Goal: Task Accomplishment & Management: Complete application form

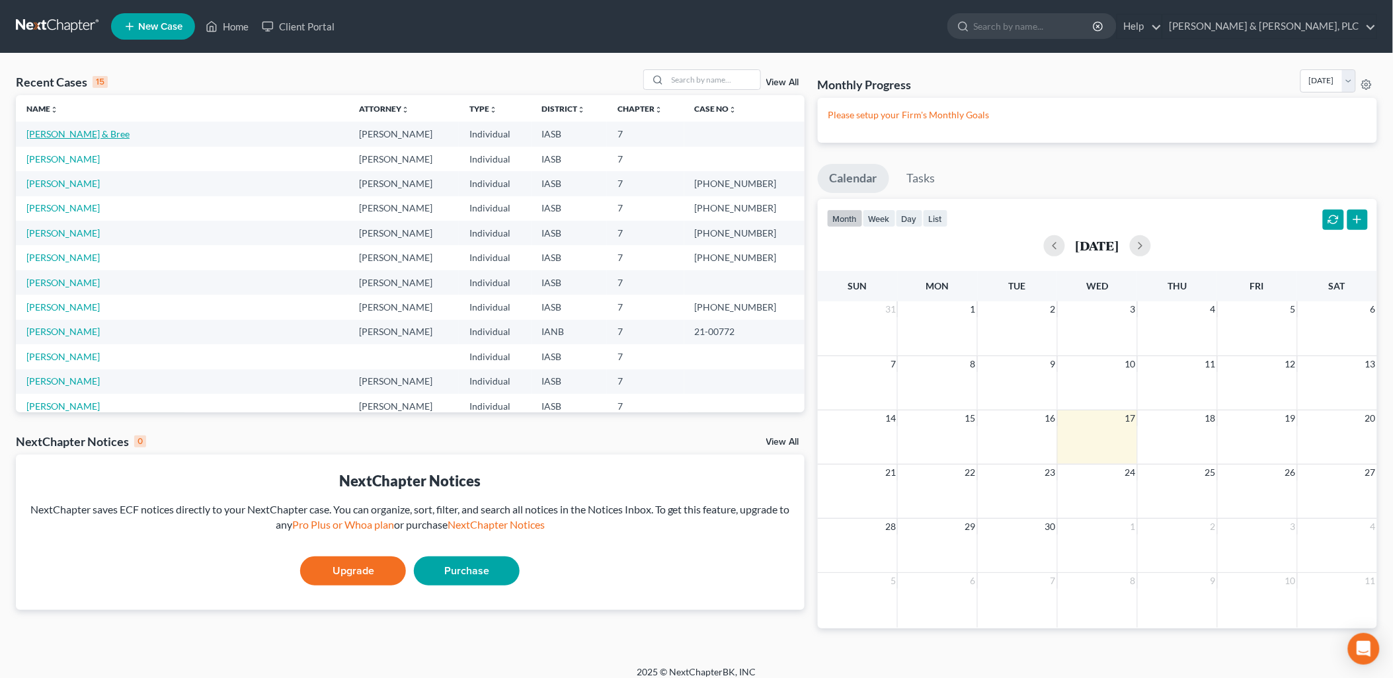
click at [63, 134] on link "[PERSON_NAME] & Bree" at bounding box center [77, 133] width 103 height 11
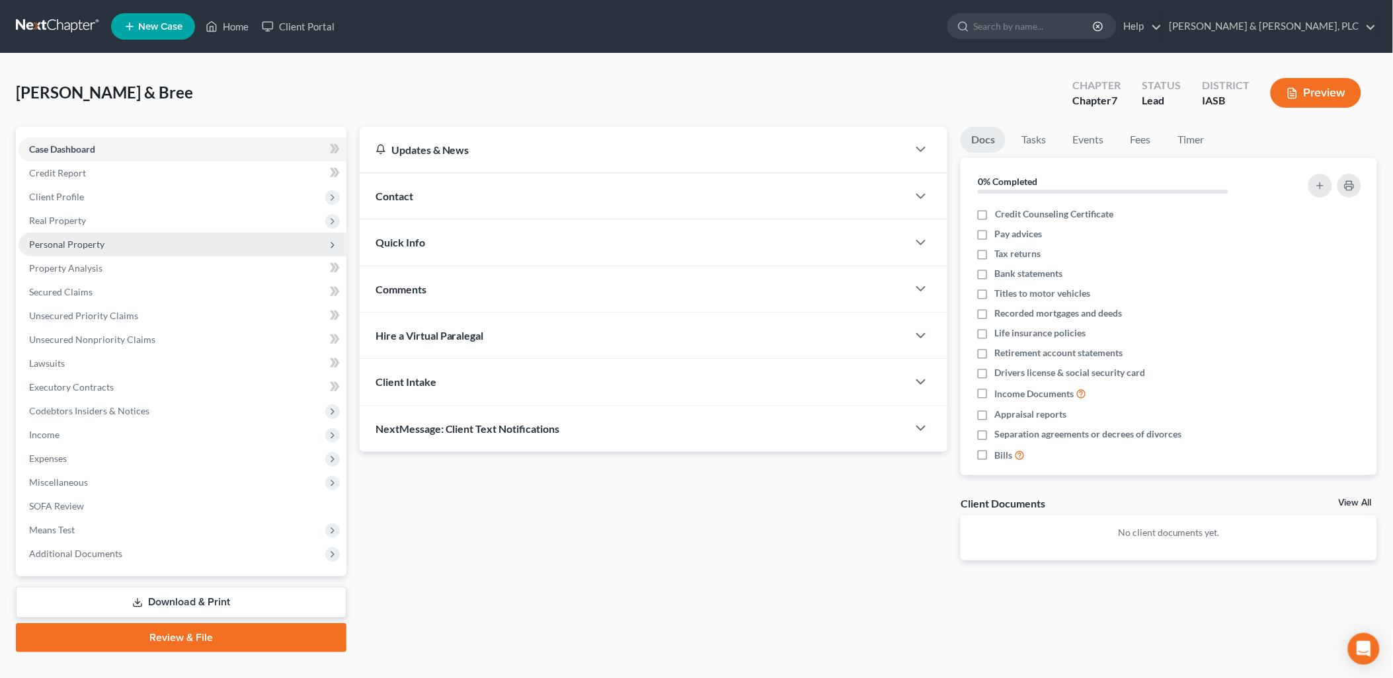
click at [61, 241] on span "Personal Property" at bounding box center [66, 244] width 75 height 11
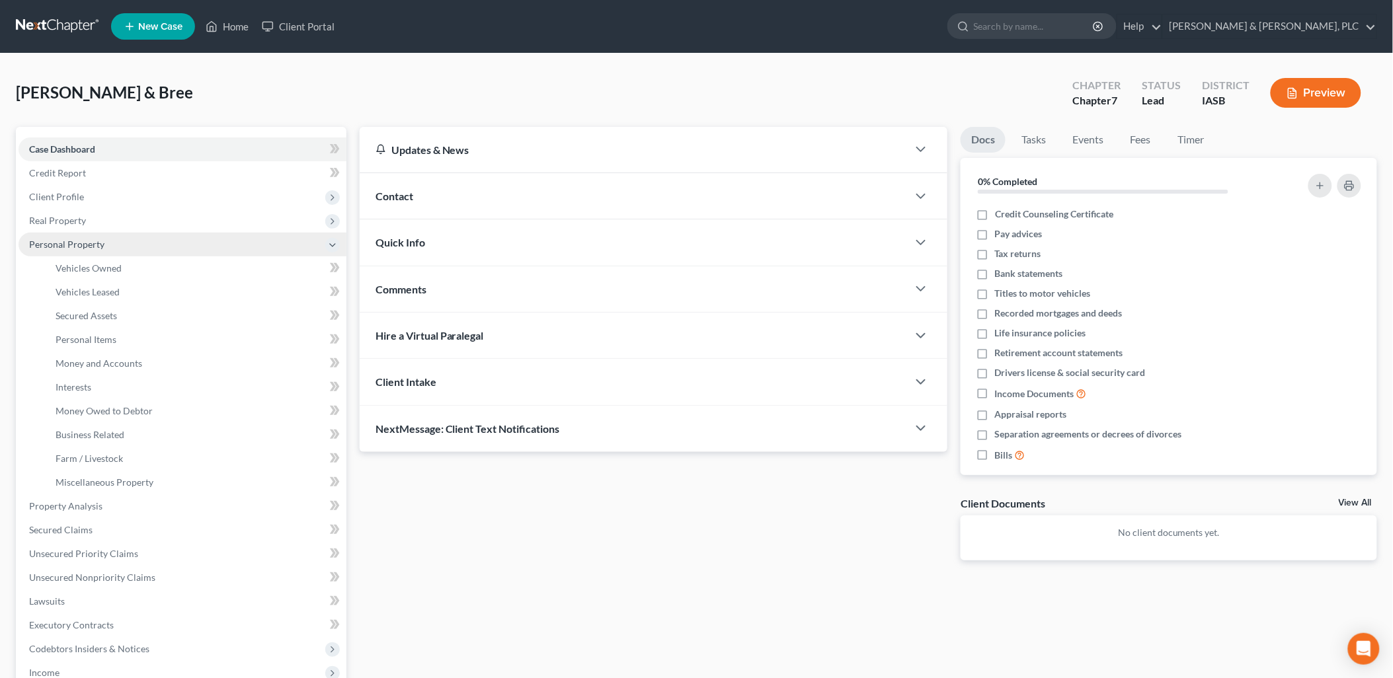
click at [61, 241] on span "Personal Property" at bounding box center [66, 244] width 75 height 11
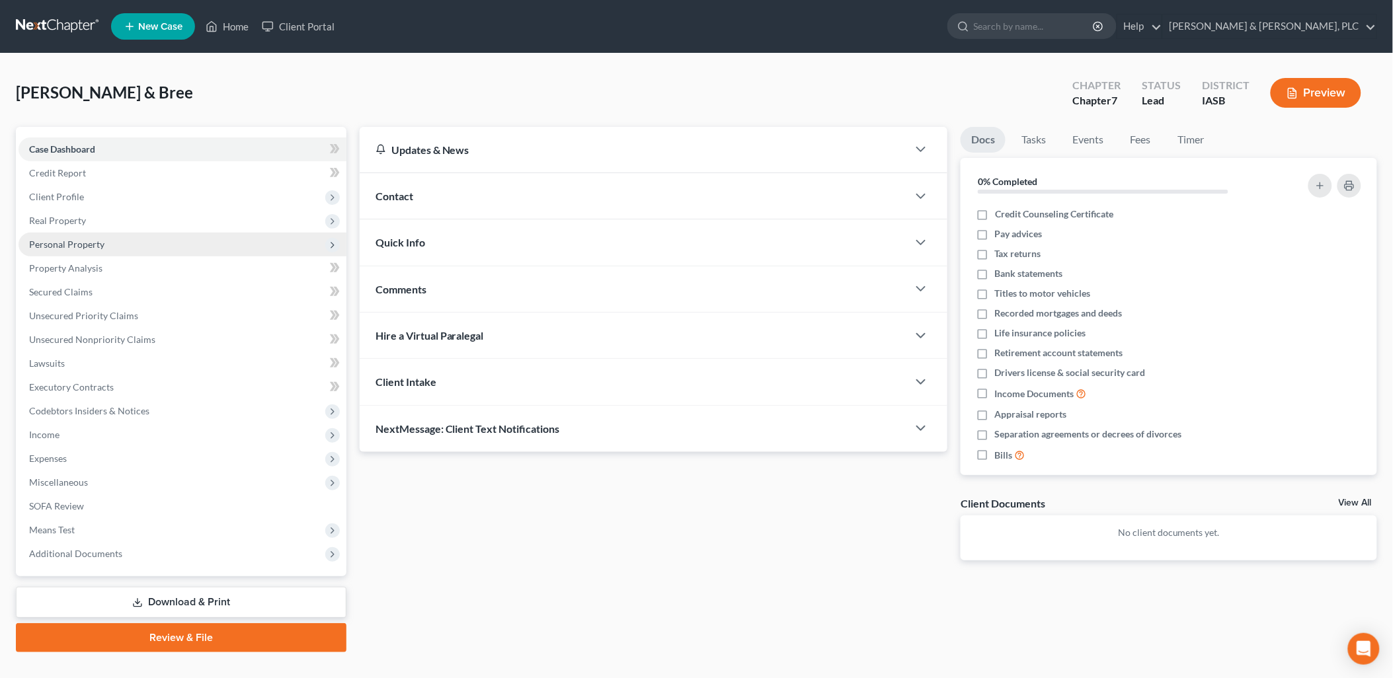
click at [61, 241] on span "Personal Property" at bounding box center [66, 244] width 75 height 11
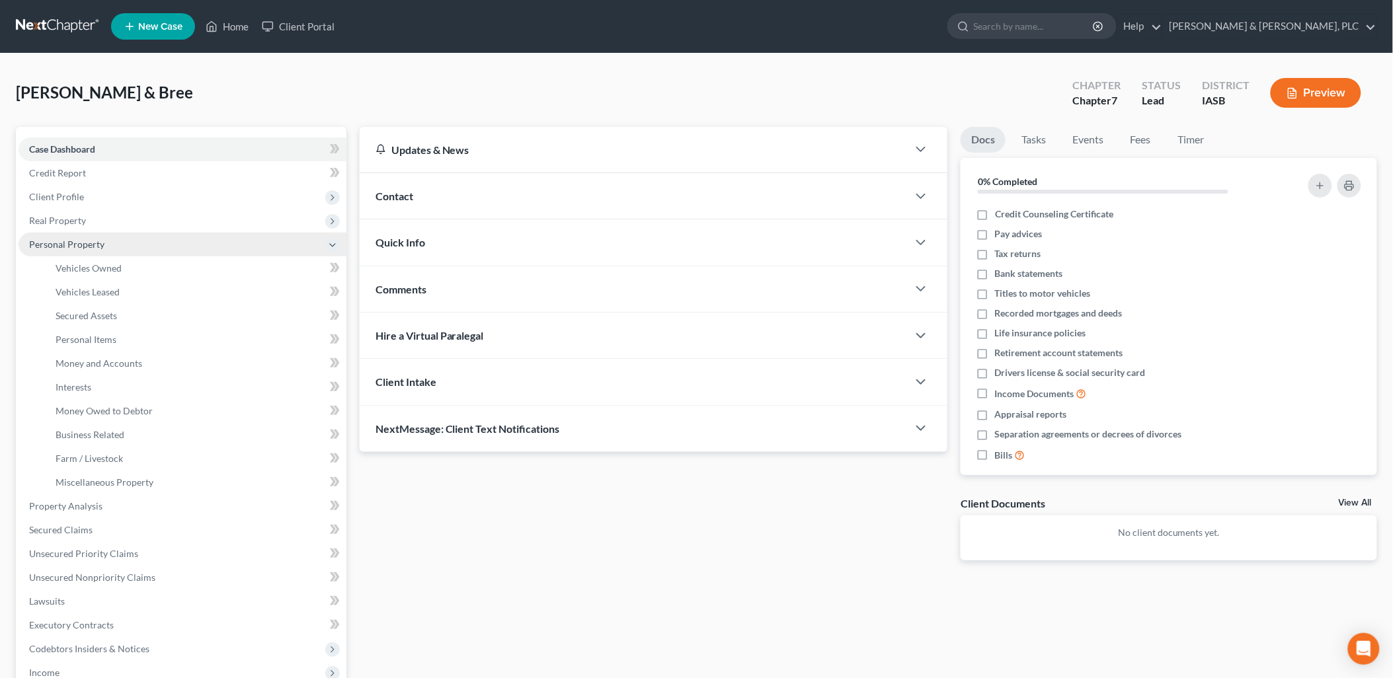
click at [59, 242] on span "Personal Property" at bounding box center [66, 244] width 75 height 11
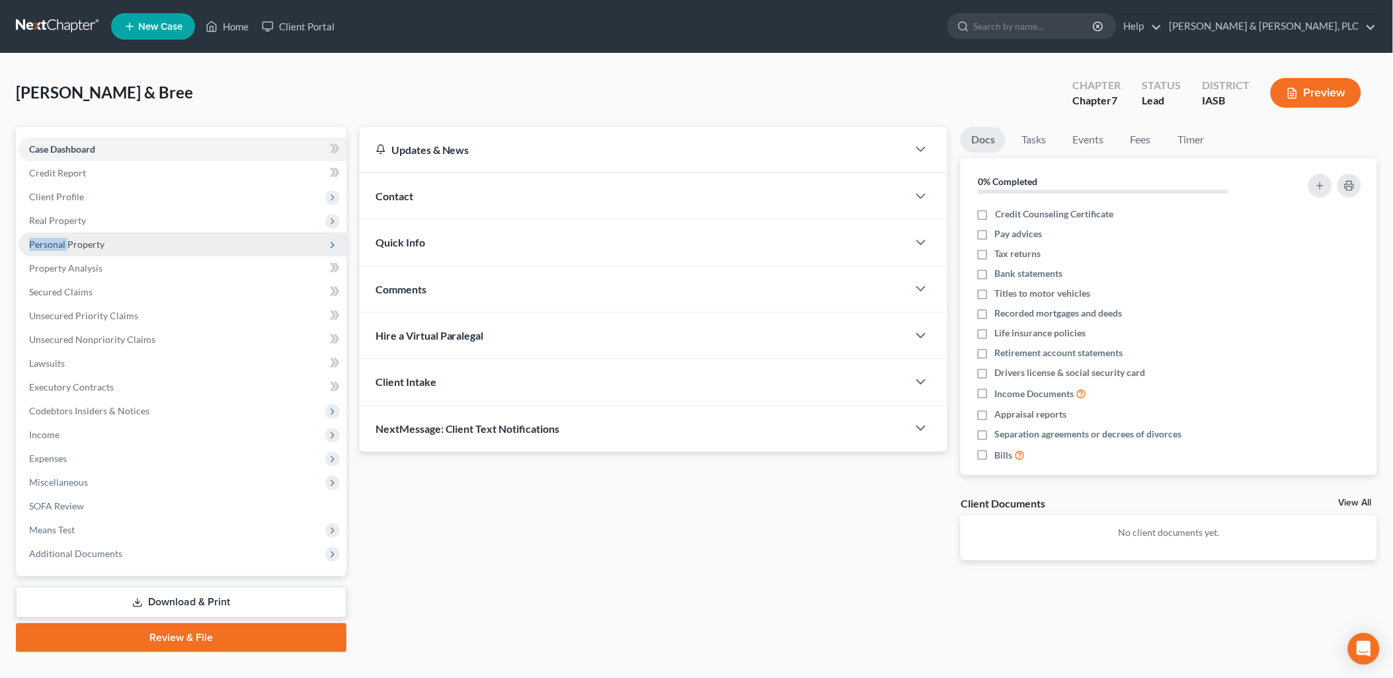
click at [59, 242] on span "Personal Property" at bounding box center [66, 244] width 75 height 11
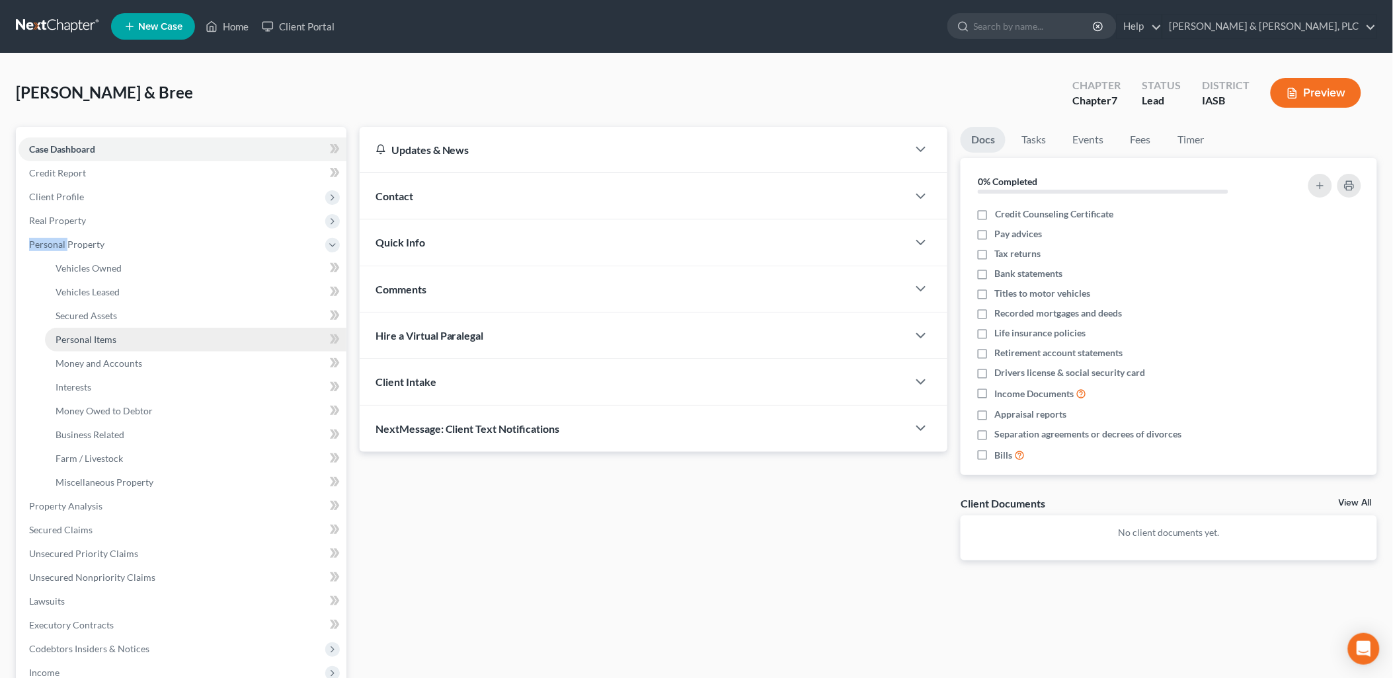
drag, startPoint x: 59, startPoint y: 242, endPoint x: 67, endPoint y: 340, distance: 98.1
click at [67, 340] on span "Personal Items" at bounding box center [86, 339] width 61 height 11
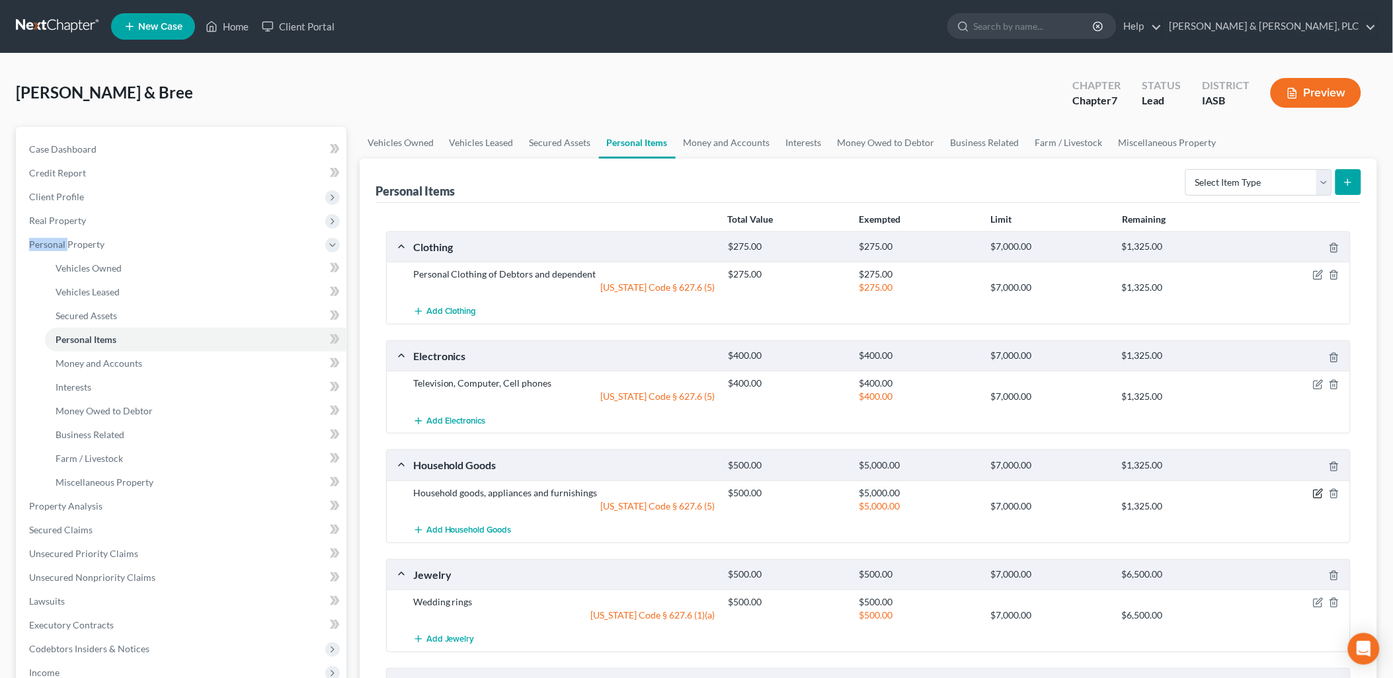
click at [1316, 494] on icon "button" at bounding box center [1318, 494] width 11 height 11
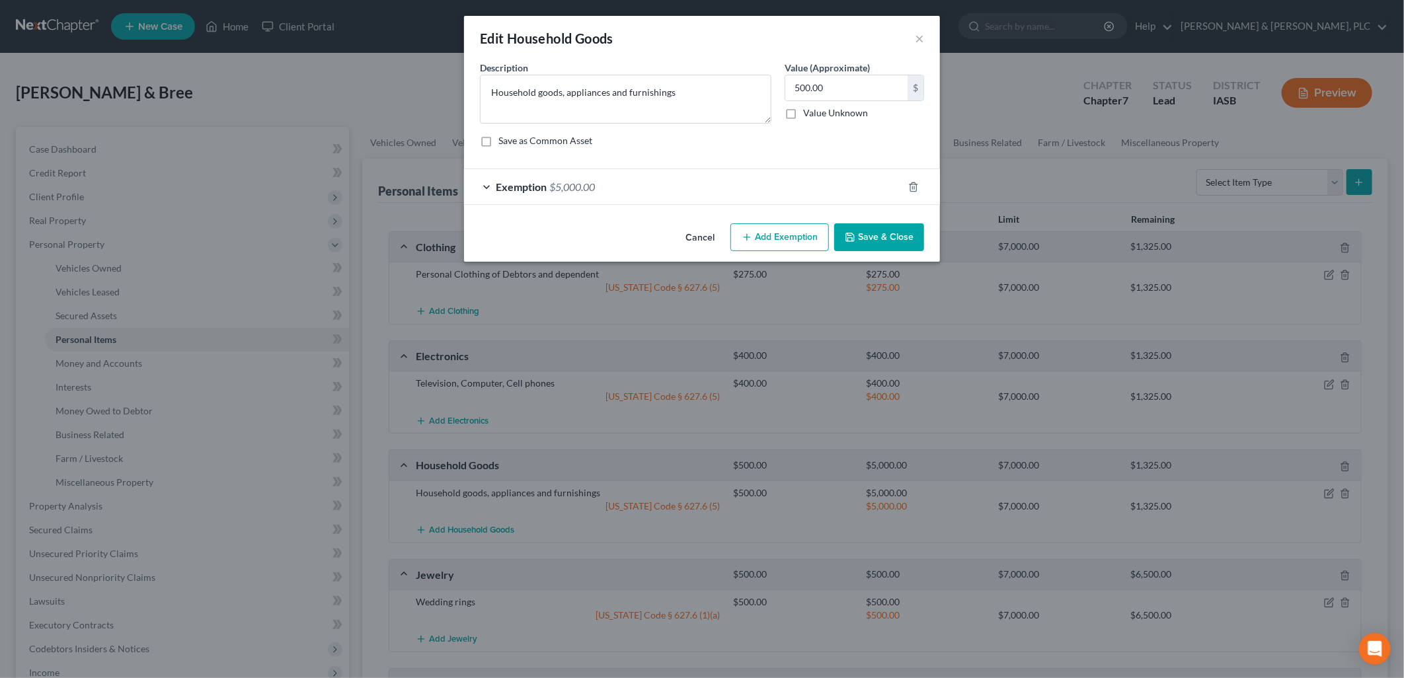
click at [500, 184] on span "Exemption" at bounding box center [521, 186] width 51 height 13
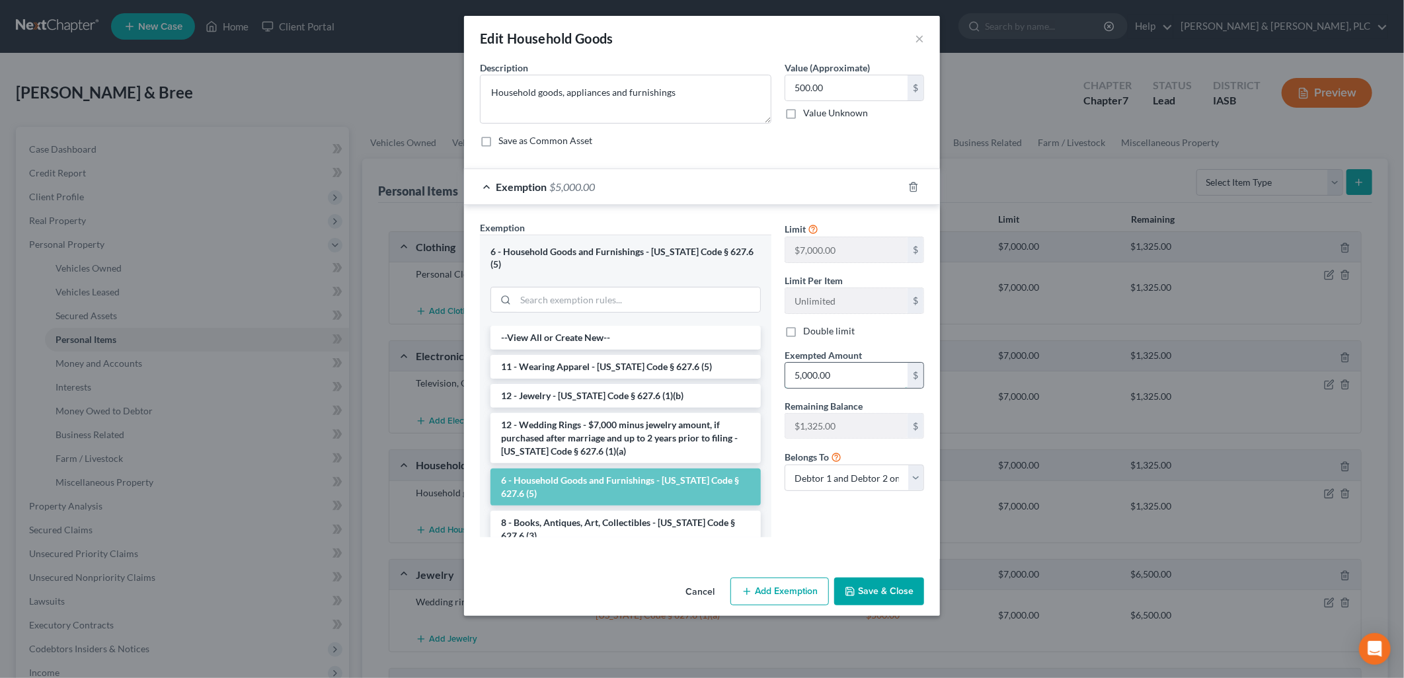
click at [809, 377] on input "5,000.00" at bounding box center [846, 375] width 122 height 25
type input "500.00"
click at [870, 579] on button "Save & Close" at bounding box center [879, 592] width 90 height 28
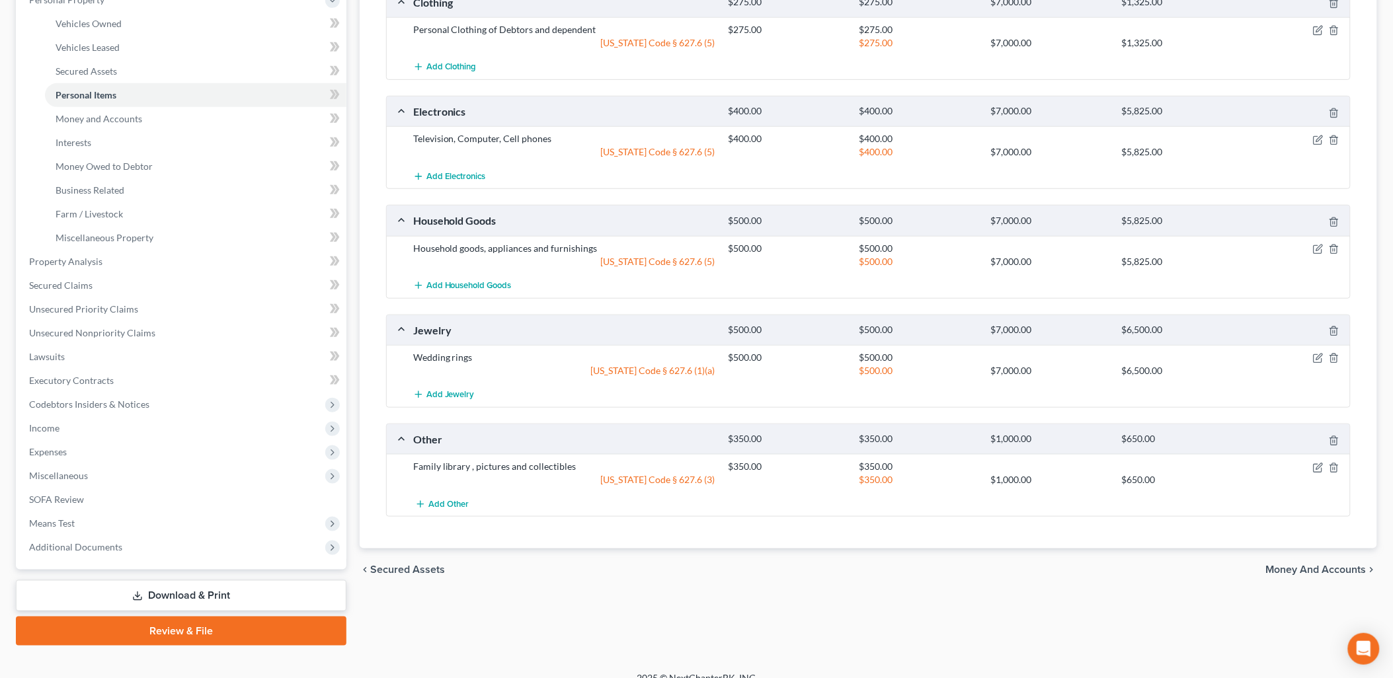
scroll to position [249, 0]
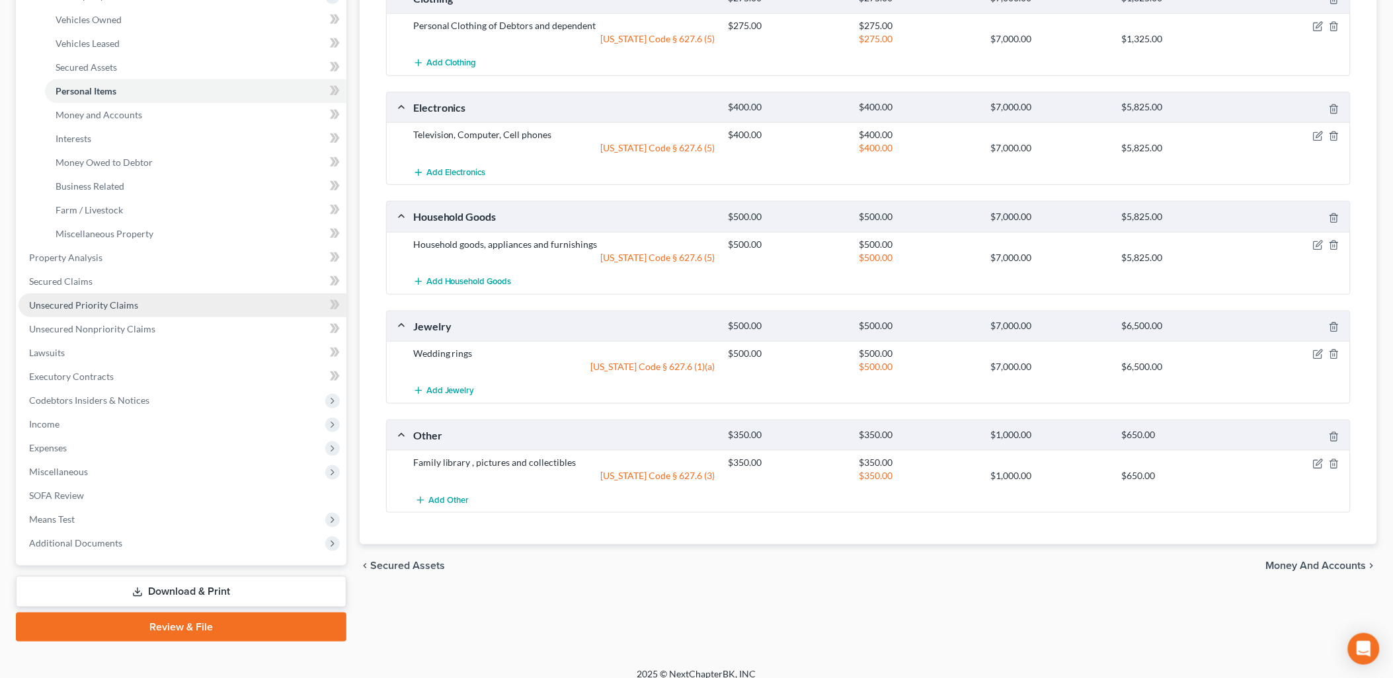
click at [63, 302] on span "Unsecured Priority Claims" at bounding box center [83, 304] width 109 height 11
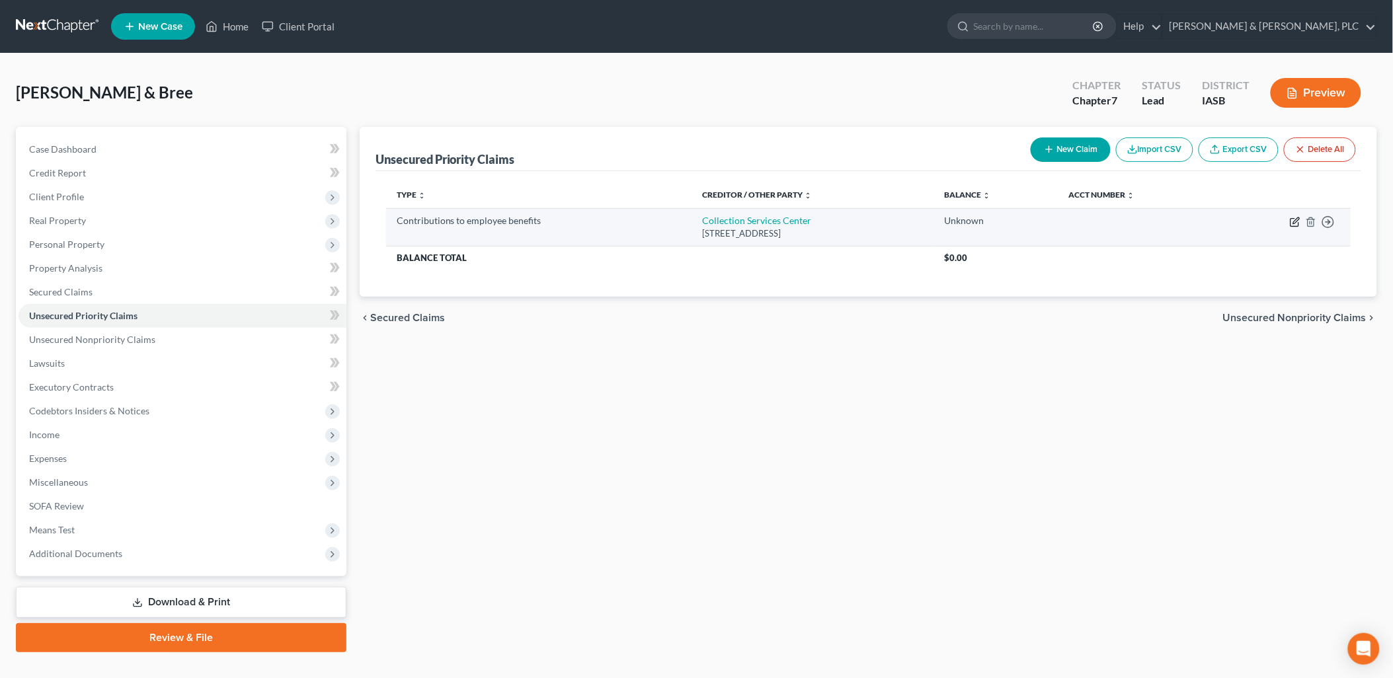
click at [1298, 217] on icon "button" at bounding box center [1295, 222] width 11 height 11
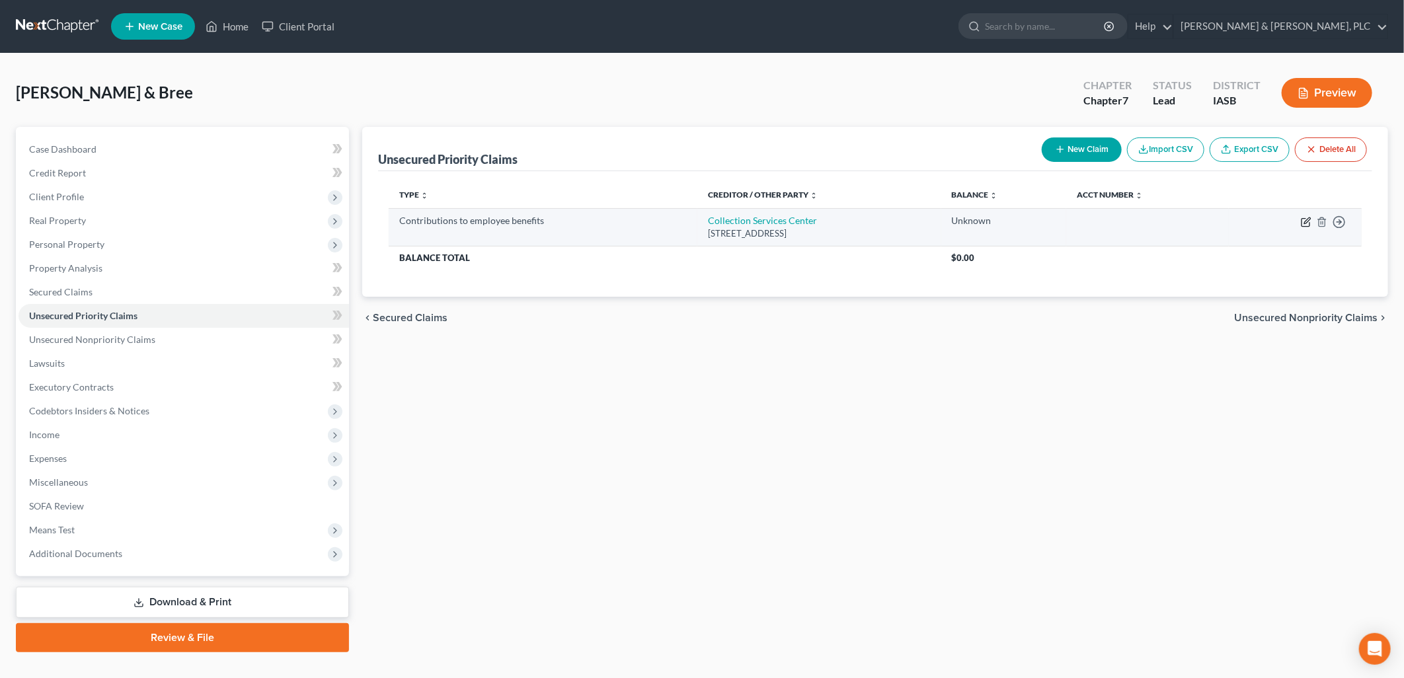
select select "16"
select select "0"
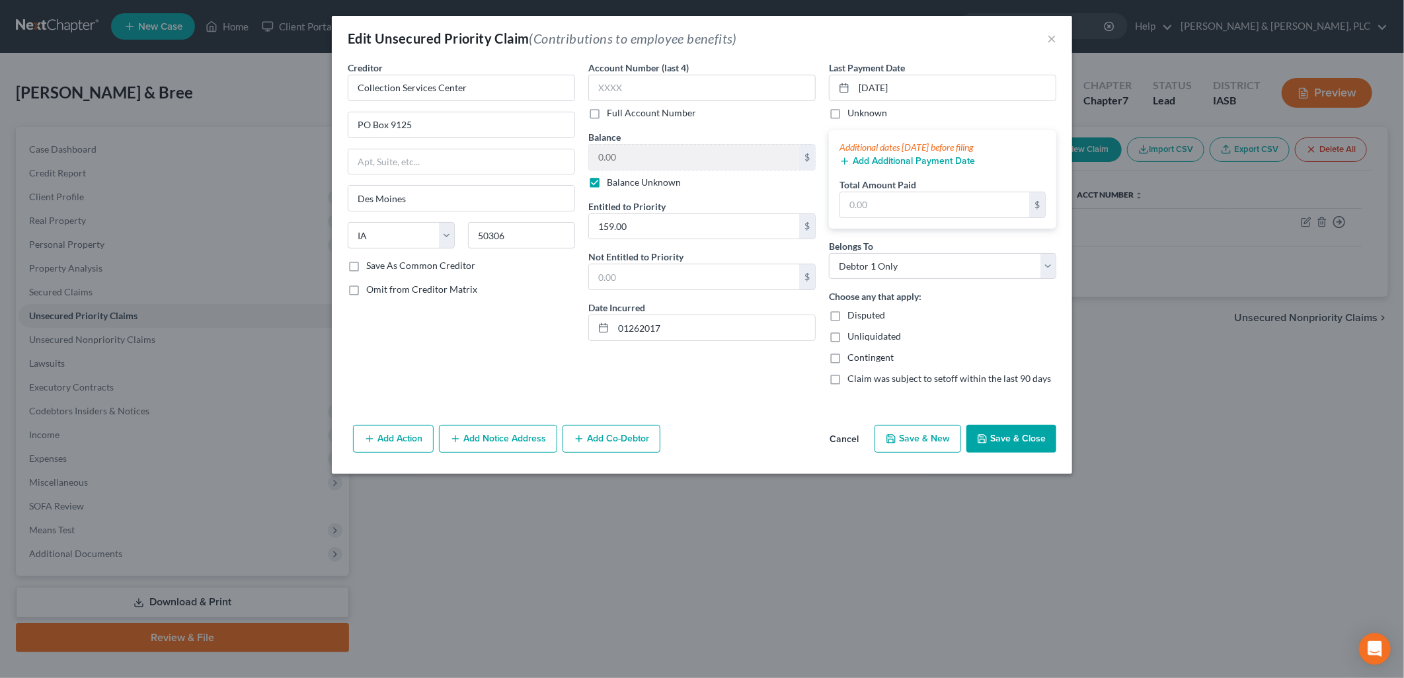
click at [366, 267] on label "Save As Common Creditor" at bounding box center [420, 265] width 109 height 13
click at [372, 267] on input "Save As Common Creditor" at bounding box center [376, 263] width 9 height 9
checkbox input "true"
drag, startPoint x: 627, startPoint y: 327, endPoint x: 750, endPoint y: 367, distance: 129.4
click at [631, 328] on input "01262017" at bounding box center [714, 327] width 202 height 25
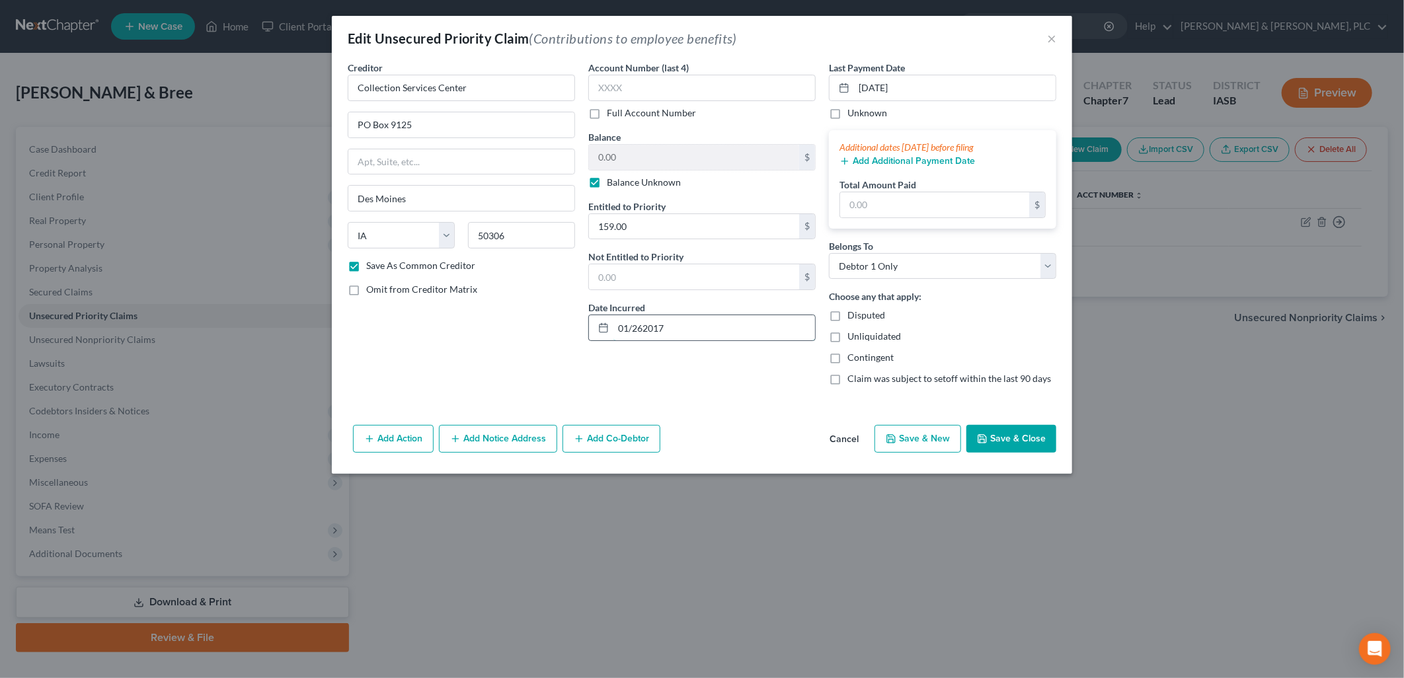
click at [643, 329] on input "01/262017" at bounding box center [714, 327] width 202 height 25
type input "01/26/2017"
click at [848, 399] on div "Creditor * Collection Services Center PO Box 9125 Des Moines State AL AK AR AZ …" at bounding box center [702, 240] width 740 height 359
click at [844, 433] on button "Cancel" at bounding box center [844, 439] width 50 height 26
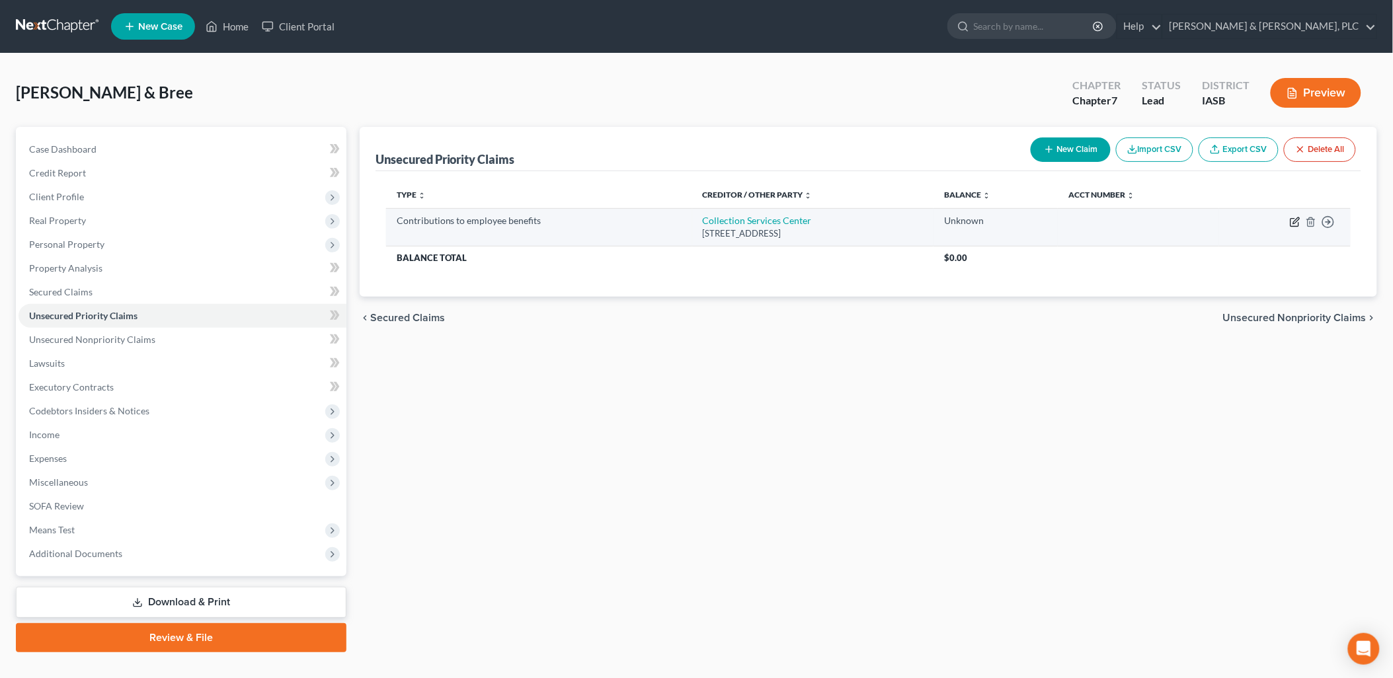
click at [1296, 221] on icon "button" at bounding box center [1295, 222] width 11 height 11
select select "16"
select select "0"
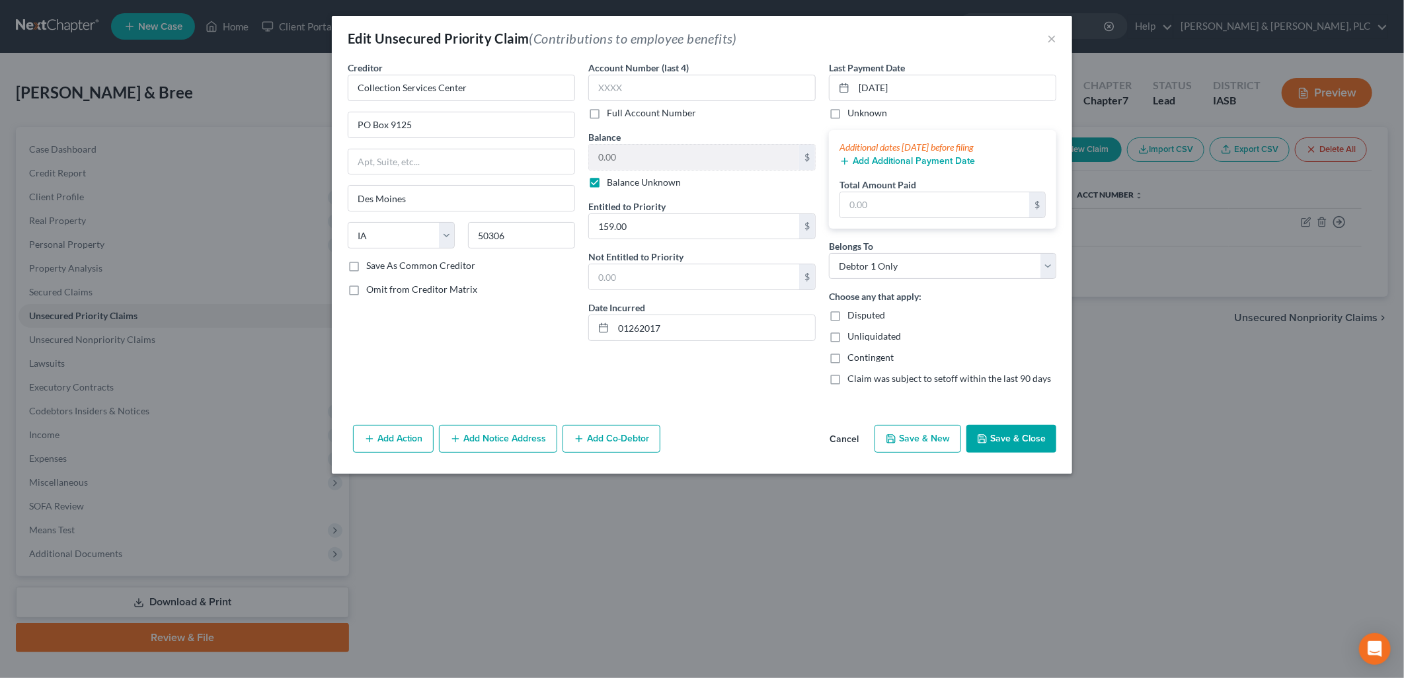
click at [838, 437] on button "Cancel" at bounding box center [844, 439] width 50 height 26
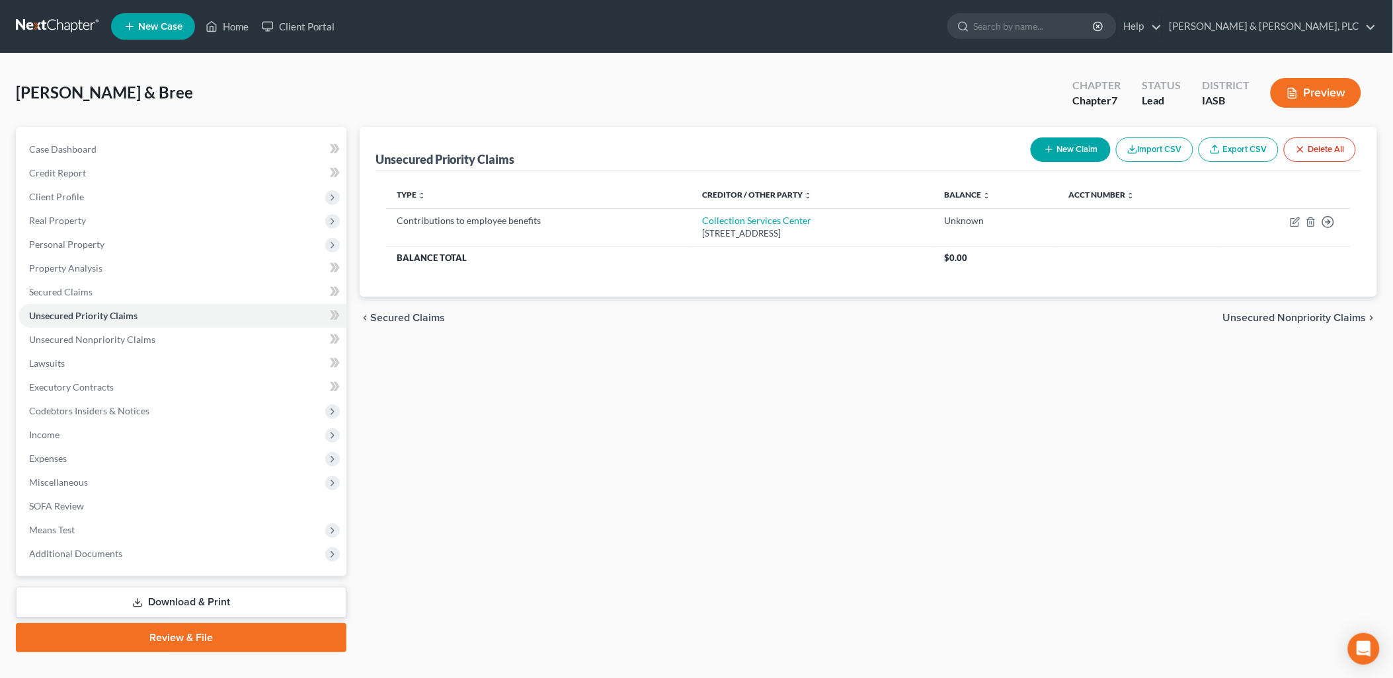
click at [1066, 144] on button "New Claim" at bounding box center [1071, 150] width 80 height 24
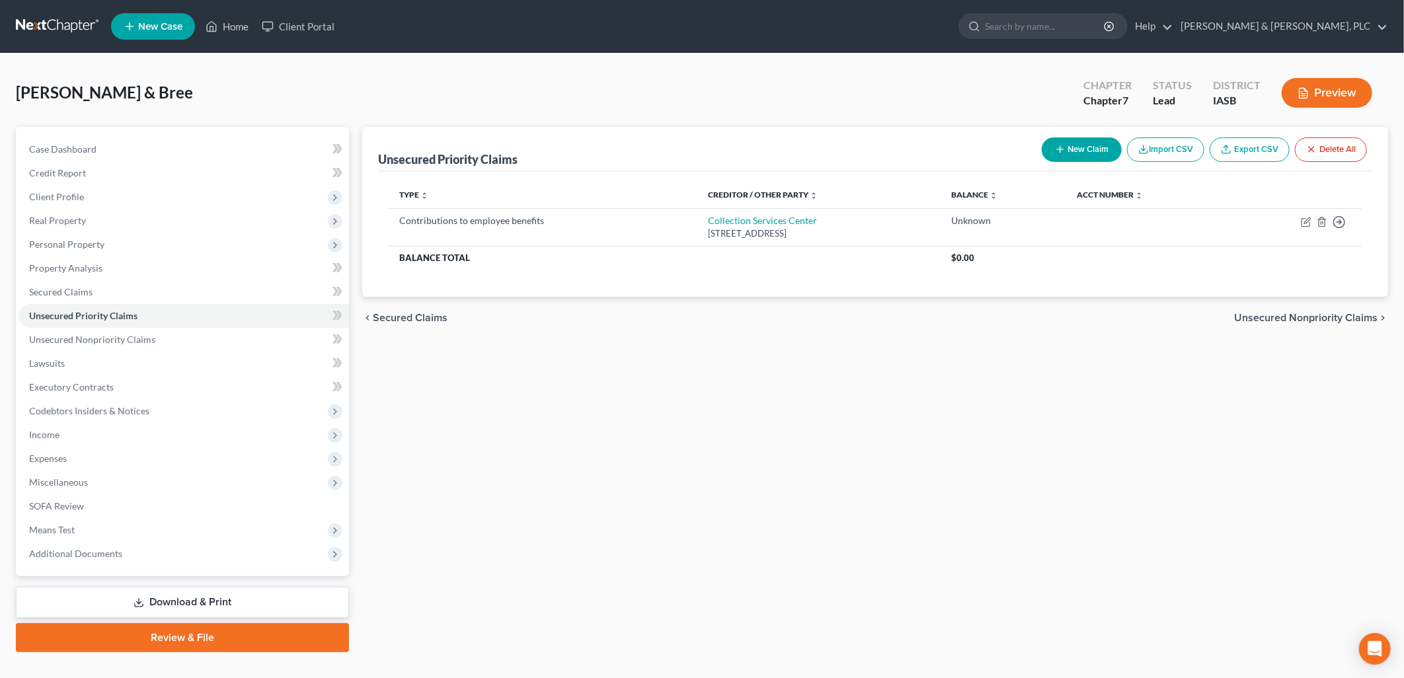
select select "2"
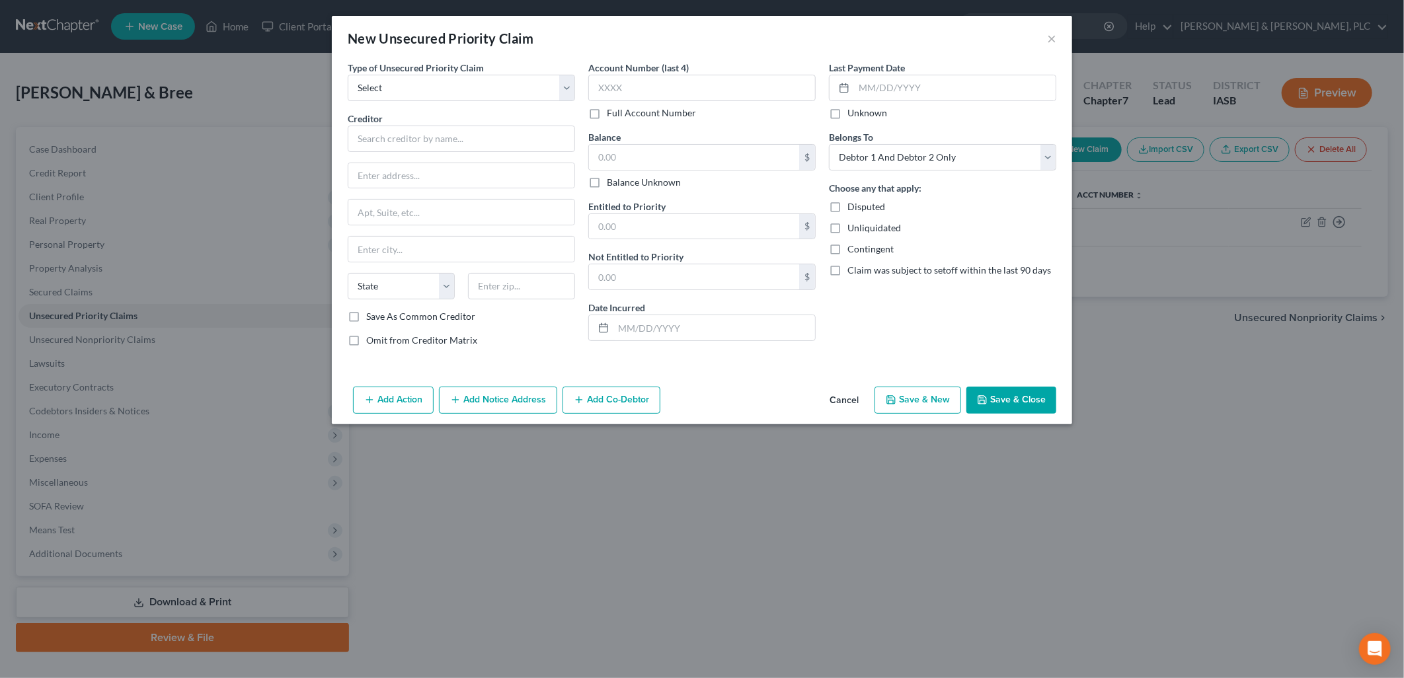
click at [1046, 43] on div "New Unsecured Priority Claim ×" at bounding box center [702, 38] width 740 height 45
click at [1054, 42] on button "×" at bounding box center [1051, 38] width 9 height 16
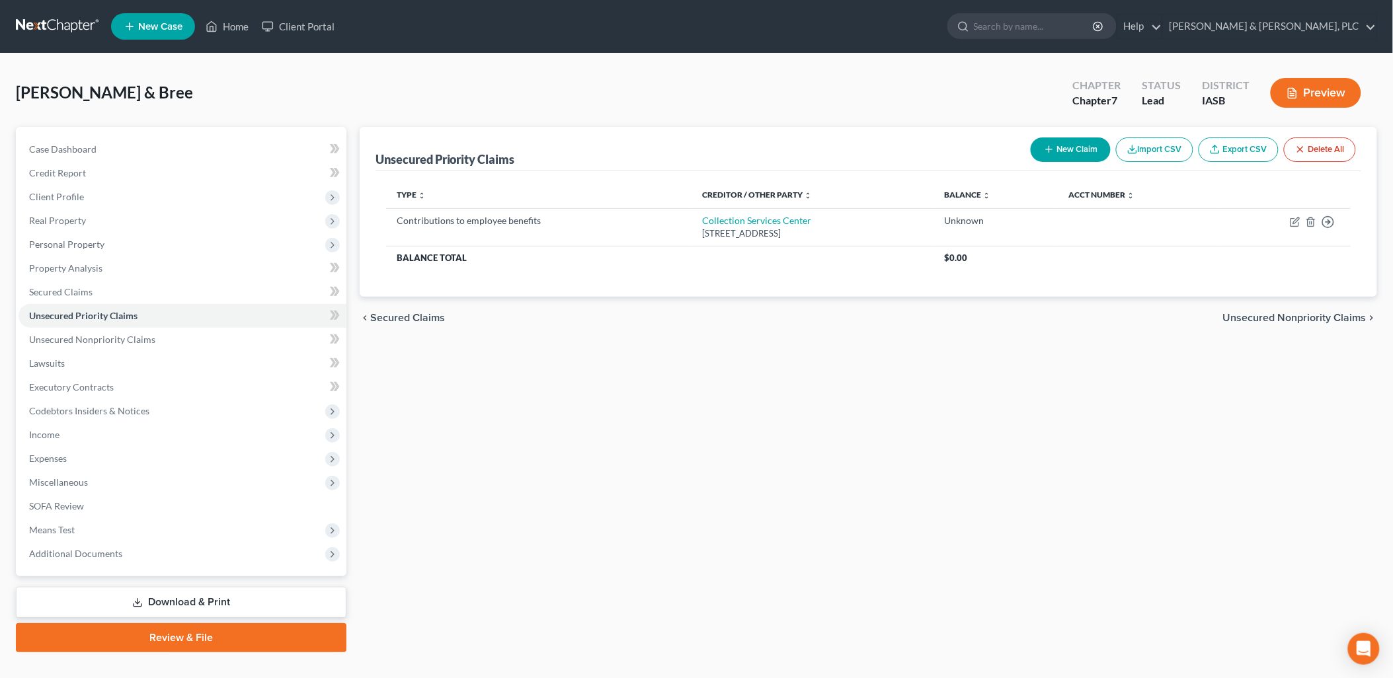
drag, startPoint x: 1072, startPoint y: 147, endPoint x: 430, endPoint y: 193, distance: 643.5
click at [430, 193] on th "Type expand_more expand_less unfold_more" at bounding box center [539, 195] width 306 height 26
drag, startPoint x: 430, startPoint y: 193, endPoint x: 439, endPoint y: 197, distance: 9.5
click at [436, 196] on th "Type expand_more expand_less unfold_more" at bounding box center [539, 195] width 306 height 26
click at [444, 198] on th "Type expand_more expand_less unfold_more" at bounding box center [539, 195] width 306 height 26
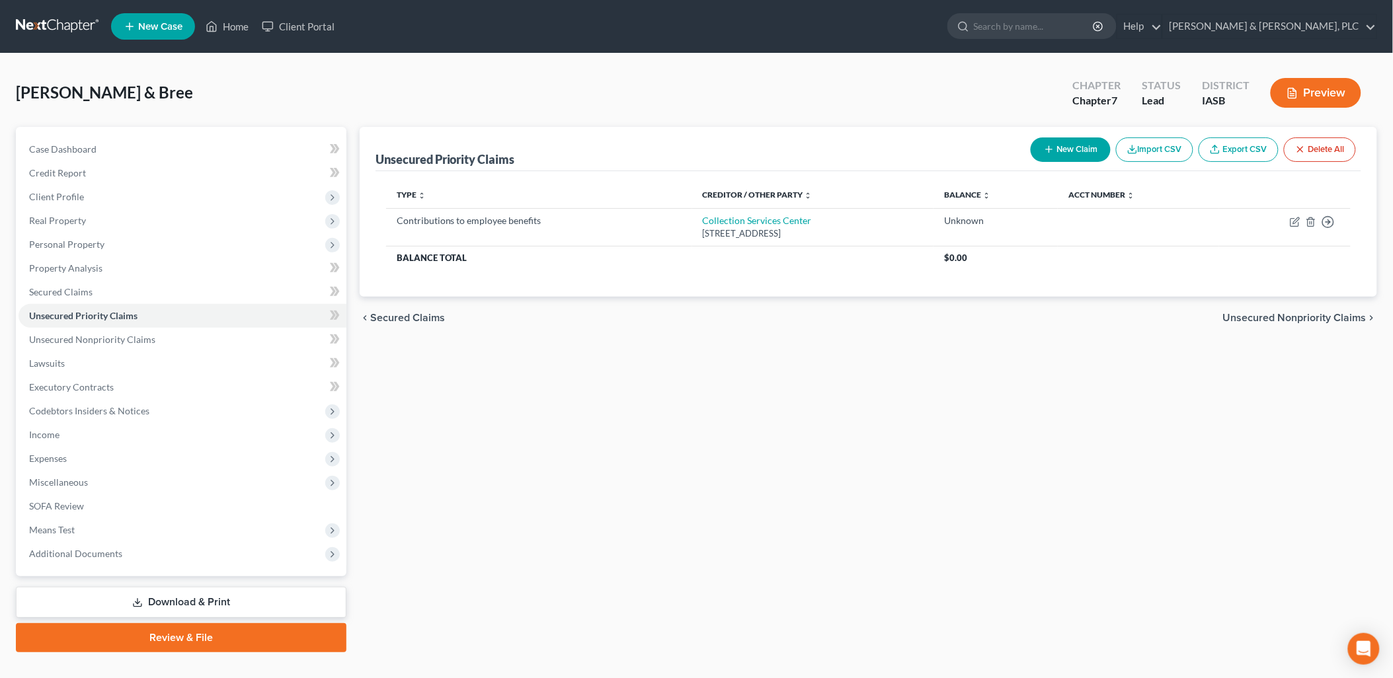
click at [444, 198] on th "Type expand_more expand_less unfold_more" at bounding box center [539, 195] width 306 height 26
click at [1320, 145] on button "Delete All" at bounding box center [1320, 150] width 72 height 24
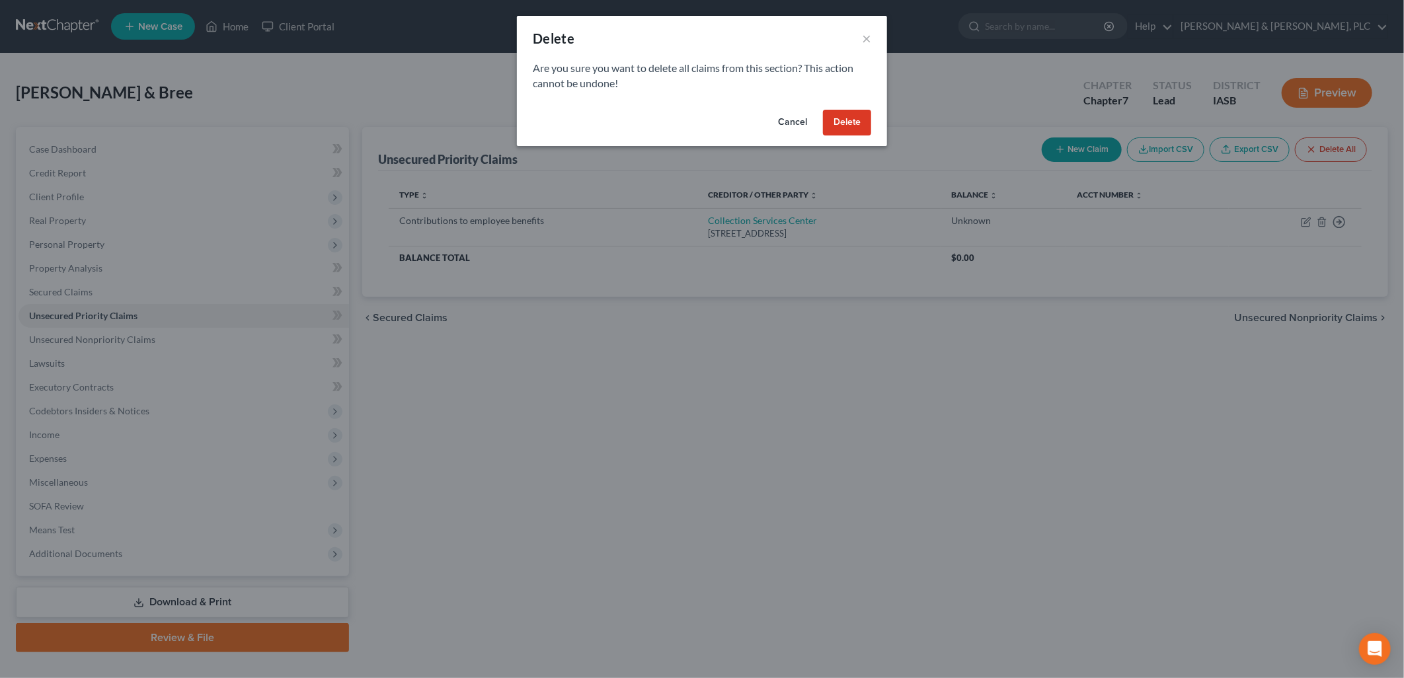
click at [840, 120] on button "Delete" at bounding box center [847, 123] width 48 height 26
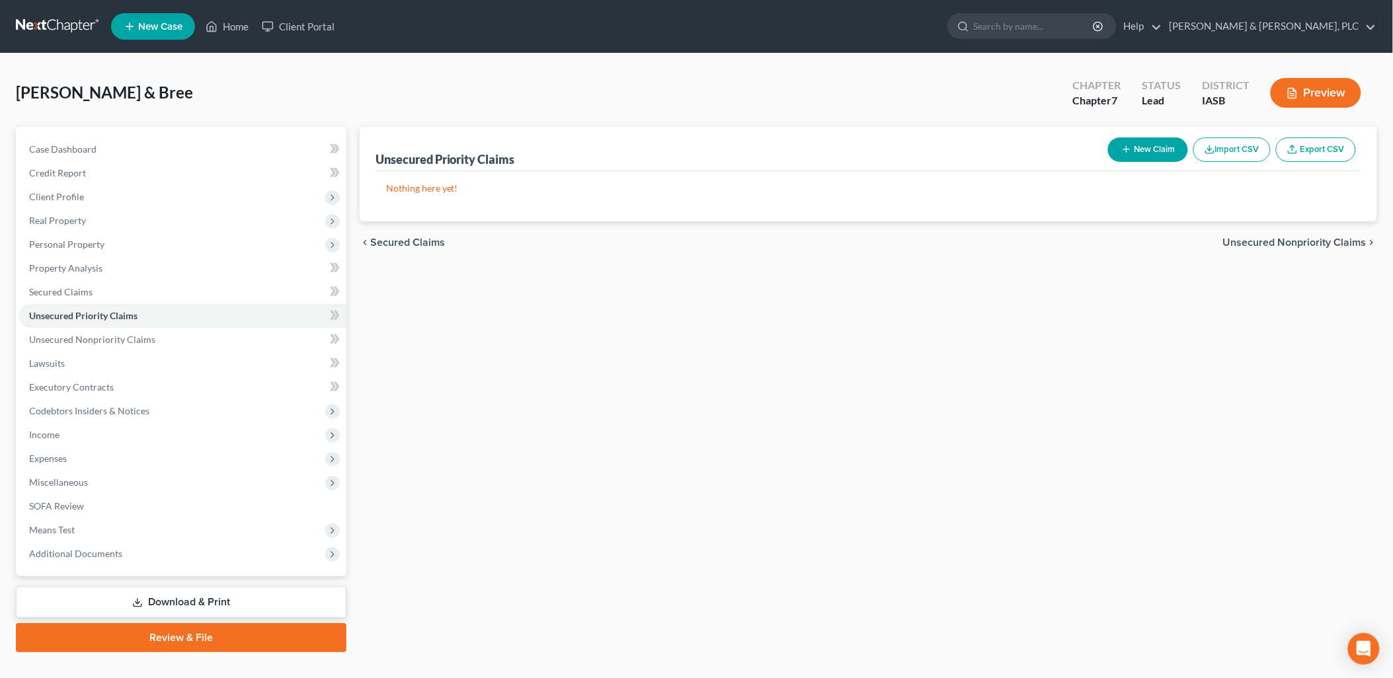
click at [1248, 237] on span "Unsecured Nonpriority Claims" at bounding box center [1294, 242] width 143 height 11
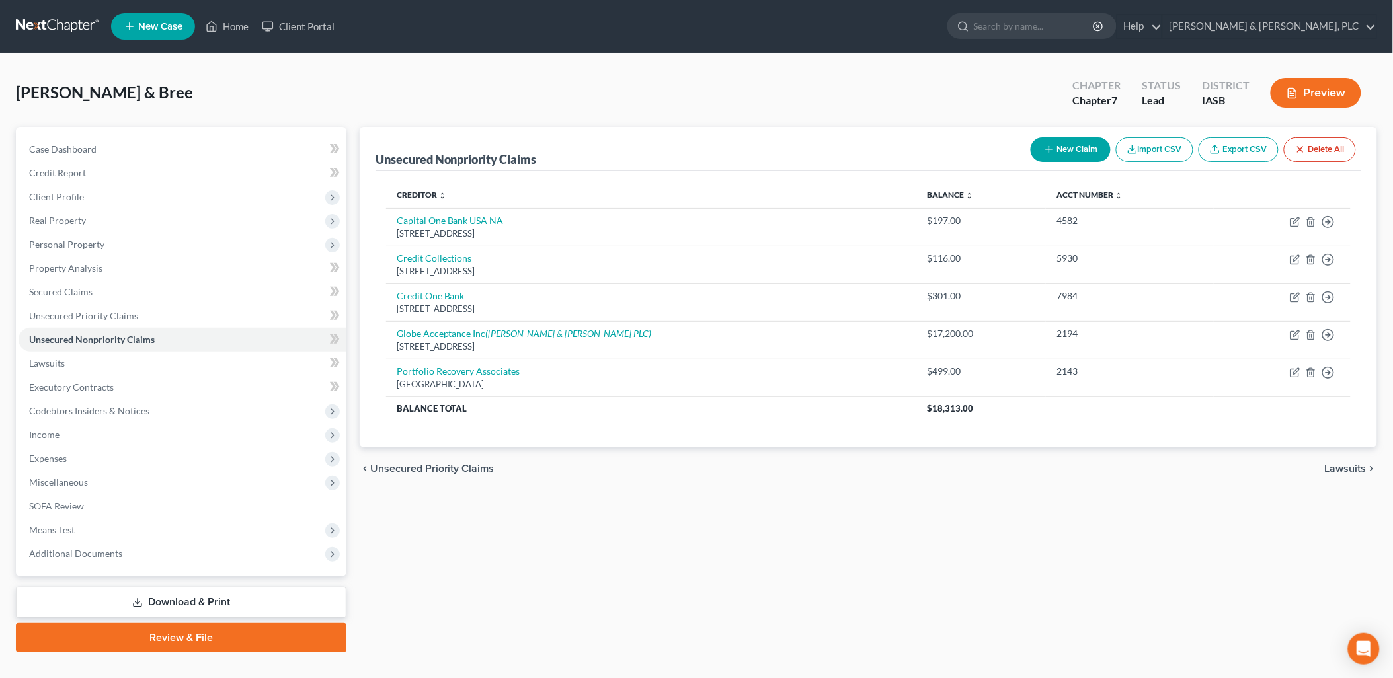
click at [393, 467] on span "Unsecured Priority Claims" at bounding box center [432, 468] width 124 height 11
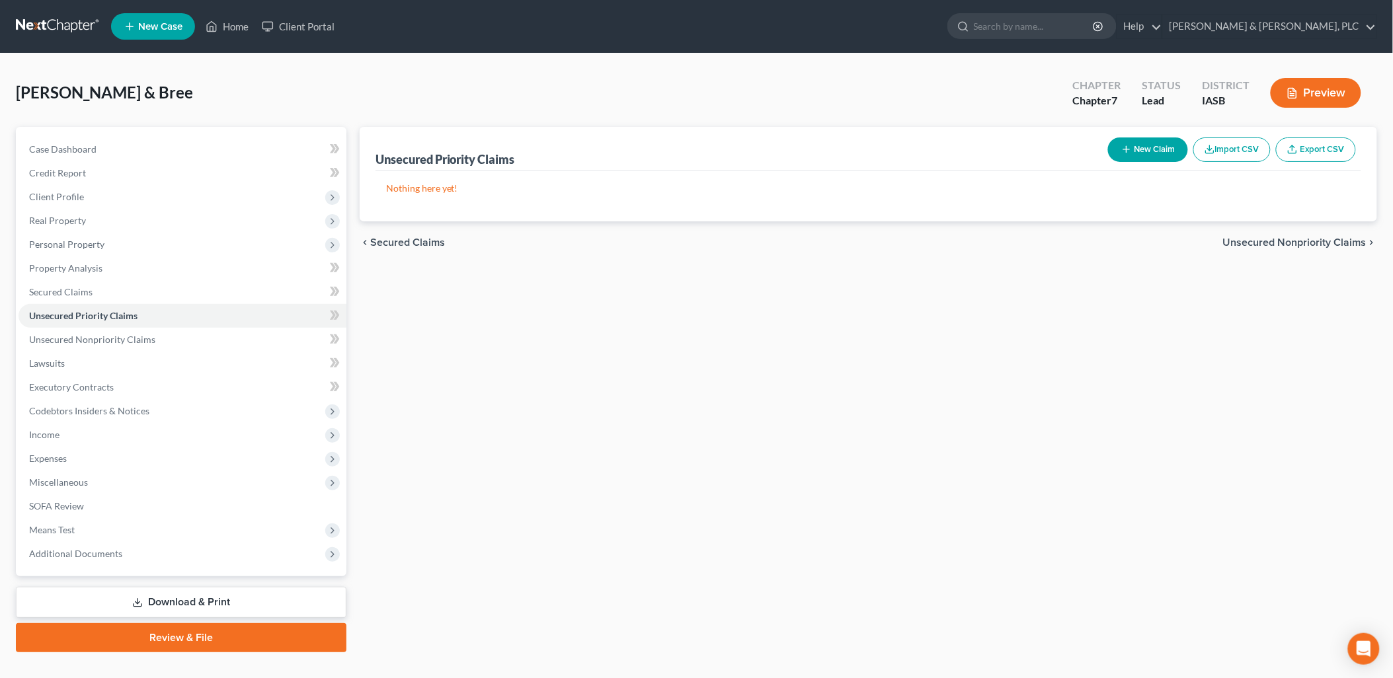
click at [1142, 147] on button "New Claim" at bounding box center [1148, 150] width 80 height 24
select select "2"
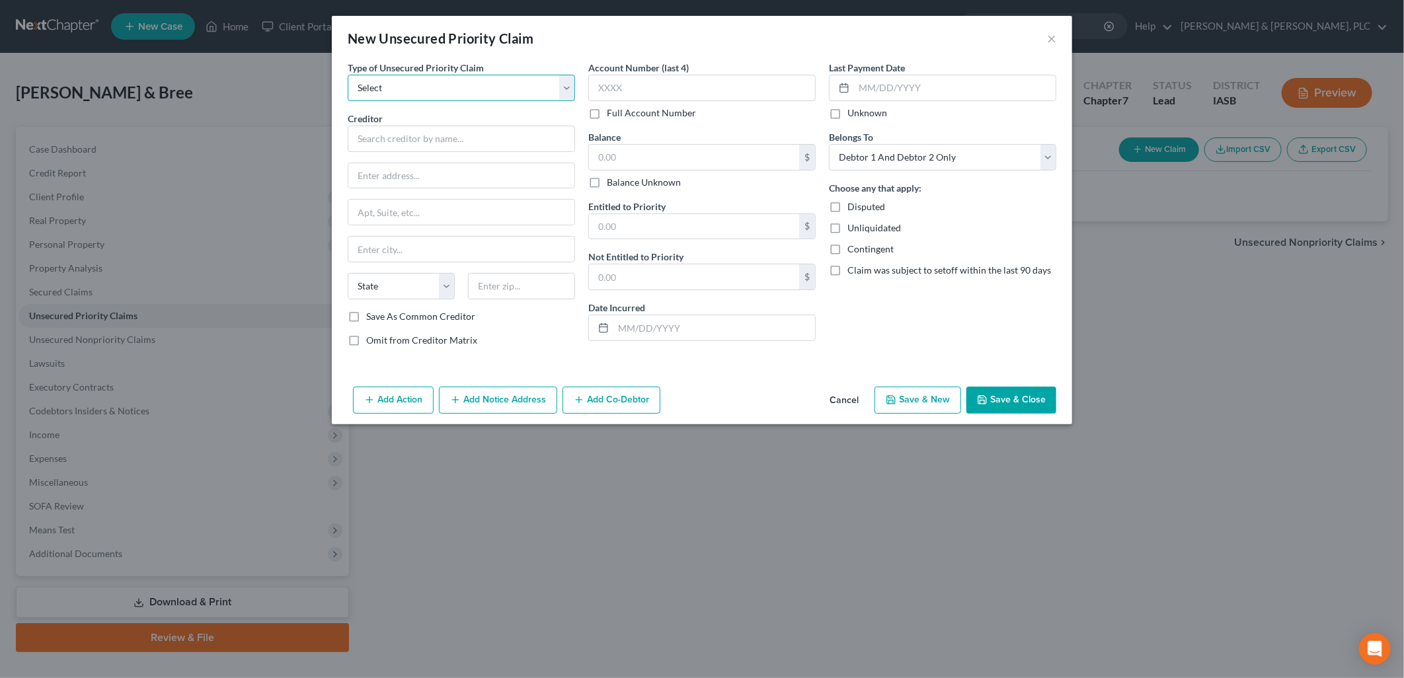
click at [569, 93] on select "Select Taxes & Other Government Units Domestic Support Obligations Extensions o…" at bounding box center [461, 88] width 227 height 26
select select "1"
click at [348, 75] on select "Select Taxes & Other Government Units Domestic Support Obligations Extensions o…" at bounding box center [461, 88] width 227 height 26
click at [361, 137] on input "text" at bounding box center [461, 139] width 227 height 26
drag, startPoint x: 414, startPoint y: 135, endPoint x: 423, endPoint y: 136, distance: 9.3
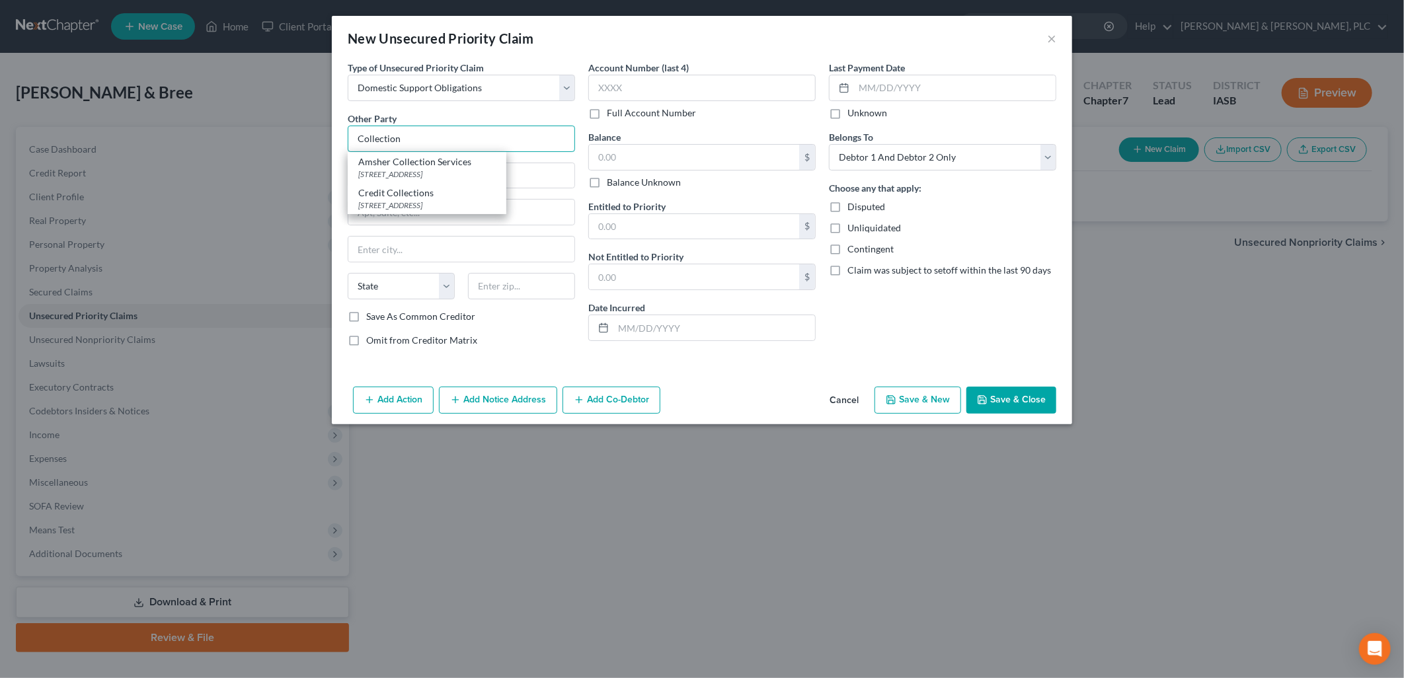
click at [415, 135] on input "Collection" at bounding box center [461, 139] width 227 height 26
type input "Collection Services Center"
click at [361, 173] on input "text" at bounding box center [461, 175] width 226 height 25
type input "PO Box 9125"
click at [359, 253] on input "text" at bounding box center [461, 249] width 226 height 25
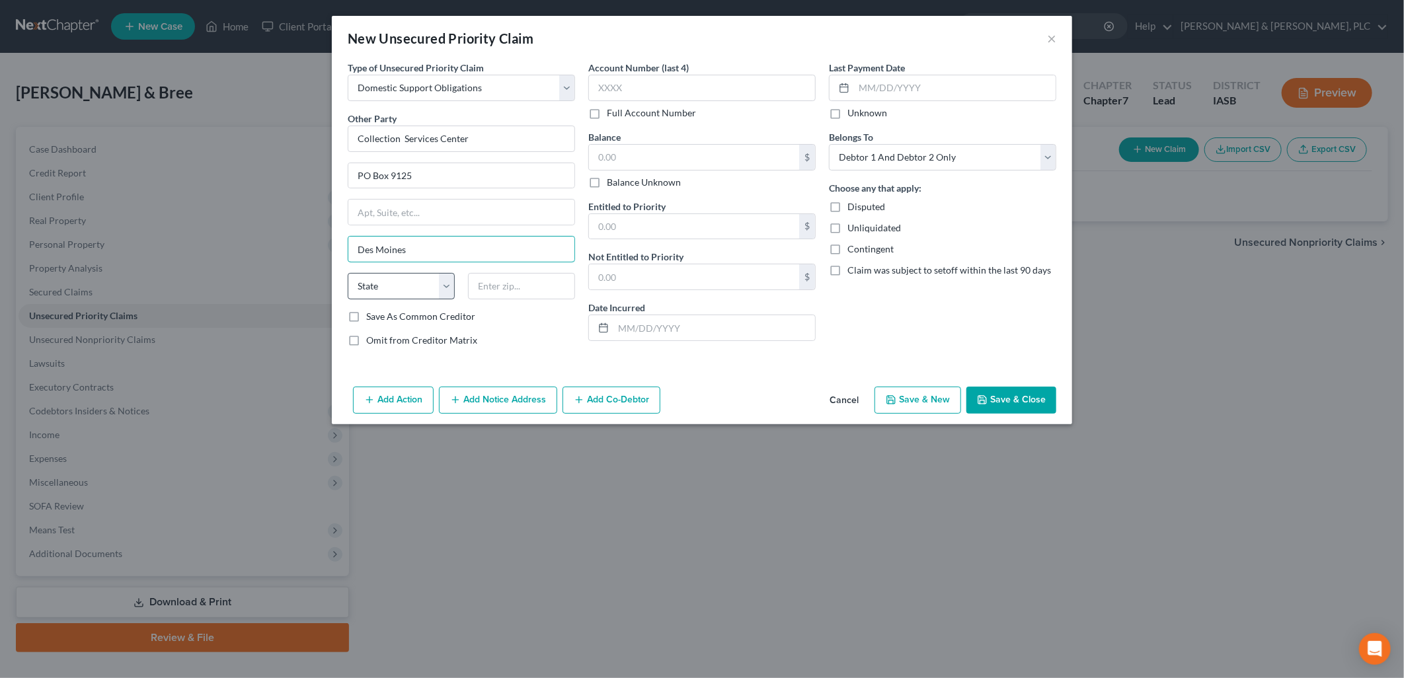
type input "Des Moines"
click at [368, 288] on select "State AL AK AR AZ CA CO CT DE DC FL GA GU HI ID IL IN IA KS KY LA ME MD MA MI M…" at bounding box center [401, 286] width 107 height 26
select select "16"
click at [348, 273] on select "State AL AK AR AZ CA CO CT DE DC FL GA GU HI ID IL IN IA KS KY LA ME MD MA MI M…" at bounding box center [401, 286] width 107 height 26
click at [489, 289] on input "text" at bounding box center [521, 286] width 107 height 26
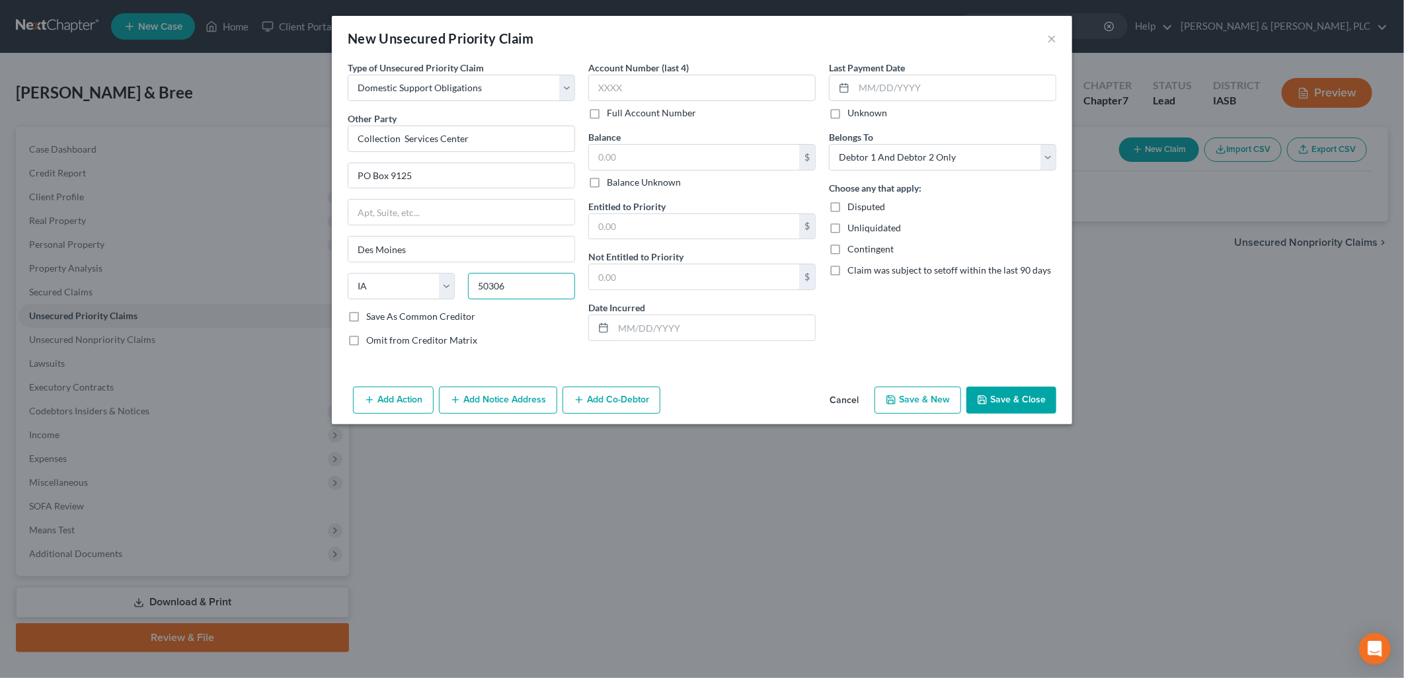
type input "50306"
click at [366, 317] on label "Save As Common Creditor" at bounding box center [420, 316] width 109 height 13
click at [372, 317] on input "Save As Common Creditor" at bounding box center [376, 314] width 9 height 9
checkbox input "true"
click at [607, 180] on label "Balance Unknown" at bounding box center [644, 182] width 74 height 13
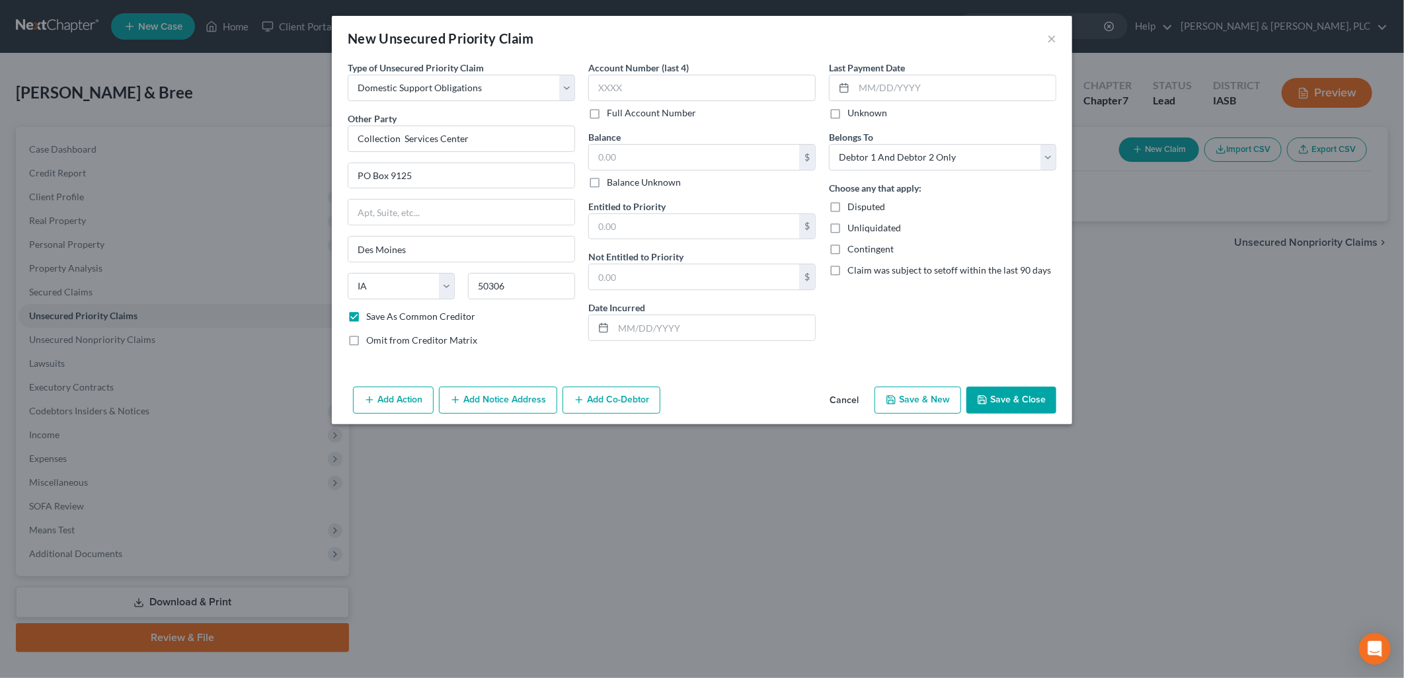
click at [612, 180] on input "Balance Unknown" at bounding box center [616, 180] width 9 height 9
checkbox input "true"
type input "0.00"
click at [594, 227] on input "text" at bounding box center [694, 226] width 210 height 25
type input "172"
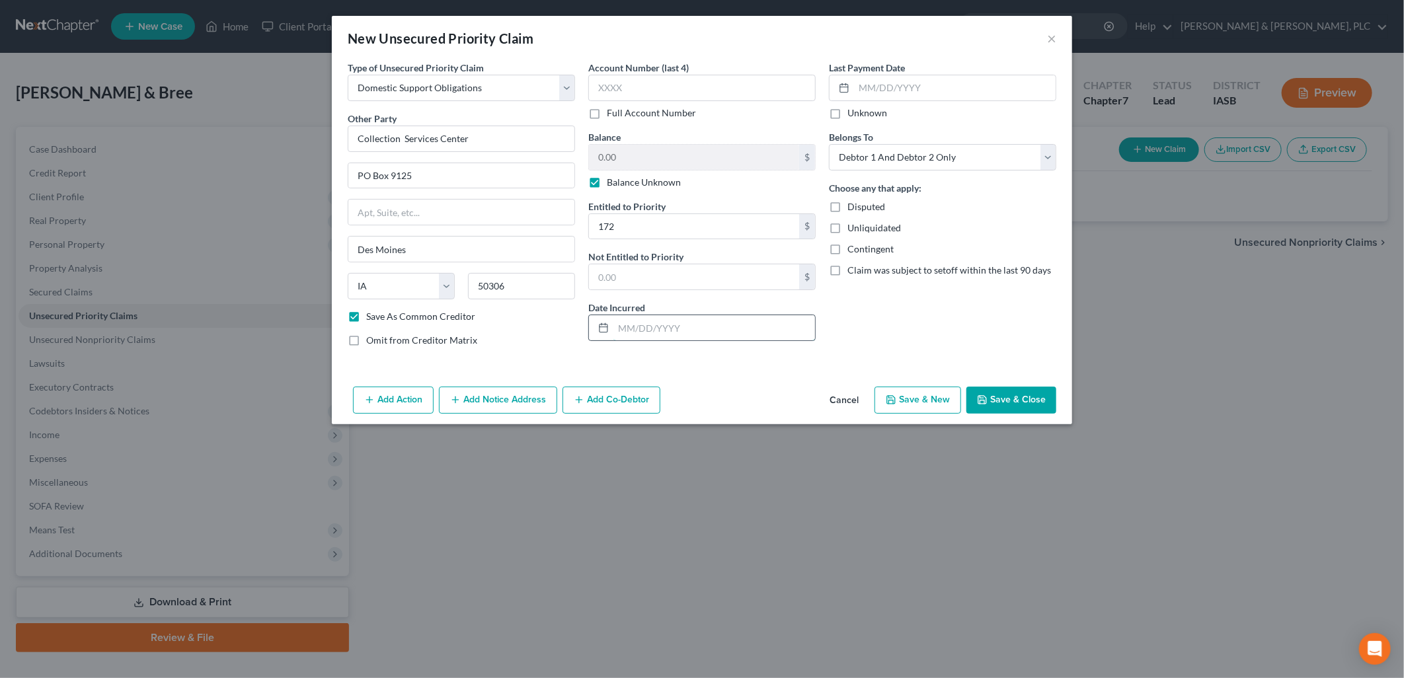
click at [619, 333] on input "text" at bounding box center [714, 327] width 202 height 25
type input "01/26/2017"
click at [834, 83] on div at bounding box center [842, 87] width 24 height 25
click at [863, 87] on input "text" at bounding box center [955, 87] width 202 height 25
type input "08/29/2025"
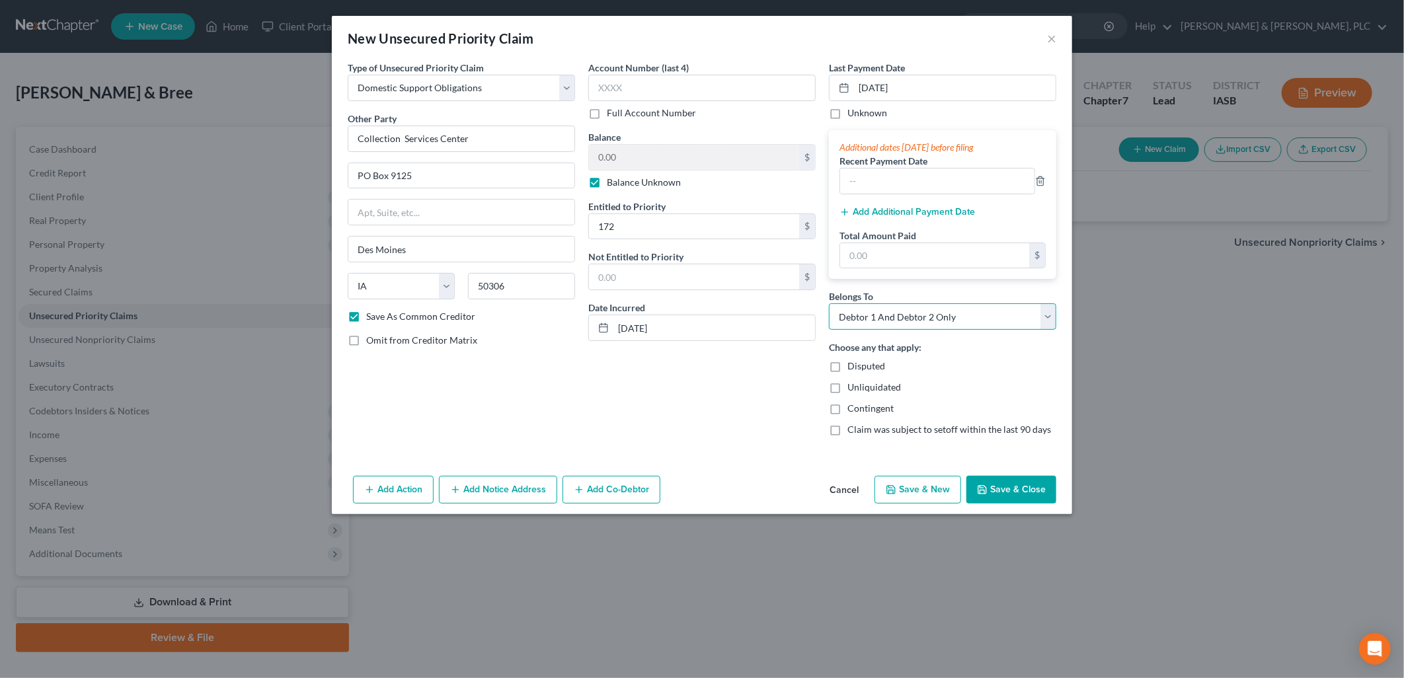
click at [1049, 319] on select "Select Debtor 1 Only Debtor 2 Only Debtor 1 And Debtor 2 Only At Least One Of T…" at bounding box center [942, 316] width 227 height 26
select select "0"
click at [829, 303] on select "Select Debtor 1 Only Debtor 2 Only Debtor 1 And Debtor 2 Only At Least One Of T…" at bounding box center [942, 316] width 227 height 26
click at [996, 488] on button "Save & Close" at bounding box center [1012, 490] width 90 height 28
checkbox input "false"
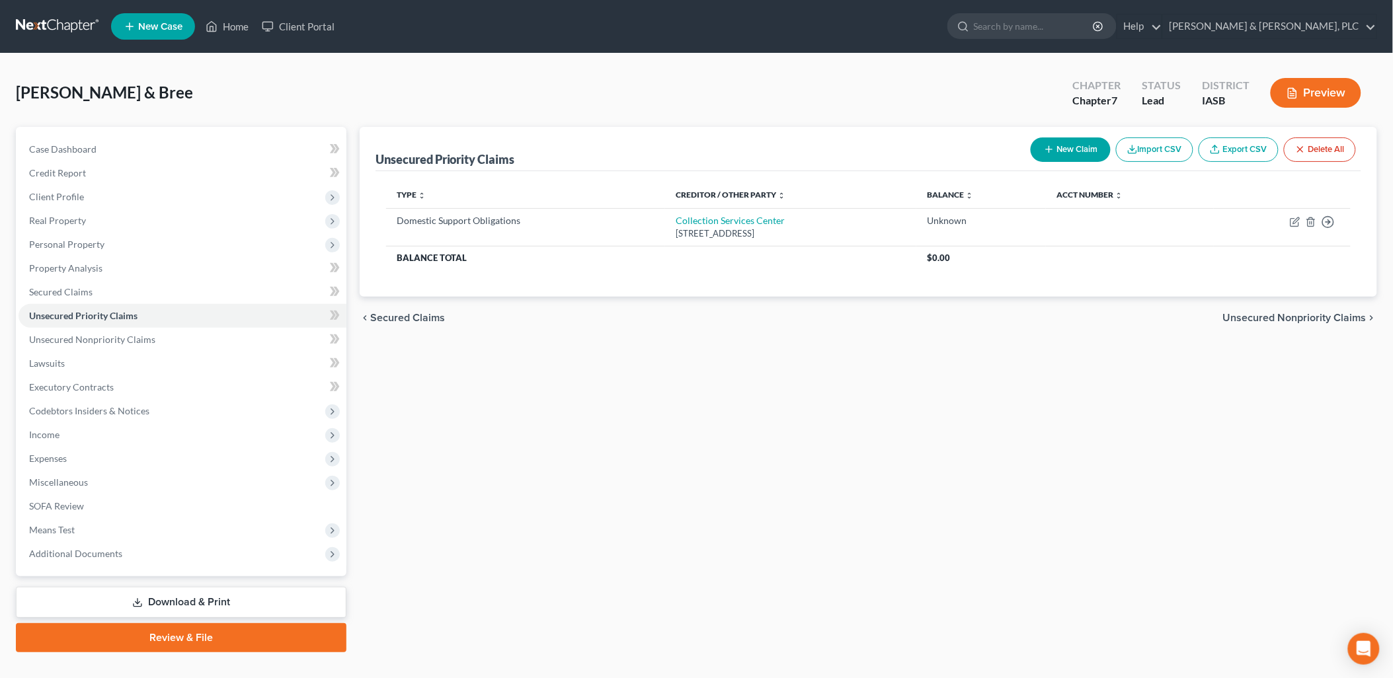
click at [1253, 314] on span "Unsecured Nonpriority Claims" at bounding box center [1294, 318] width 143 height 11
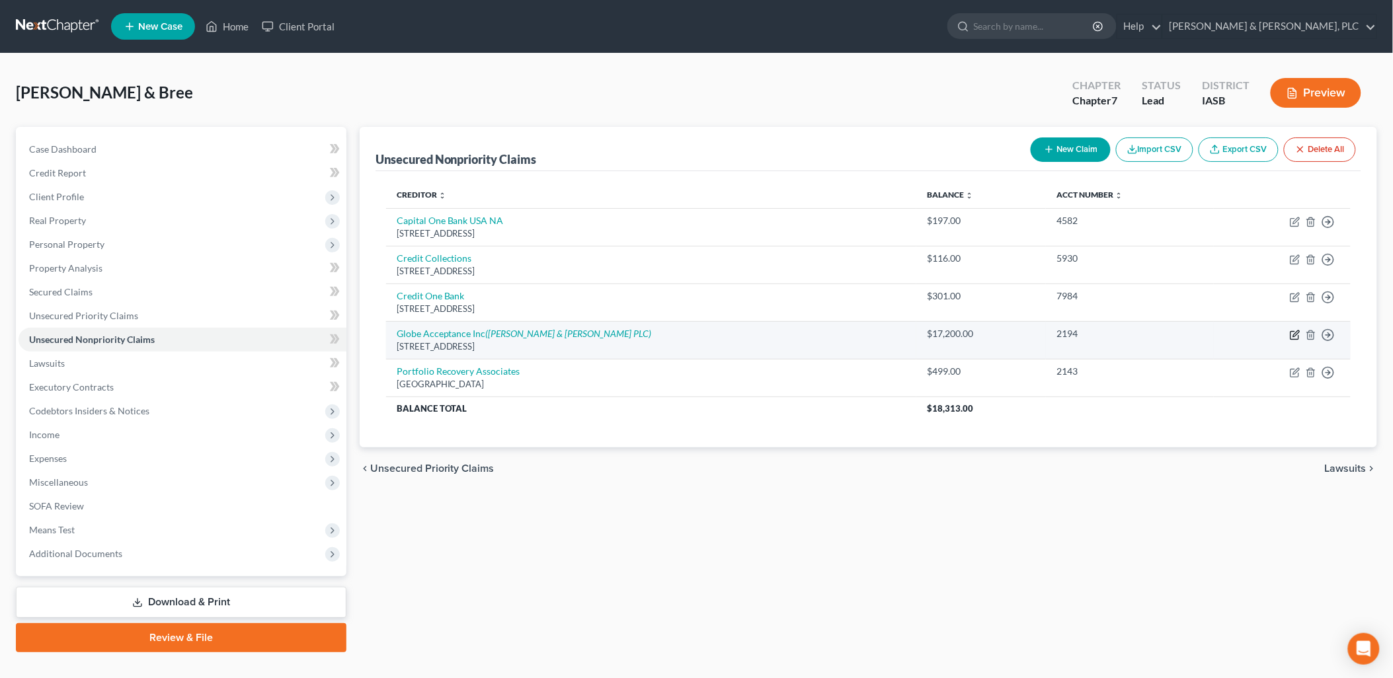
click at [1296, 333] on icon "button" at bounding box center [1295, 335] width 11 height 11
select select "16"
select select "8"
select select "0"
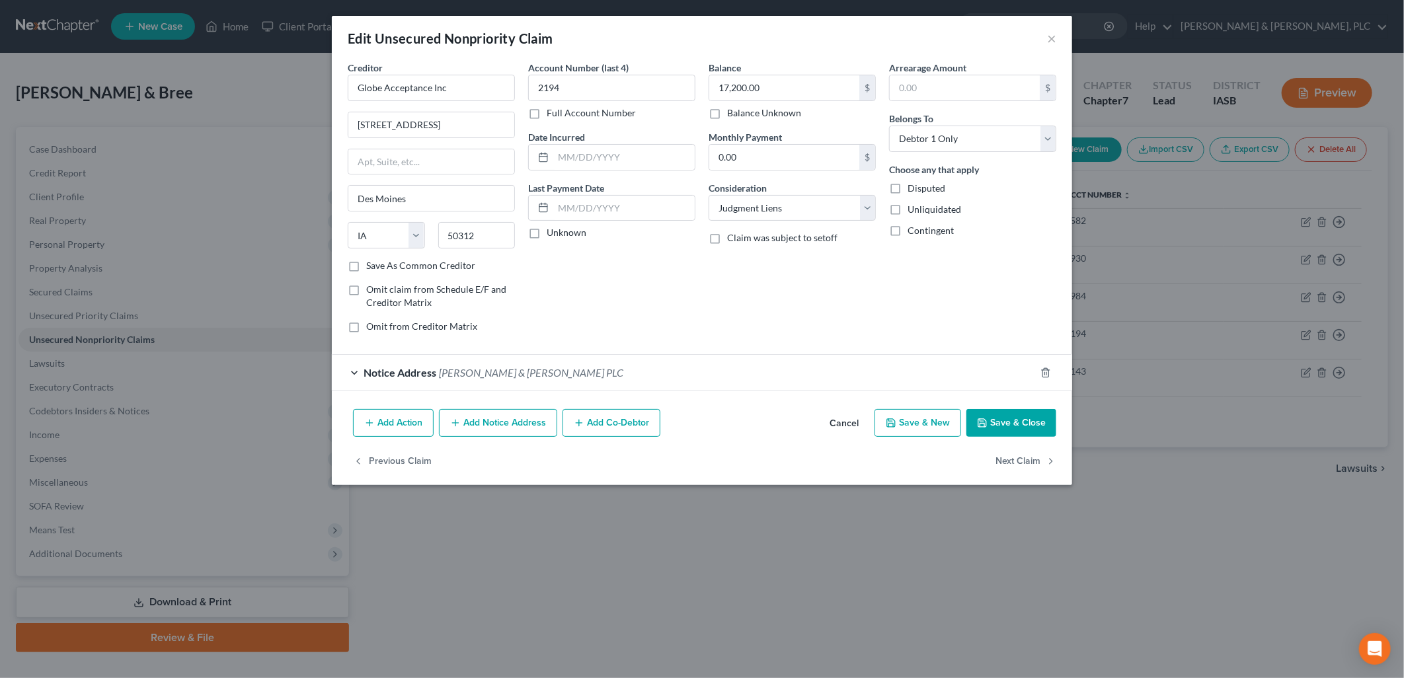
click at [366, 266] on label "Save As Common Creditor" at bounding box center [420, 265] width 109 height 13
click at [372, 266] on input "Save As Common Creditor" at bounding box center [376, 263] width 9 height 9
click at [996, 421] on button "Save & Close" at bounding box center [1012, 423] width 90 height 28
checkbox input "false"
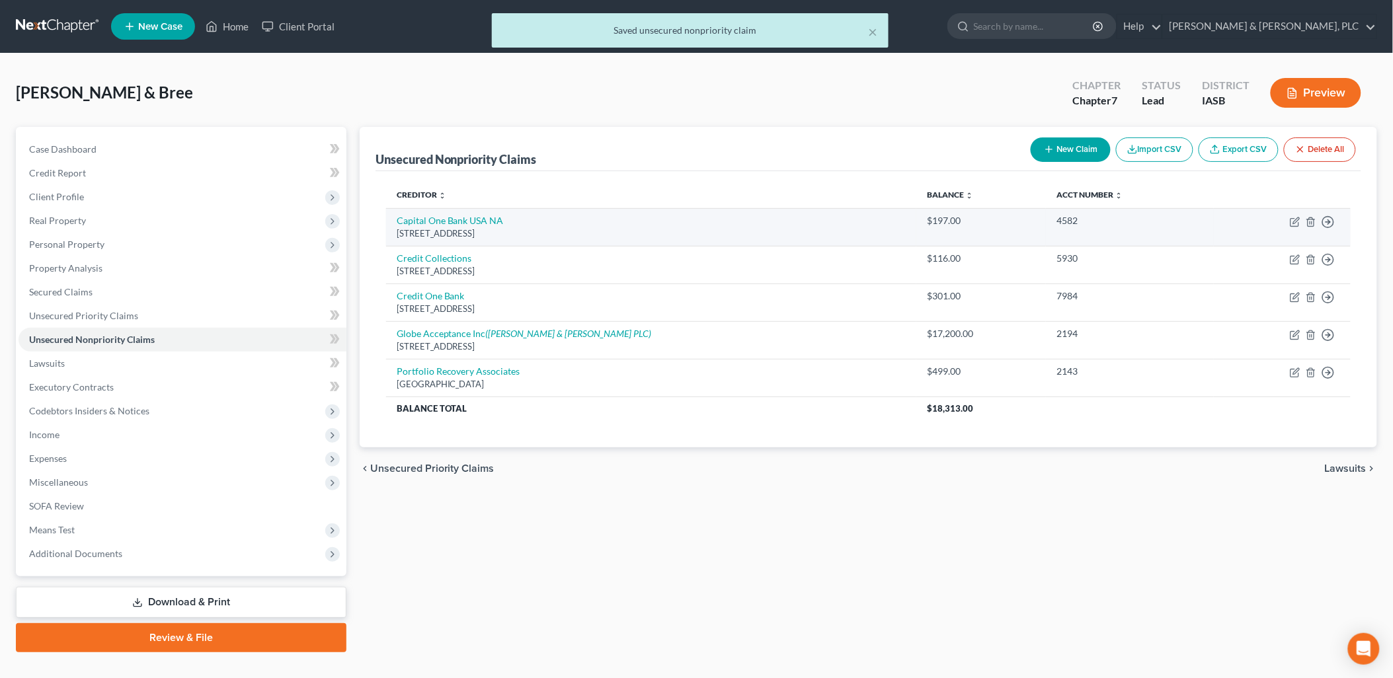
click at [441, 231] on div "PO Box 31293, Salt Lake City, UT 84131" at bounding box center [652, 233] width 510 height 13
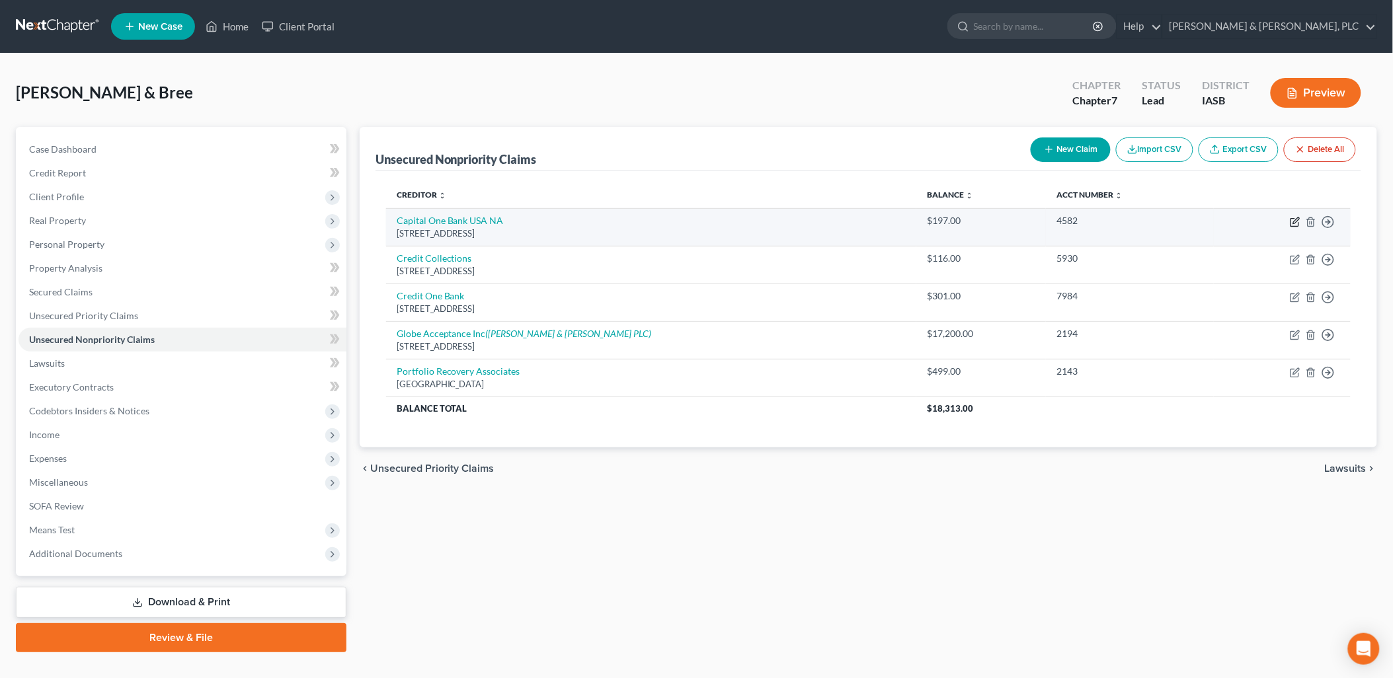
click at [1296, 220] on icon "button" at bounding box center [1295, 222] width 11 height 11
select select "46"
select select "2"
select select "0"
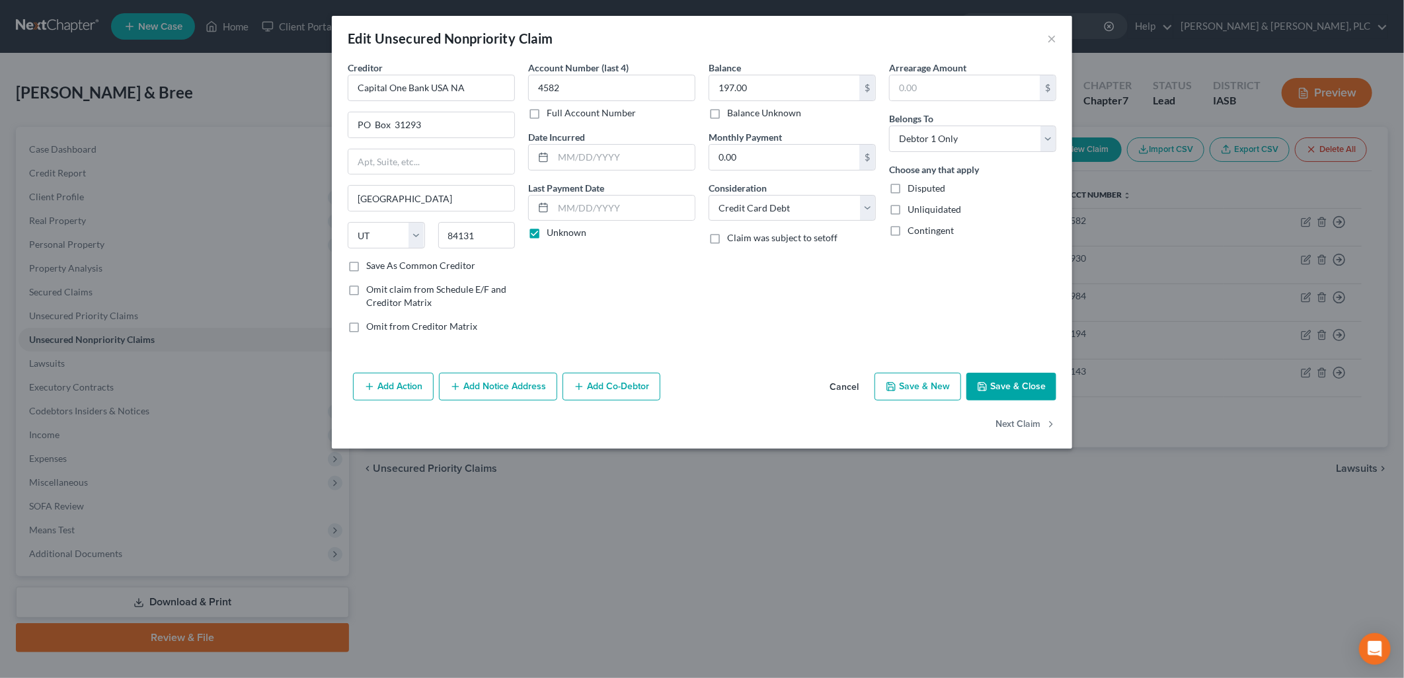
click at [366, 266] on label "Save As Common Creditor" at bounding box center [420, 265] width 109 height 13
click at [372, 266] on input "Save As Common Creditor" at bounding box center [376, 263] width 9 height 9
click at [1023, 392] on button "Save & Close" at bounding box center [1012, 387] width 90 height 28
checkbox input "false"
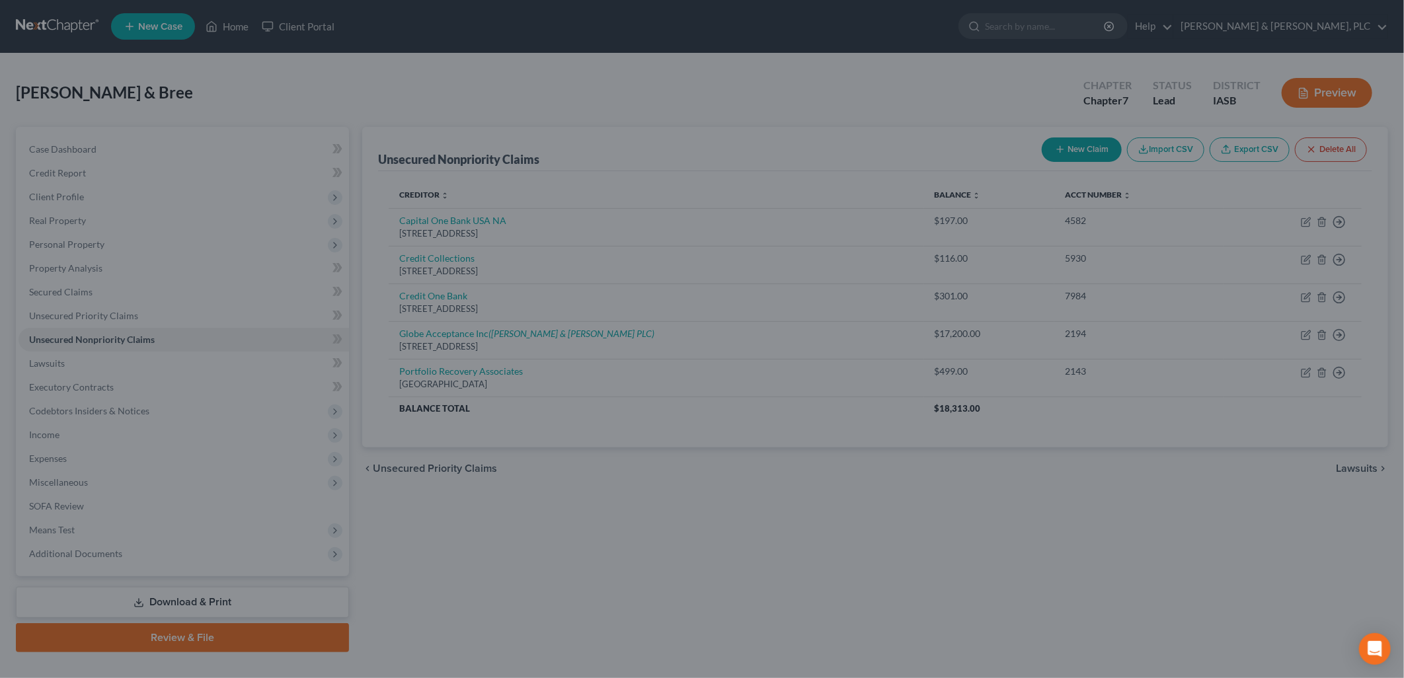
type input "0"
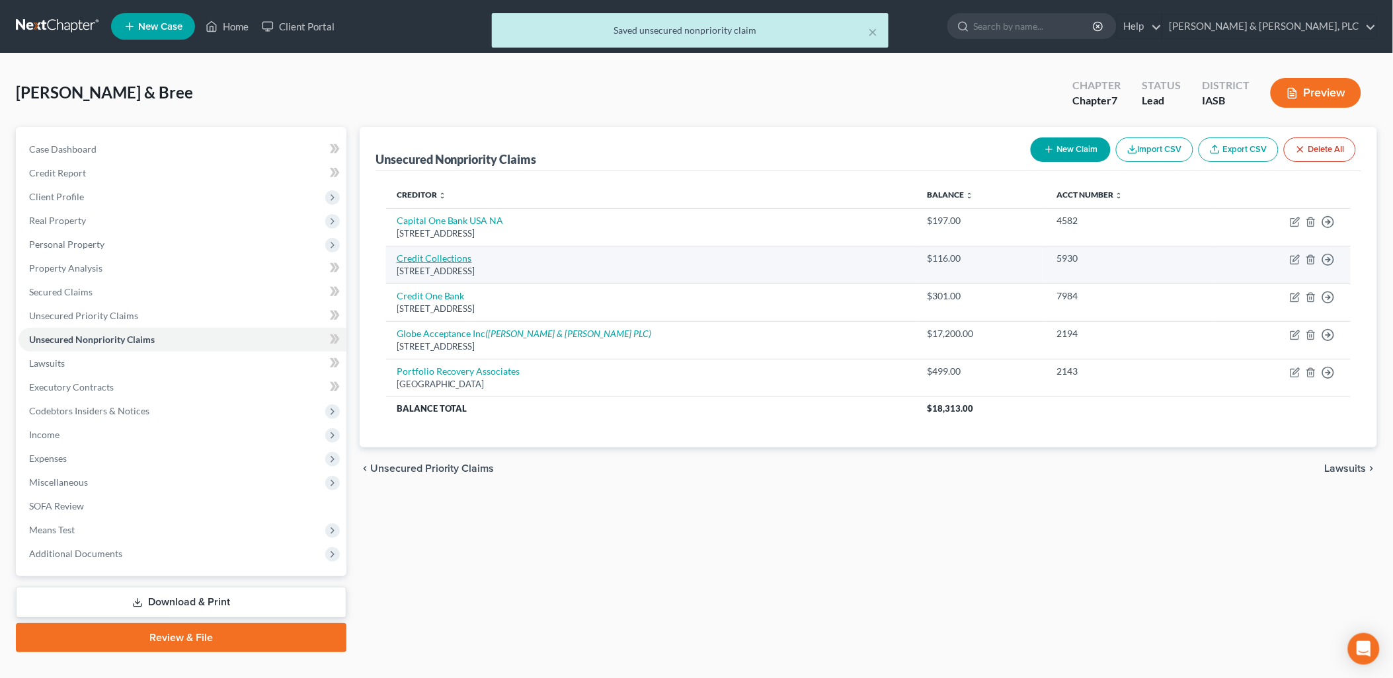
click at [421, 255] on link "Credit Collections" at bounding box center [434, 258] width 75 height 11
select select "22"
select select "14"
select select "2"
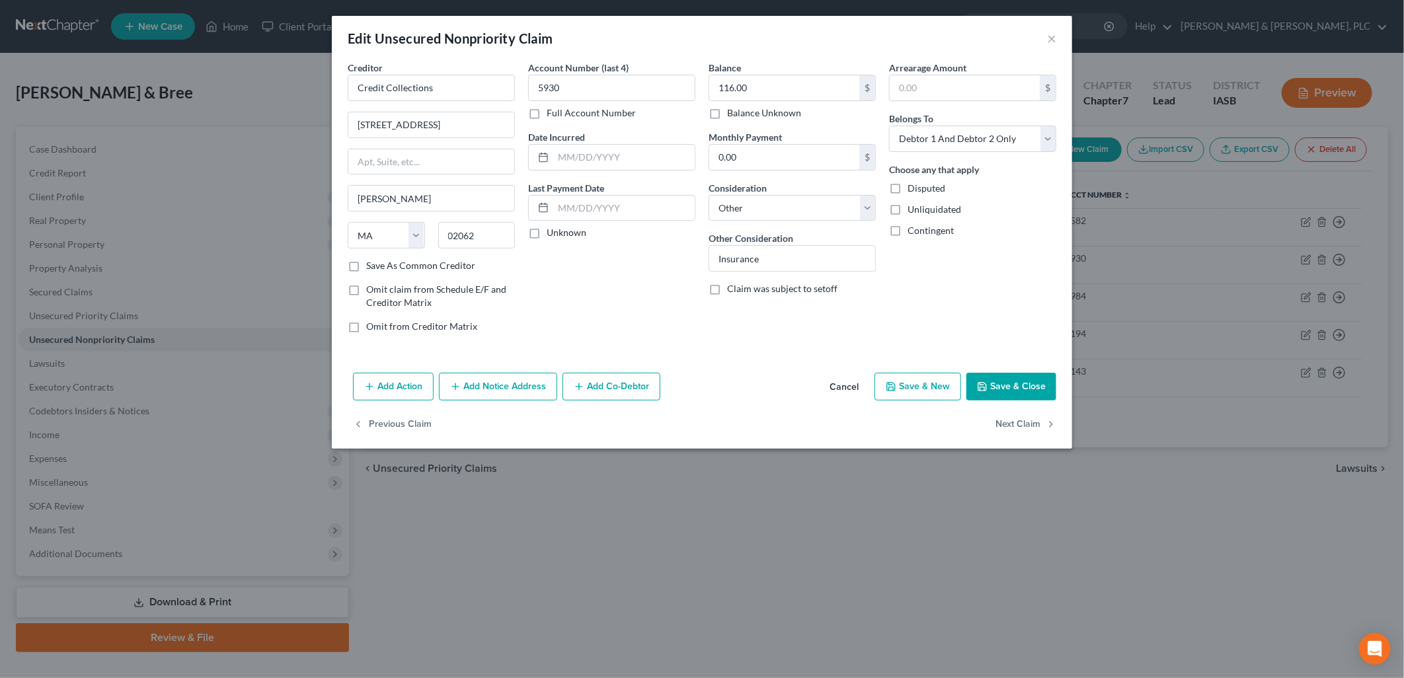
click at [366, 267] on label "Save As Common Creditor" at bounding box center [420, 265] width 109 height 13
click at [372, 267] on input "Save As Common Creditor" at bounding box center [376, 263] width 9 height 9
click at [1009, 386] on button "Save & Close" at bounding box center [1012, 387] width 90 height 28
checkbox input "false"
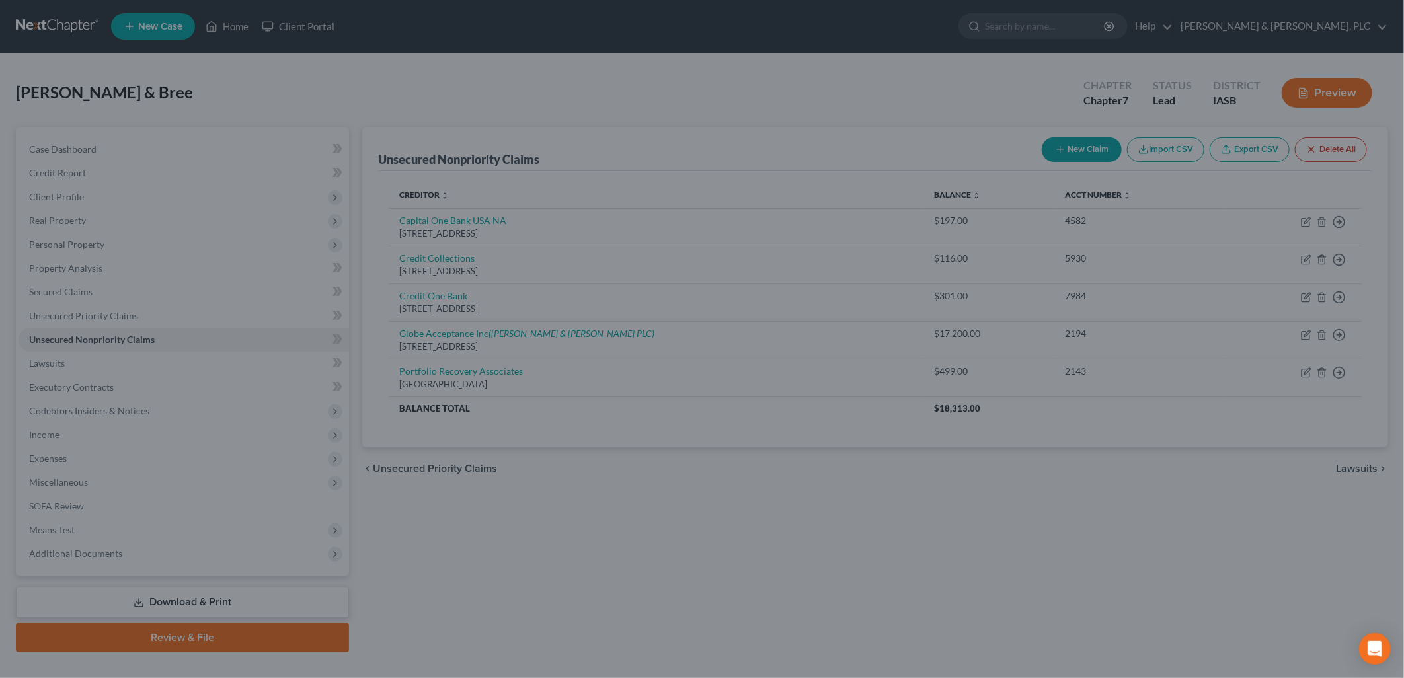
type input "0"
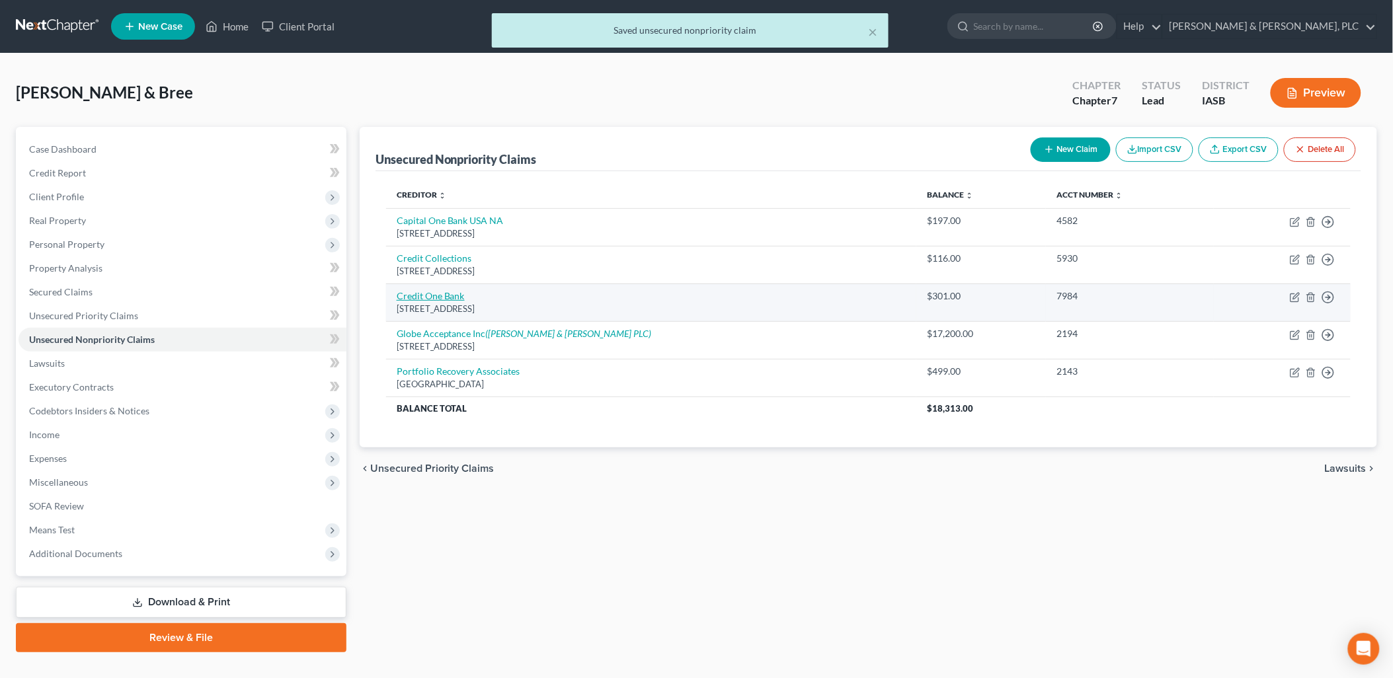
click at [423, 296] on link "Credit One Bank" at bounding box center [431, 295] width 68 height 11
select select "31"
select select "2"
select select "0"
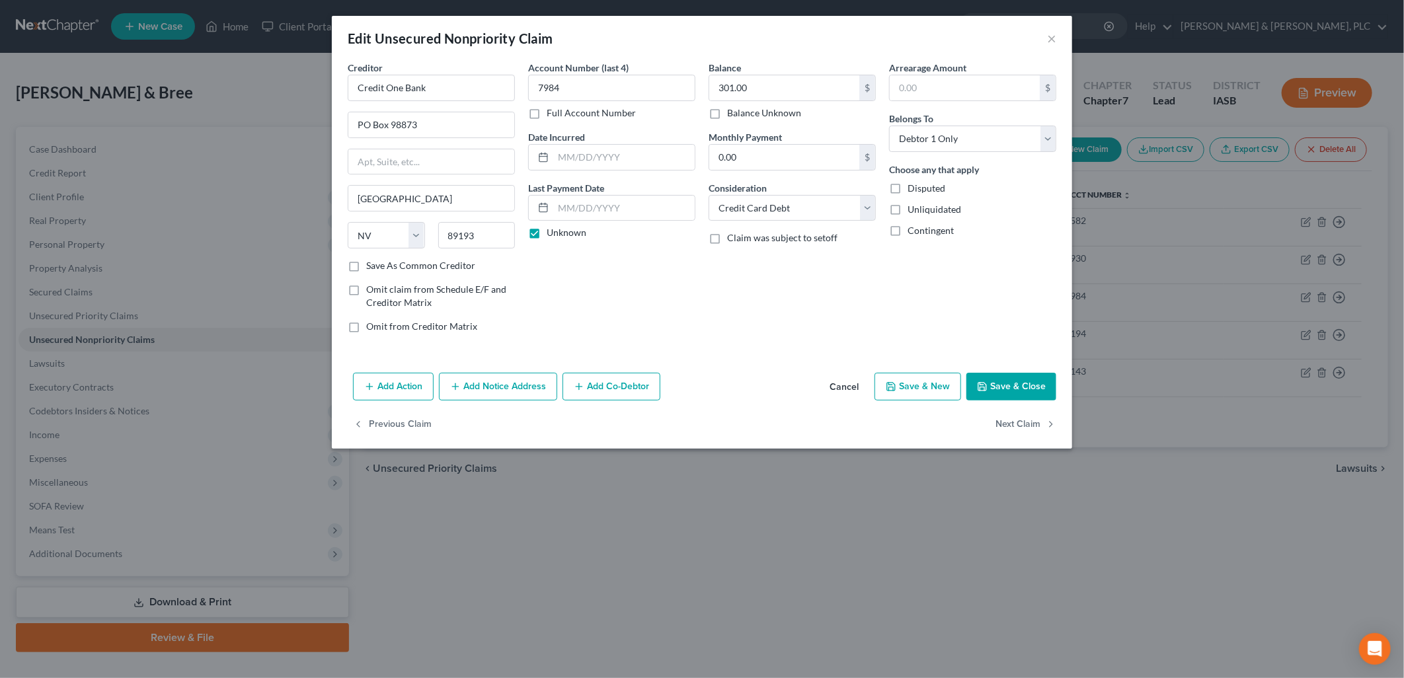
click at [366, 265] on label "Save As Common Creditor" at bounding box center [420, 265] width 109 height 13
click at [372, 265] on input "Save As Common Creditor" at bounding box center [376, 263] width 9 height 9
click at [1009, 377] on button "Save & Close" at bounding box center [1012, 387] width 90 height 28
checkbox input "false"
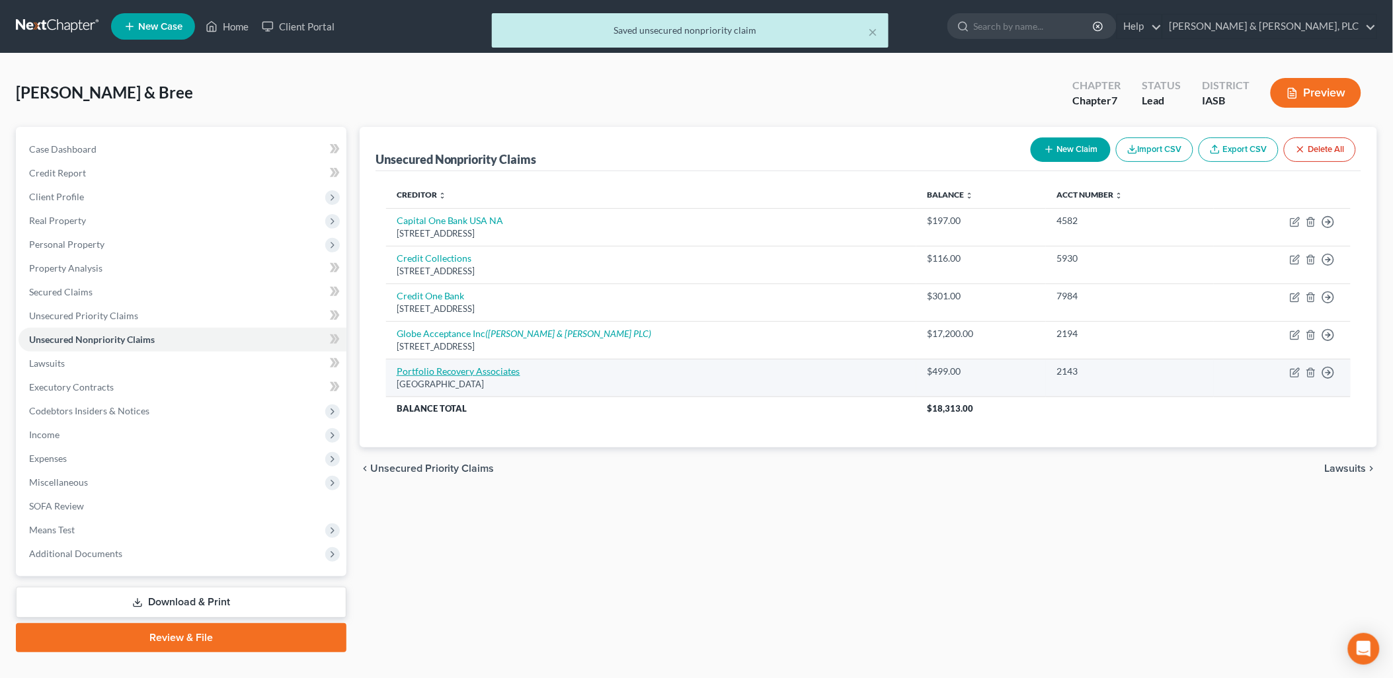
click at [440, 372] on link "Portfolio Recovery Associates" at bounding box center [459, 371] width 124 height 11
select select "48"
select select "2"
select select "0"
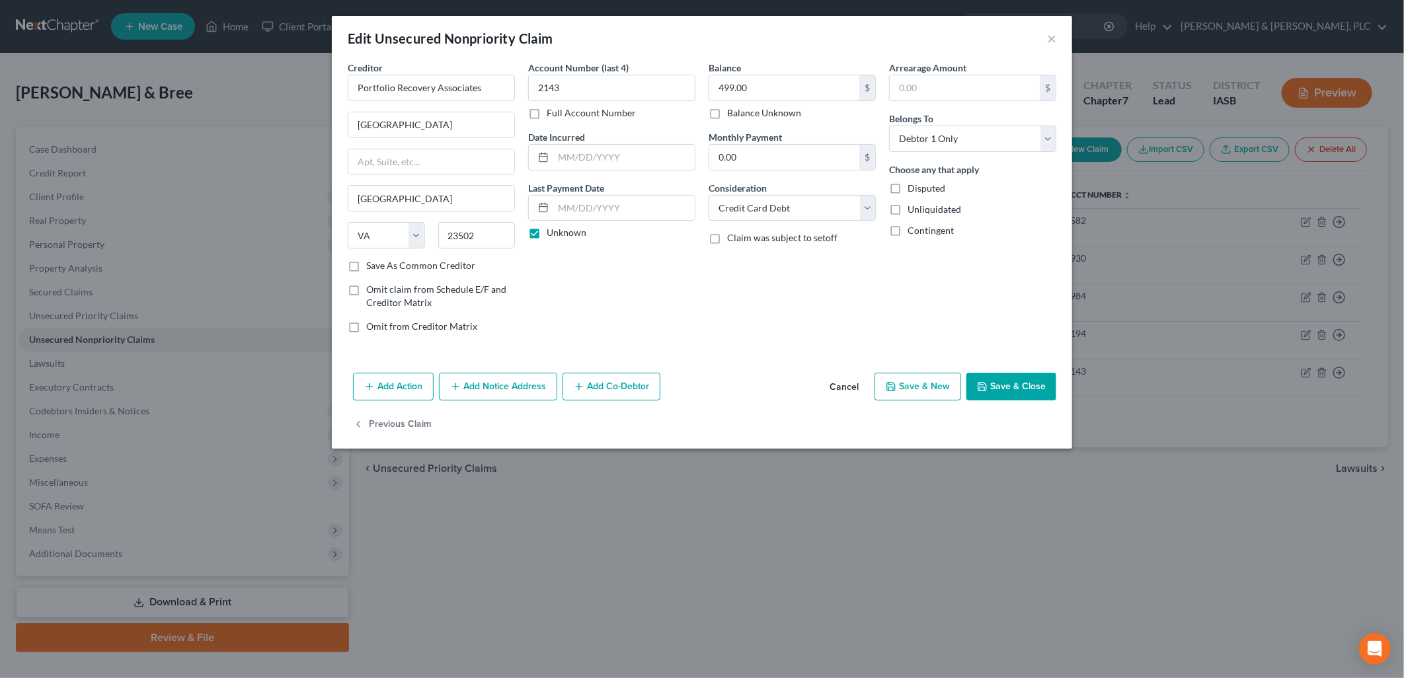
click at [366, 269] on label "Save As Common Creditor" at bounding box center [420, 265] width 109 height 13
click at [372, 268] on input "Save As Common Creditor" at bounding box center [376, 263] width 9 height 9
click at [1017, 385] on button "Save & Close" at bounding box center [1012, 387] width 90 height 28
checkbox input "false"
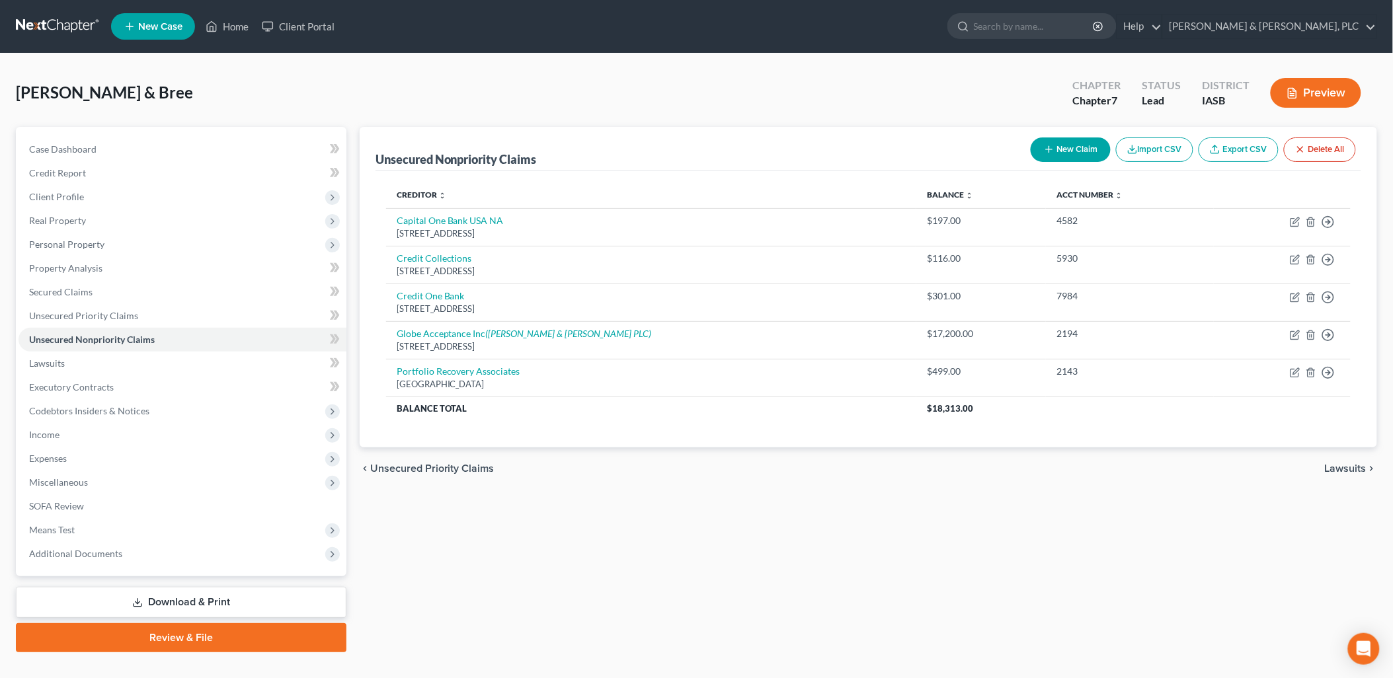
click at [1344, 468] on span "Lawsuits" at bounding box center [1346, 468] width 42 height 11
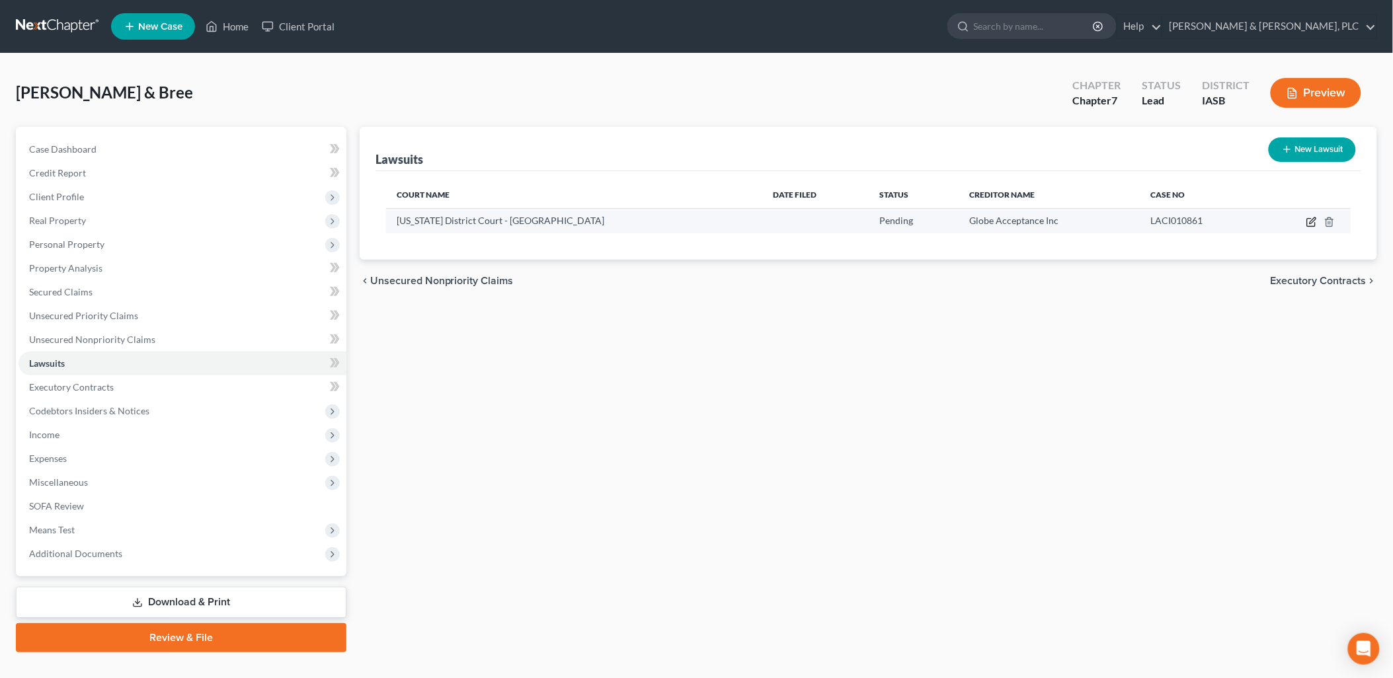
click at [1314, 221] on icon "button" at bounding box center [1313, 221] width 6 height 6
select select "16"
select select "0"
select select "1"
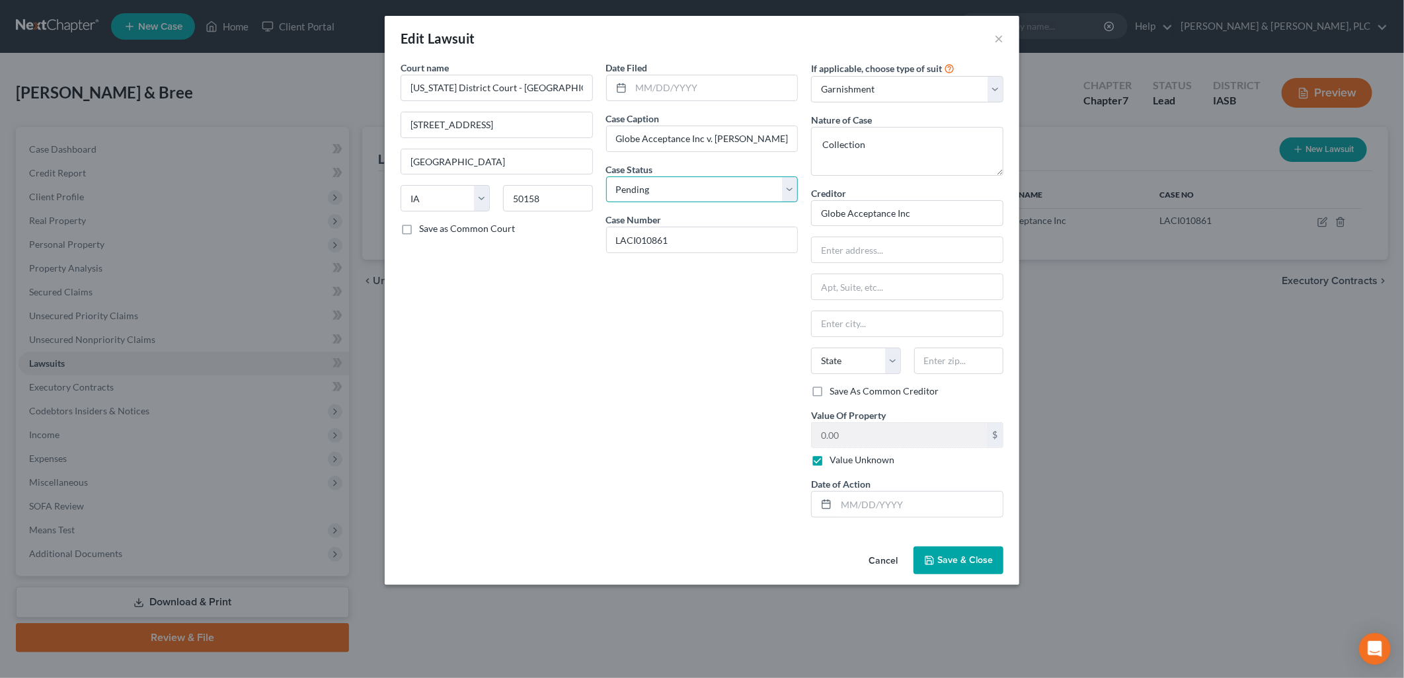
click at [792, 186] on select "Select Pending On Appeal Concluded" at bounding box center [702, 190] width 192 height 26
select select "2"
click at [606, 177] on select "Select Pending On Appeal Concluded" at bounding box center [702, 190] width 192 height 26
click at [939, 558] on span "Save & Close" at bounding box center [965, 560] width 56 height 11
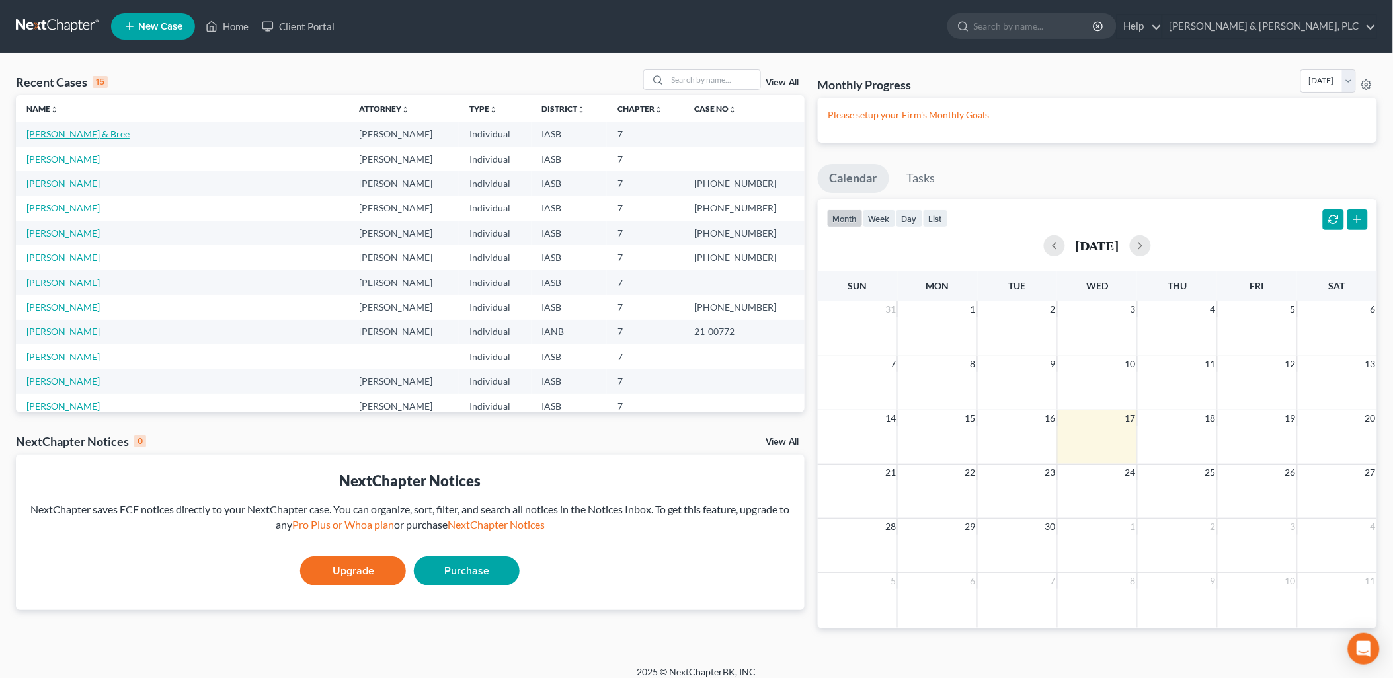
click at [67, 135] on link "[PERSON_NAME] & Bree" at bounding box center [77, 133] width 103 height 11
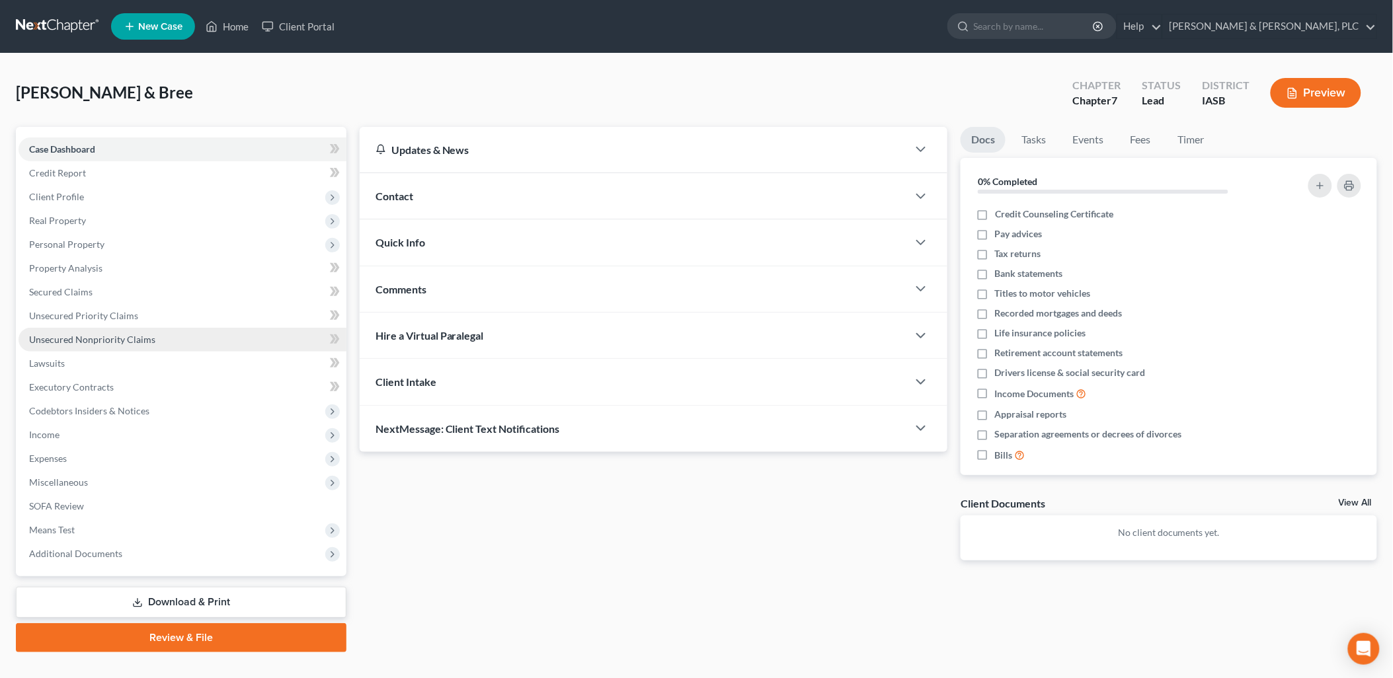
click at [65, 336] on span "Unsecured Nonpriority Claims" at bounding box center [92, 339] width 126 height 11
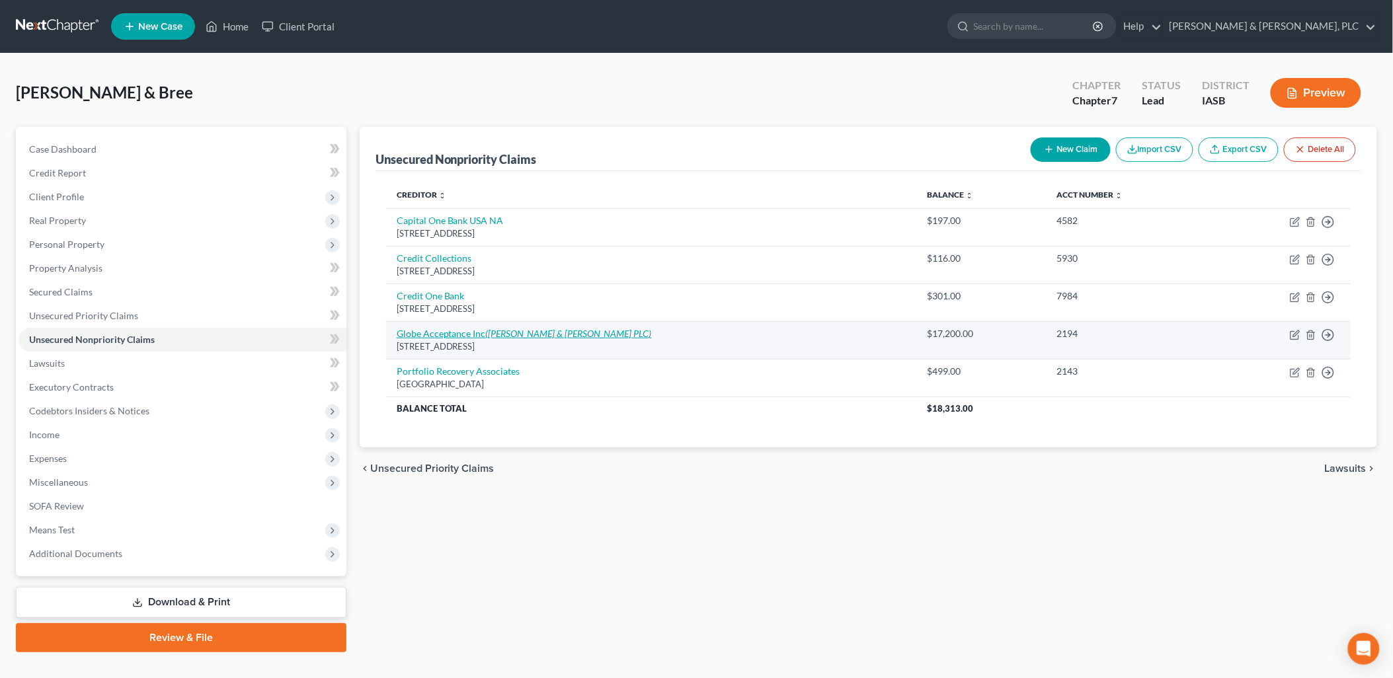
click at [471, 333] on link "Globe Acceptance Inc (Osborn Jacobs & Hartung PLC)" at bounding box center [524, 333] width 255 height 11
select select "16"
select select "8"
select select "0"
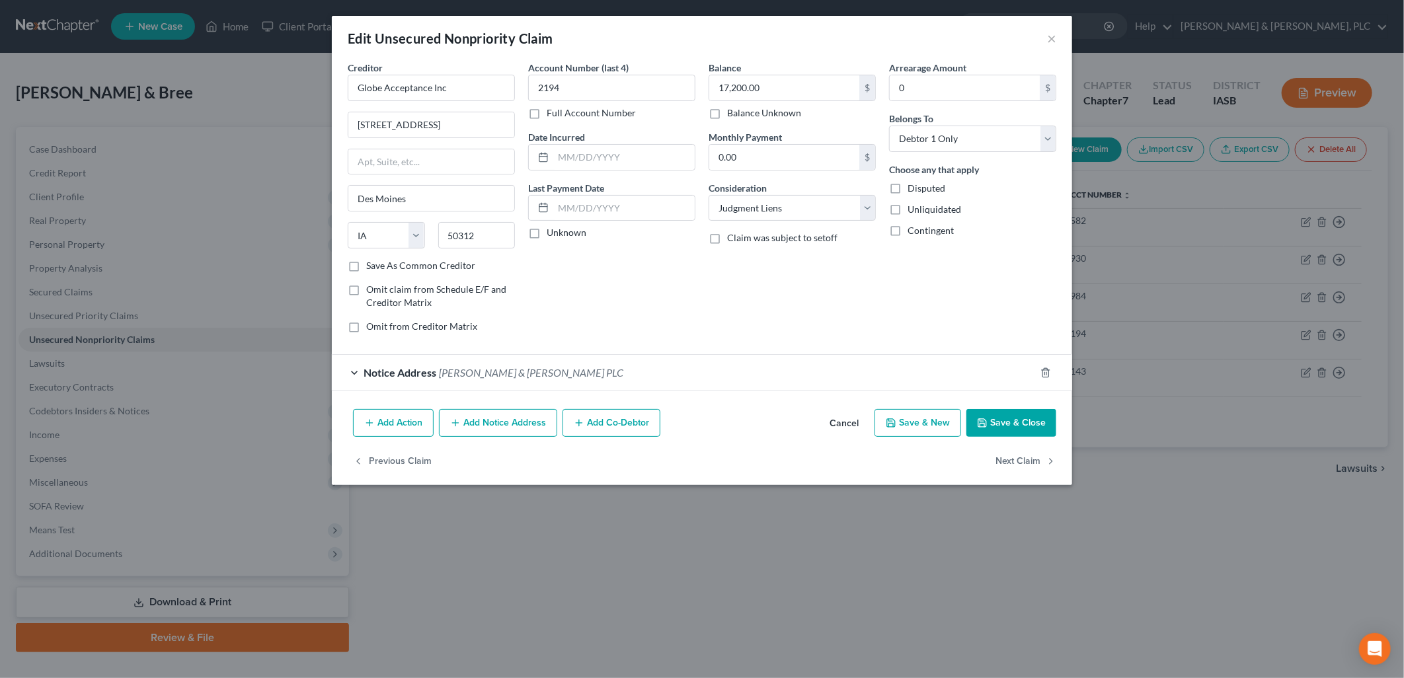
click at [366, 266] on label "Save As Common Creditor" at bounding box center [420, 265] width 109 height 13
click at [372, 266] on input "Save As Common Creditor" at bounding box center [376, 263] width 9 height 9
checkbox input "true"
click at [556, 150] on input "text" at bounding box center [623, 157] width 141 height 25
type input "10/09/2020"
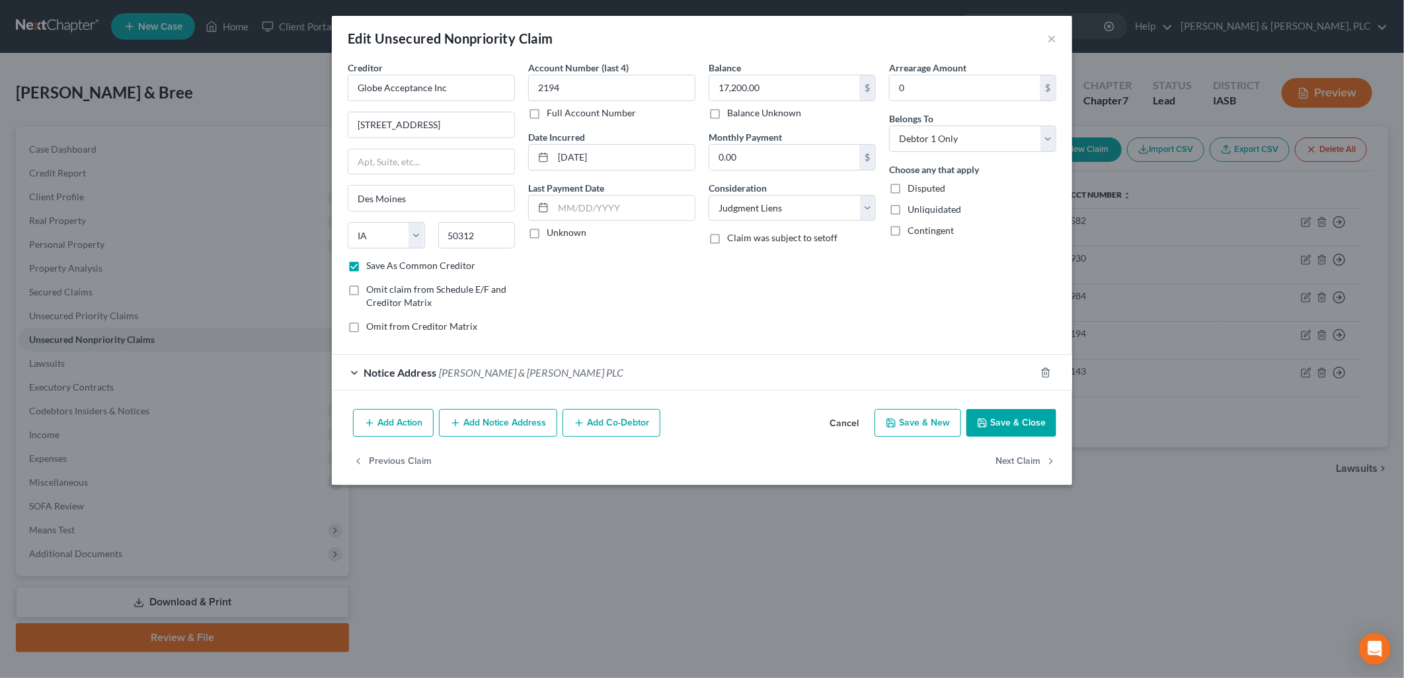
click at [996, 419] on button "Save & Close" at bounding box center [1012, 423] width 90 height 28
checkbox input "false"
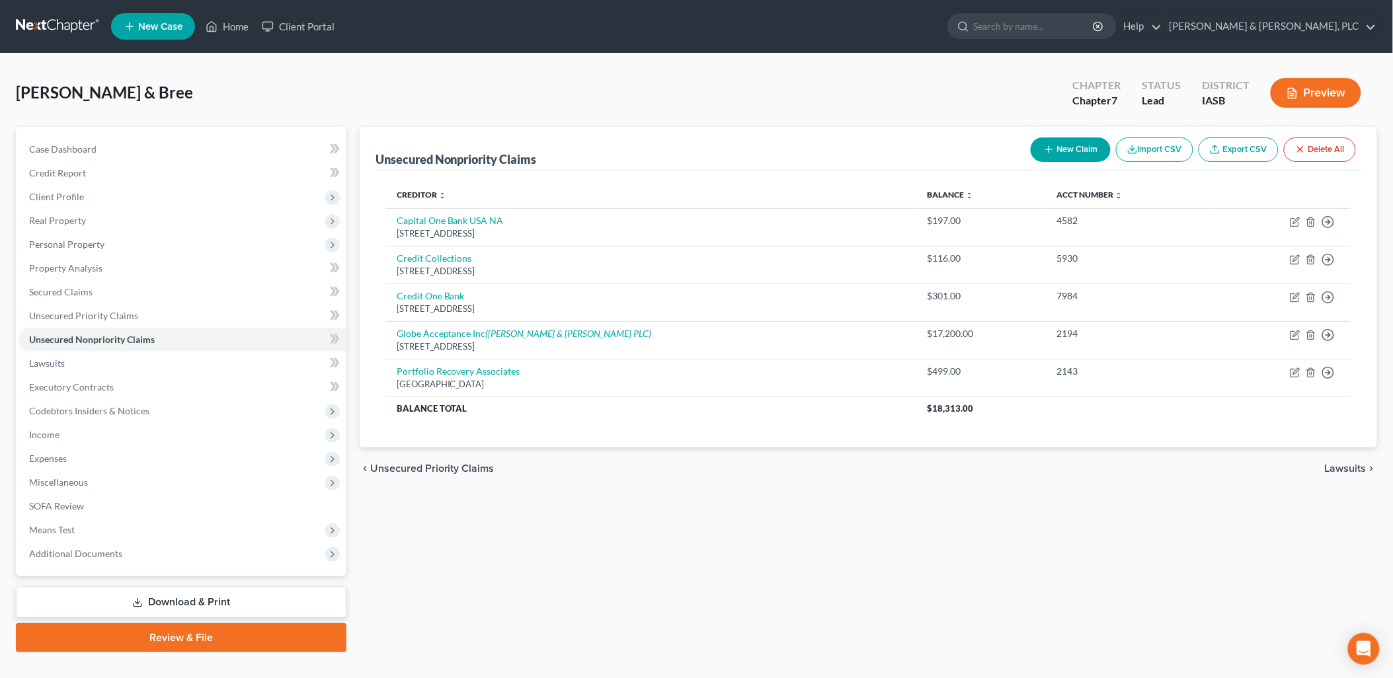
click at [1333, 467] on span "Lawsuits" at bounding box center [1346, 468] width 42 height 11
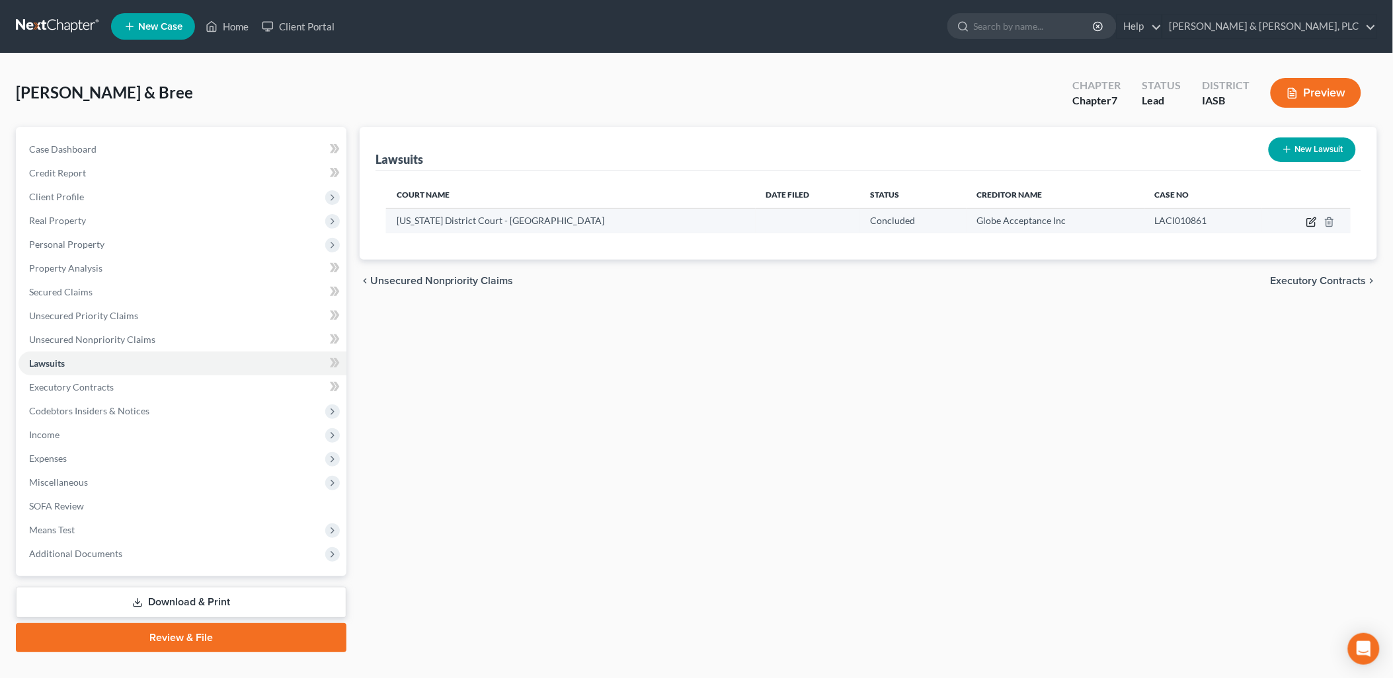
click at [1310, 223] on icon "button" at bounding box center [1311, 222] width 11 height 11
select select "16"
select select "2"
select select "1"
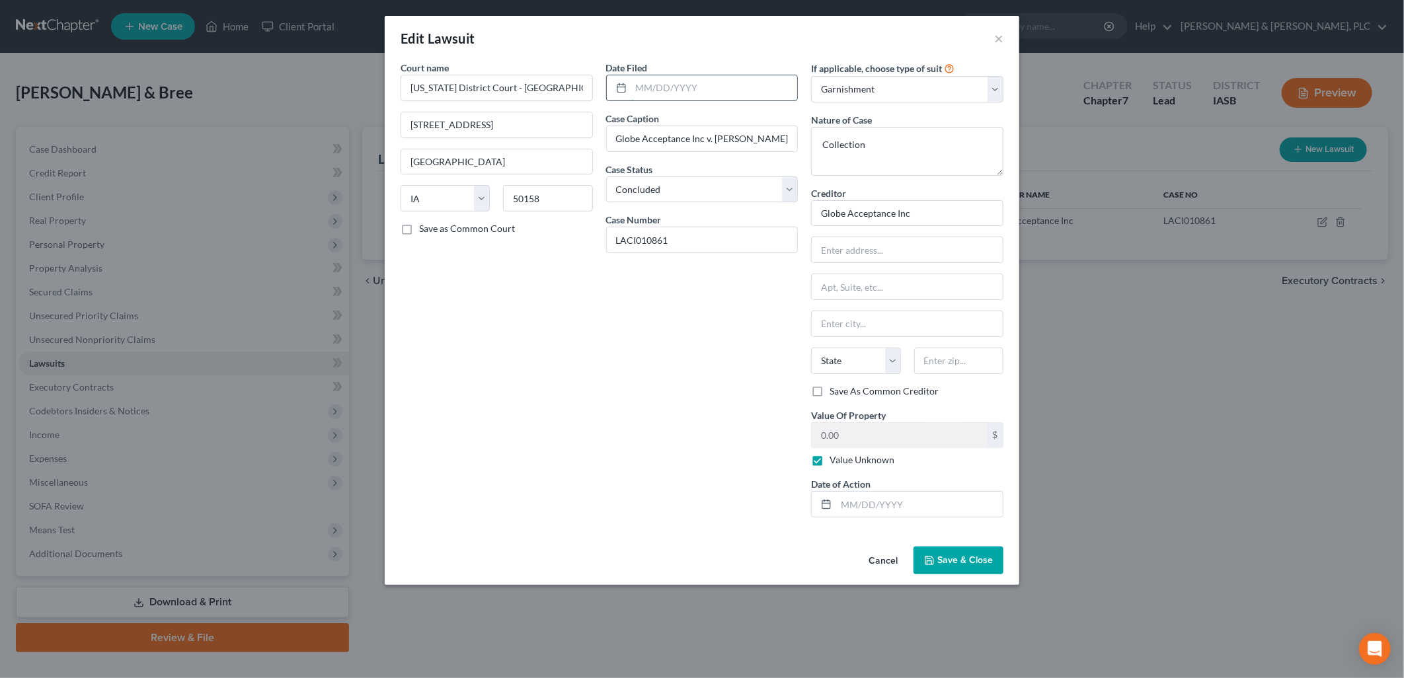
click at [637, 83] on input "text" at bounding box center [714, 87] width 167 height 25
click at [998, 86] on select "Select Repossession Garnishment Foreclosure Attached, Seized, Or Levied Other" at bounding box center [907, 89] width 192 height 26
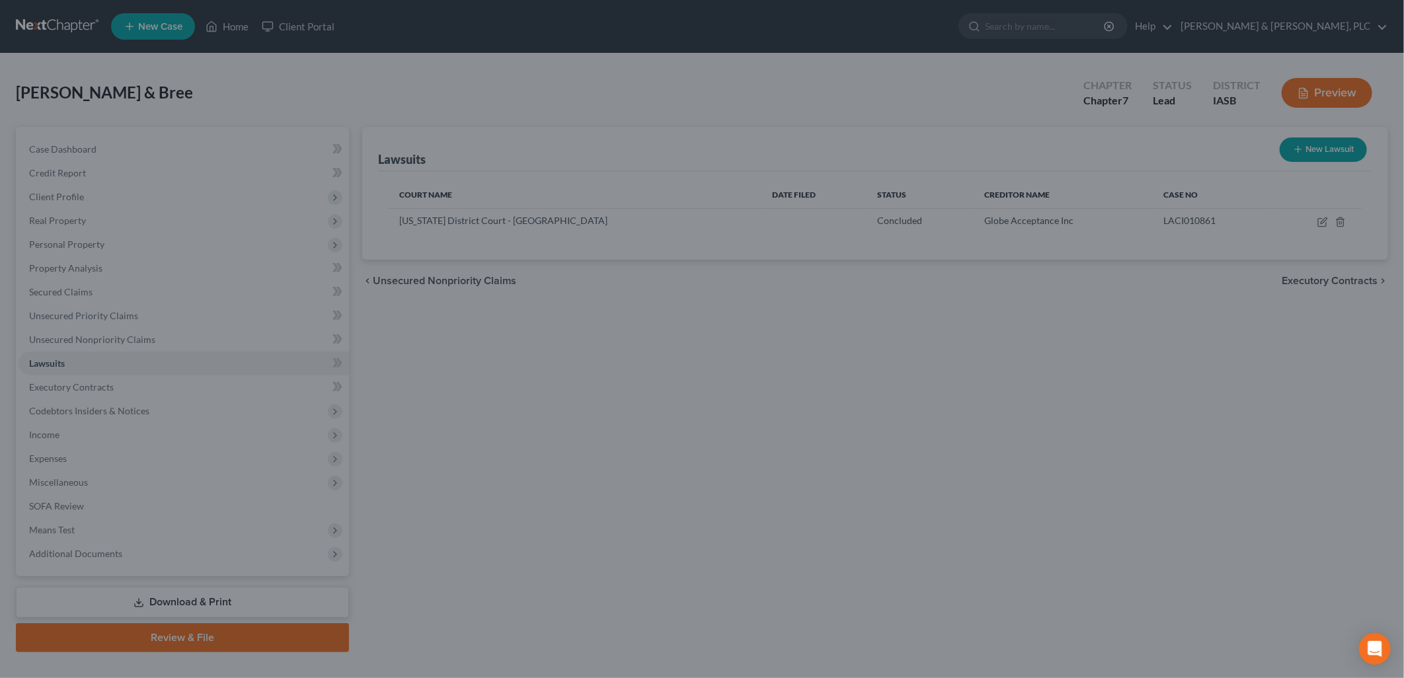
click at [1215, 355] on div "New Lawsuit × Court name * Iowa District Court - Marshall County 1 E Main Stree…" at bounding box center [702, 339] width 1404 height 678
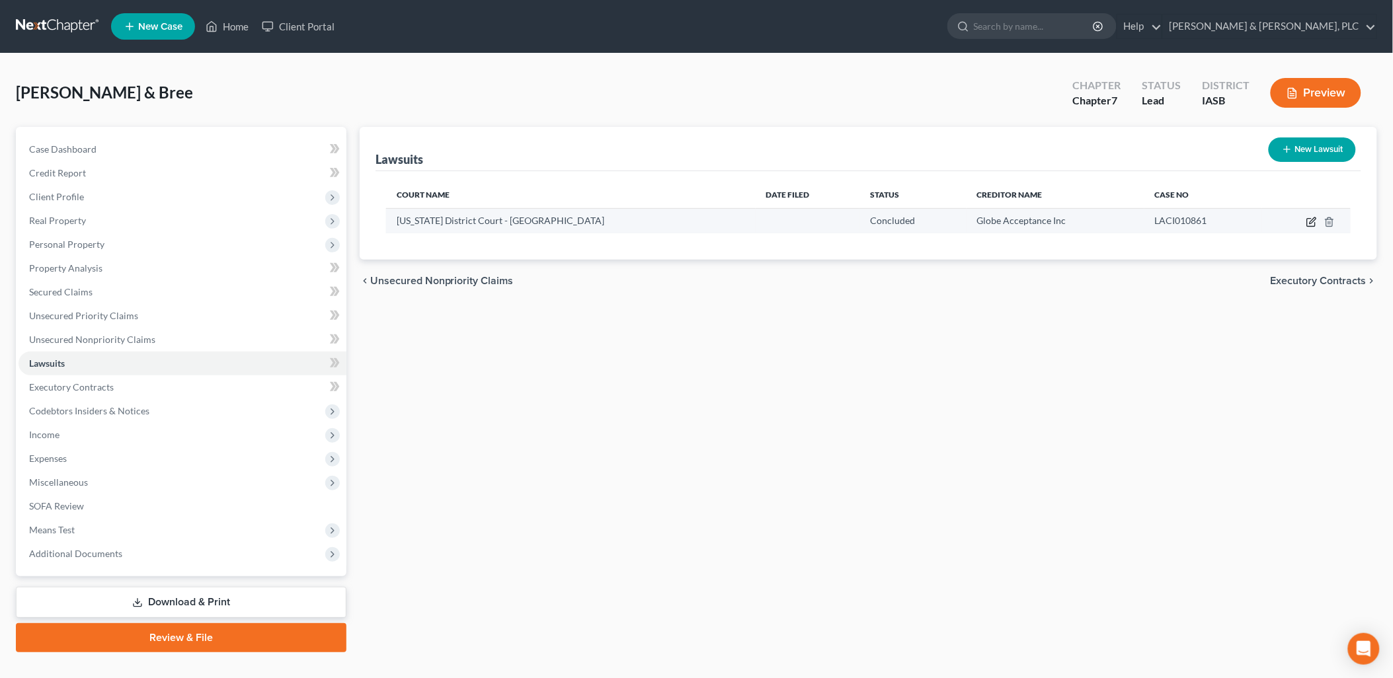
click at [1308, 217] on icon "button" at bounding box center [1311, 222] width 11 height 11
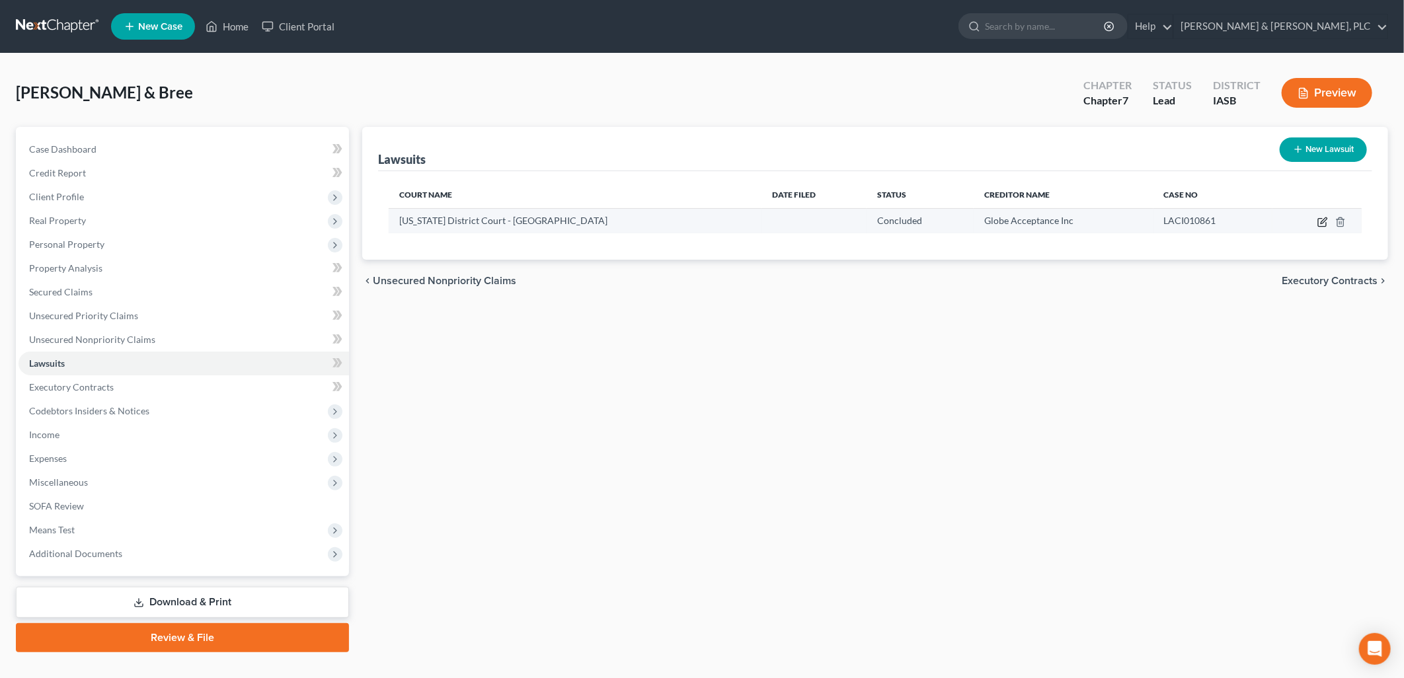
select select "16"
select select "2"
select select "1"
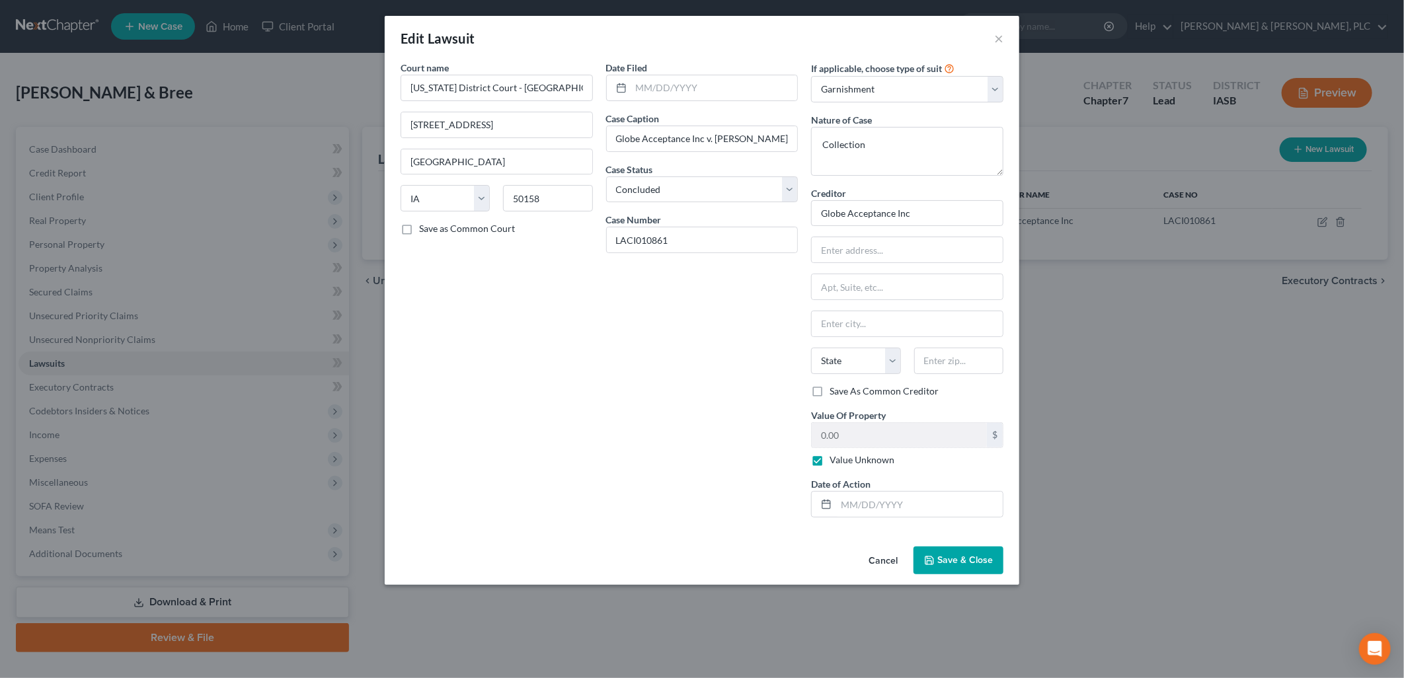
click at [970, 560] on span "Save & Close" at bounding box center [965, 560] width 56 height 11
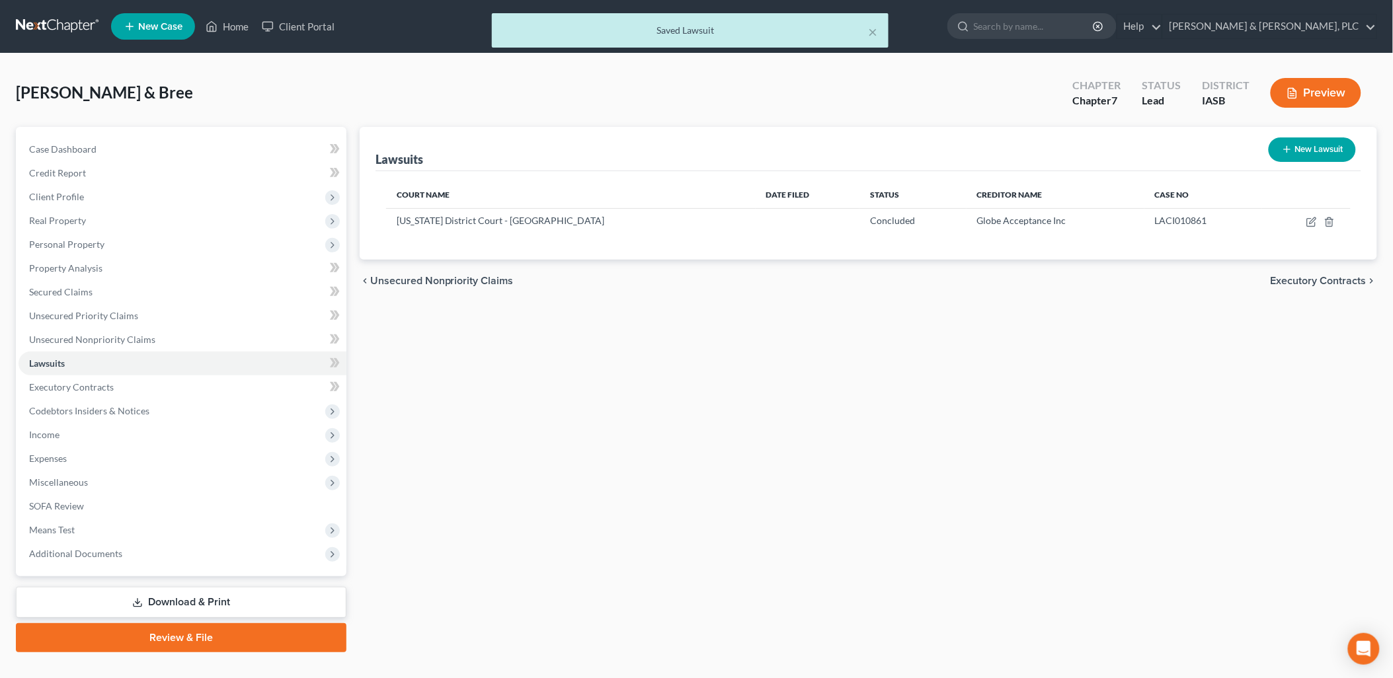
click at [1300, 278] on span "Executory Contracts" at bounding box center [1319, 281] width 96 height 11
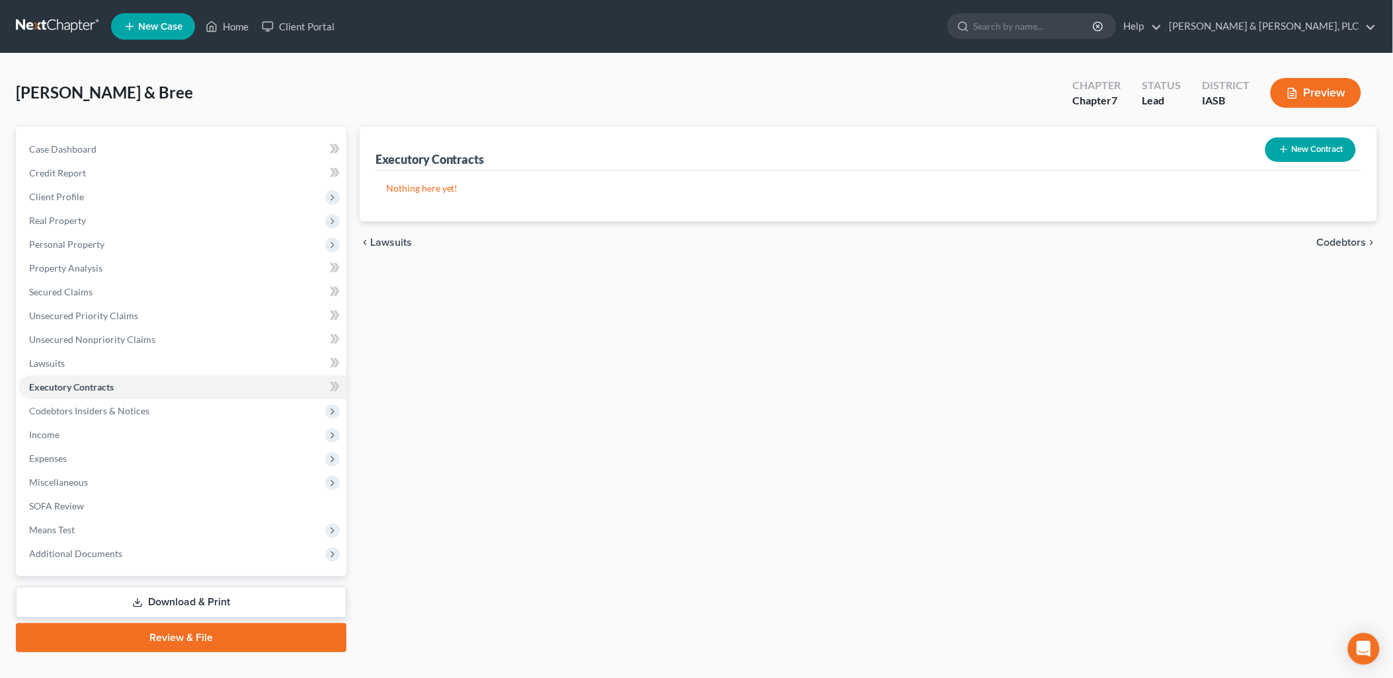
click at [1327, 240] on span "Codebtors" at bounding box center [1342, 242] width 50 height 11
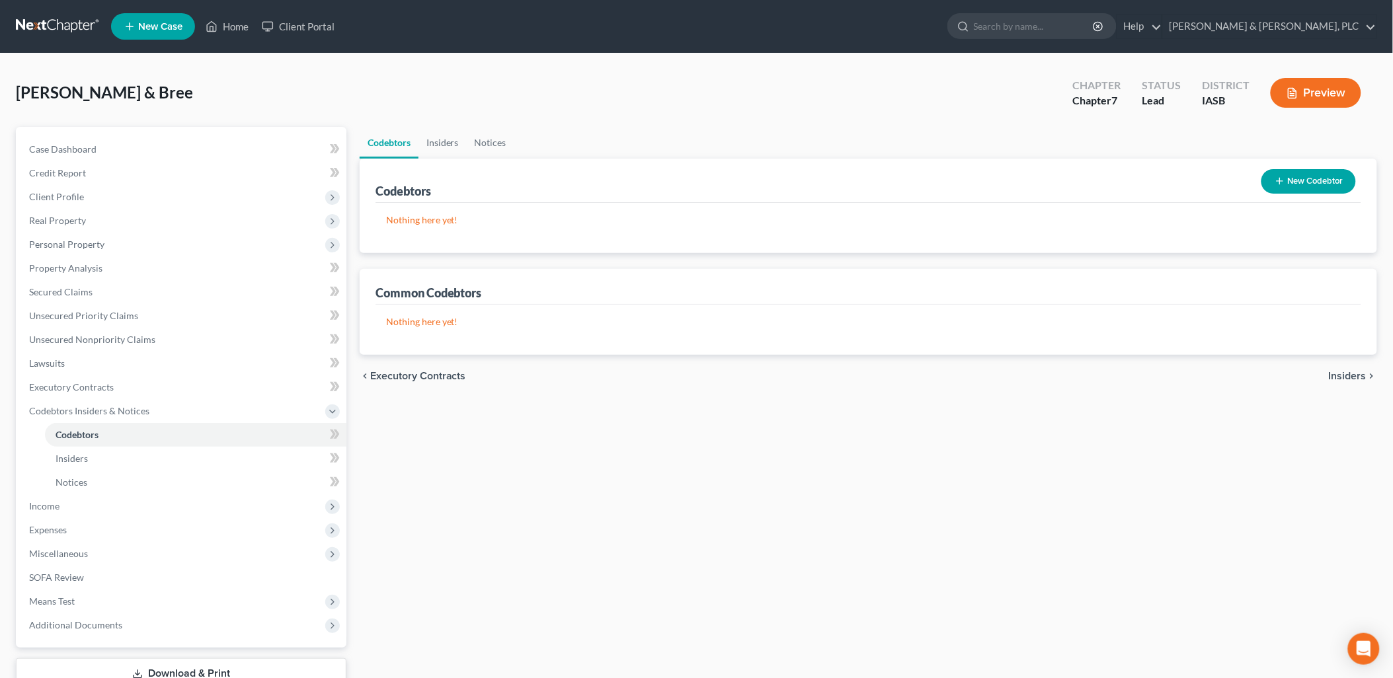
click at [1338, 376] on span "Insiders" at bounding box center [1348, 376] width 38 height 11
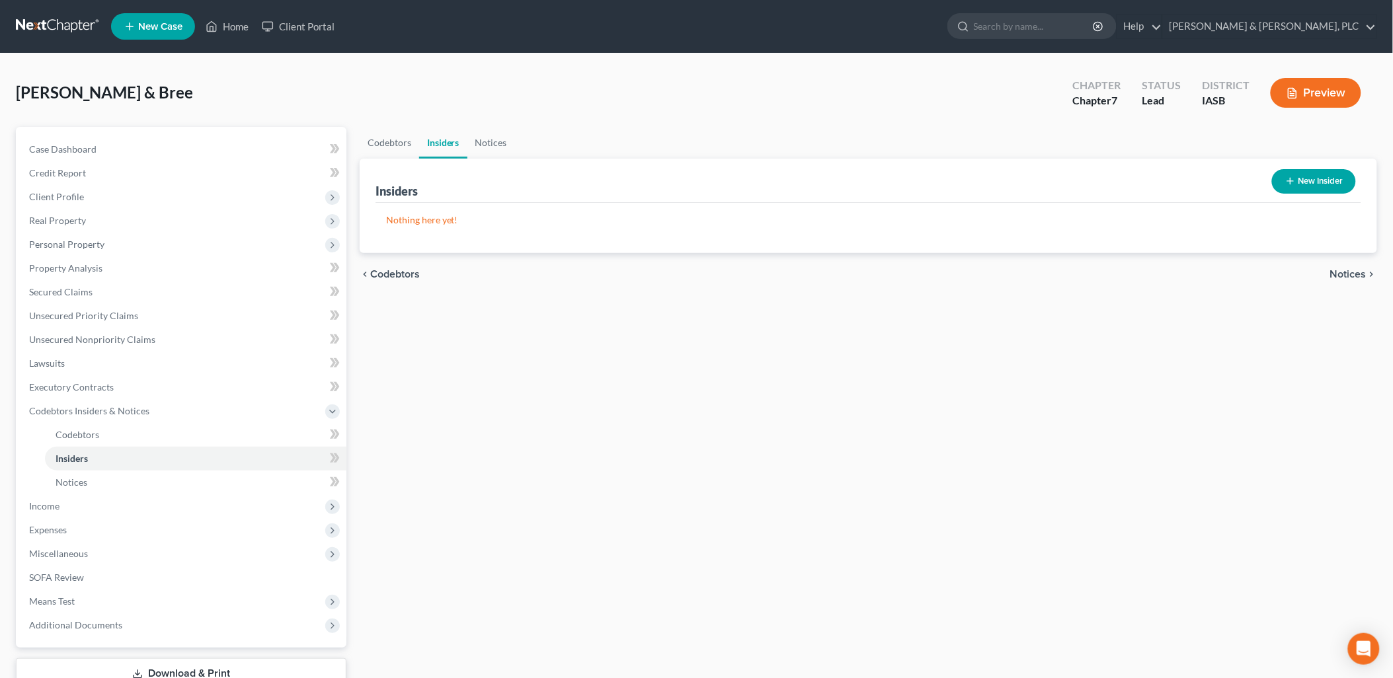
click at [1349, 272] on span "Notices" at bounding box center [1348, 274] width 36 height 11
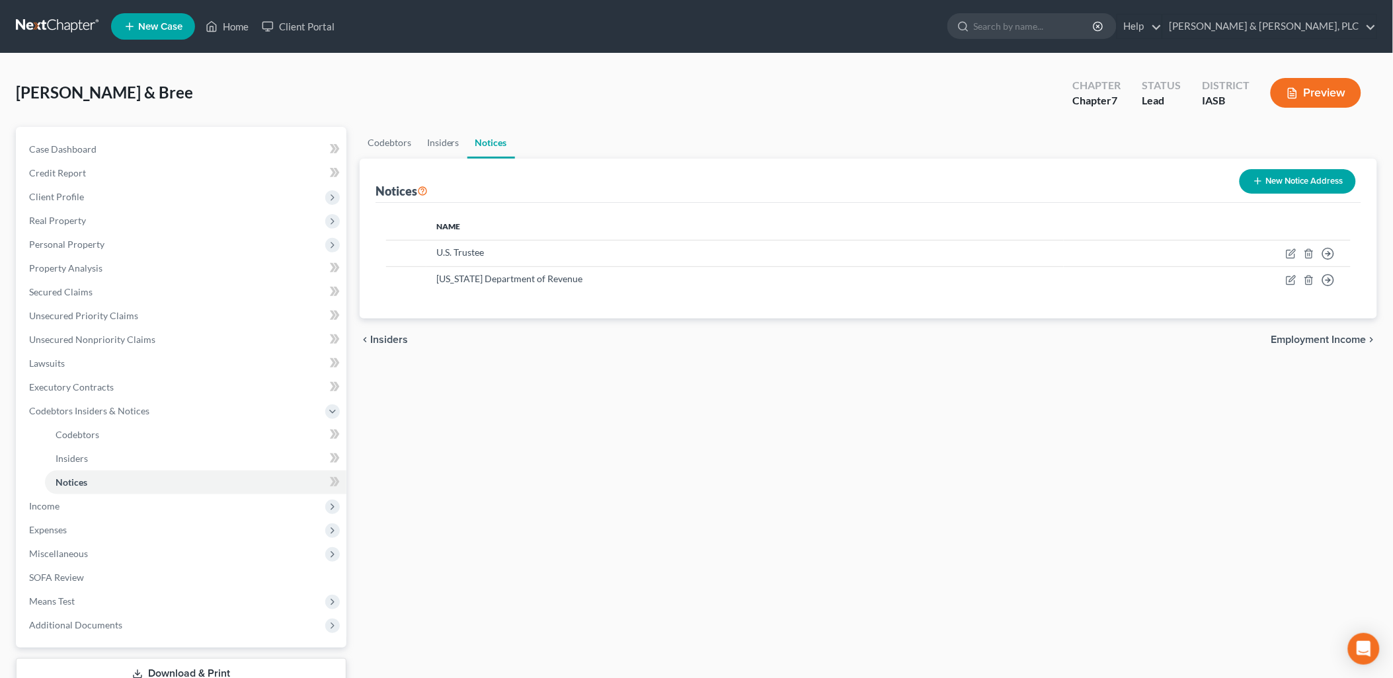
click at [1291, 339] on span "Employment Income" at bounding box center [1318, 340] width 95 height 11
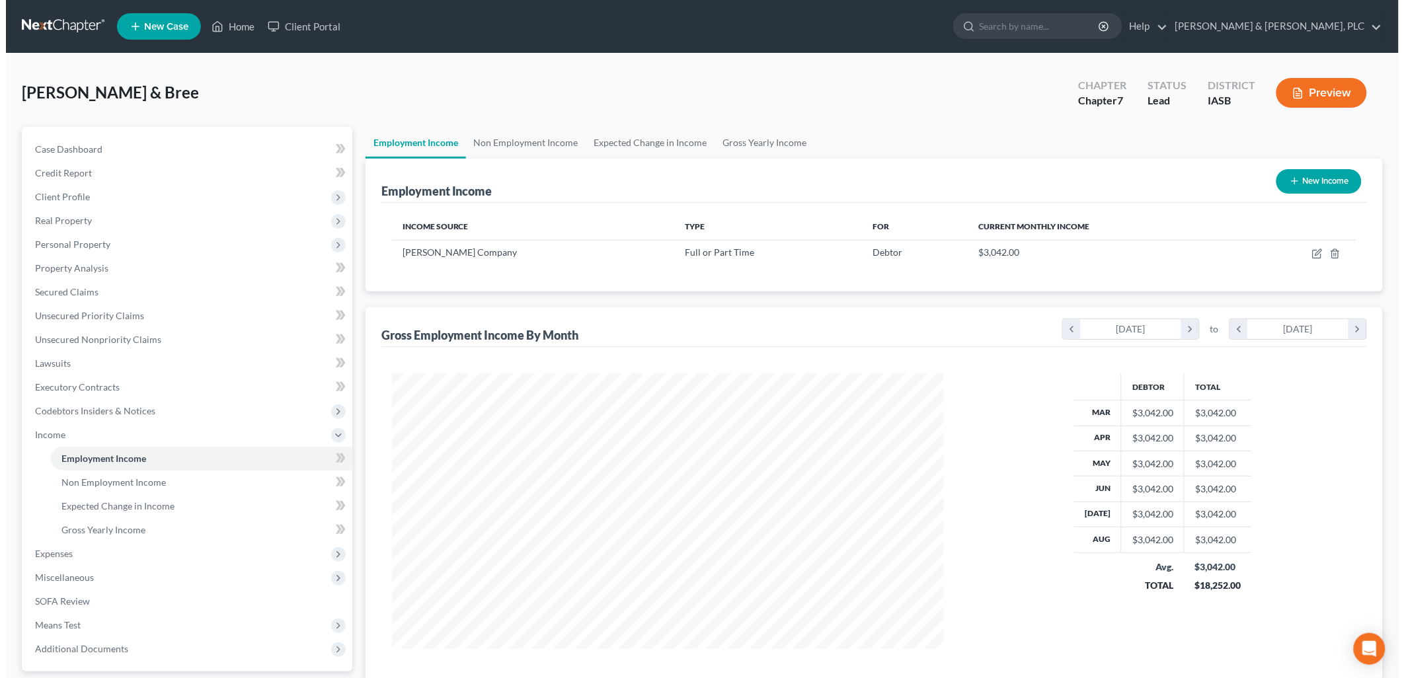
scroll to position [276, 578]
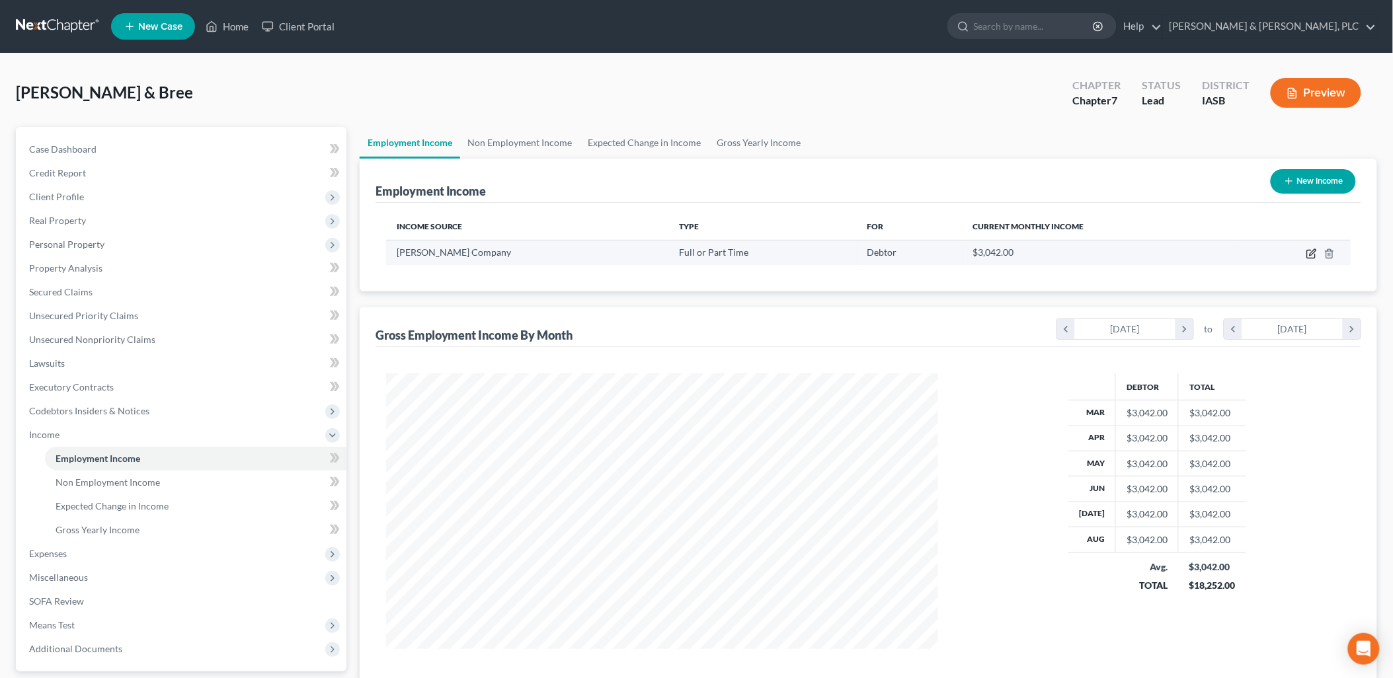
click at [1307, 255] on icon "button" at bounding box center [1311, 254] width 11 height 11
select select "0"
select select "16"
select select "3"
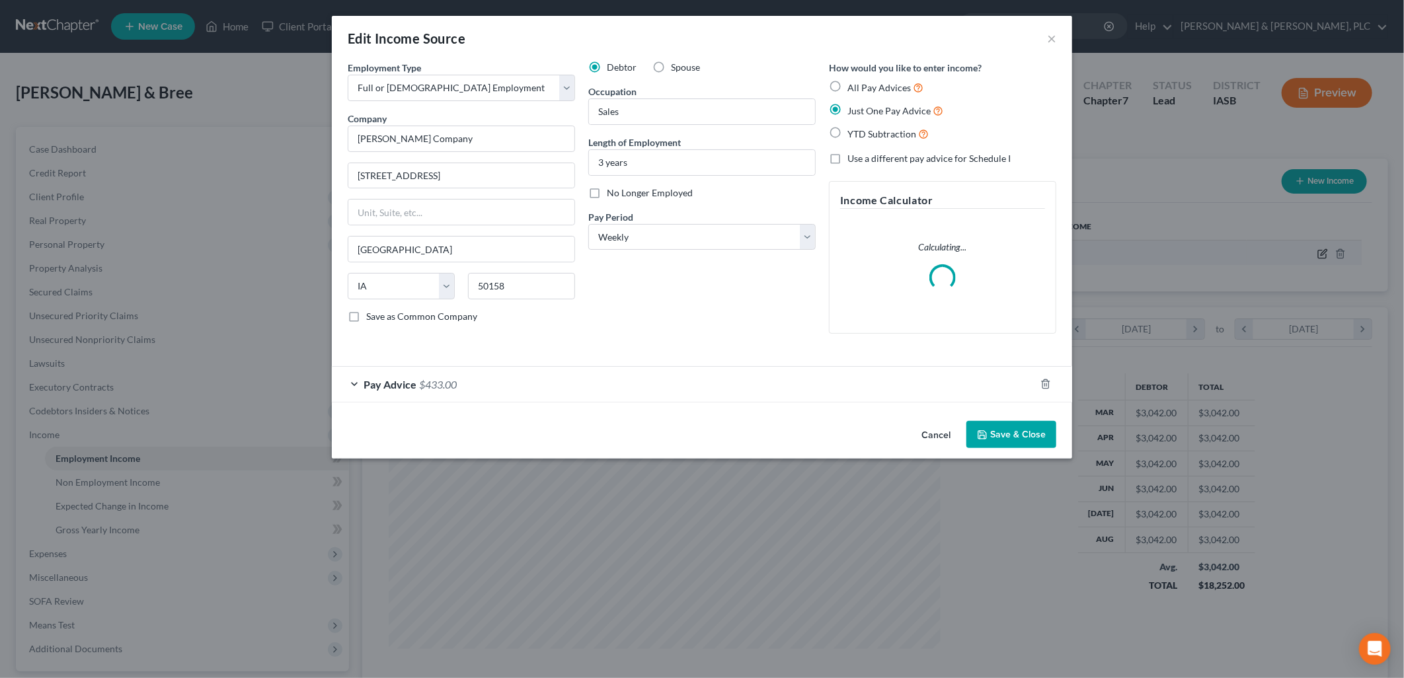
scroll to position [278, 583]
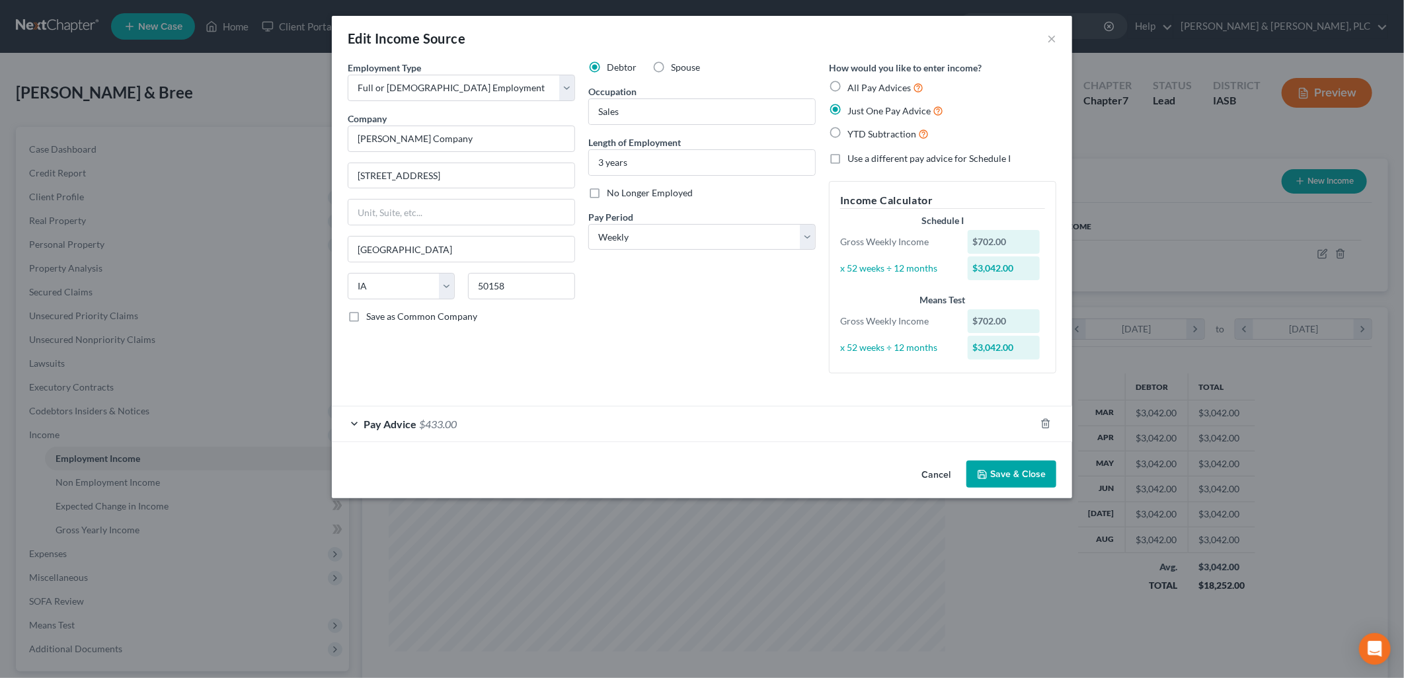
click at [380, 422] on span "Pay Advice" at bounding box center [390, 424] width 53 height 13
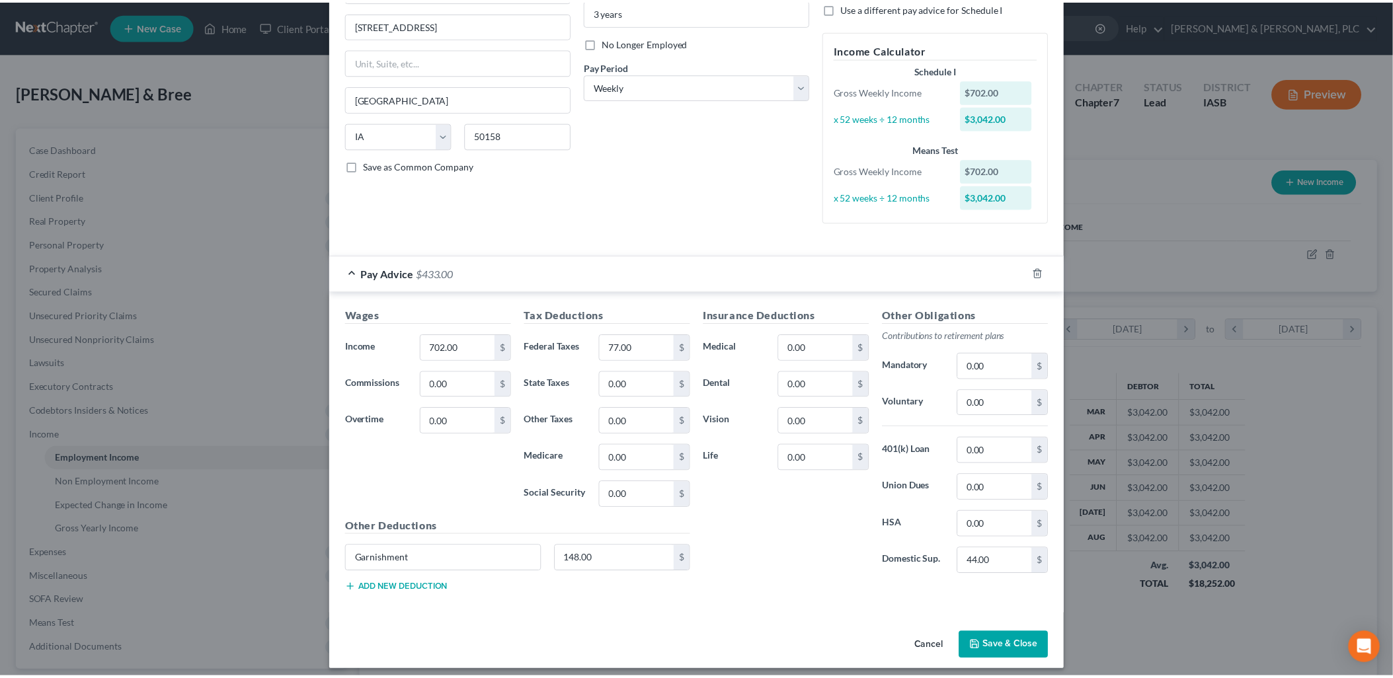
scroll to position [160, 0]
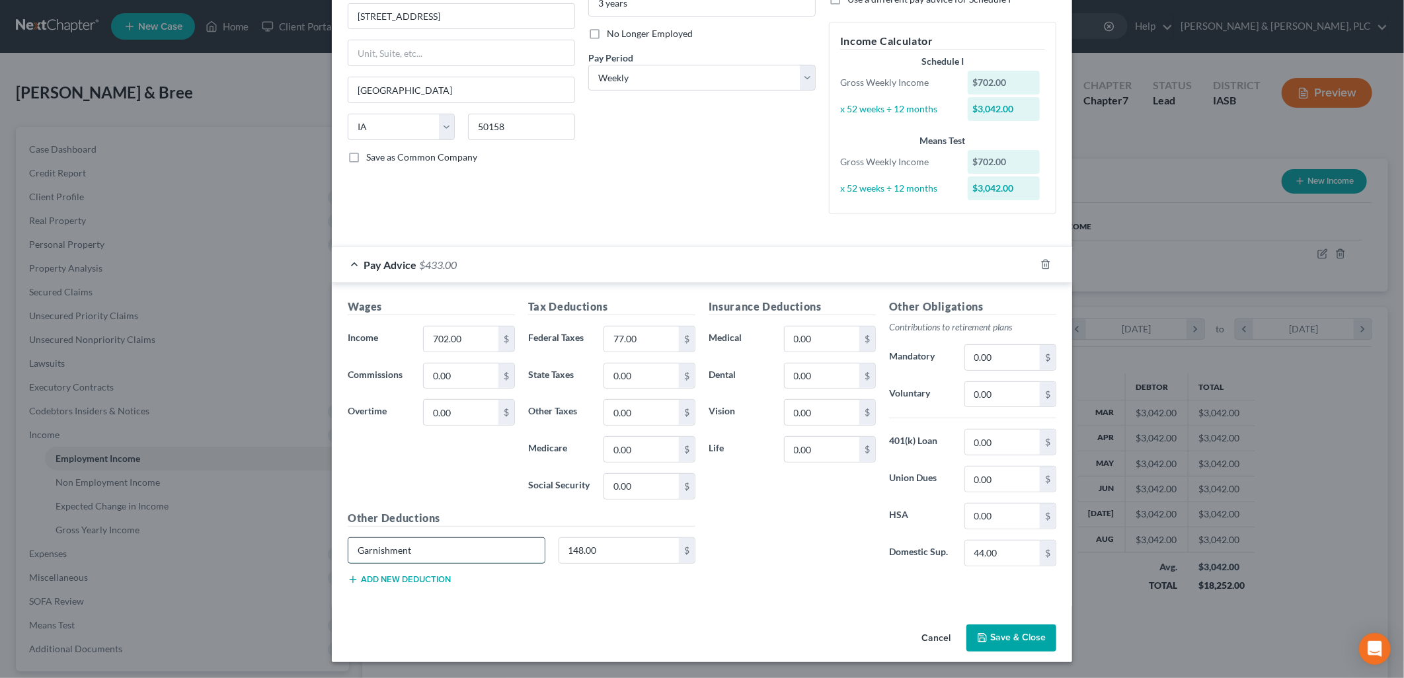
click at [348, 547] on input "Garnishment" at bounding box center [446, 550] width 196 height 25
type input "t"
click at [561, 551] on input "148.00" at bounding box center [619, 550] width 120 height 25
click at [1001, 635] on button "Save & Close" at bounding box center [1012, 639] width 90 height 28
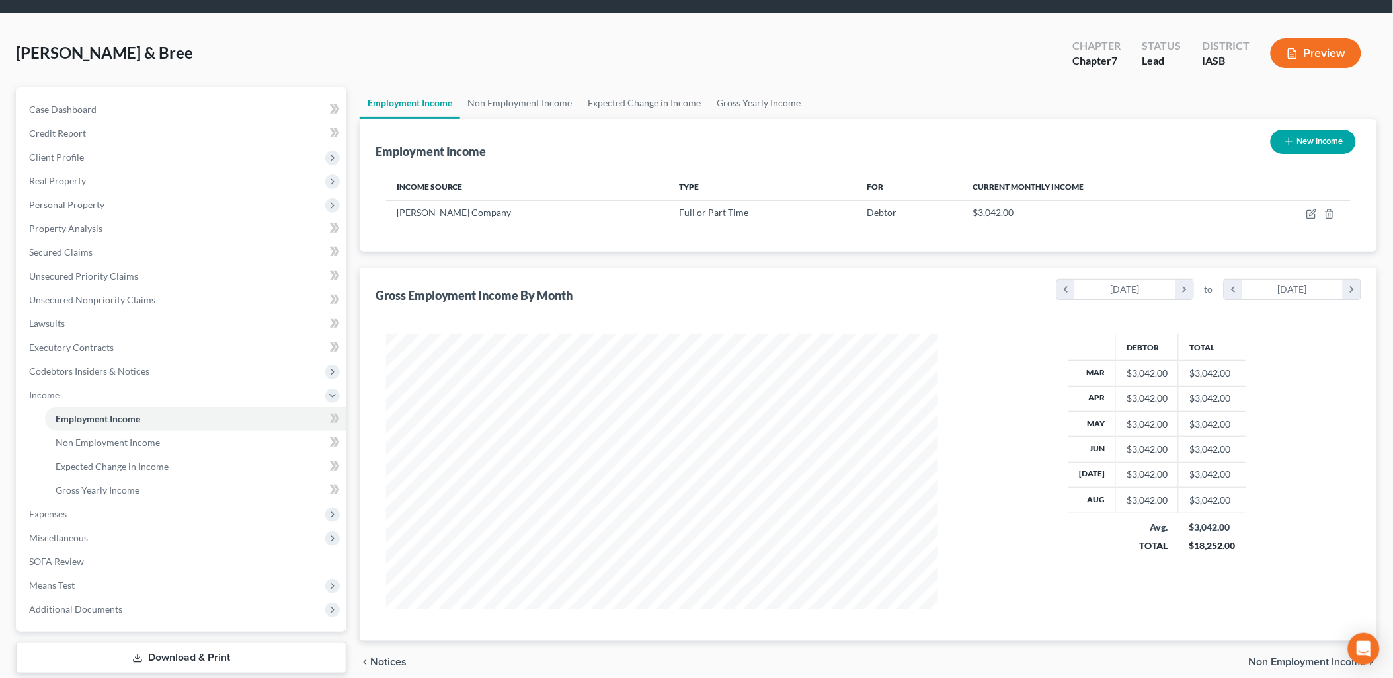
scroll to position [117, 0]
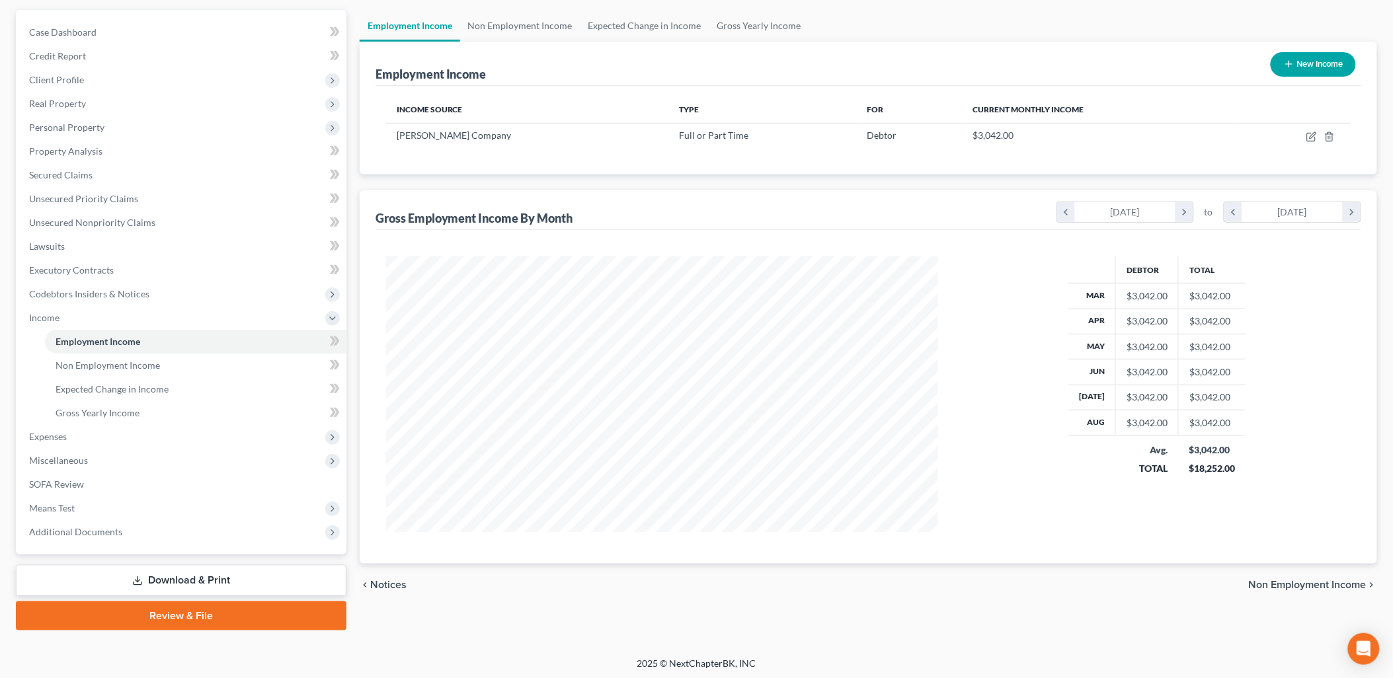
click at [1286, 580] on span "Non Employment Income" at bounding box center [1308, 585] width 118 height 11
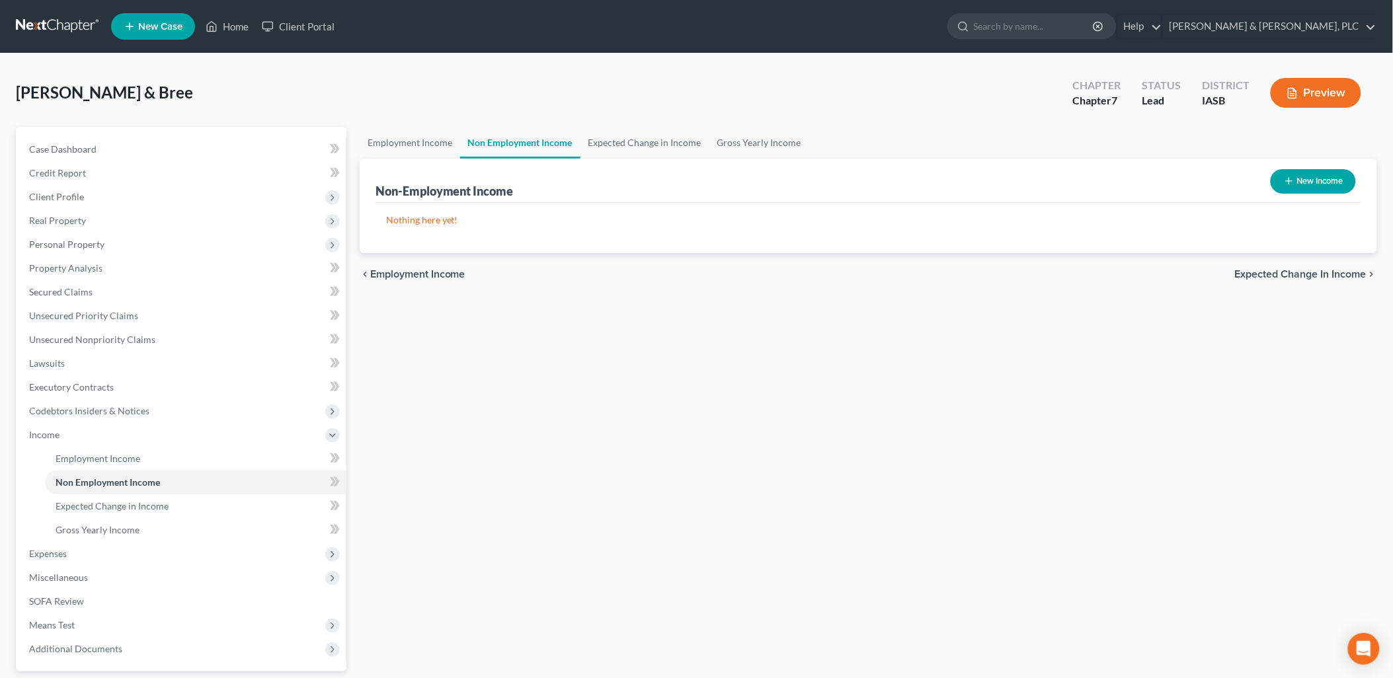
click at [1261, 276] on span "Expected Change in Income" at bounding box center [1301, 274] width 132 height 11
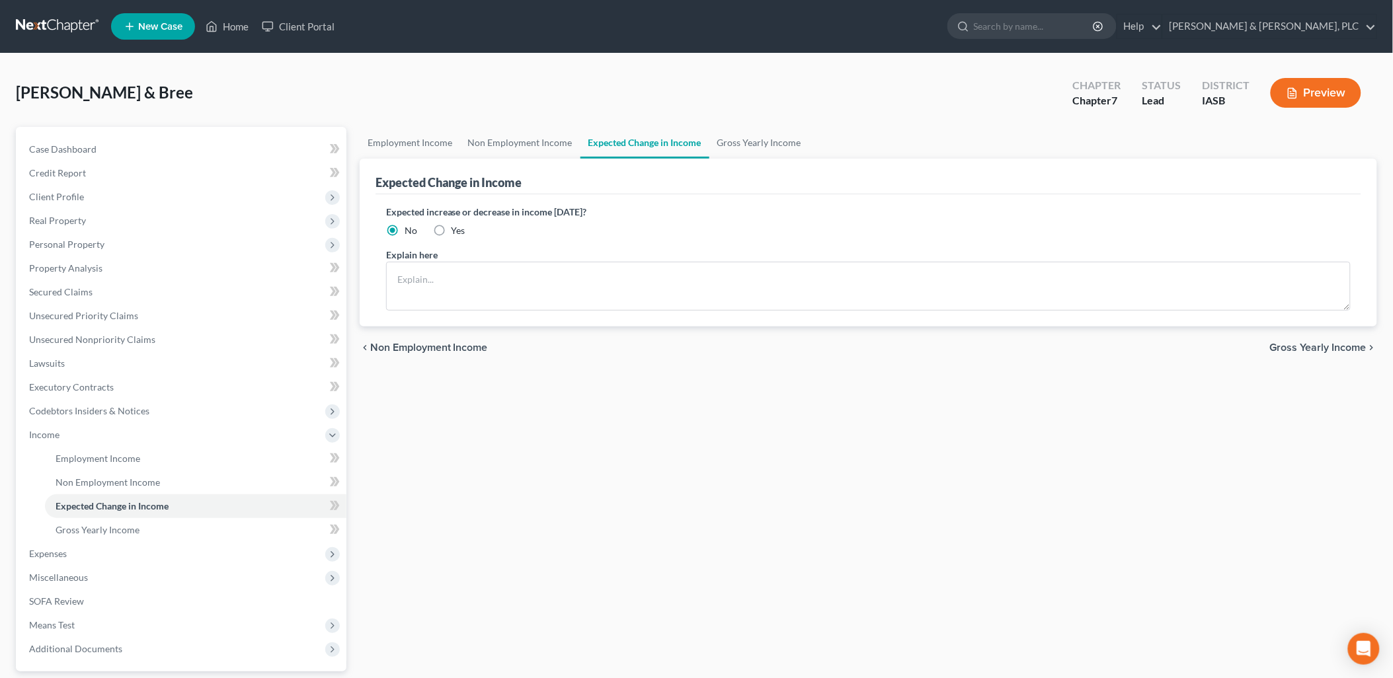
click at [1291, 342] on span "Gross Yearly Income" at bounding box center [1318, 347] width 97 height 11
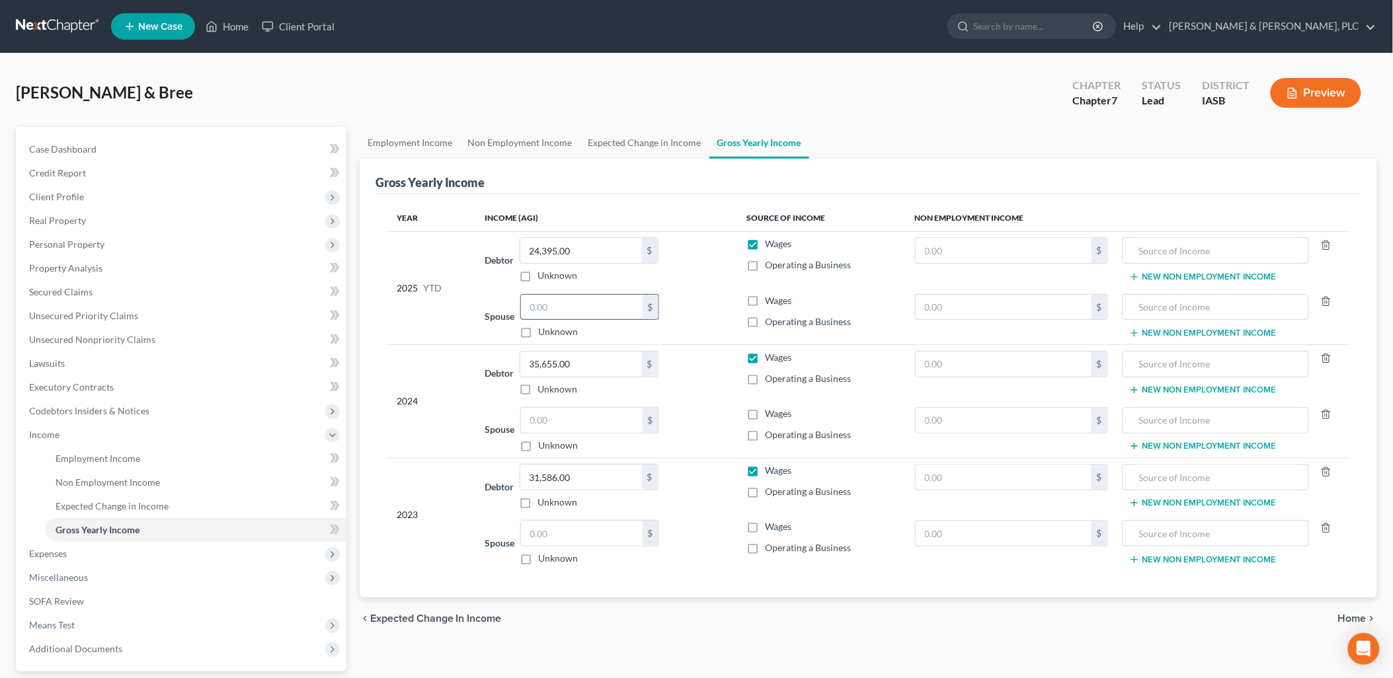
click at [536, 305] on input "text" at bounding box center [582, 307] width 122 height 25
type input "0"
click at [532, 421] on input "text" at bounding box center [582, 420] width 122 height 25
type input "0"
click at [530, 535] on input "text" at bounding box center [582, 533] width 122 height 25
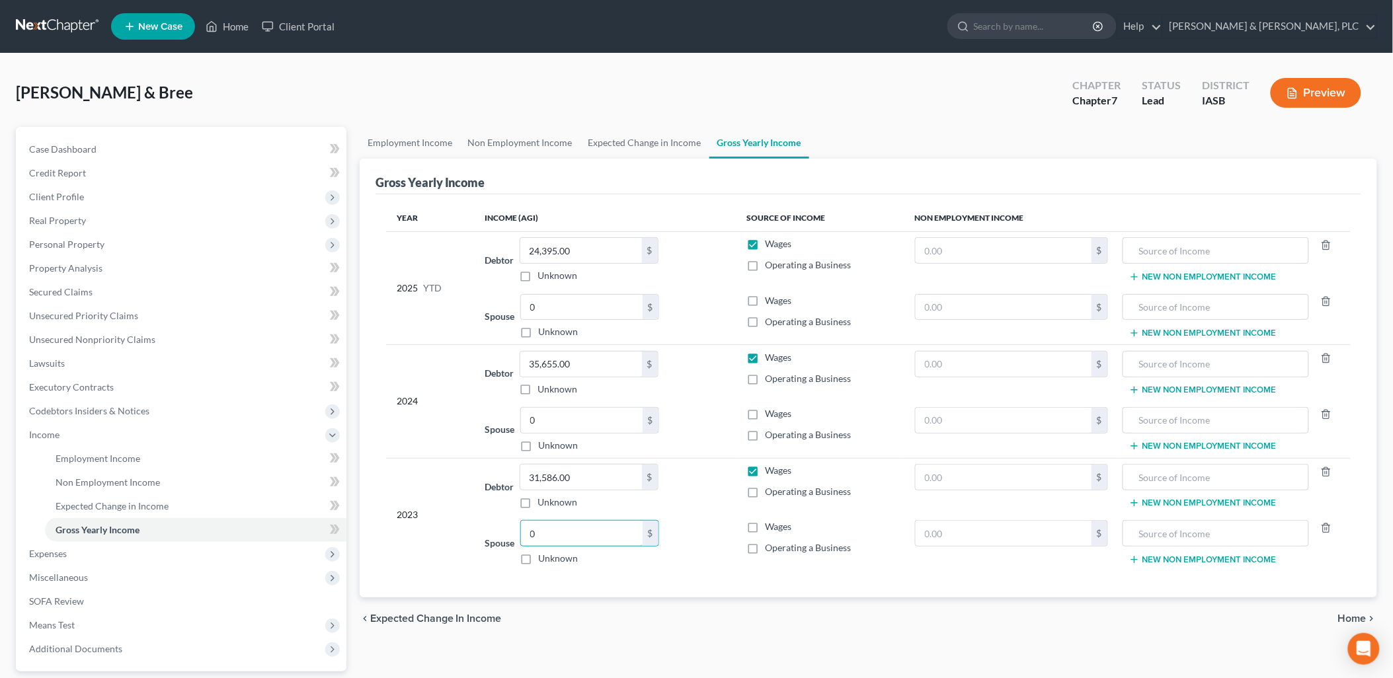
scroll to position [63, 0]
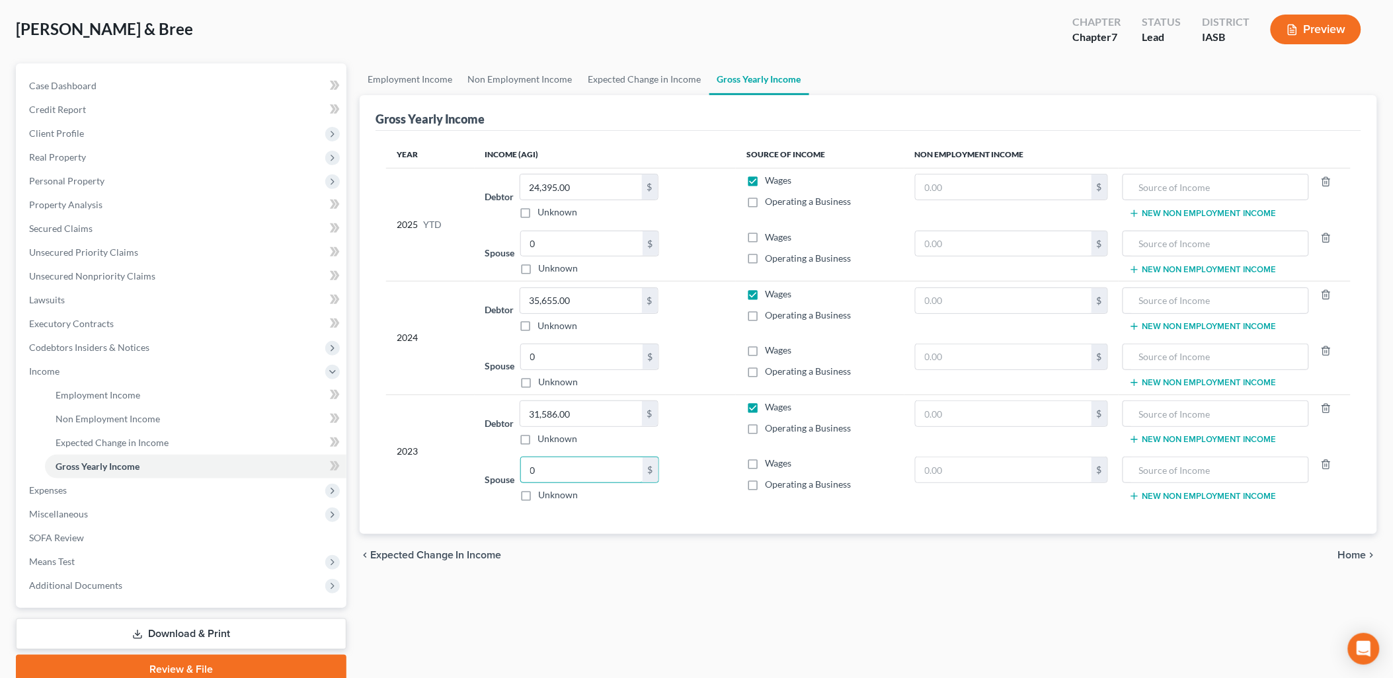
type input "0"
click at [1359, 555] on span "Home" at bounding box center [1352, 555] width 28 height 11
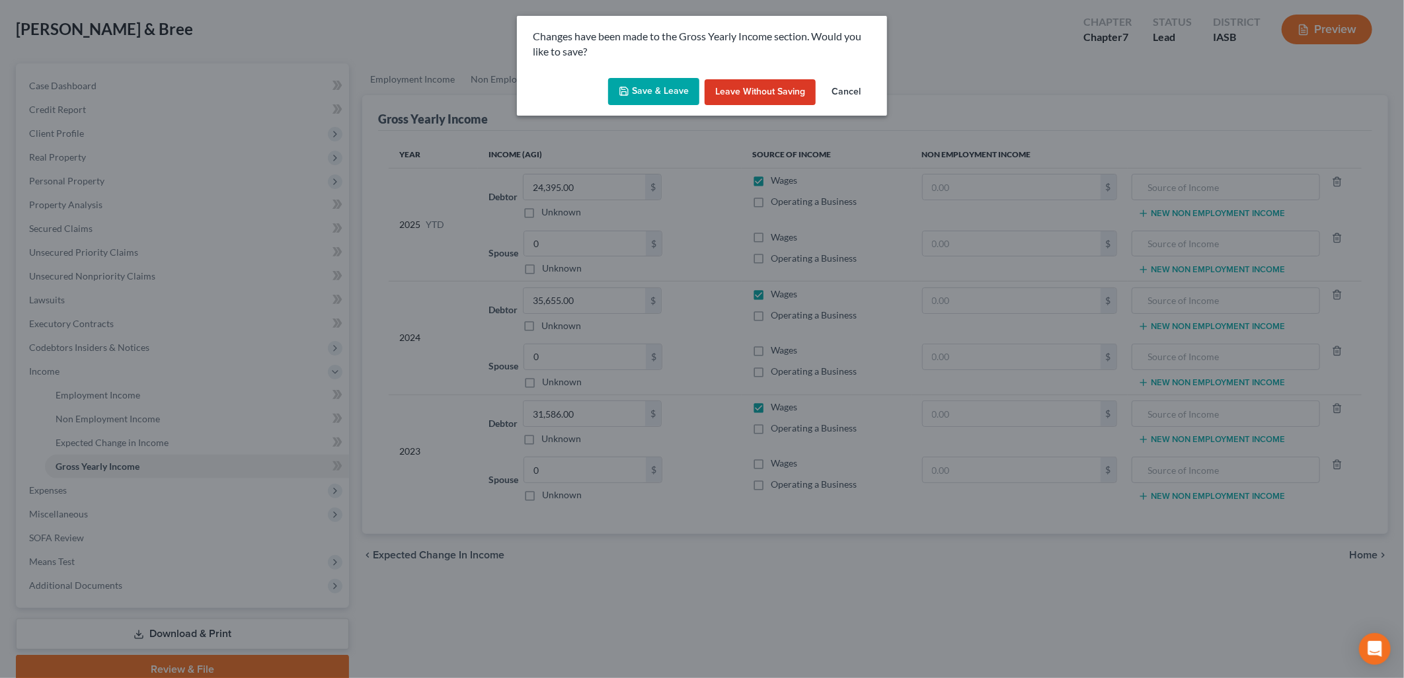
click at [648, 89] on button "Save & Leave" at bounding box center [653, 92] width 91 height 28
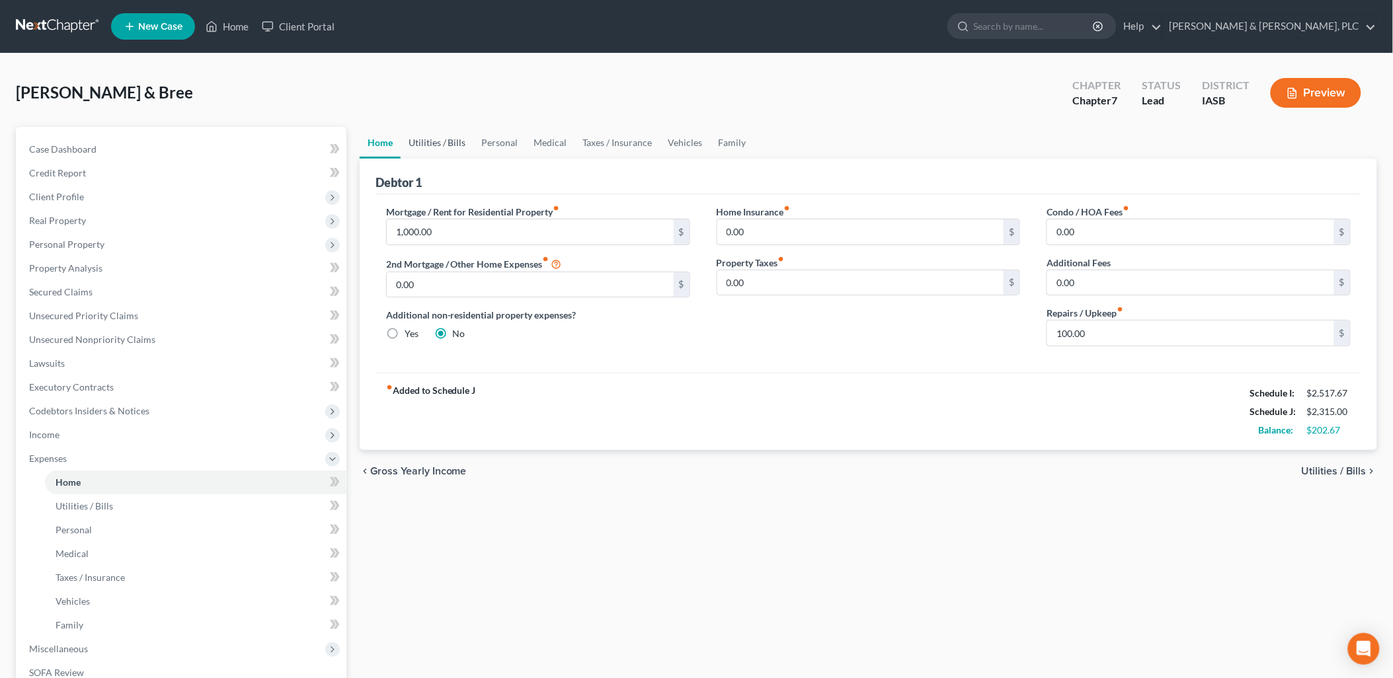
click at [424, 137] on link "Utilities / Bills" at bounding box center [437, 143] width 73 height 32
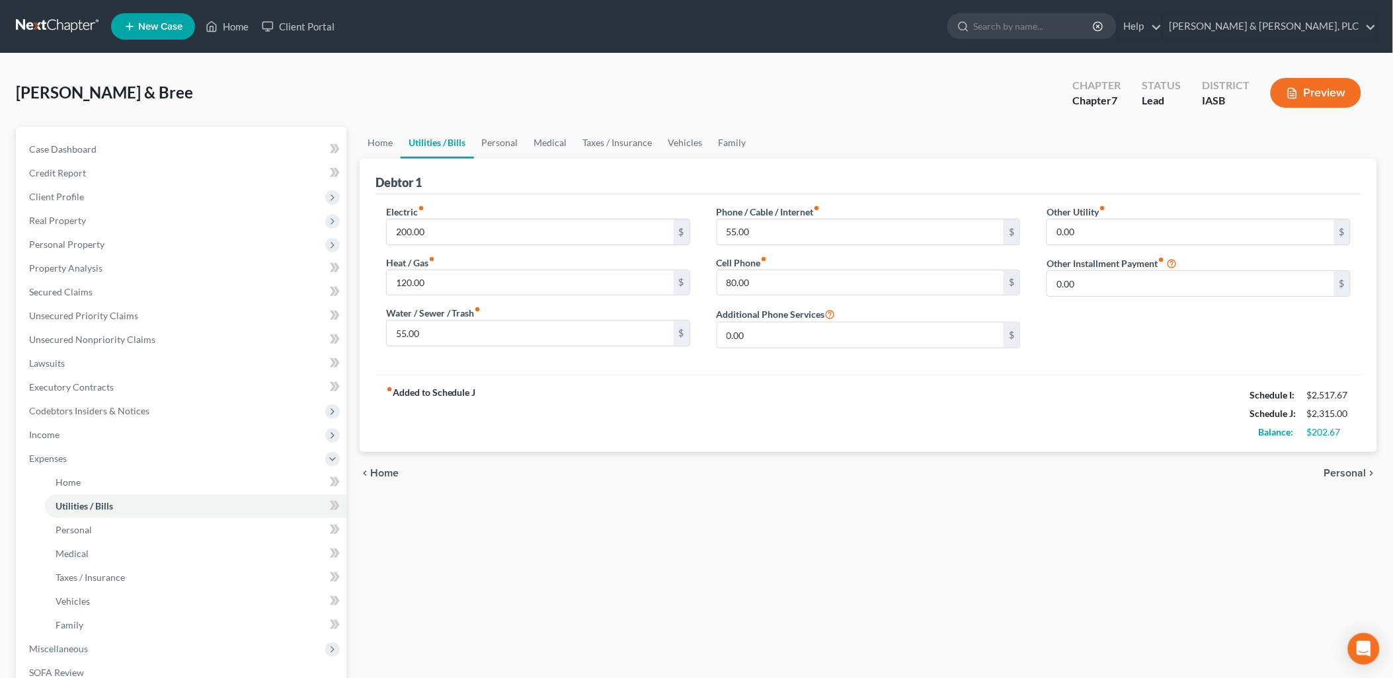
click at [1351, 466] on div "chevron_left Home Personal chevron_right" at bounding box center [868, 473] width 1017 height 42
click at [496, 139] on link "Personal" at bounding box center [500, 143] width 52 height 32
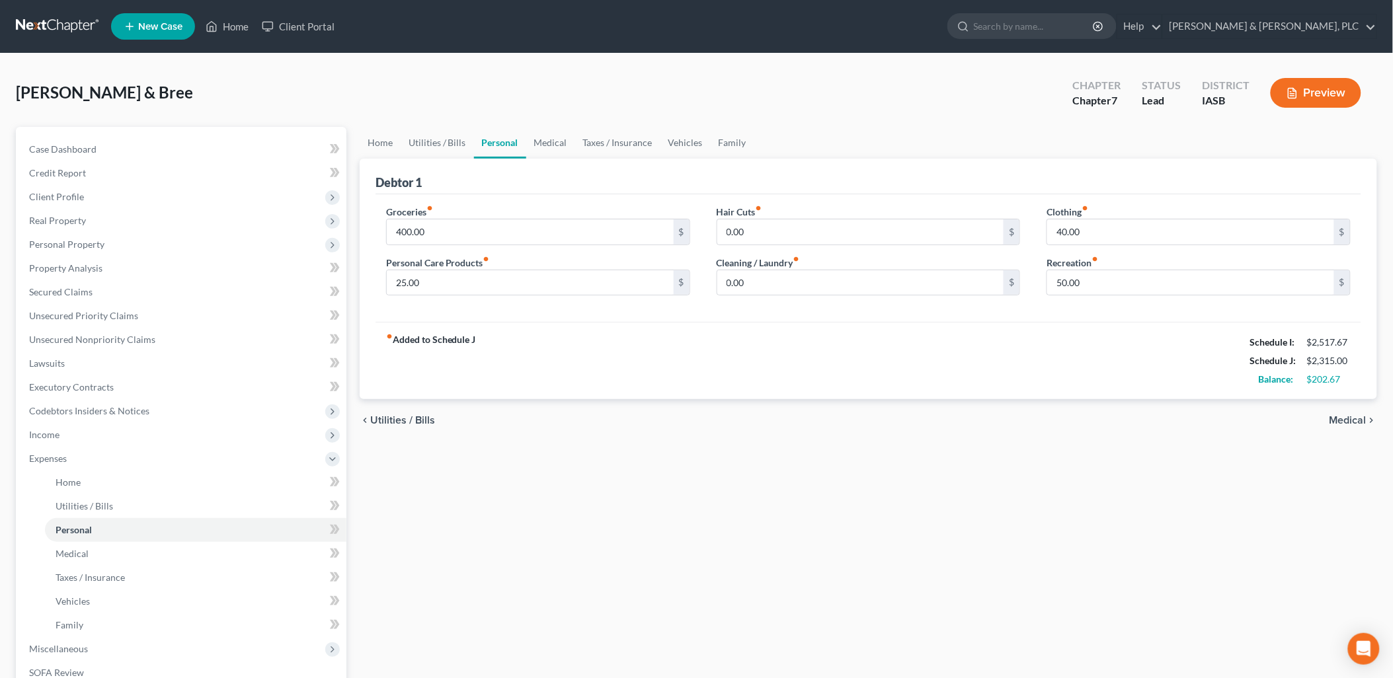
click at [501, 130] on link "Personal" at bounding box center [500, 143] width 52 height 32
click at [544, 135] on link "Medical" at bounding box center [550, 143] width 49 height 32
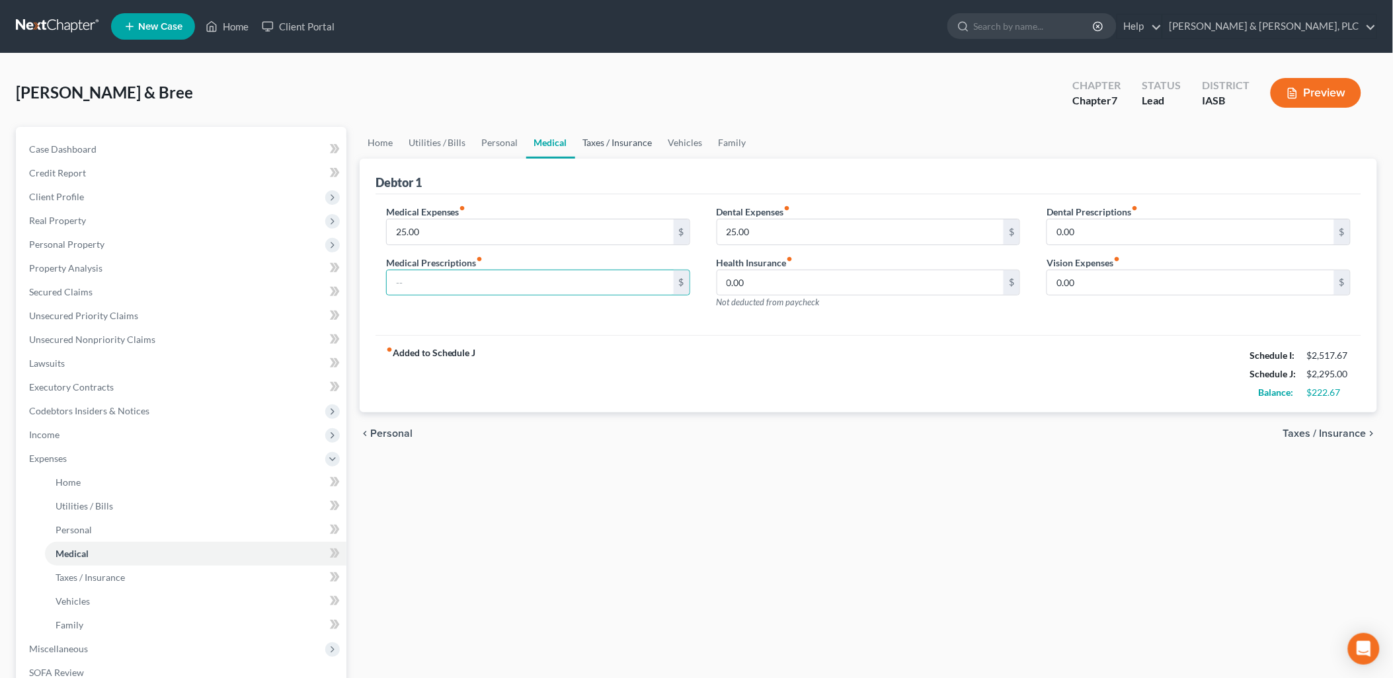
click at [599, 136] on link "Taxes / Insurance" at bounding box center [617, 143] width 85 height 32
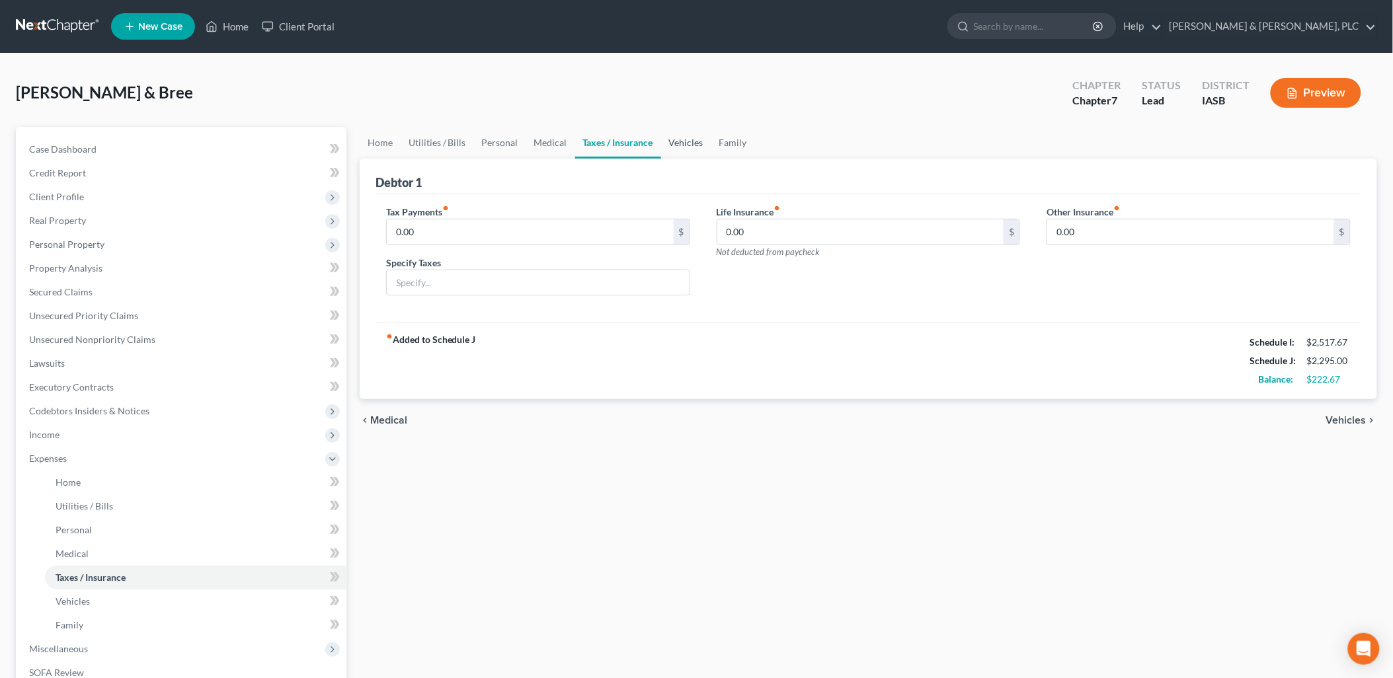
click at [682, 138] on link "Vehicles" at bounding box center [686, 143] width 50 height 32
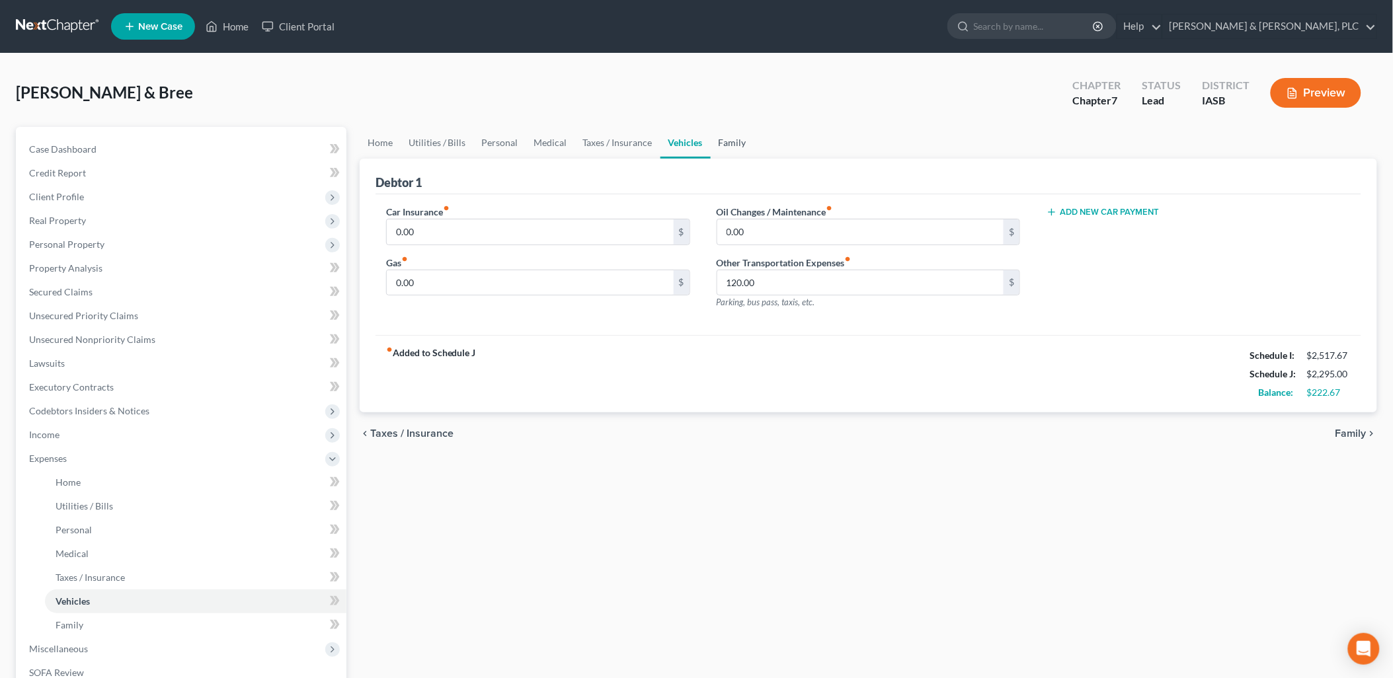
click at [727, 135] on link "Family" at bounding box center [733, 143] width 44 height 32
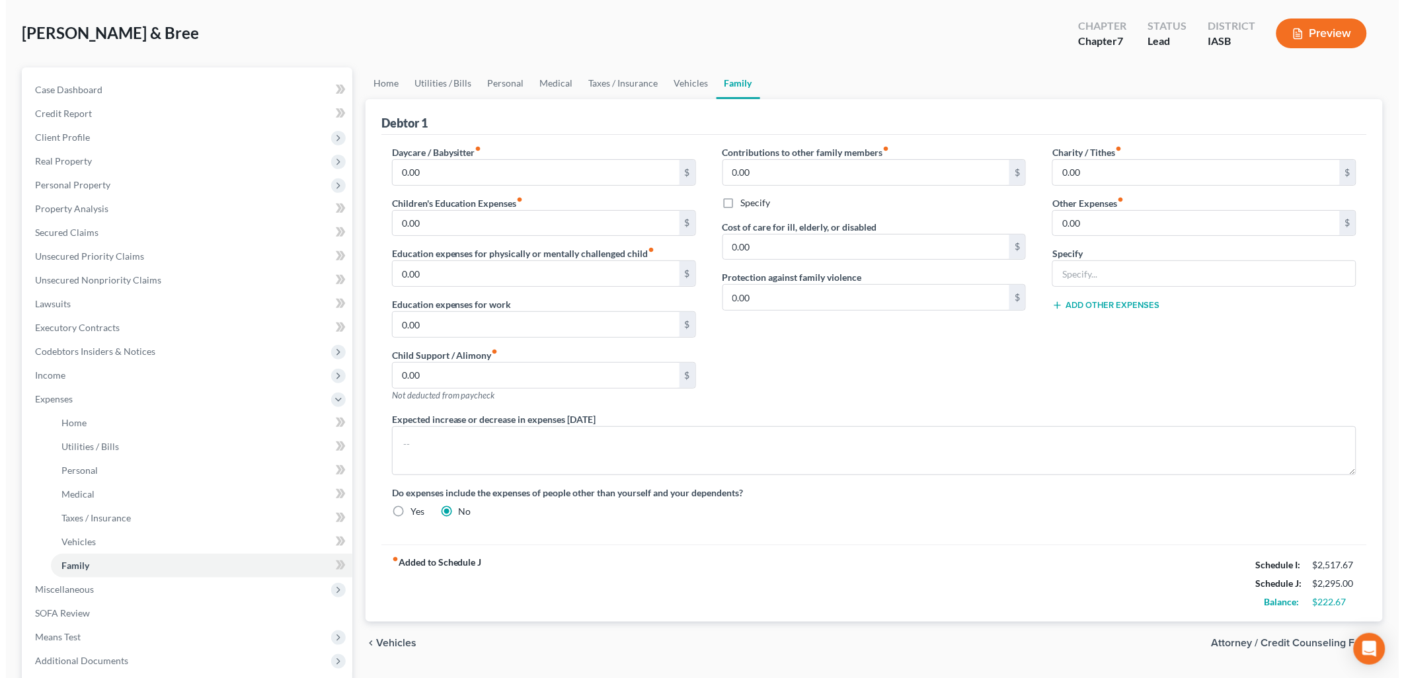
scroll to position [112, 0]
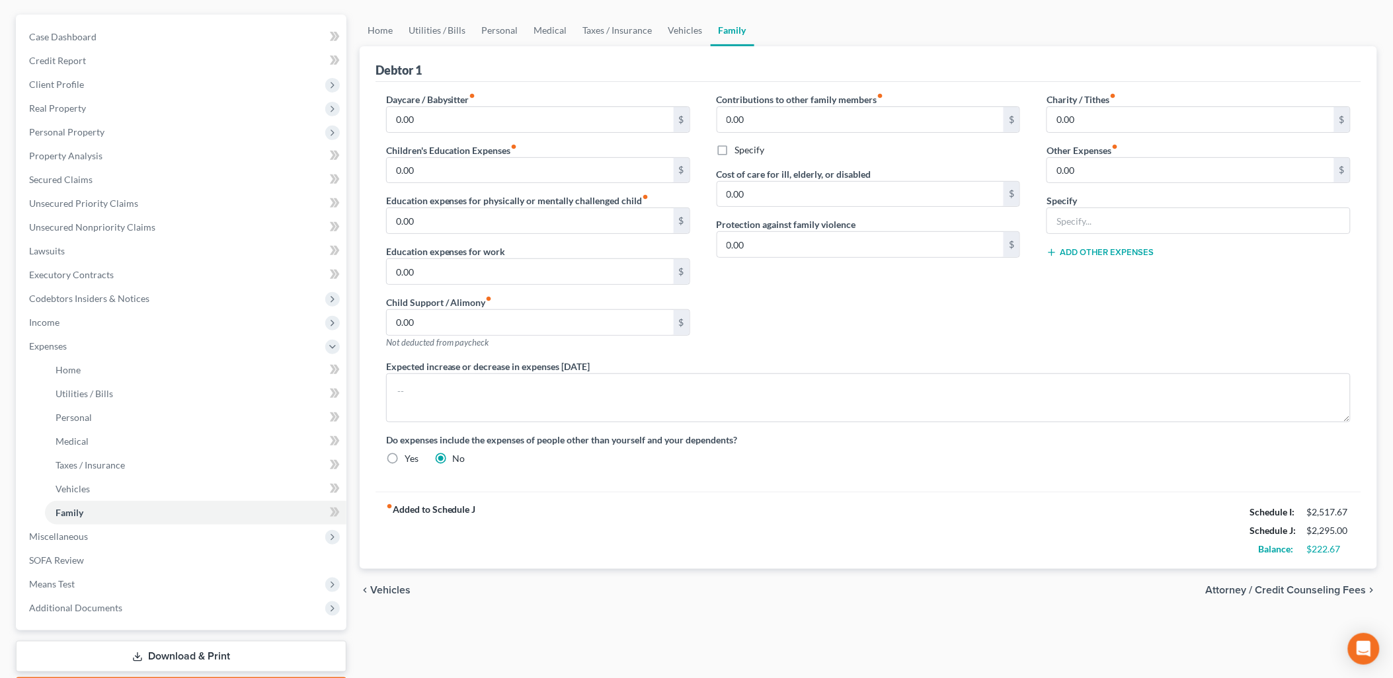
click at [1287, 590] on span "Attorney / Credit Counseling Fees" at bounding box center [1286, 590] width 161 height 11
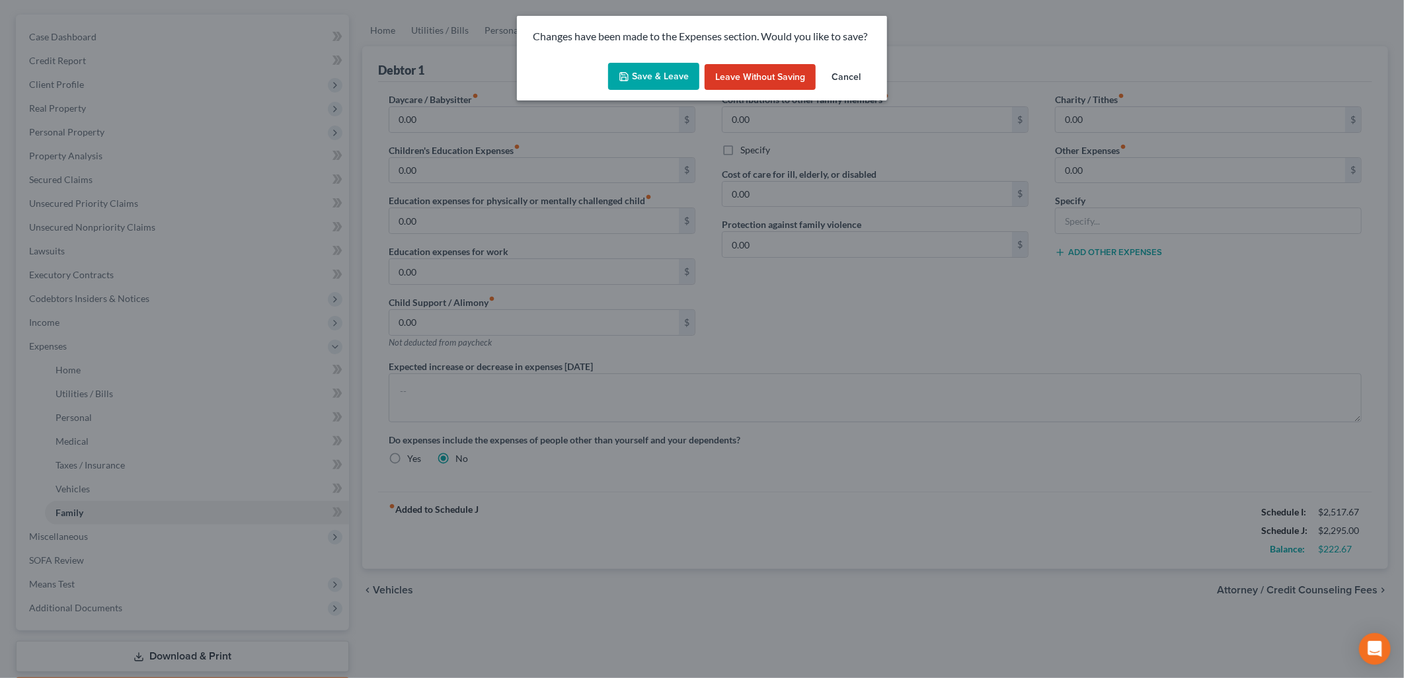
click at [686, 60] on div "Save & Leave Leave without Saving Cancel" at bounding box center [702, 80] width 370 height 44
click at [683, 68] on button "Save & Leave" at bounding box center [653, 77] width 91 height 28
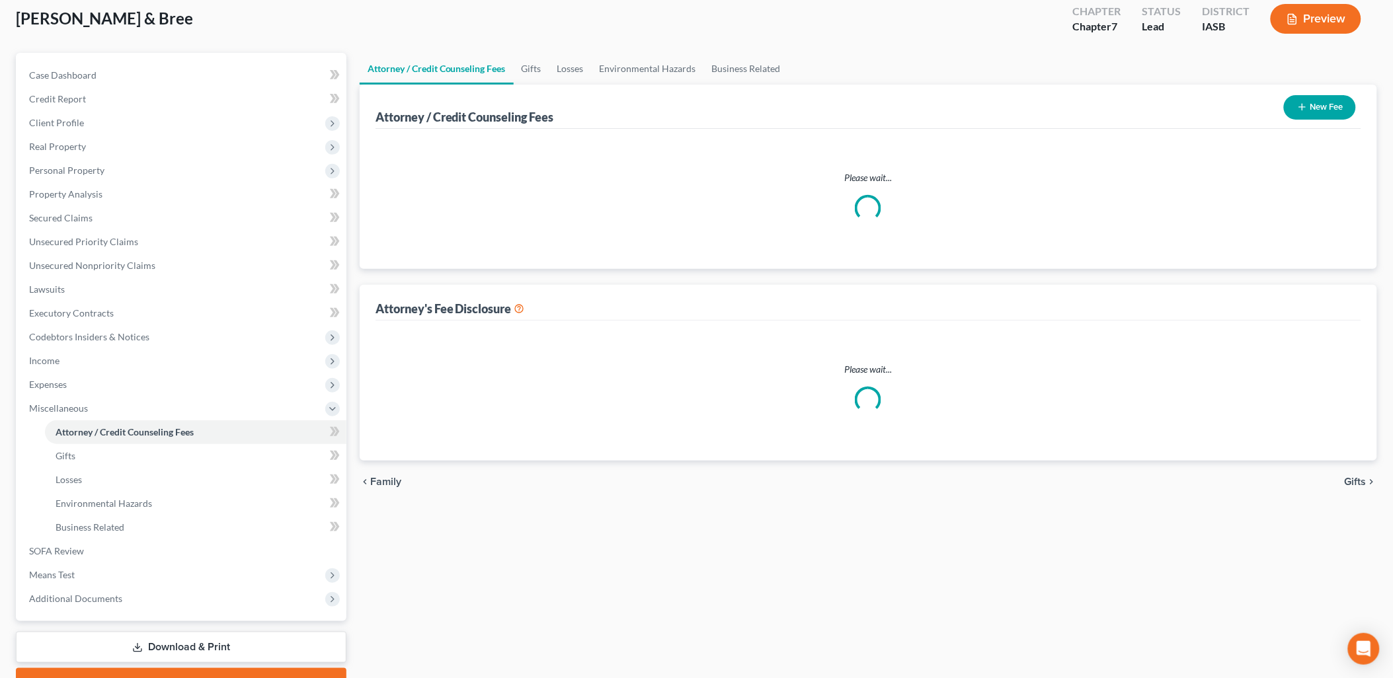
select select "0"
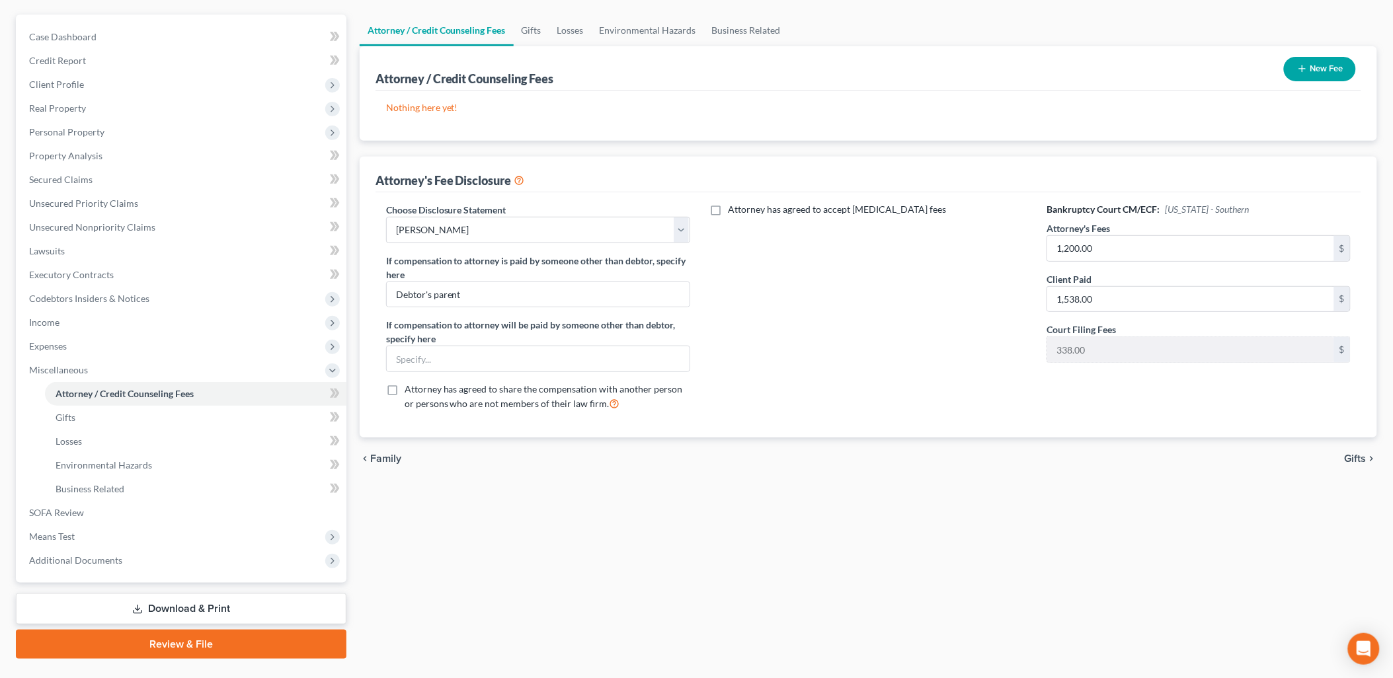
scroll to position [141, 0]
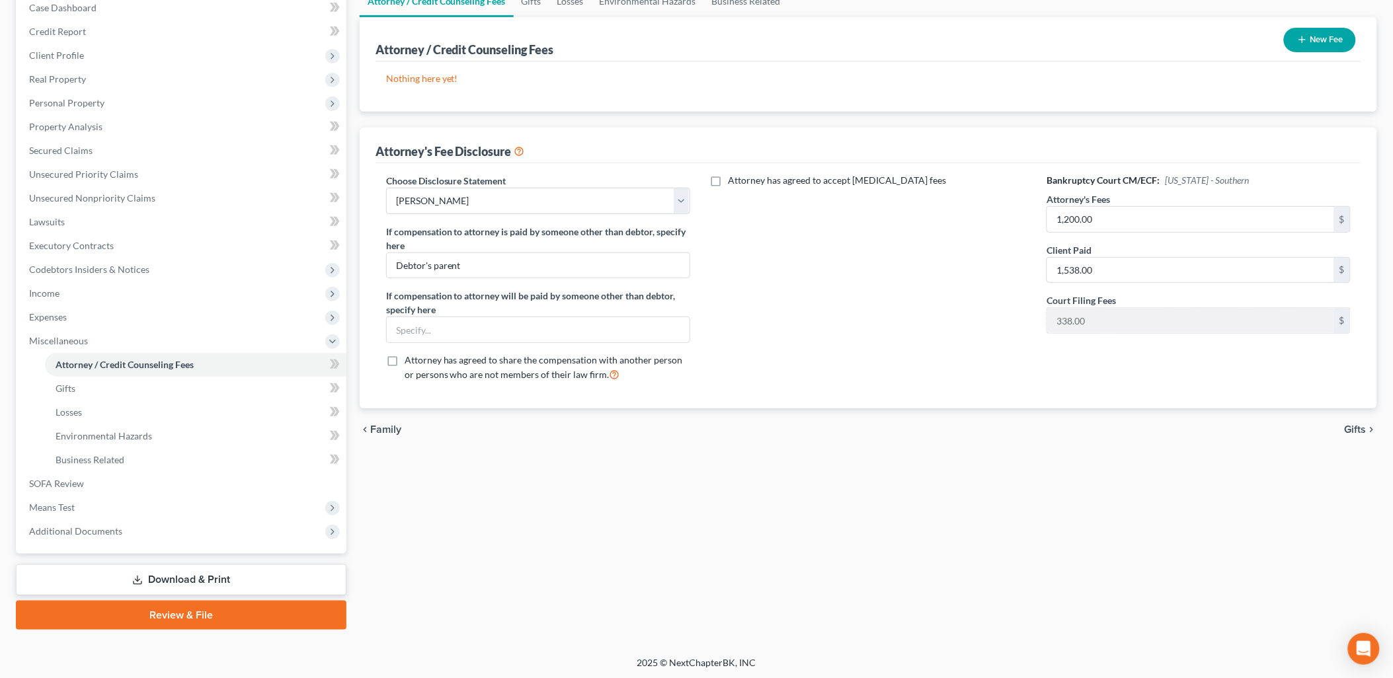
click at [1349, 425] on span "Gifts" at bounding box center [1356, 429] width 22 height 11
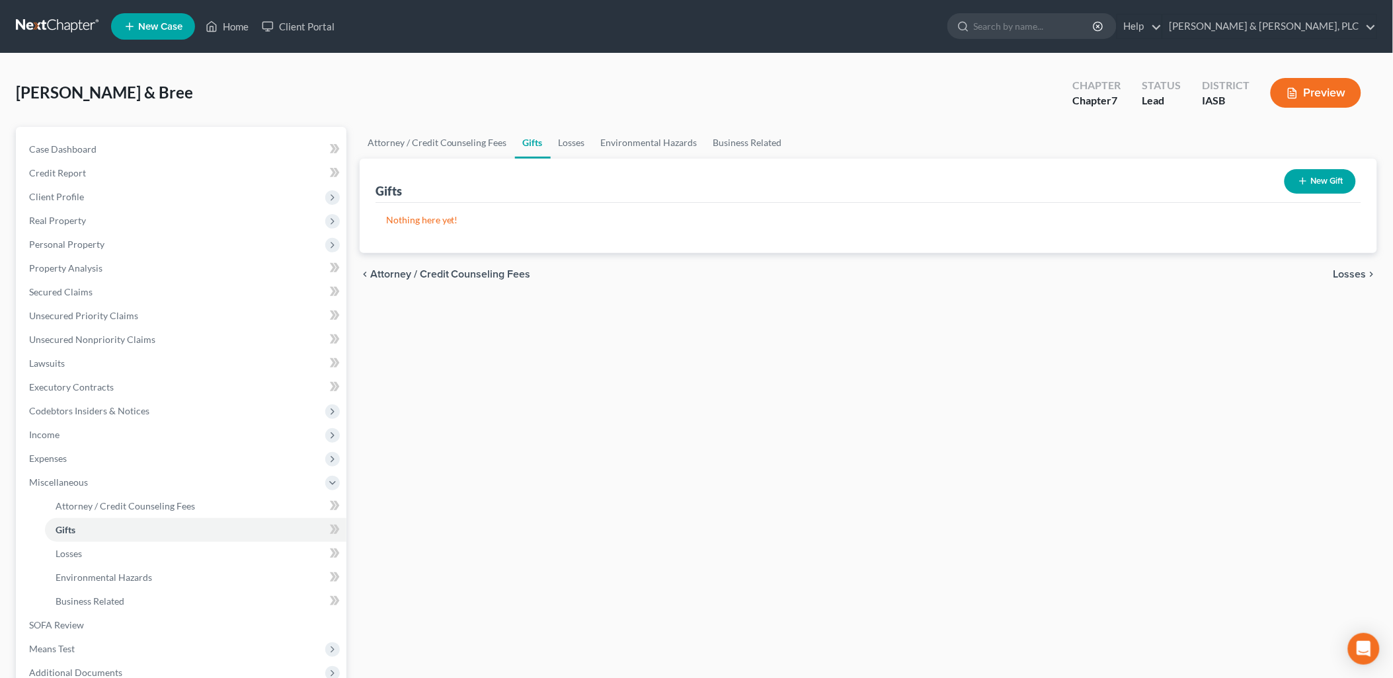
click at [1347, 271] on span "Losses" at bounding box center [1349, 274] width 33 height 11
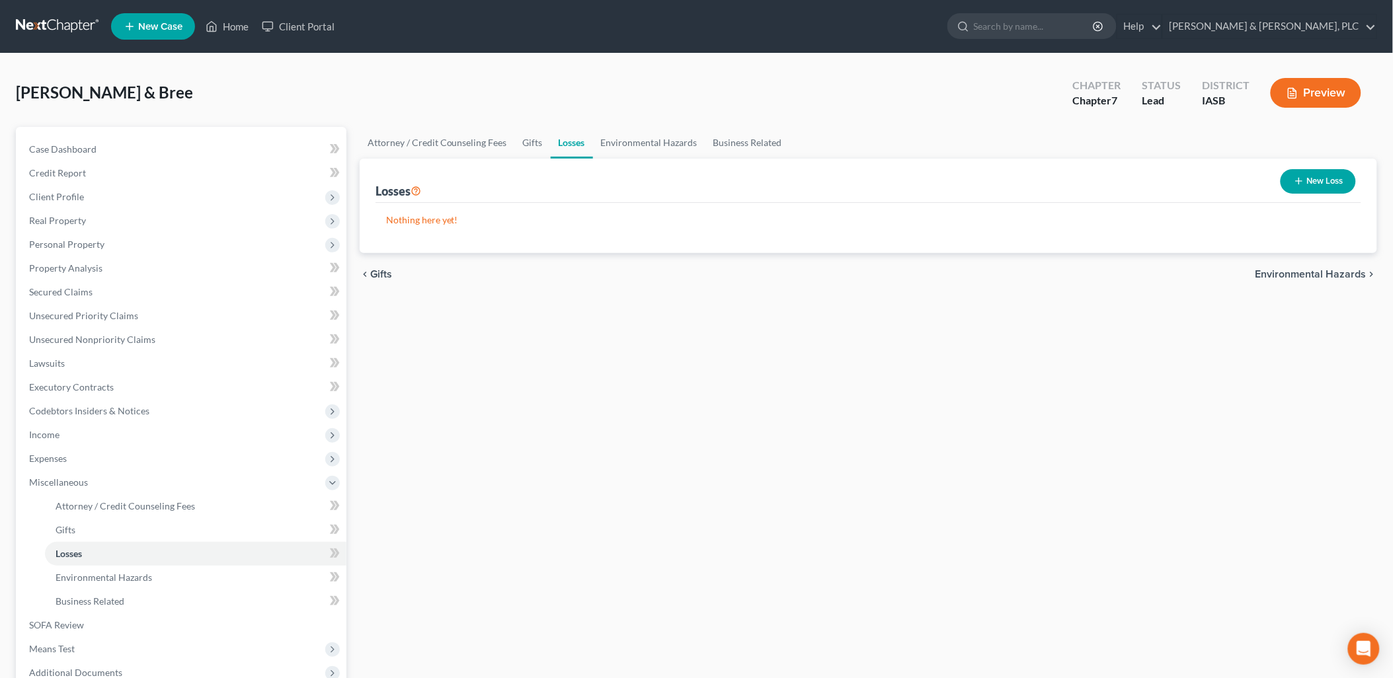
click at [1281, 269] on span "Environmental Hazards" at bounding box center [1310, 274] width 111 height 11
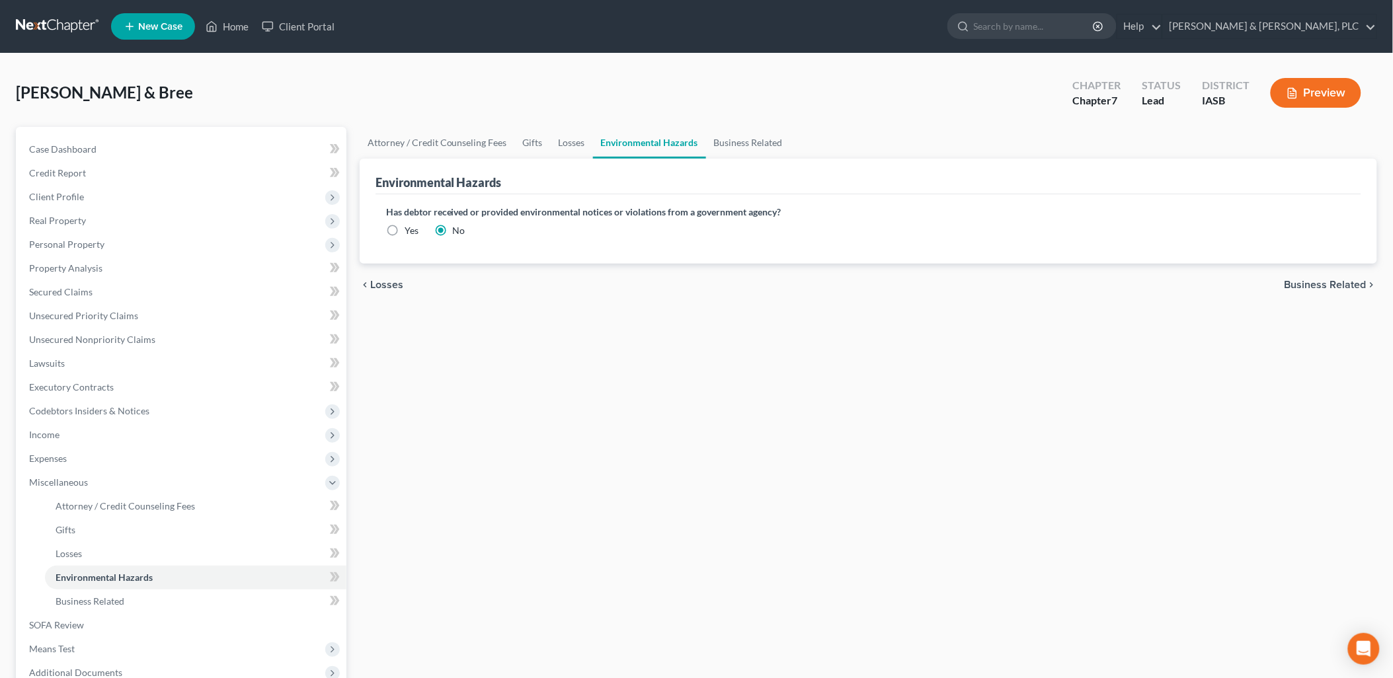
click at [1306, 280] on span "Business Related" at bounding box center [1326, 285] width 82 height 11
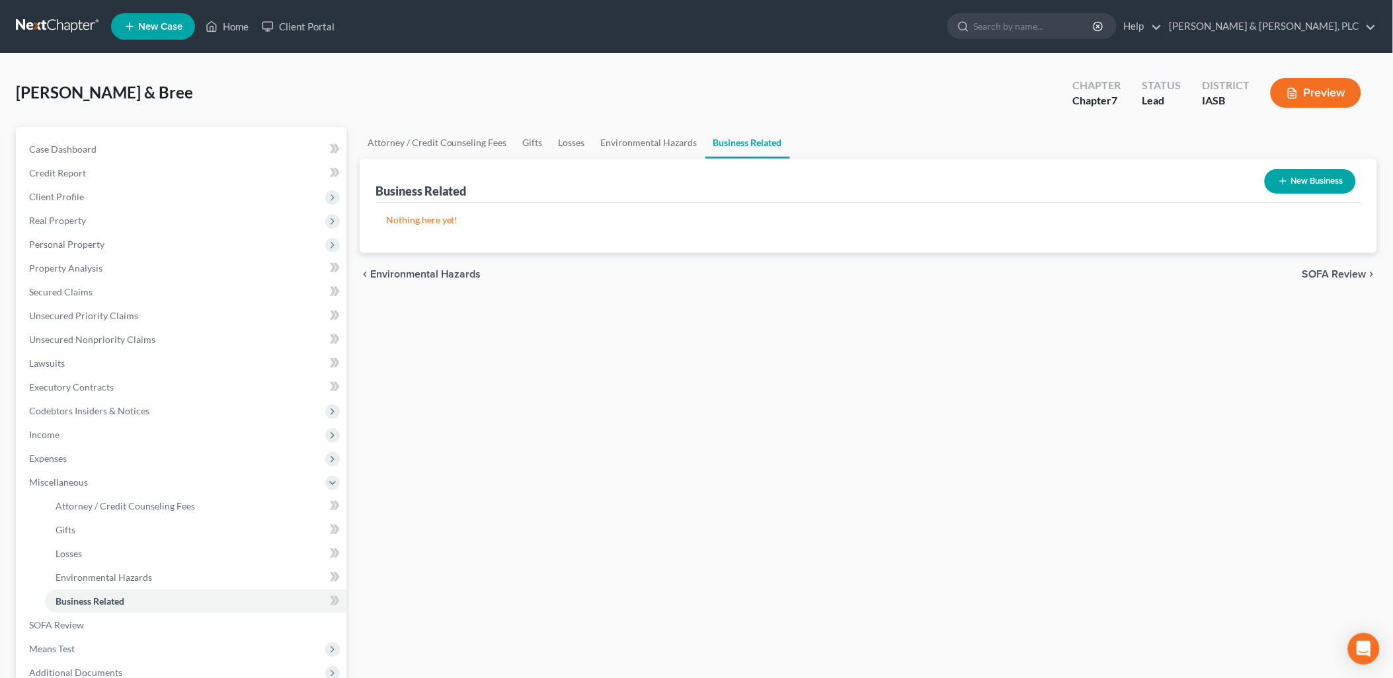
click at [1320, 269] on span "SOFA Review" at bounding box center [1334, 274] width 64 height 11
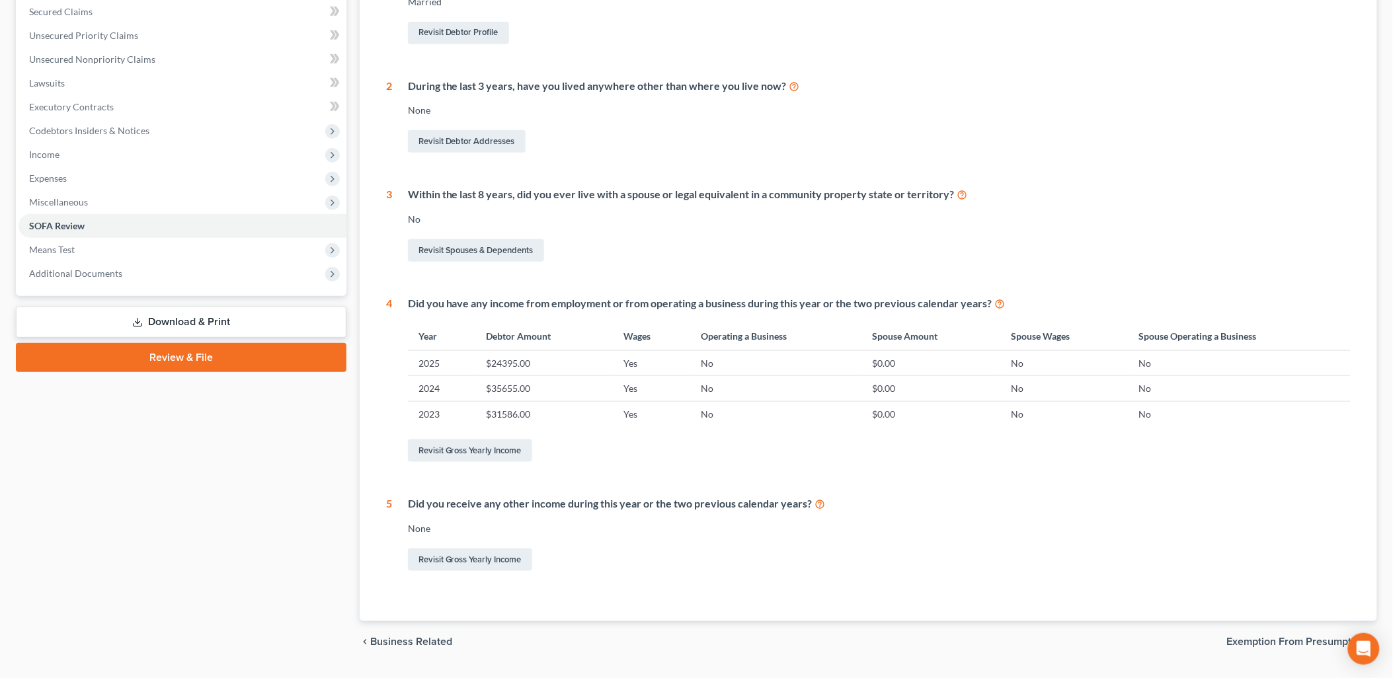
scroll to position [287, 0]
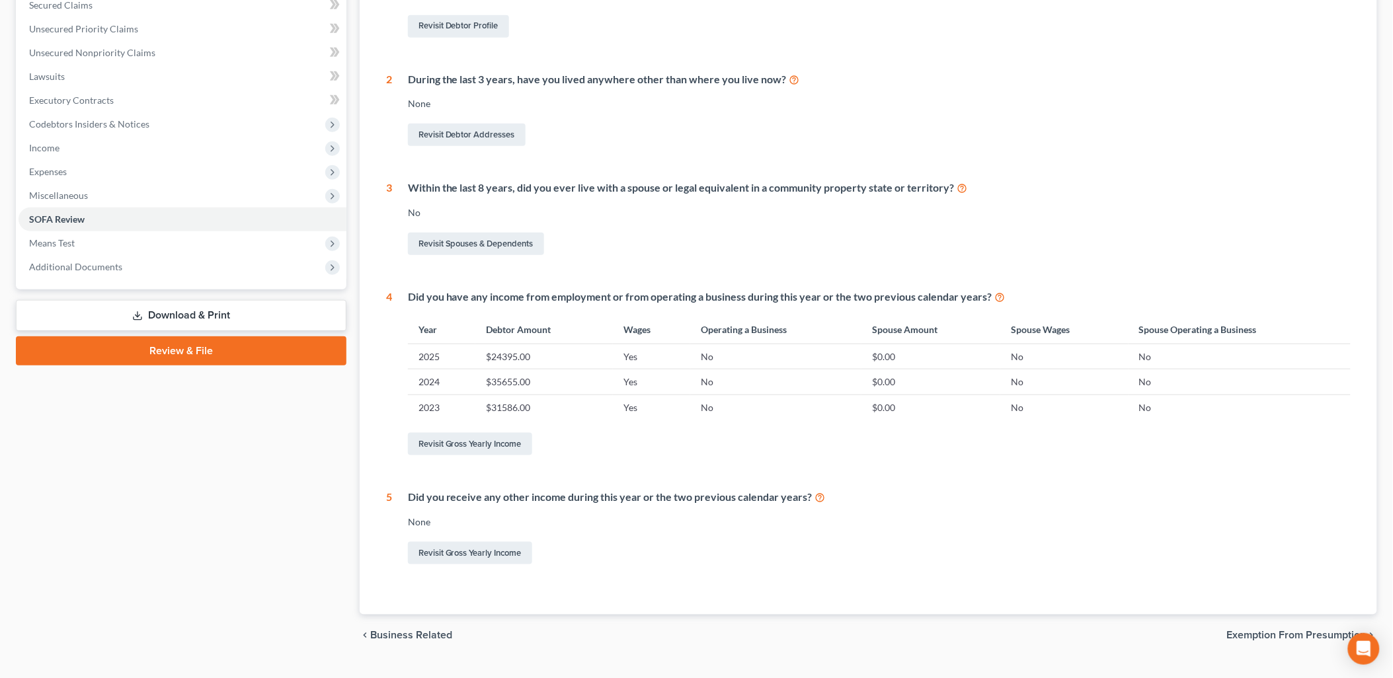
click at [1251, 636] on span "Exemption from Presumption" at bounding box center [1296, 636] width 139 height 11
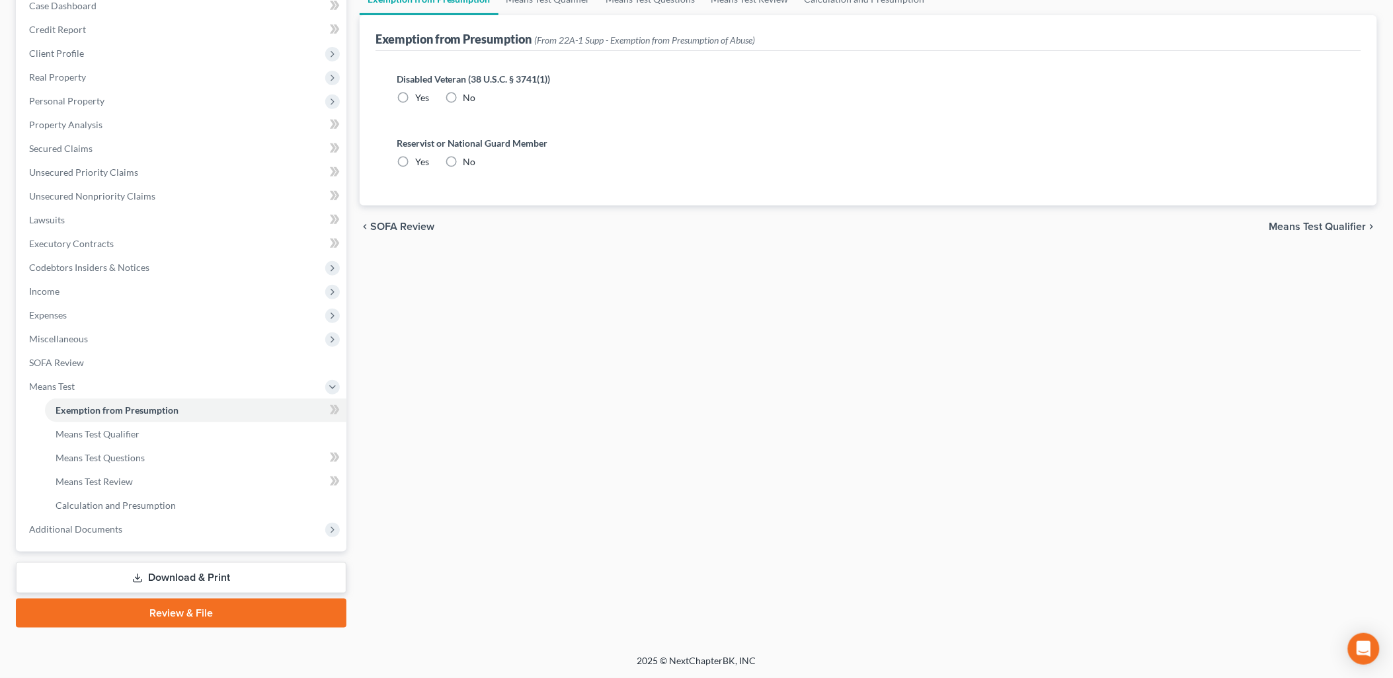
scroll to position [3, 0]
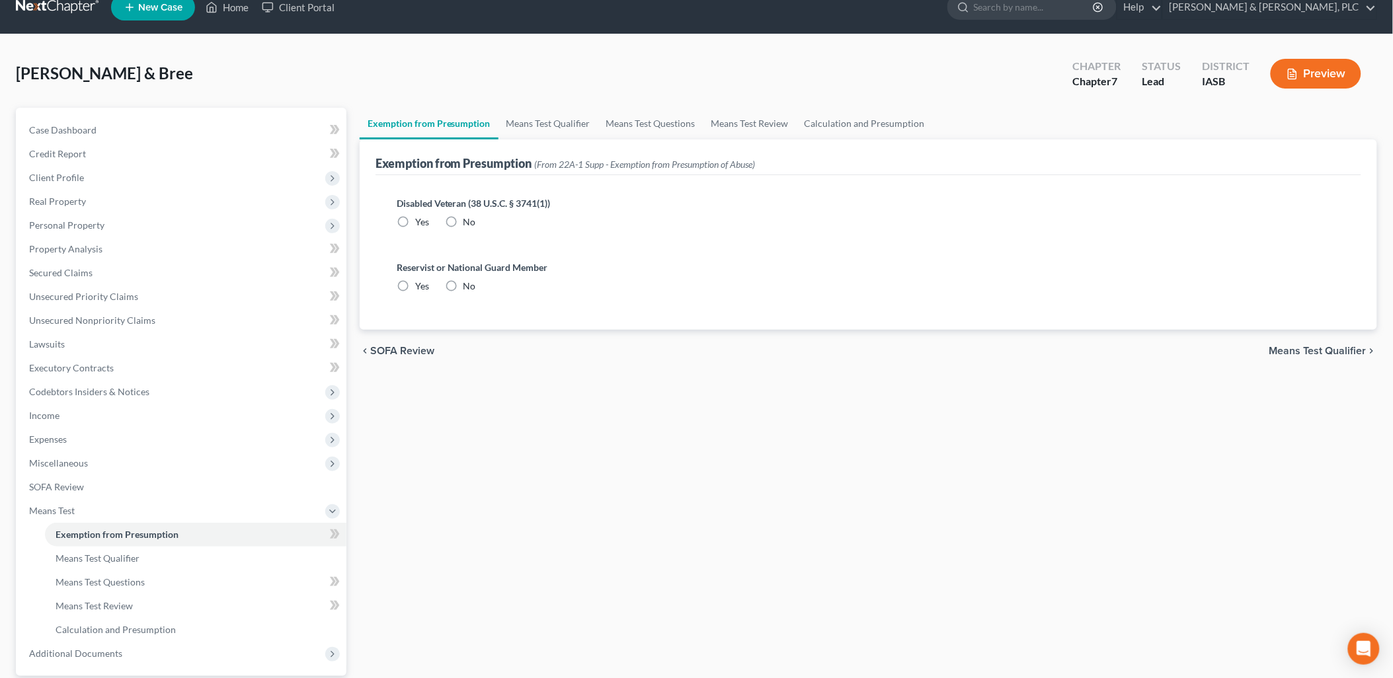
radio input "true"
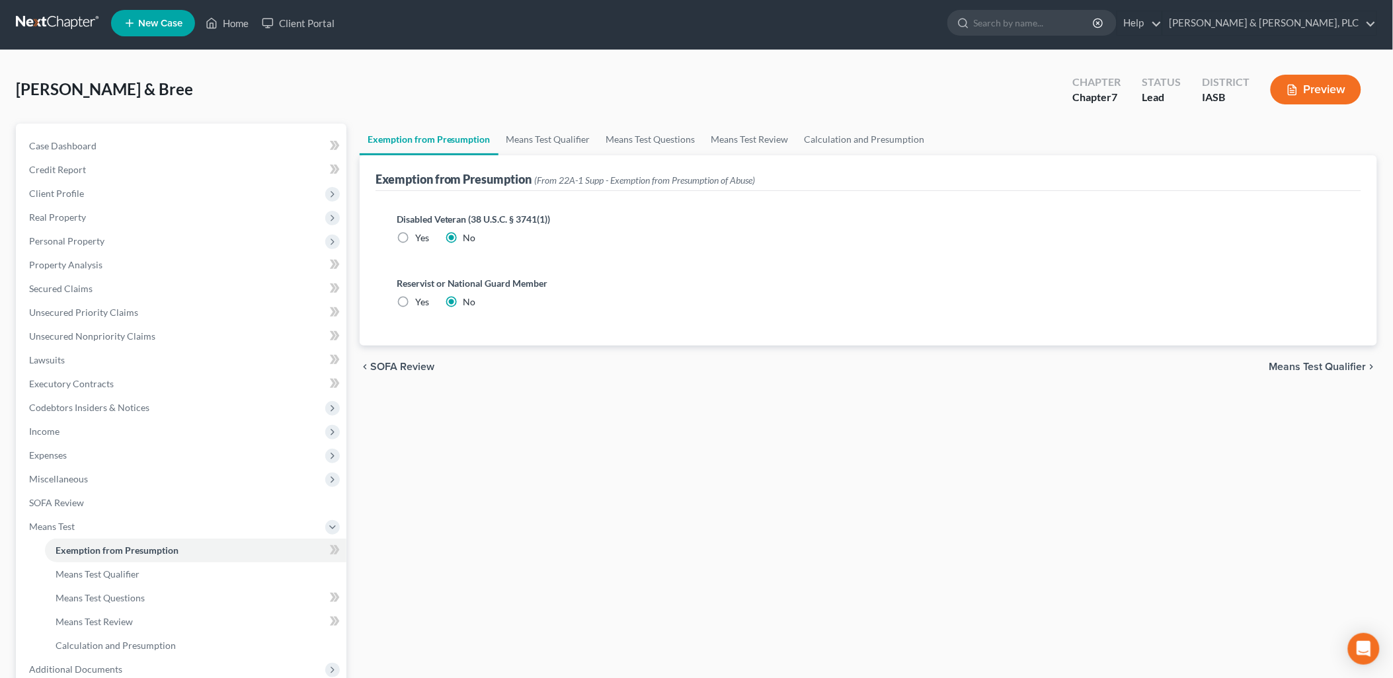
scroll to position [0, 0]
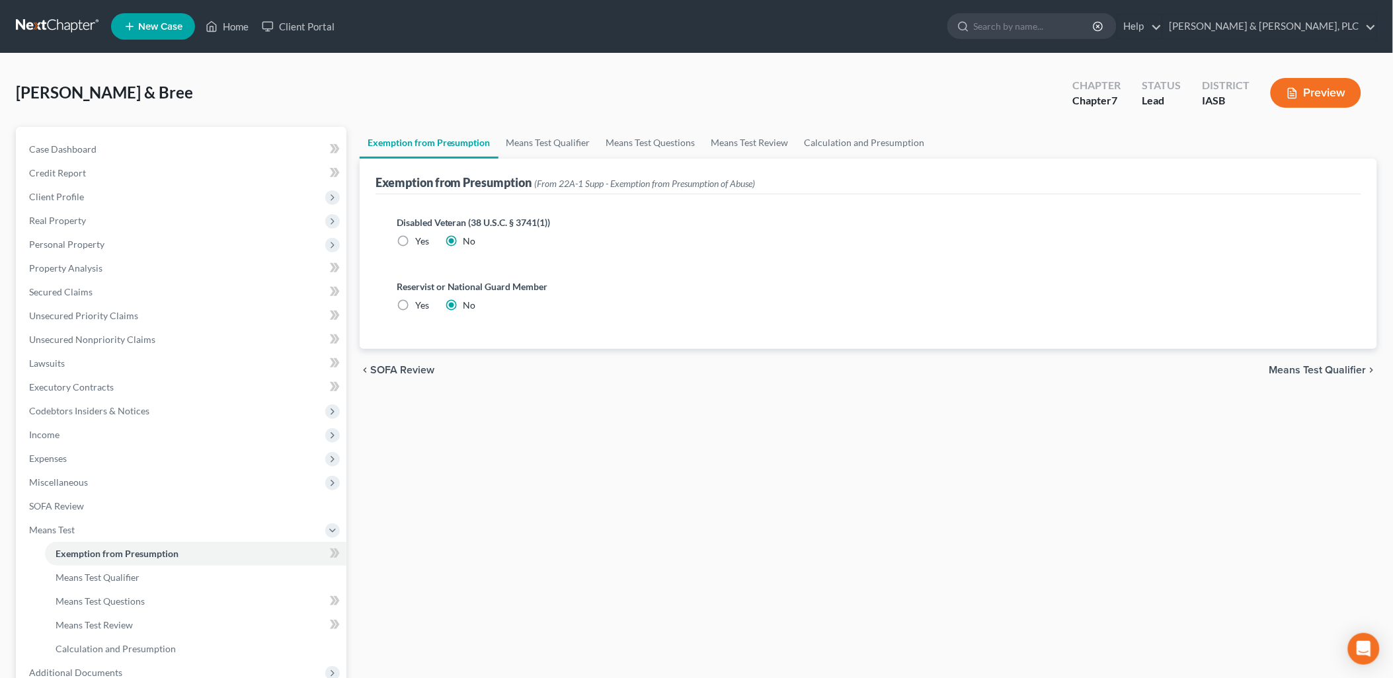
click at [1285, 367] on span "Means Test Qualifier" at bounding box center [1317, 370] width 97 height 11
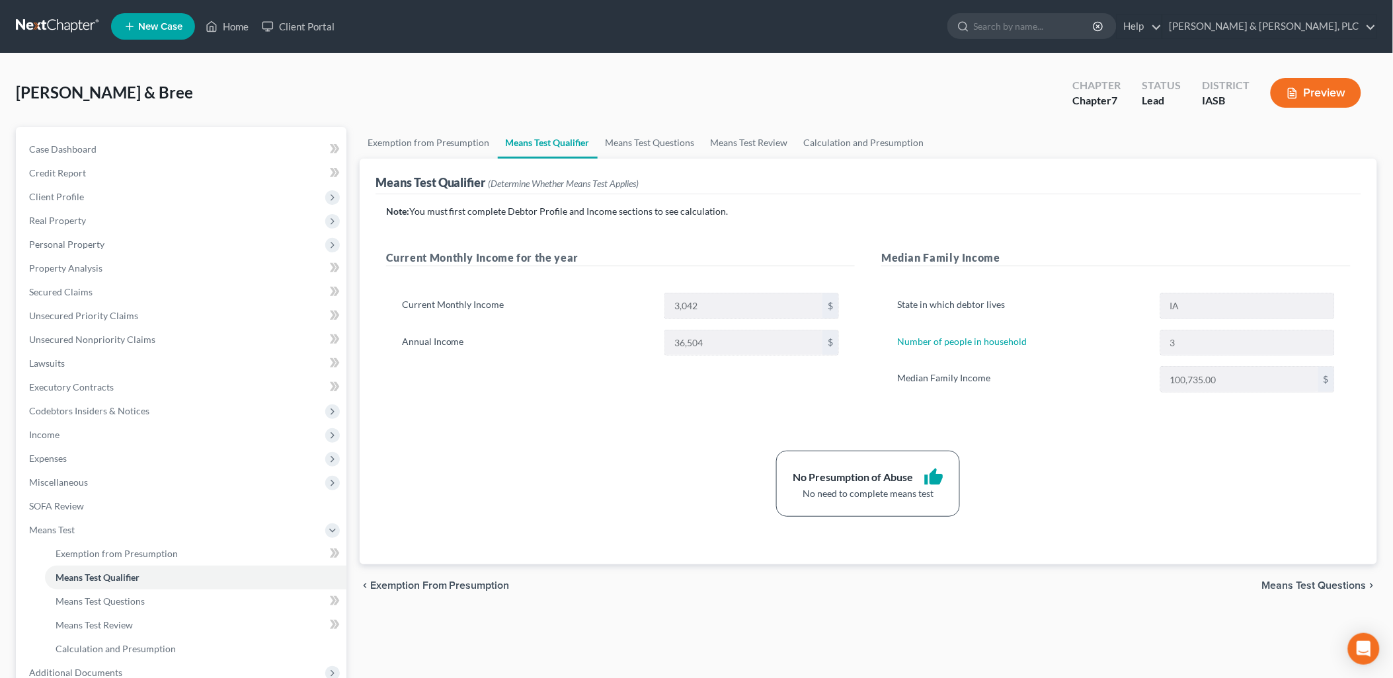
click at [1311, 583] on span "Means Test Questions" at bounding box center [1314, 585] width 104 height 11
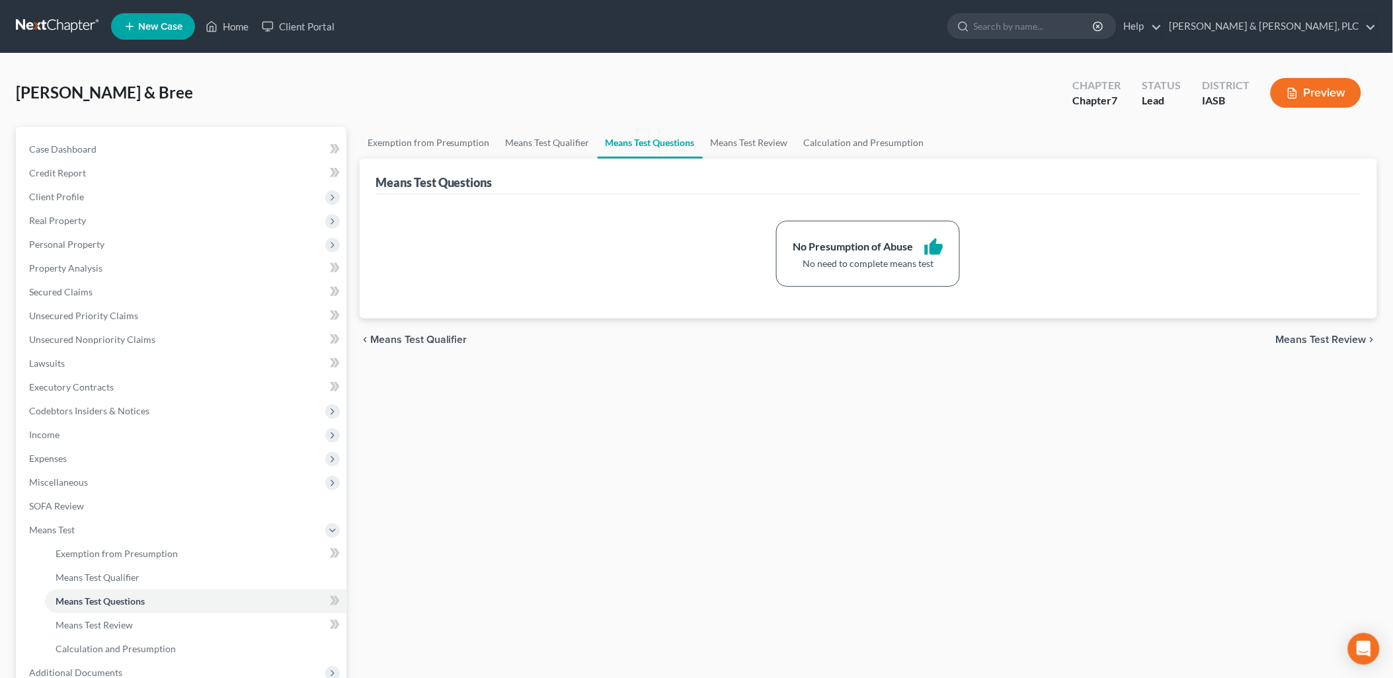
click at [1317, 335] on span "Means Test Review" at bounding box center [1321, 340] width 91 height 11
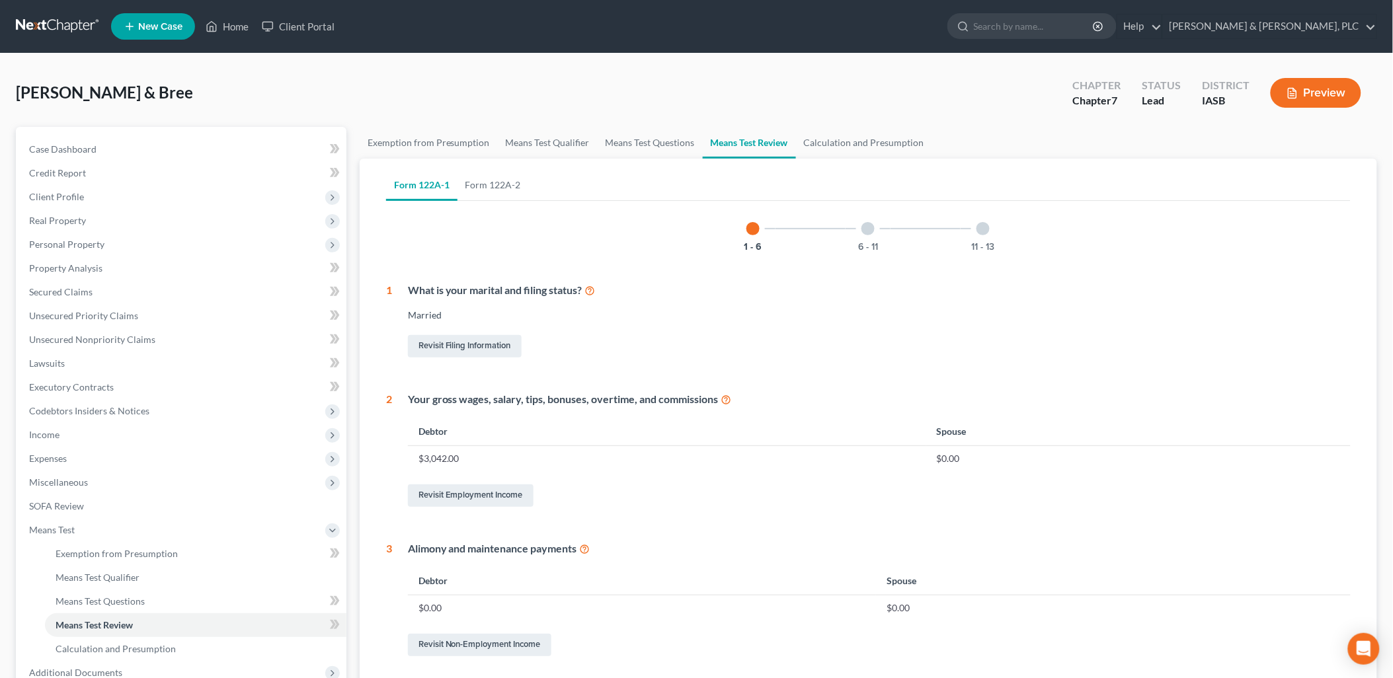
click at [867, 228] on div at bounding box center [867, 228] width 13 height 13
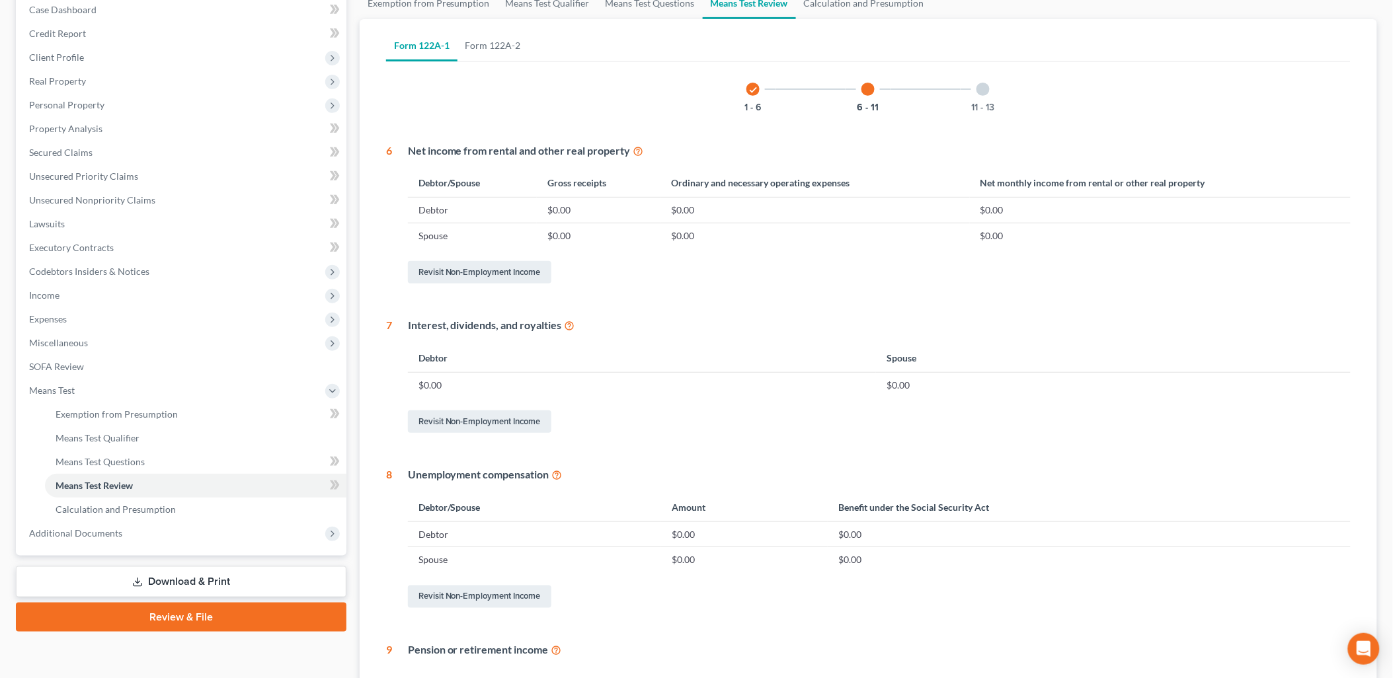
scroll to position [122, 0]
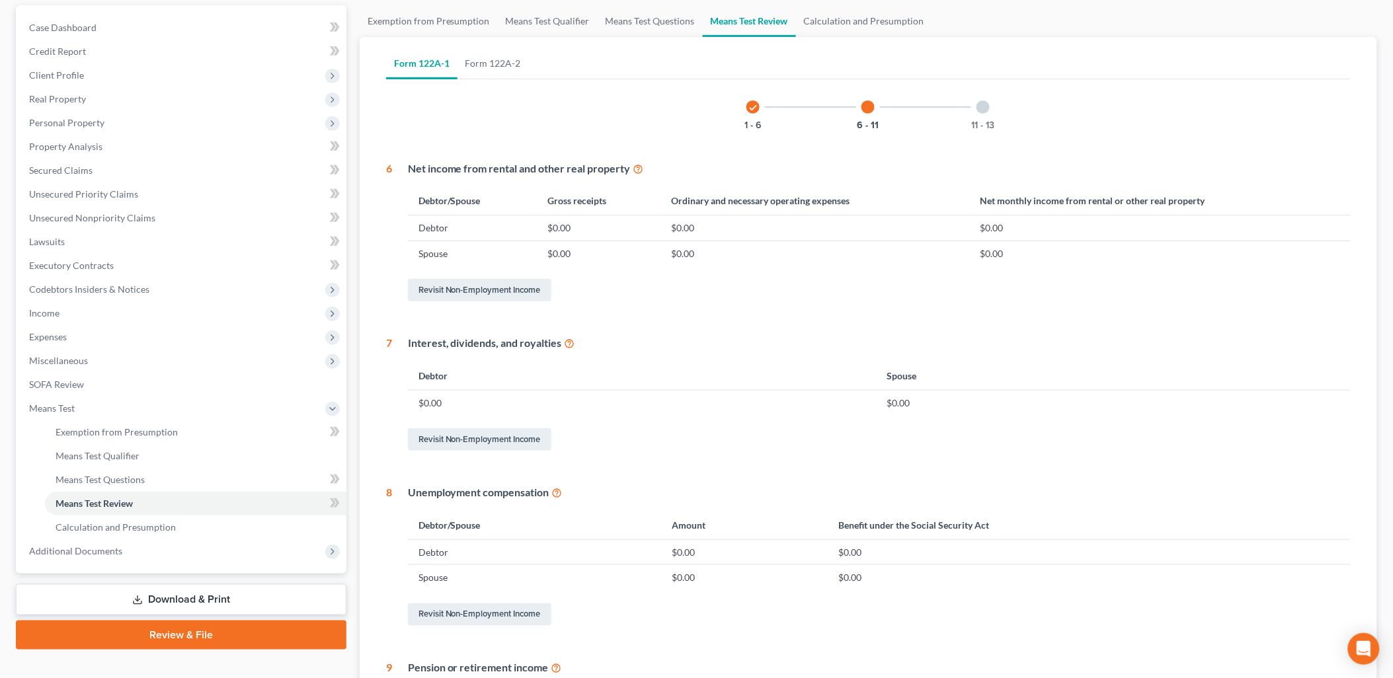
click at [982, 106] on div at bounding box center [982, 106] width 13 height 13
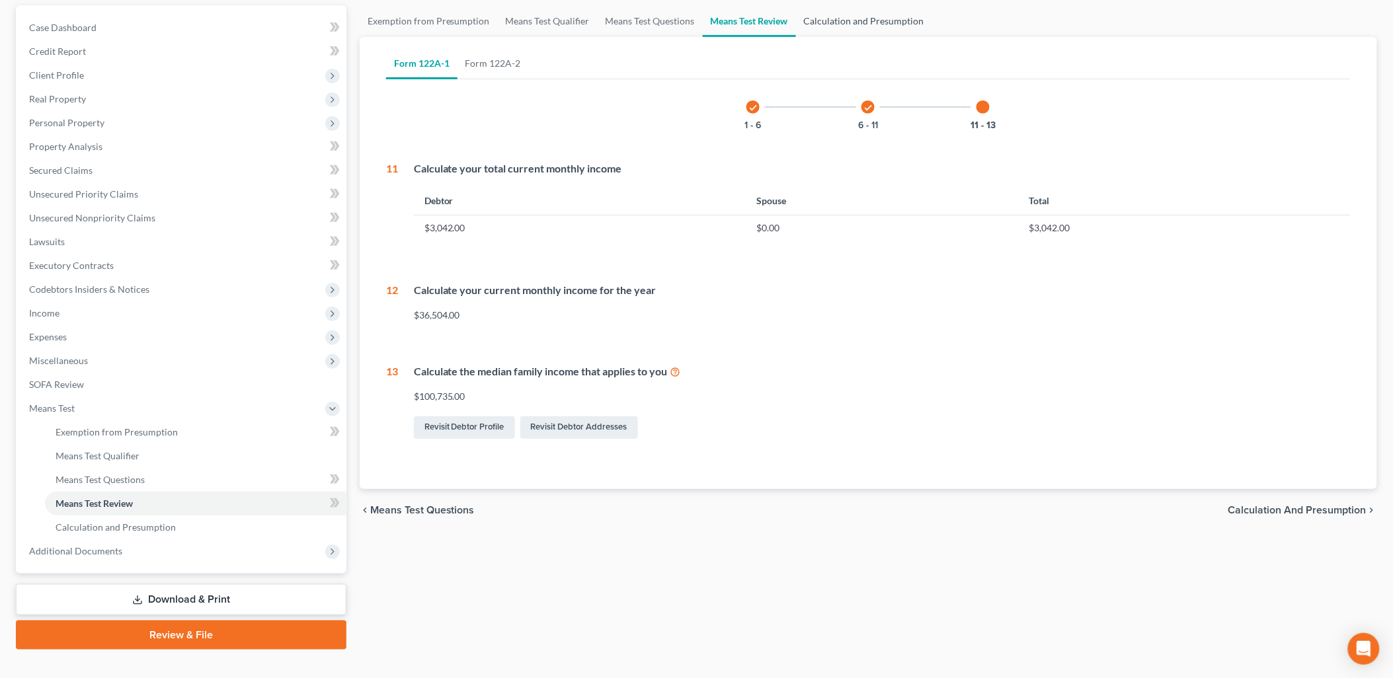
click at [854, 16] on link "Calculation and Presumption" at bounding box center [864, 21] width 136 height 32
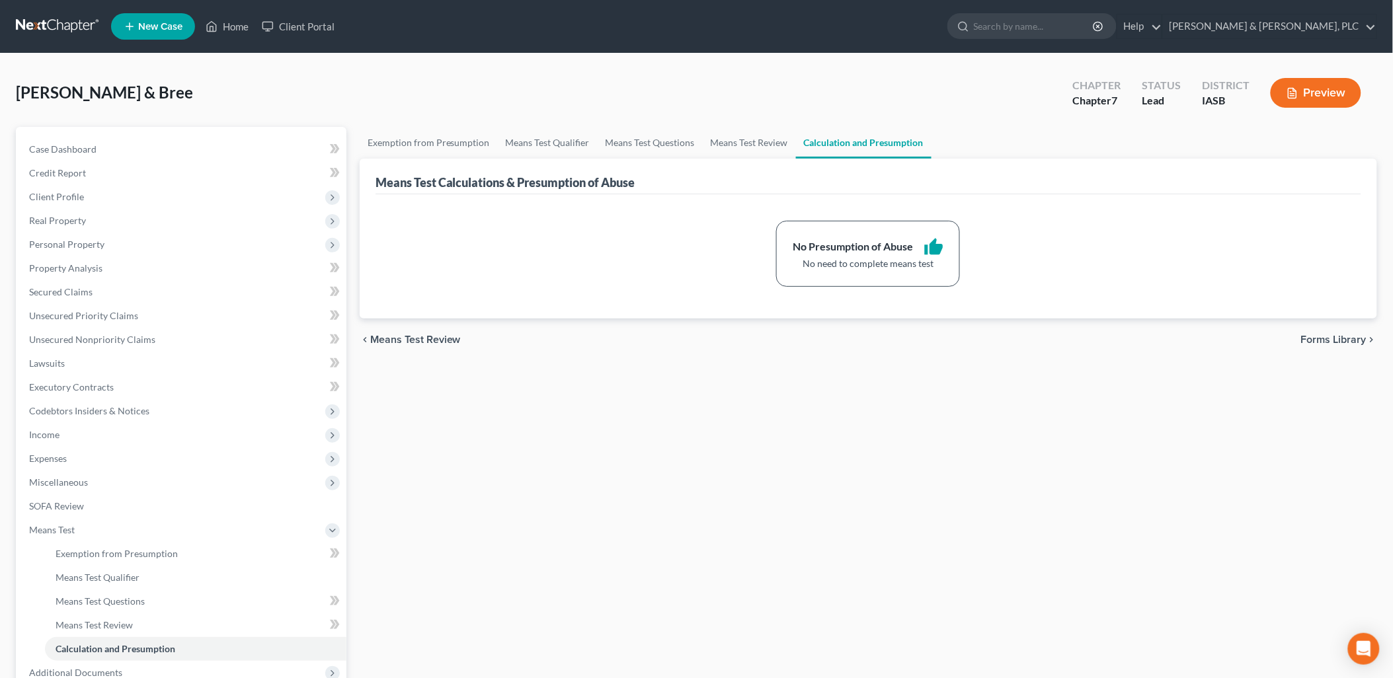
click at [1330, 335] on span "Forms Library" at bounding box center [1333, 340] width 65 height 11
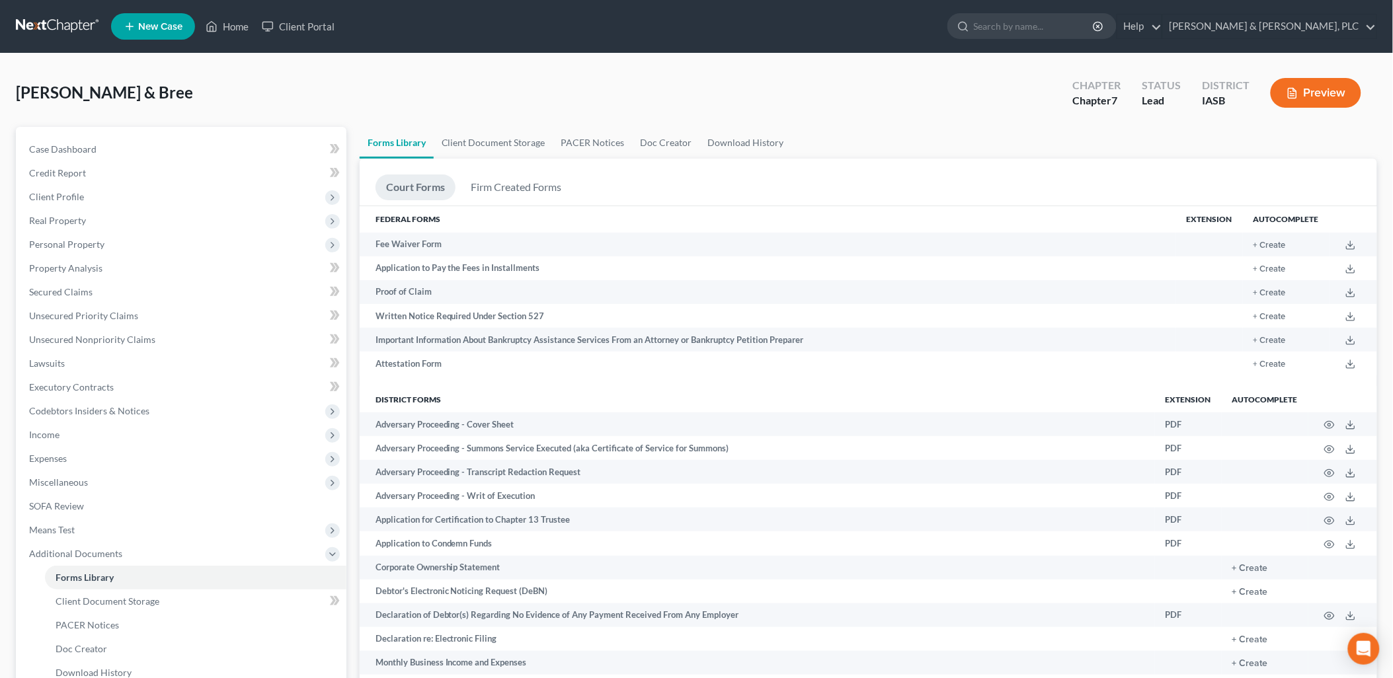
click at [1304, 81] on button "Preview" at bounding box center [1316, 93] width 91 height 30
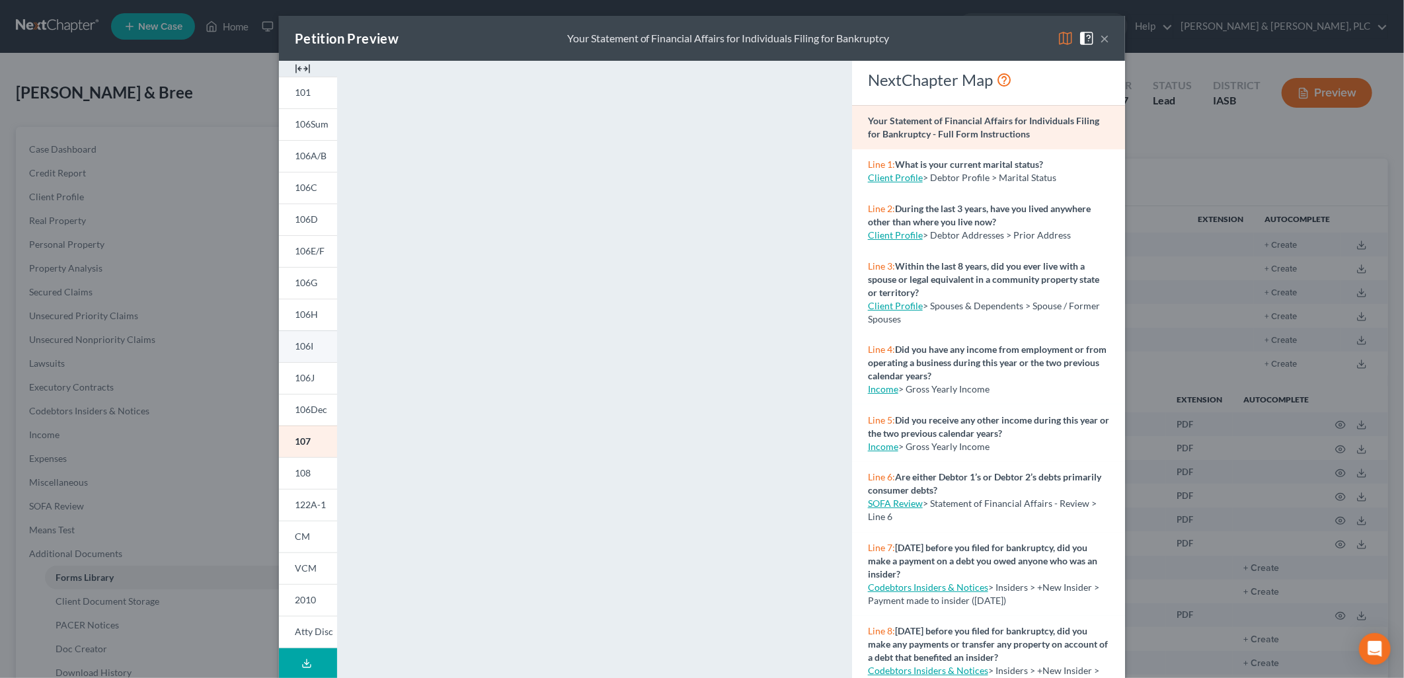
click at [300, 342] on span "106I" at bounding box center [304, 345] width 19 height 11
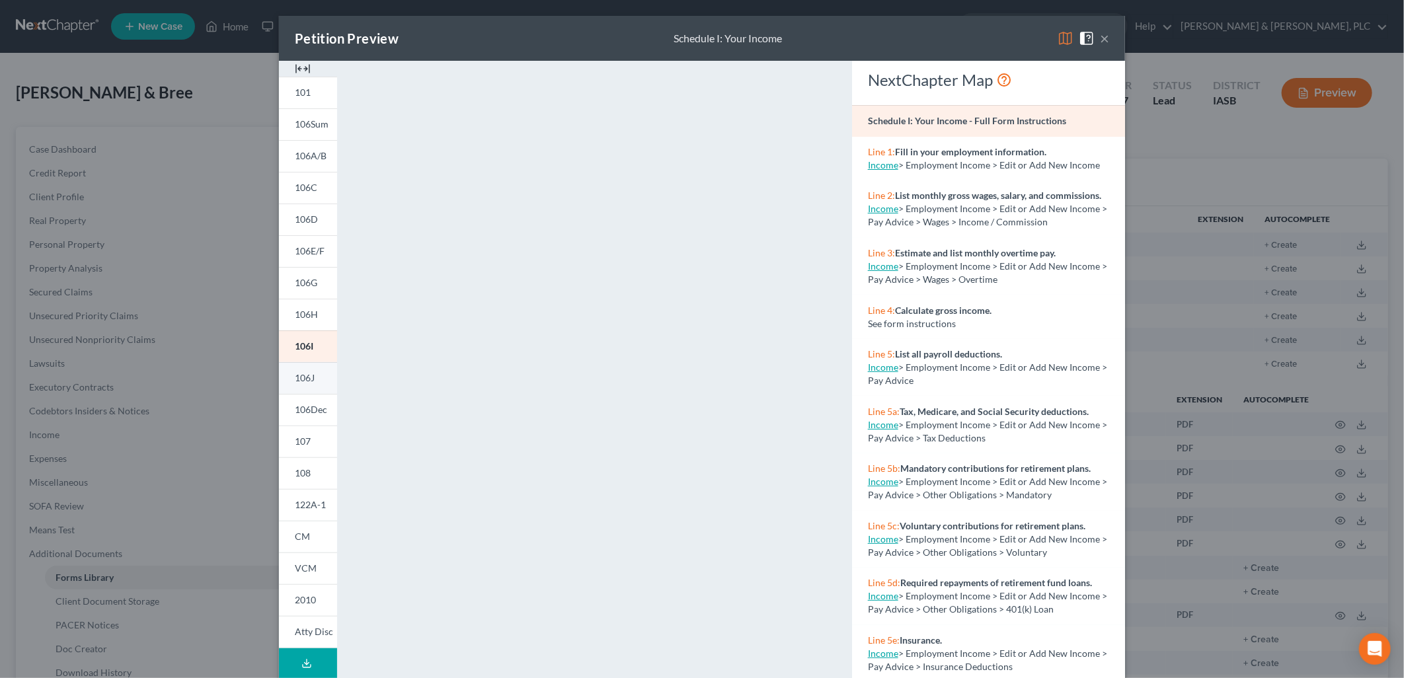
drag, startPoint x: 296, startPoint y: 373, endPoint x: 299, endPoint y: 367, distance: 6.8
click at [296, 373] on span "106J" at bounding box center [305, 377] width 20 height 11
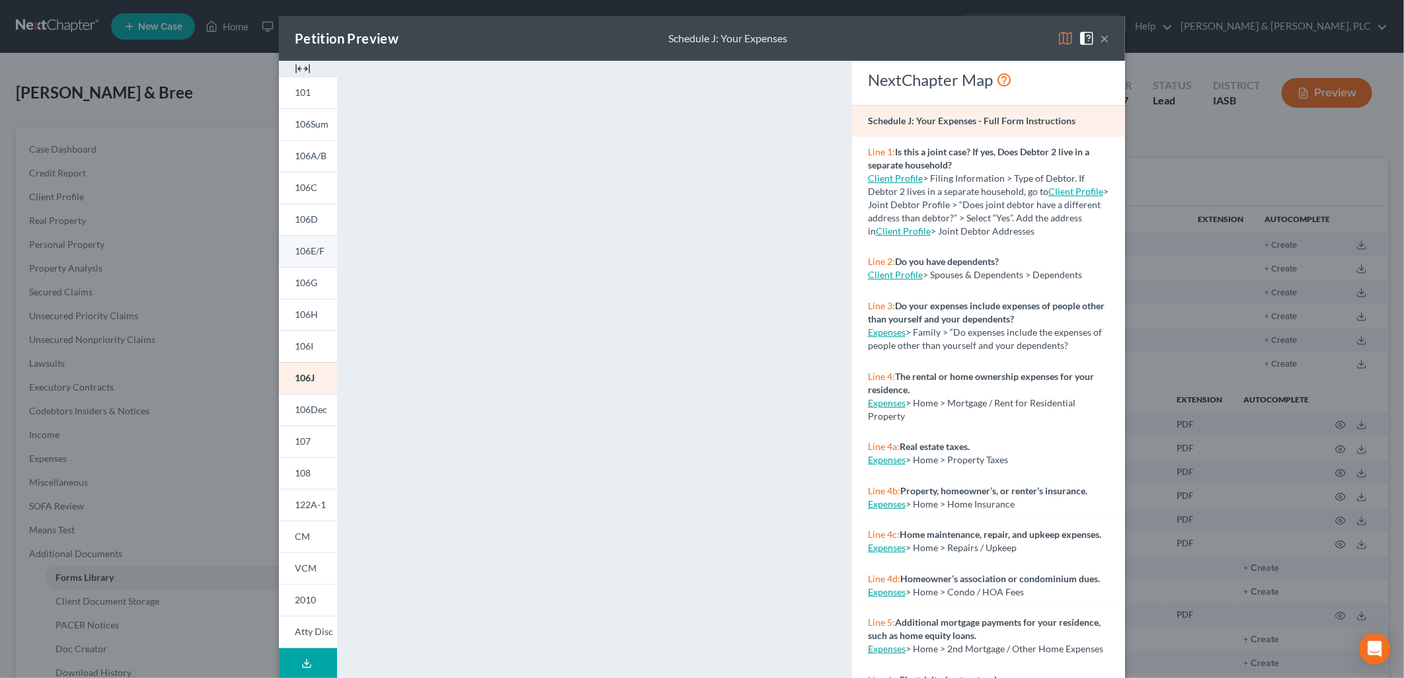
click at [300, 249] on span "106E/F" at bounding box center [310, 250] width 30 height 11
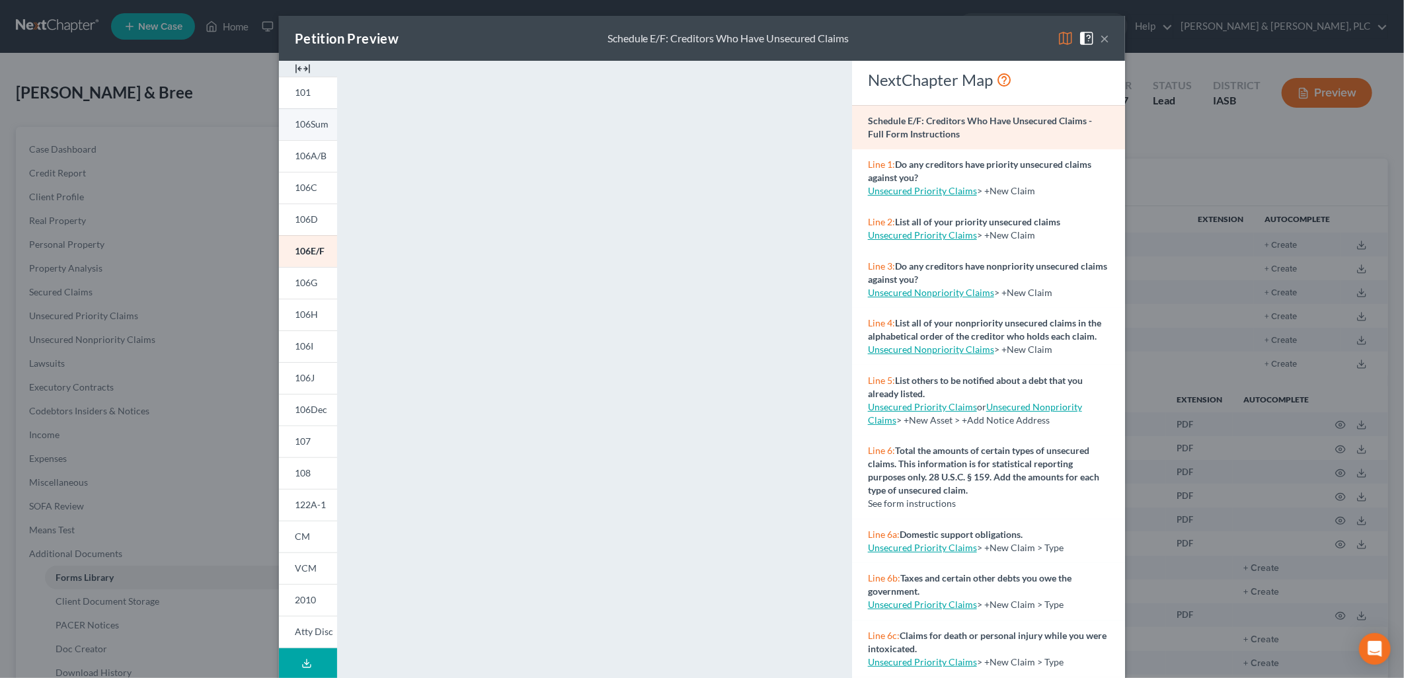
click at [287, 129] on link "106Sum" at bounding box center [308, 124] width 58 height 32
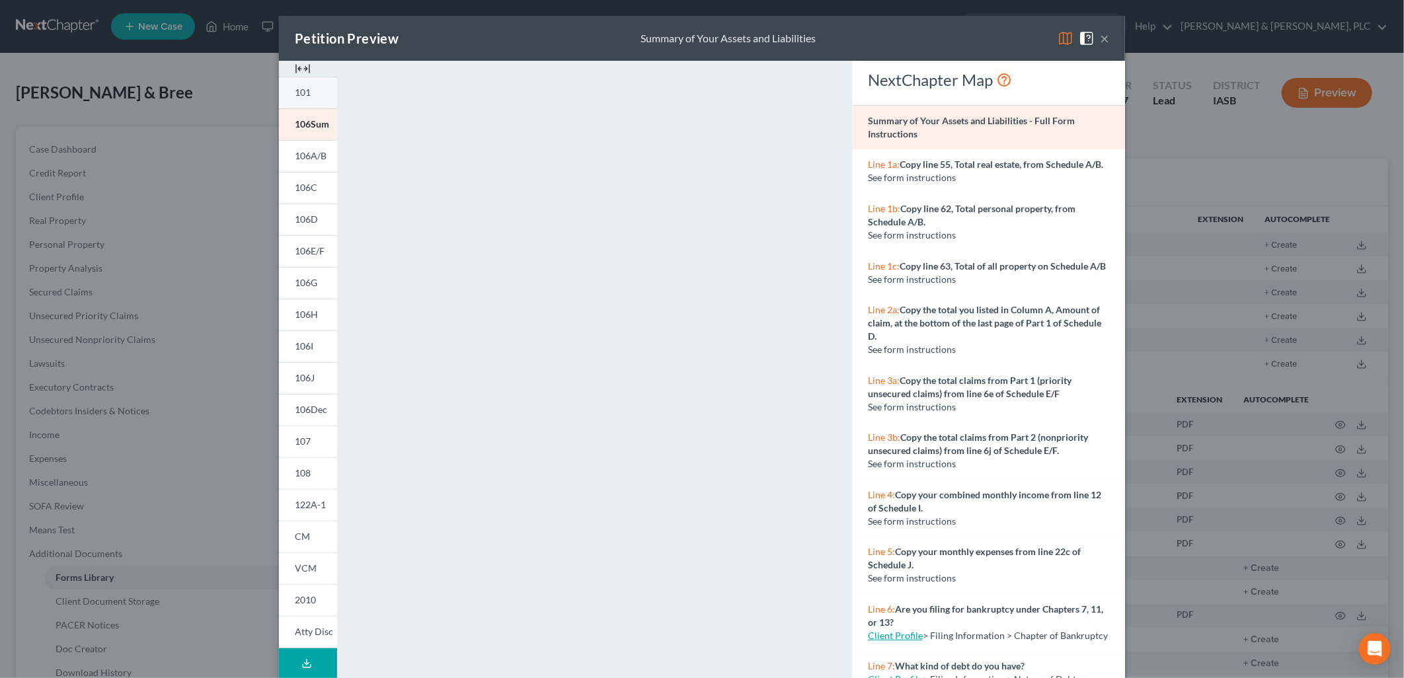
click at [295, 93] on span "101" at bounding box center [303, 92] width 16 height 11
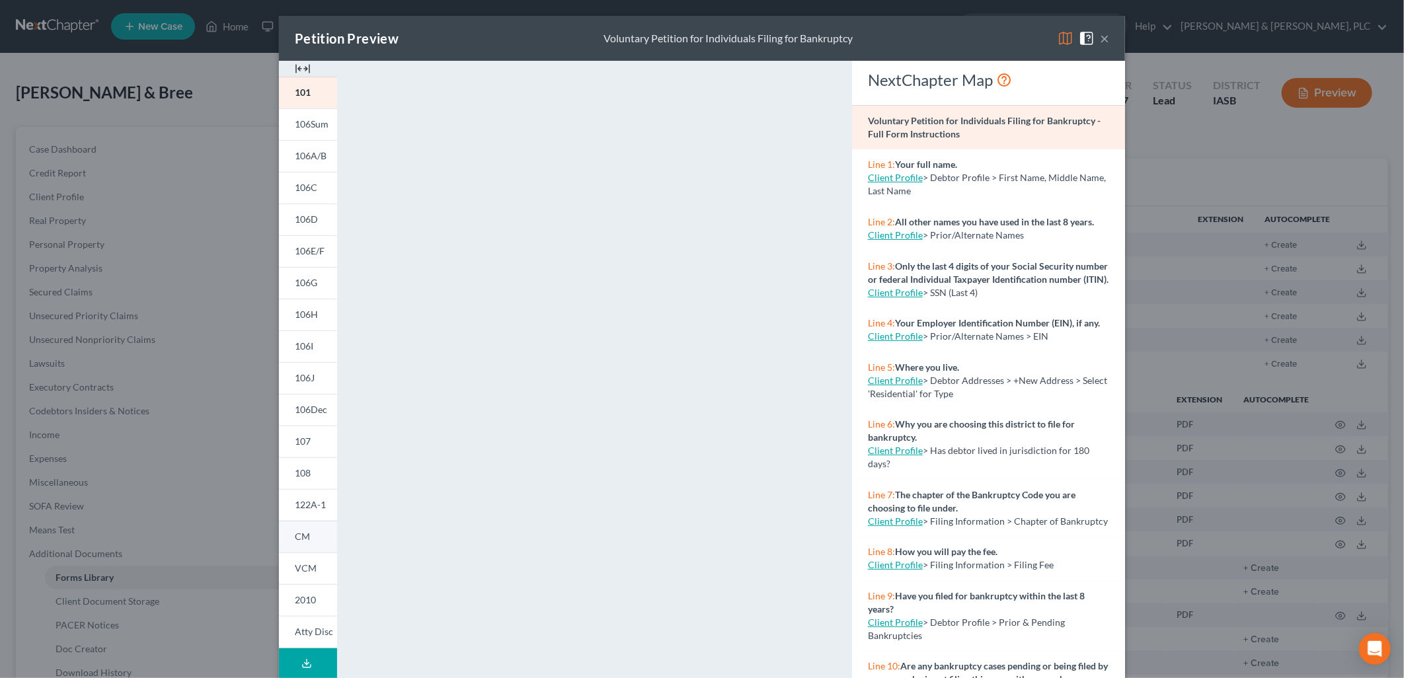
click at [301, 535] on span "CM" at bounding box center [302, 536] width 15 height 11
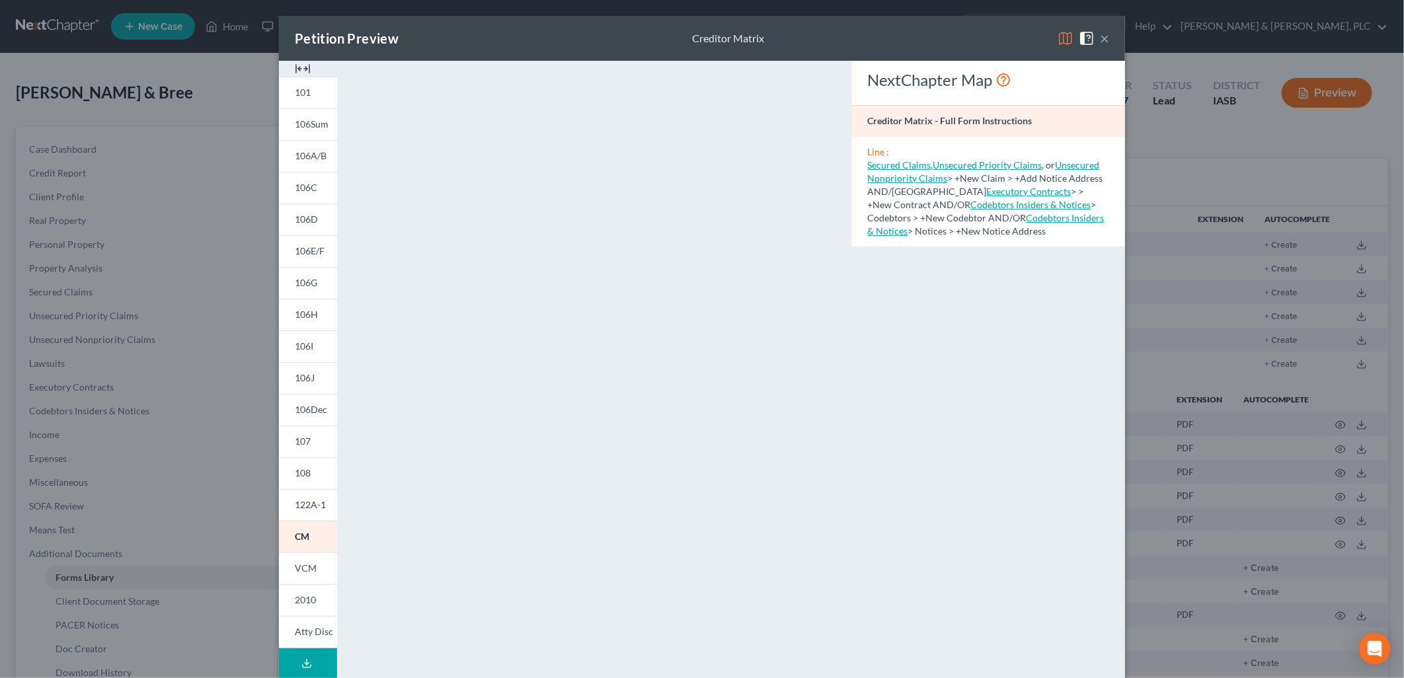
click at [1100, 35] on button "×" at bounding box center [1104, 38] width 9 height 16
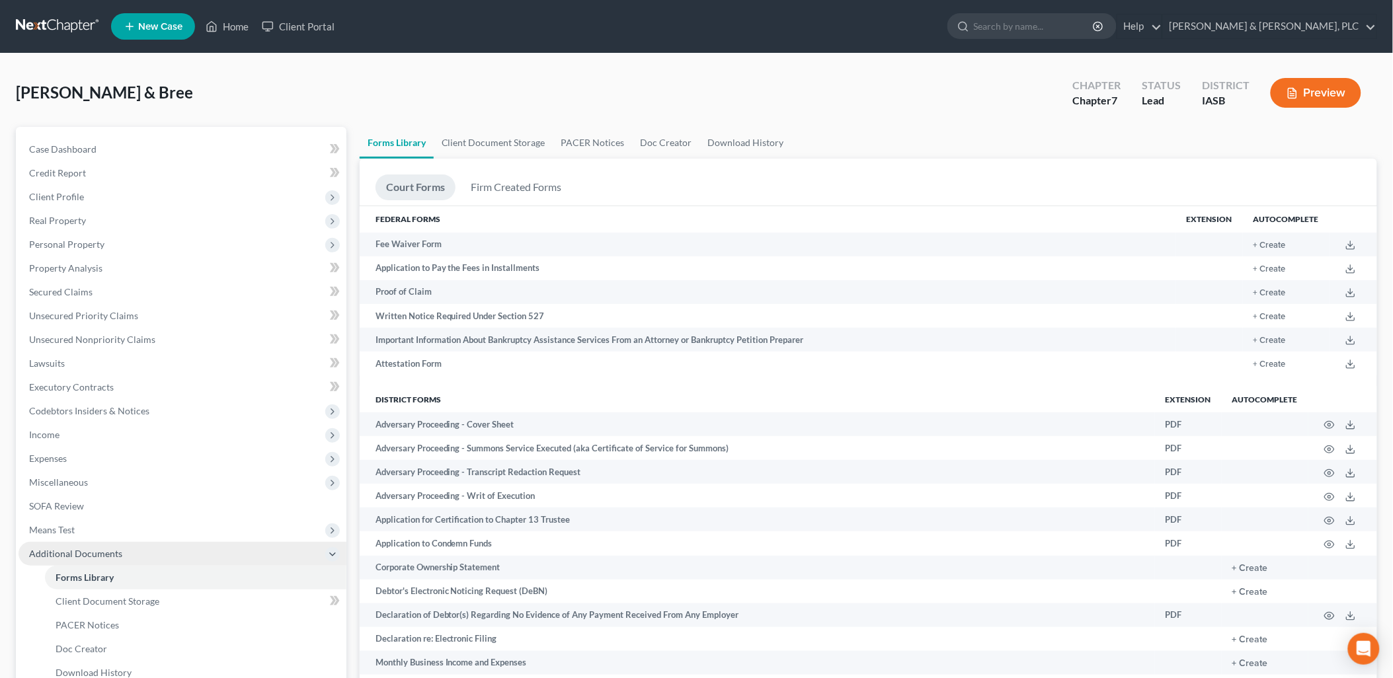
click at [63, 549] on span "Additional Documents" at bounding box center [75, 553] width 93 height 11
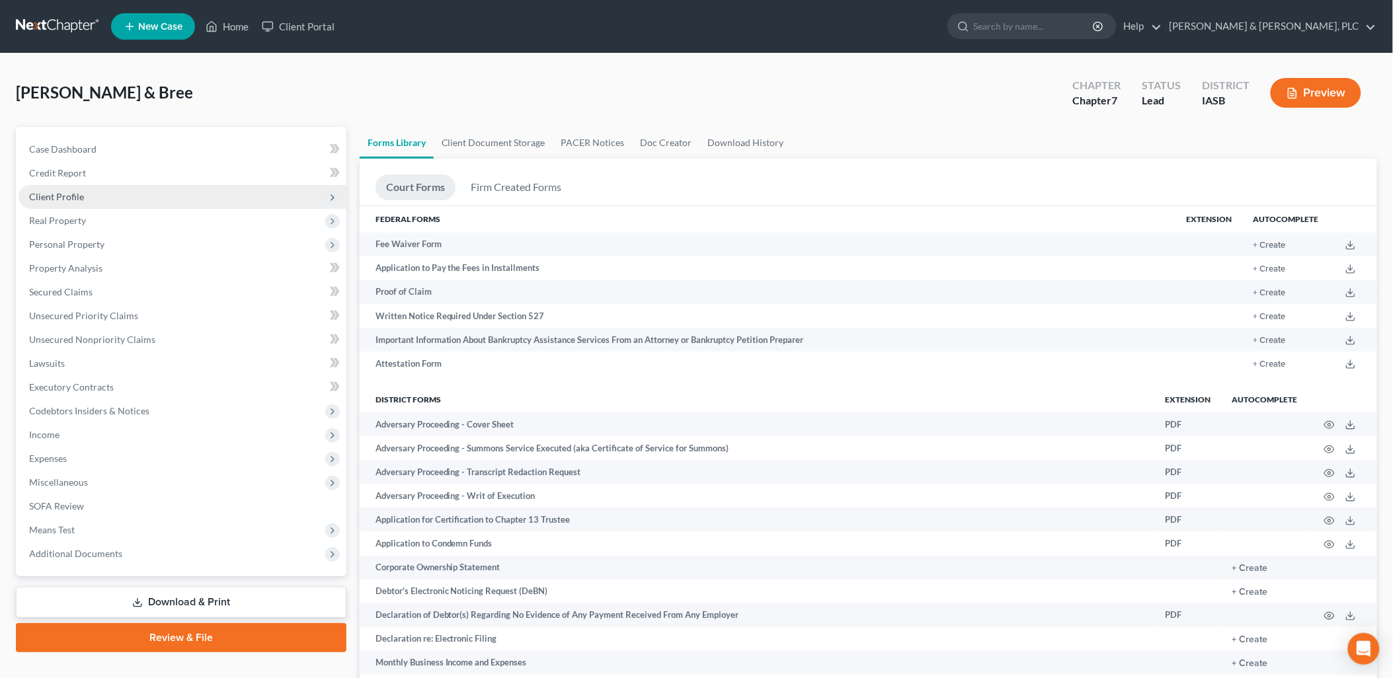
click at [54, 196] on span "Client Profile" at bounding box center [56, 196] width 55 height 11
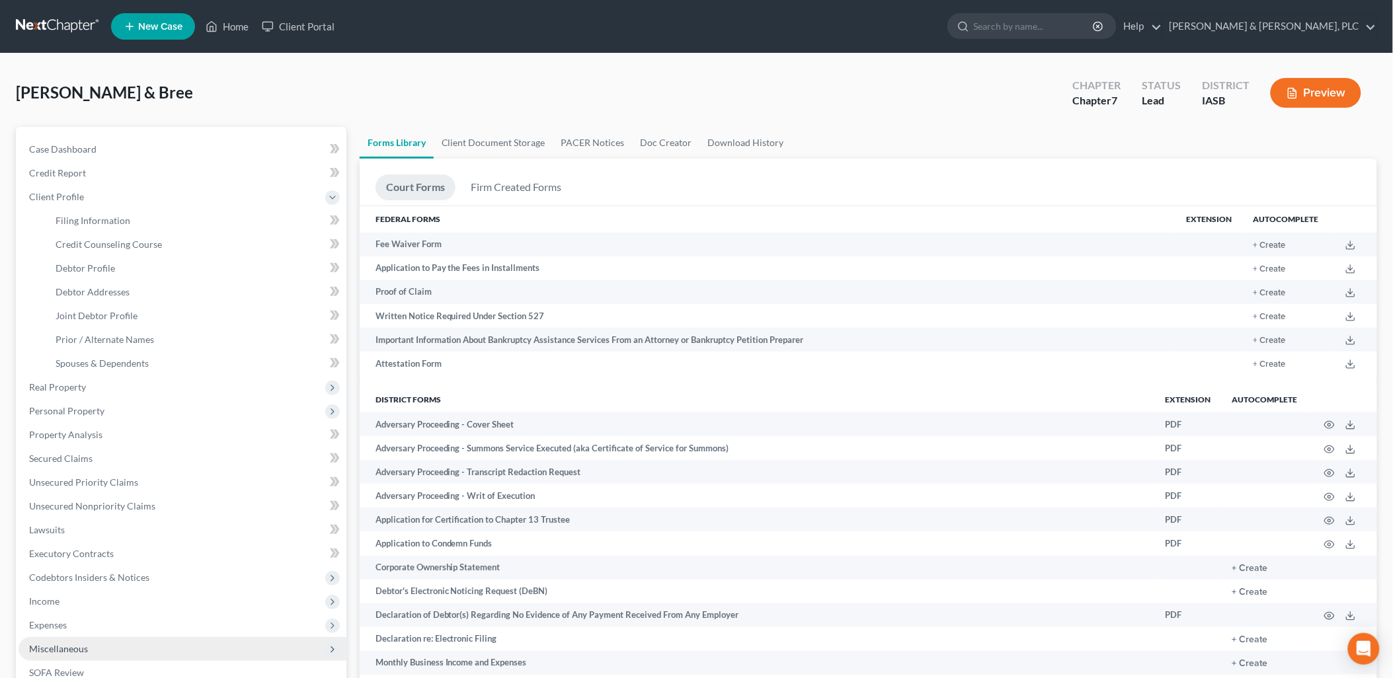
click at [50, 646] on span "Miscellaneous" at bounding box center [58, 648] width 59 height 11
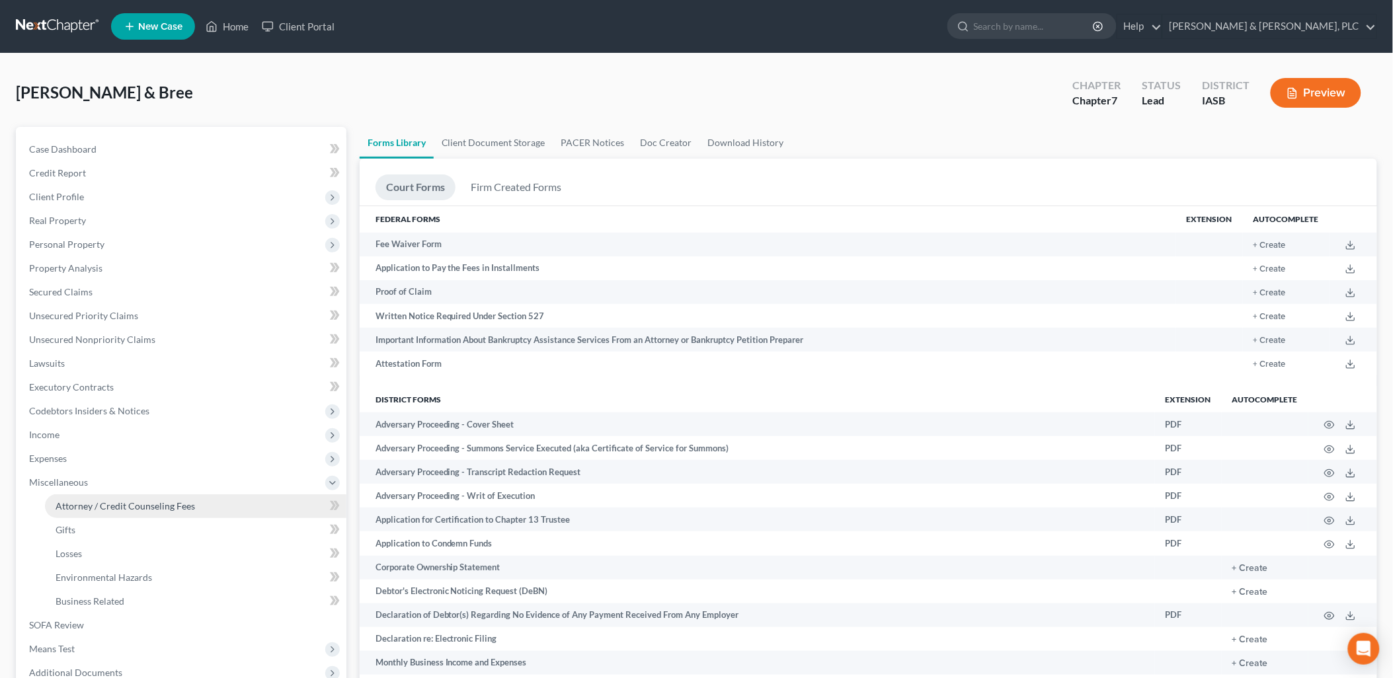
click at [93, 504] on span "Attorney / Credit Counseling Fees" at bounding box center [125, 505] width 139 height 11
select select "0"
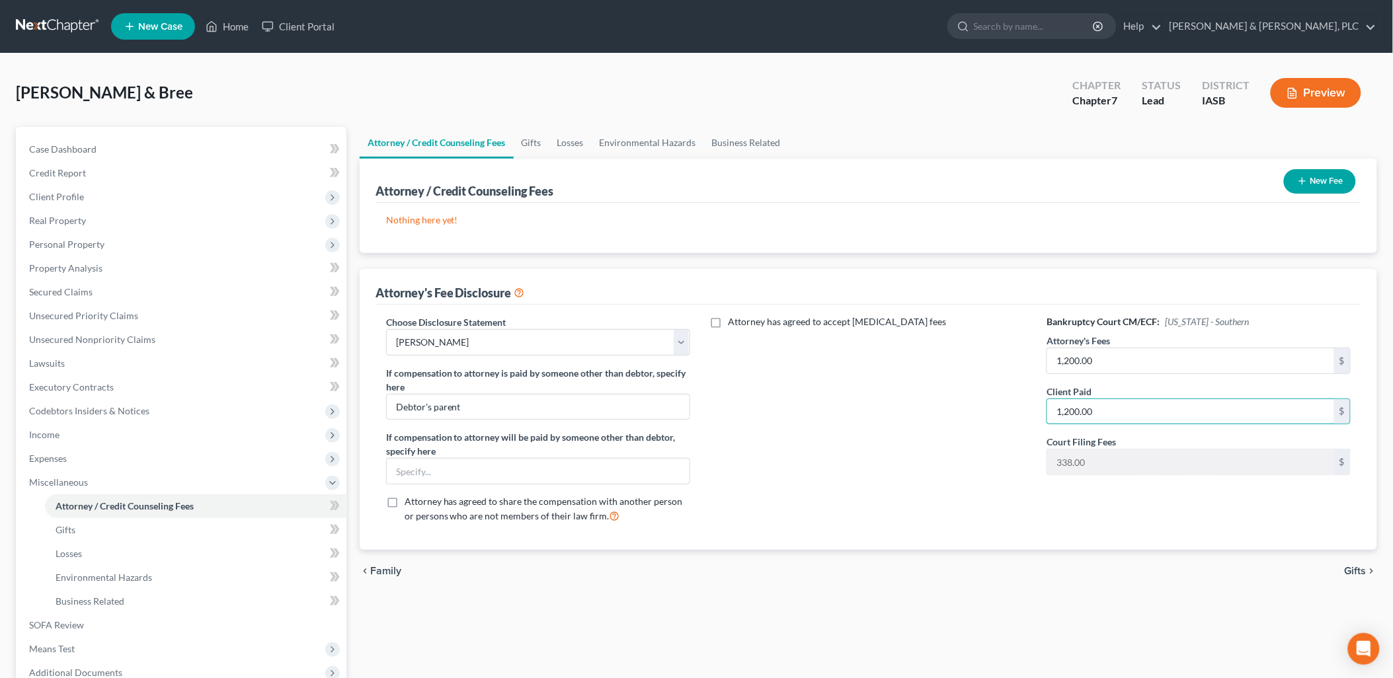
type input "1,200.00"
click at [1312, 97] on button "Preview" at bounding box center [1316, 93] width 91 height 30
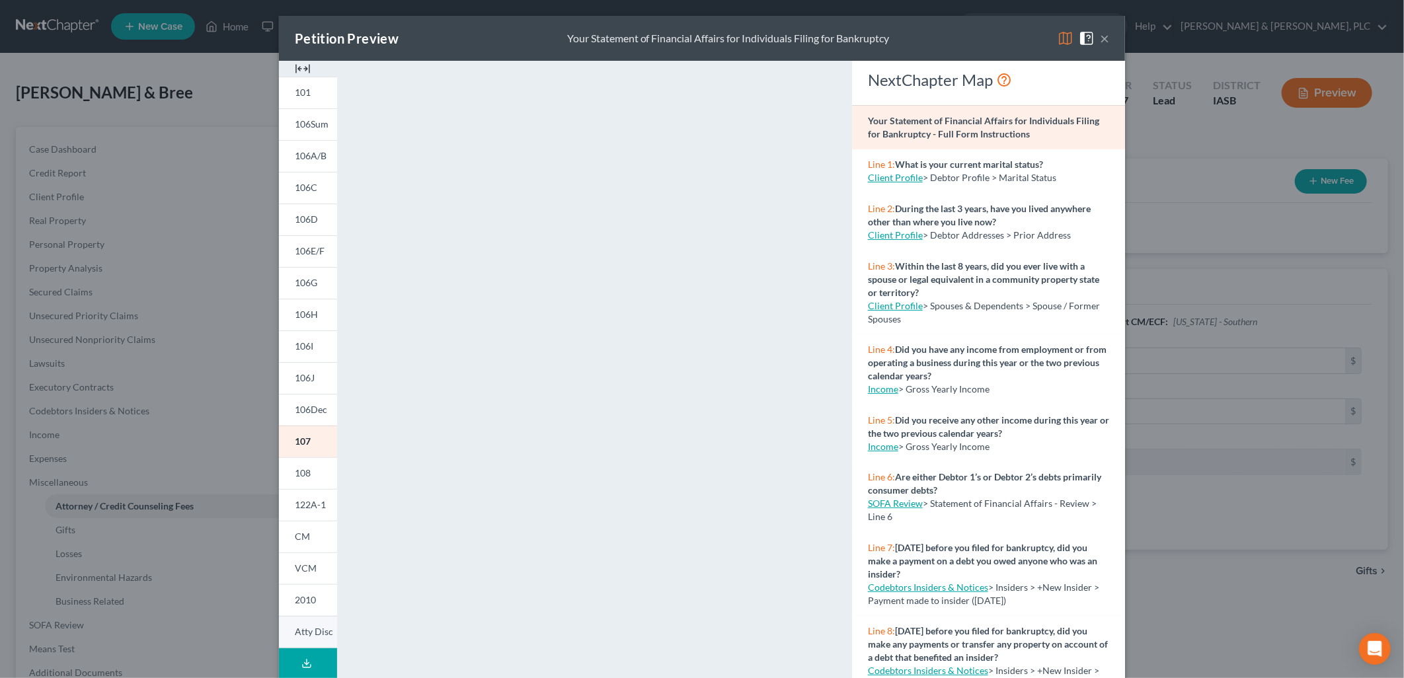
click at [302, 630] on span "Atty Disc" at bounding box center [314, 631] width 38 height 11
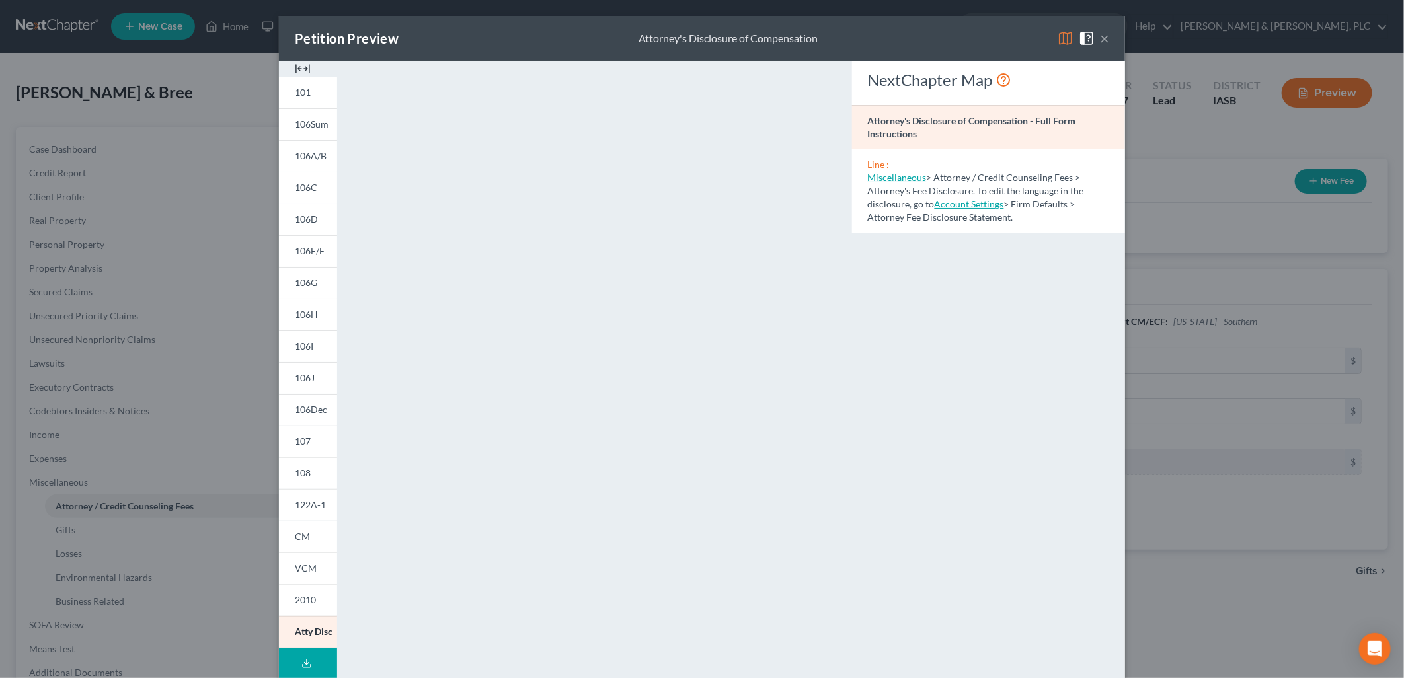
click at [1100, 36] on button "×" at bounding box center [1104, 38] width 9 height 16
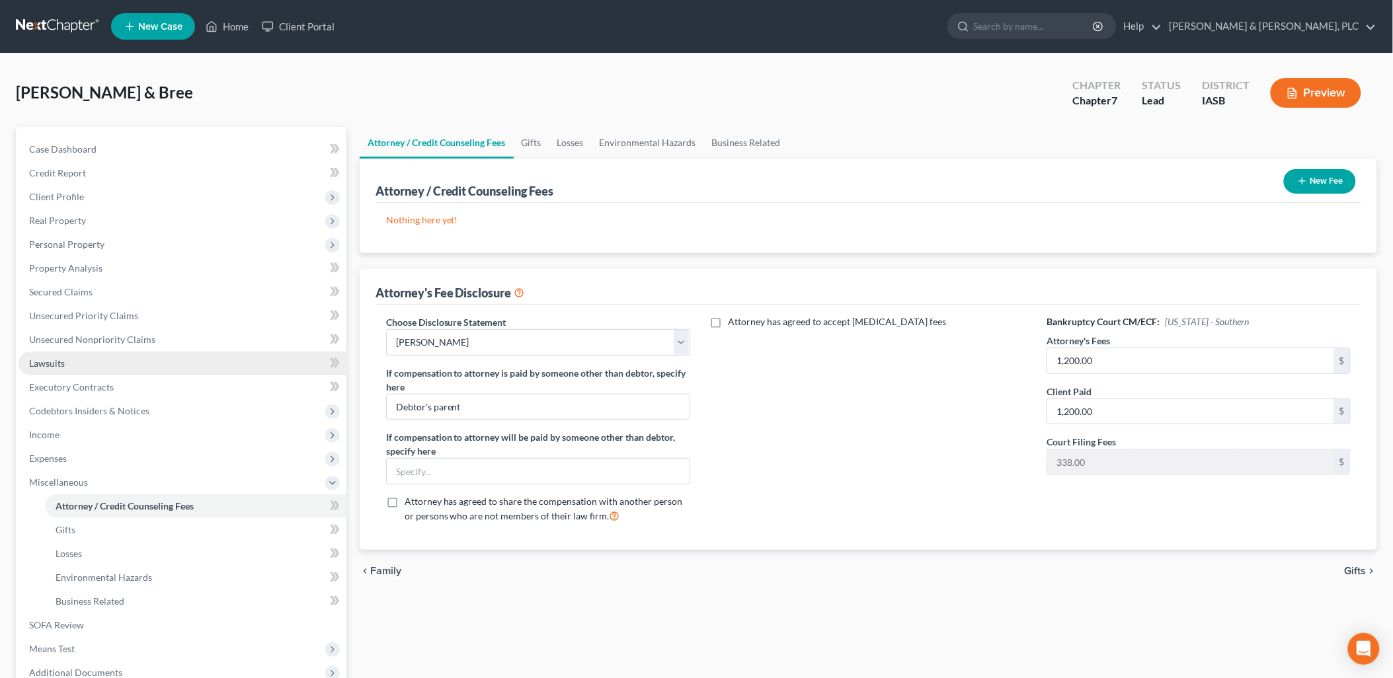
click at [46, 360] on span "Lawsuits" at bounding box center [47, 363] width 36 height 11
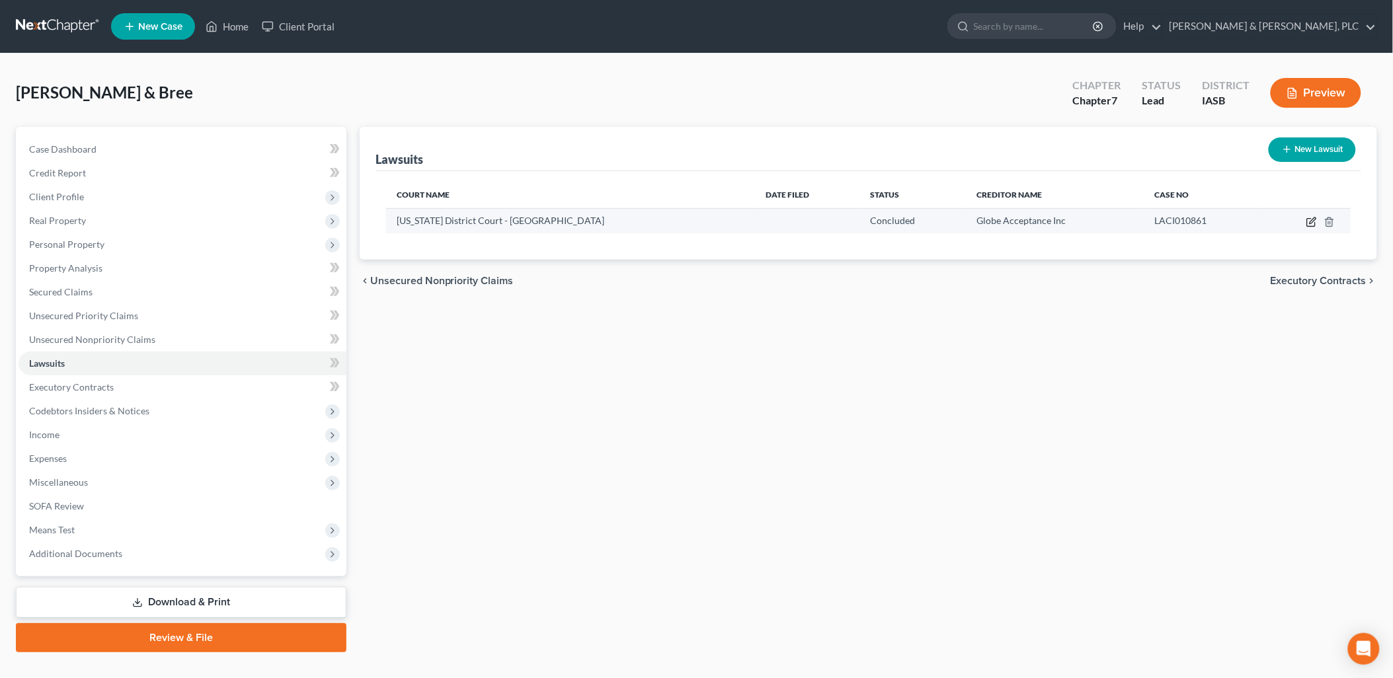
click at [1311, 225] on icon "button" at bounding box center [1311, 222] width 11 height 11
select select "16"
select select "2"
select select "1"
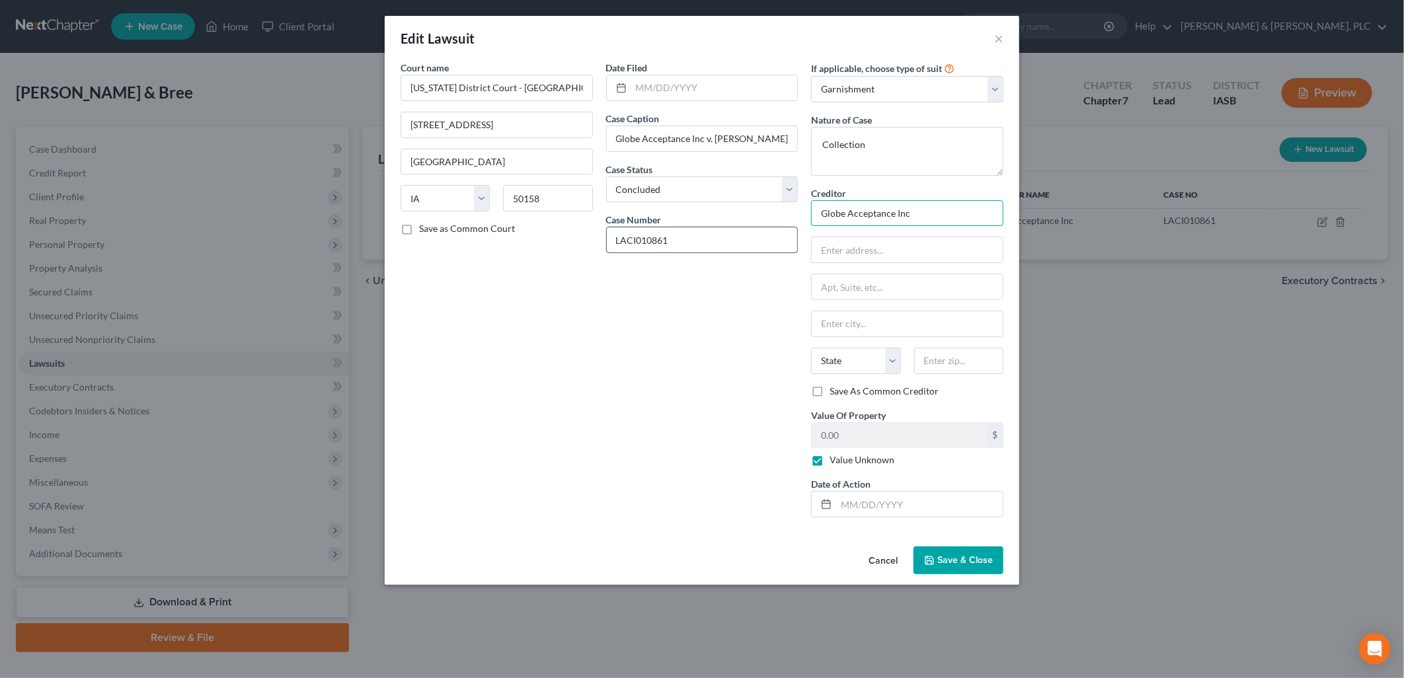
drag, startPoint x: 939, startPoint y: 212, endPoint x: 730, endPoint y: 243, distance: 212.0
click at [730, 243] on div "Court name * Iowa District Court - Marshall County 1 E Main Street Marshalltown…" at bounding box center [702, 294] width 616 height 467
click at [944, 559] on span "Save & Close" at bounding box center [965, 560] width 56 height 11
click at [821, 215] on input "text" at bounding box center [907, 213] width 192 height 26
type input "Globe Acceptance Inc"
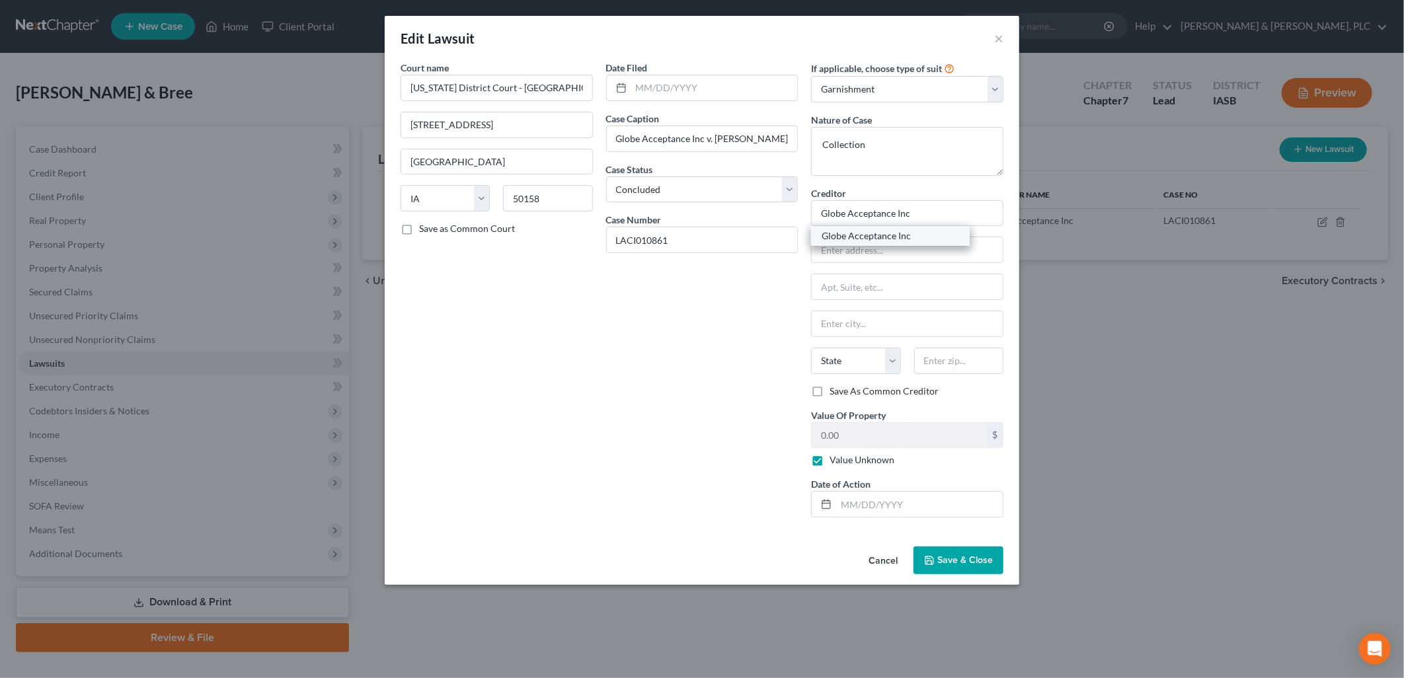
click at [876, 240] on div "Globe Acceptance Inc" at bounding box center [891, 235] width 138 height 13
type input "4801 Grand Ave"
type input "Des Moines"
select select "16"
type input "50312"
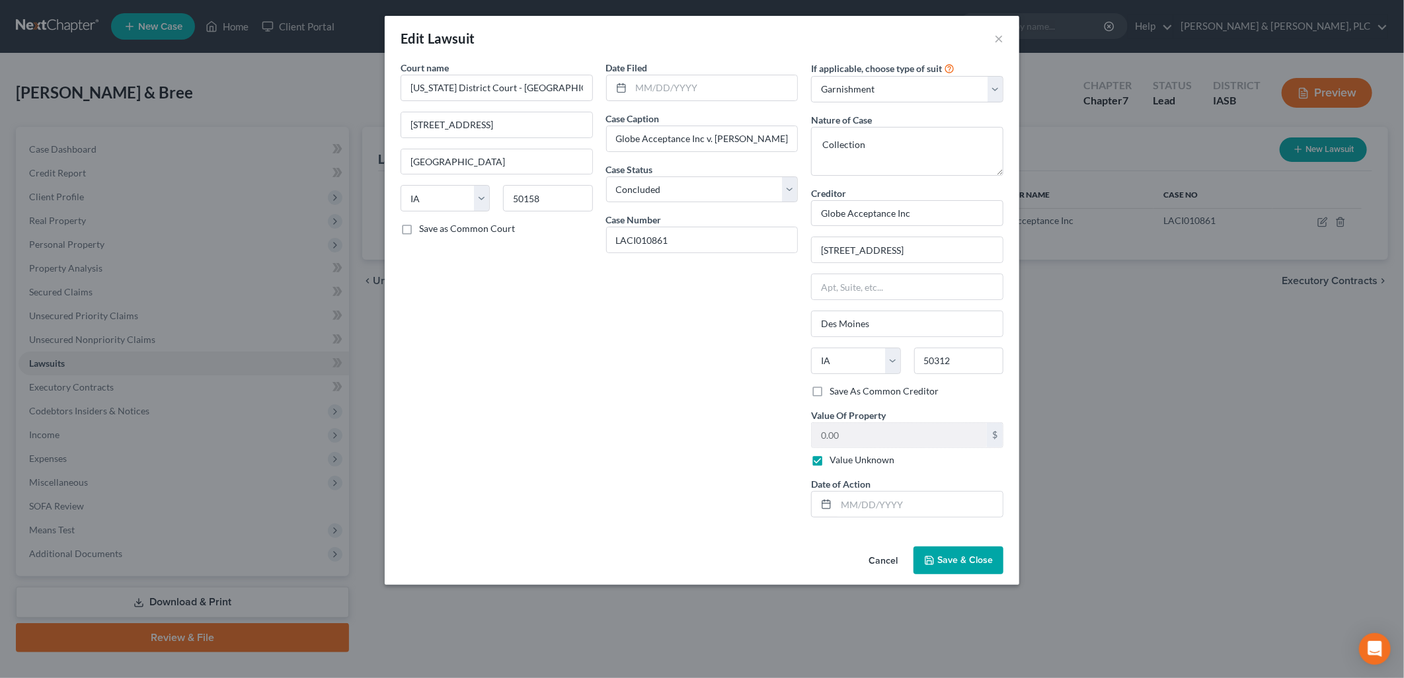
click at [946, 563] on span "Save & Close" at bounding box center [965, 560] width 56 height 11
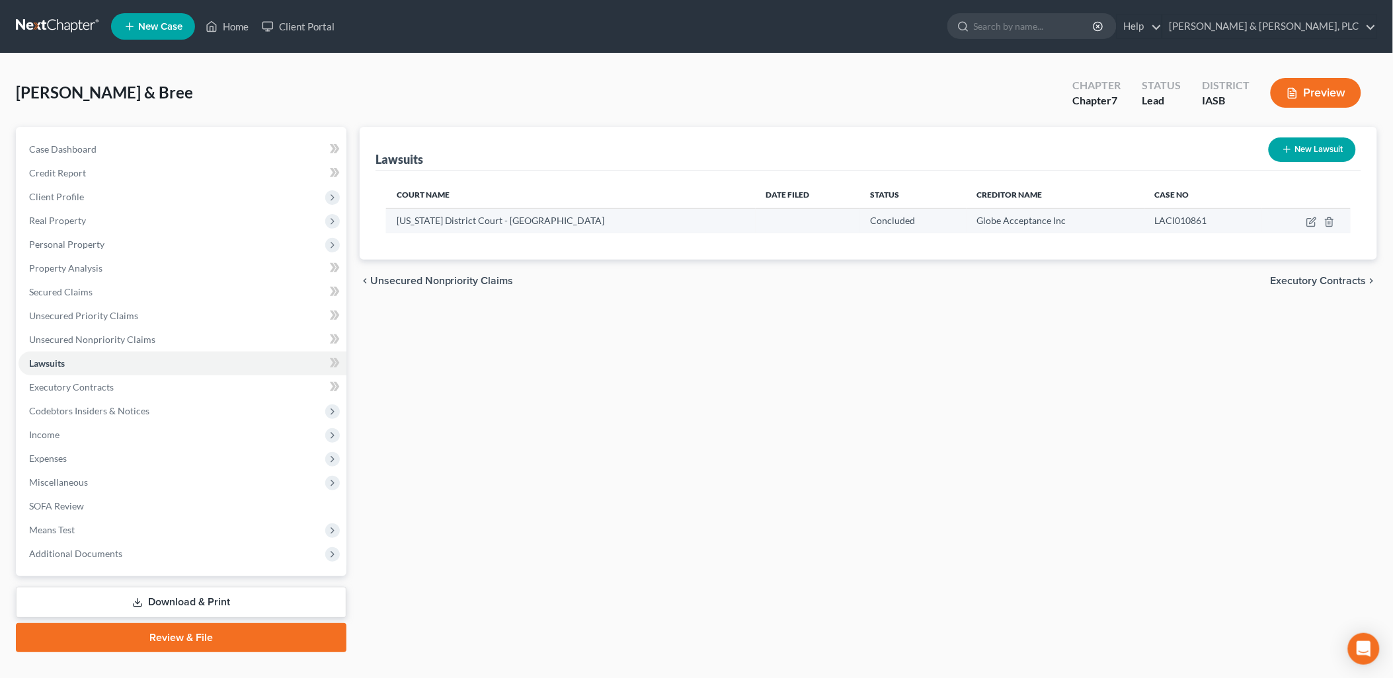
click at [756, 210] on td at bounding box center [808, 220] width 104 height 25
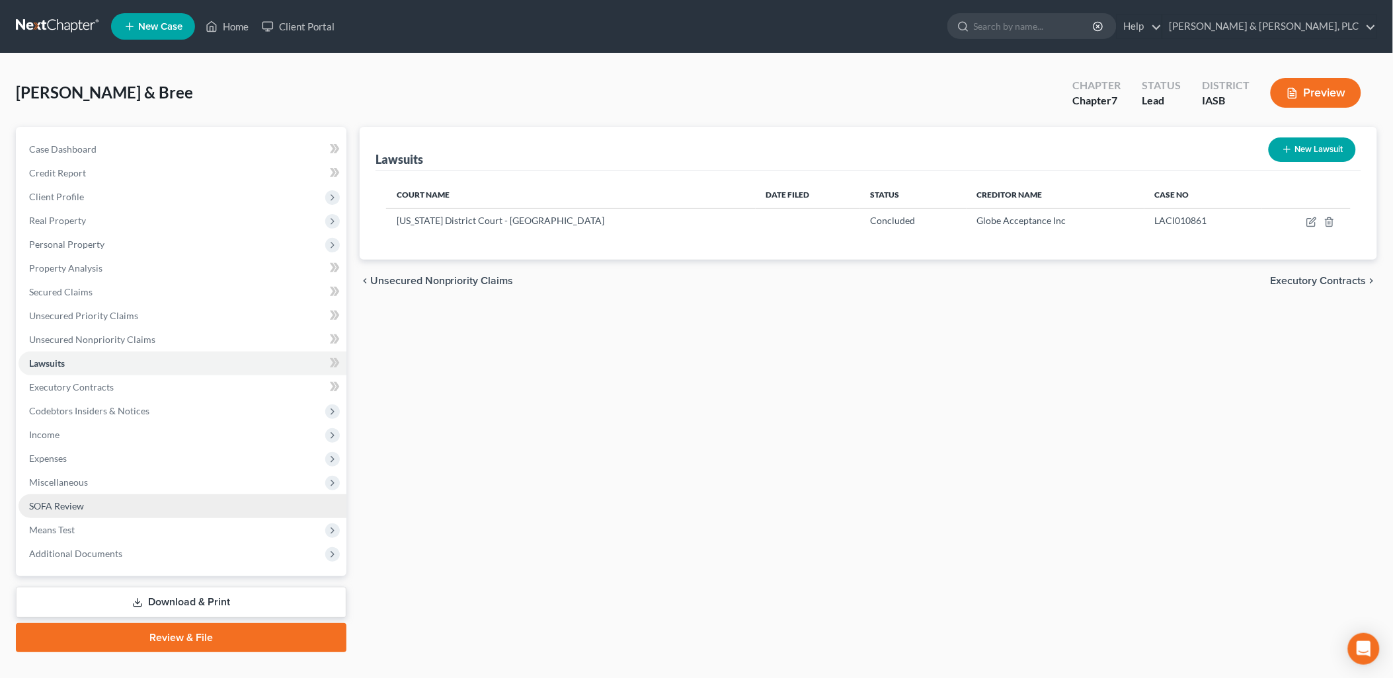
click at [48, 503] on span "SOFA Review" at bounding box center [56, 505] width 55 height 11
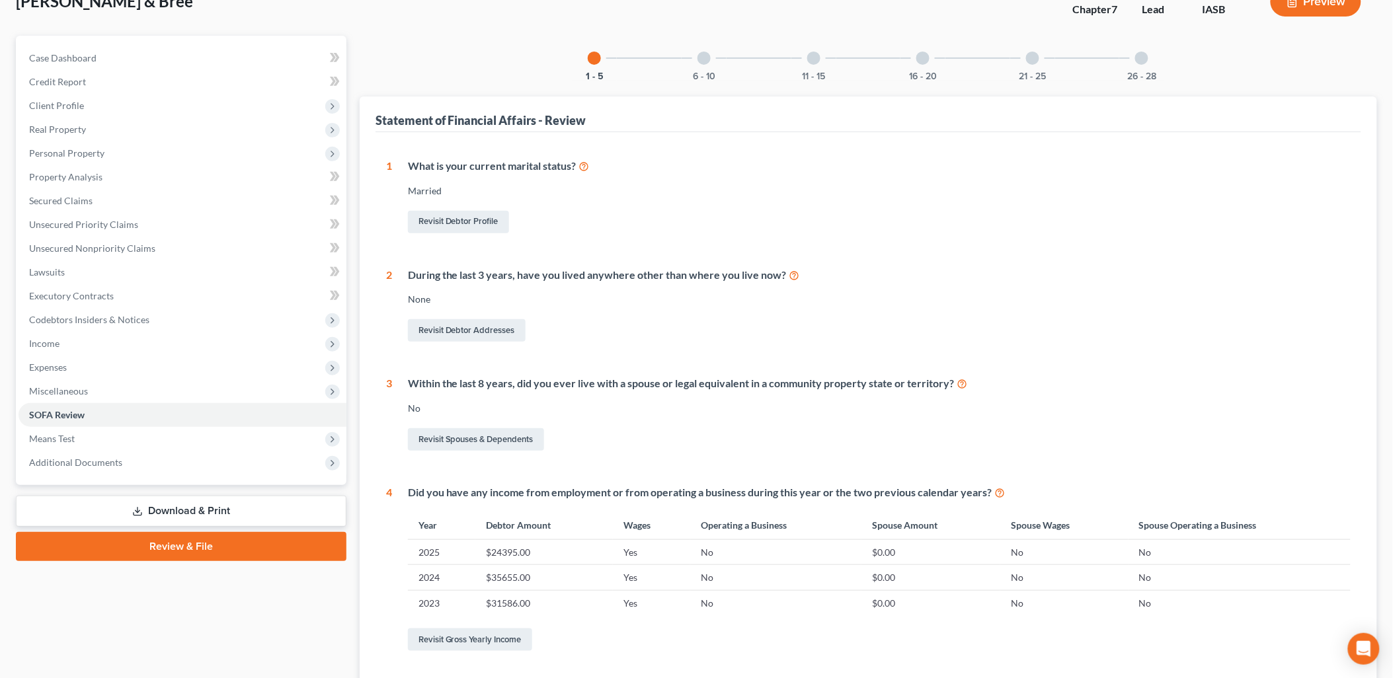
scroll to position [15, 0]
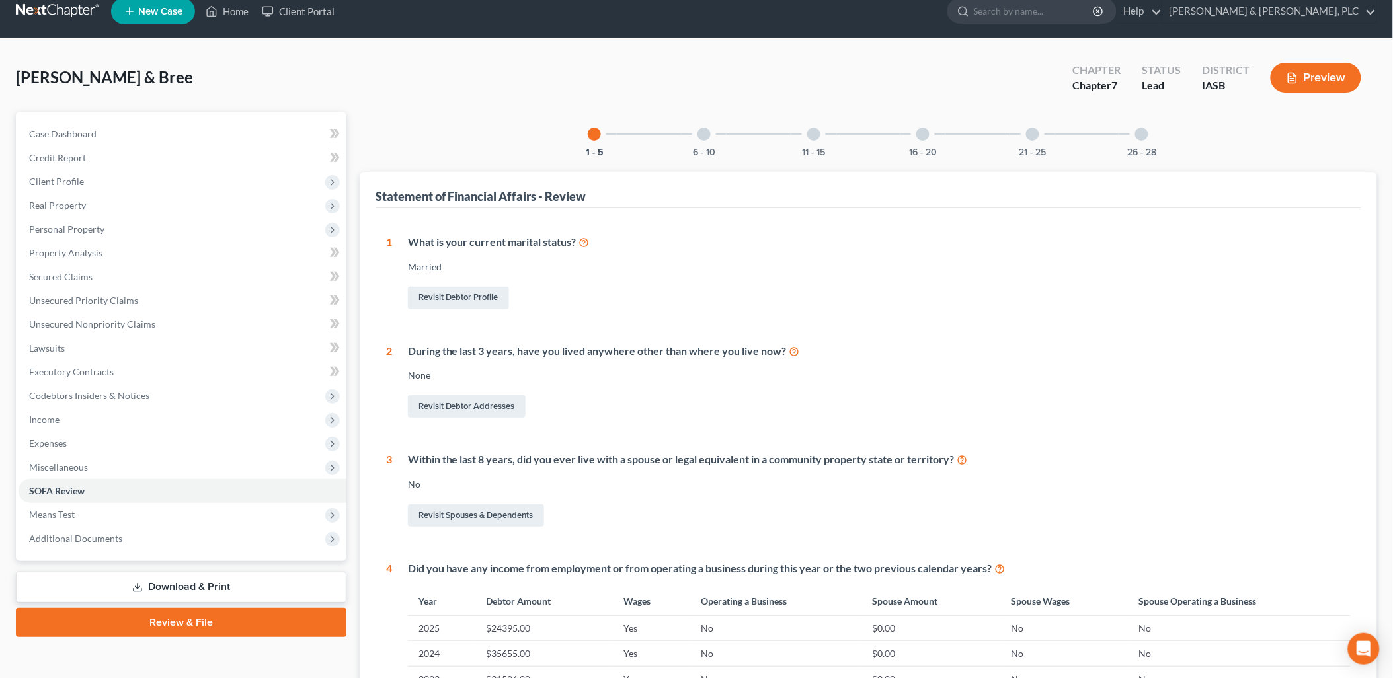
click at [708, 130] on div at bounding box center [703, 134] width 13 height 13
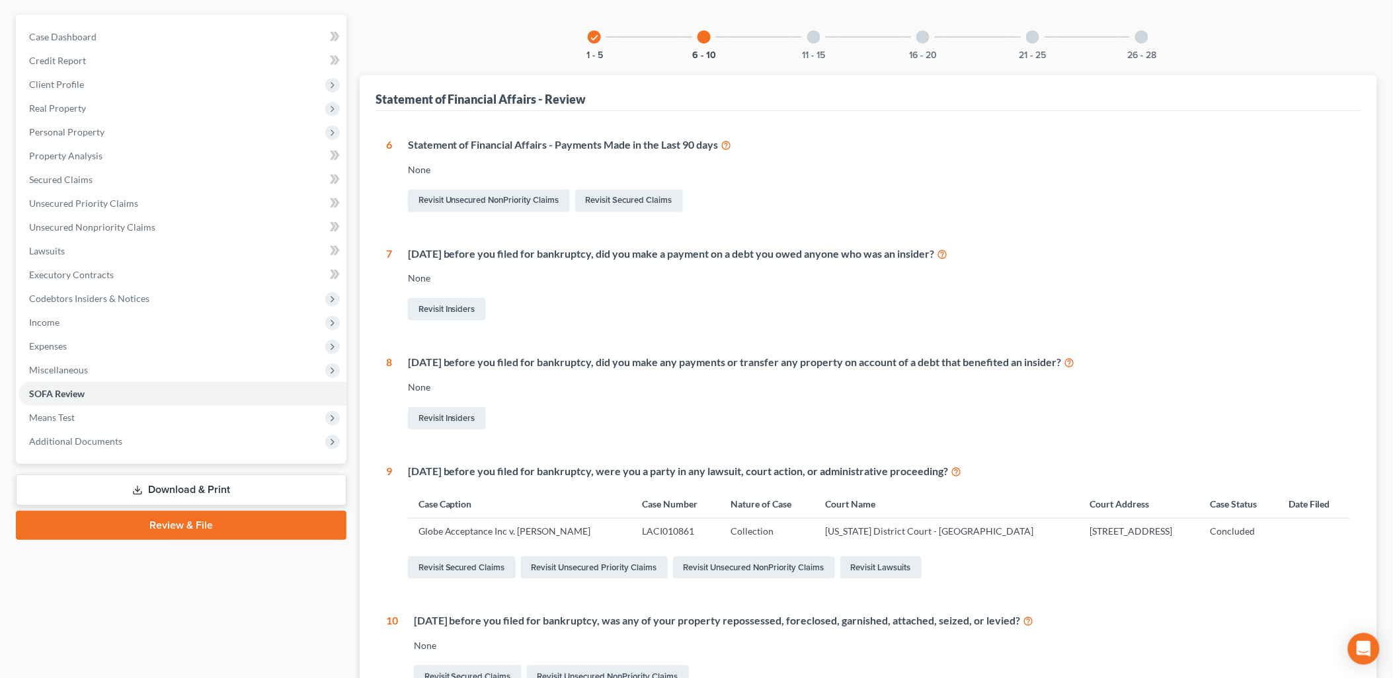
scroll to position [129, 0]
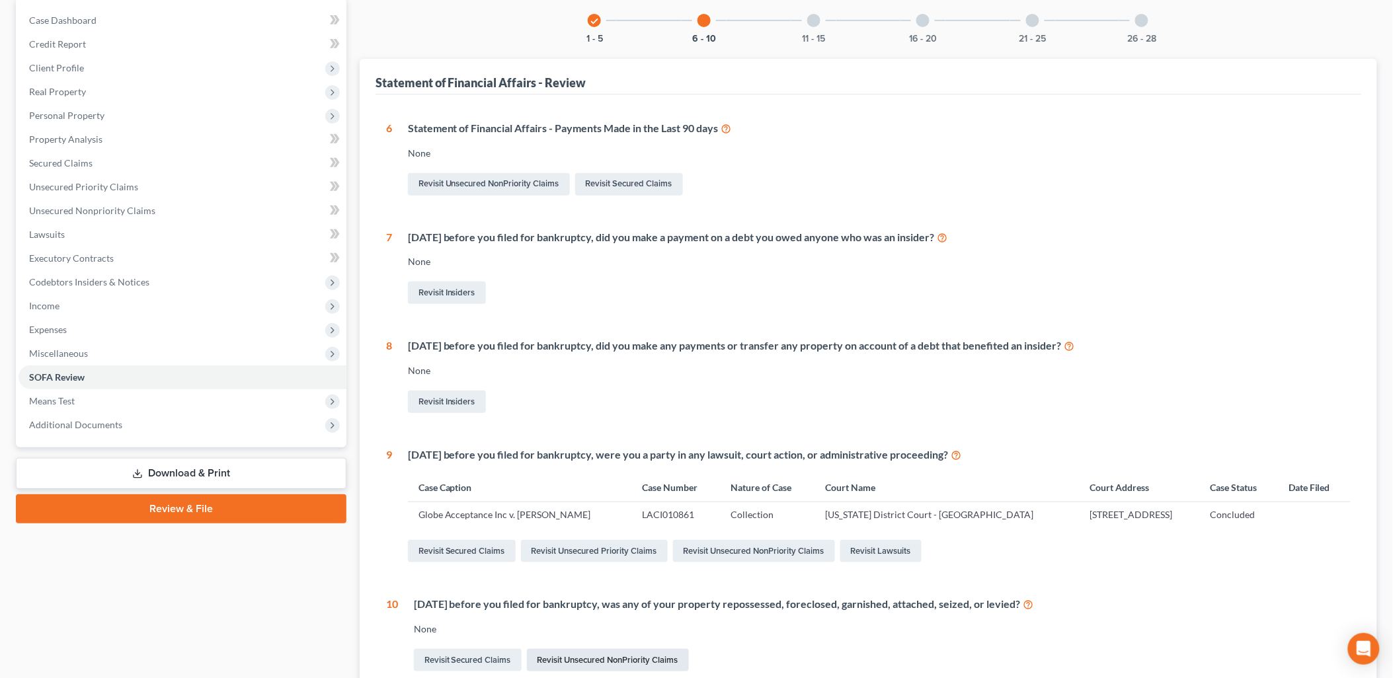
click at [585, 658] on link "Revisit Unsecured NonPriority Claims" at bounding box center [608, 660] width 162 height 22
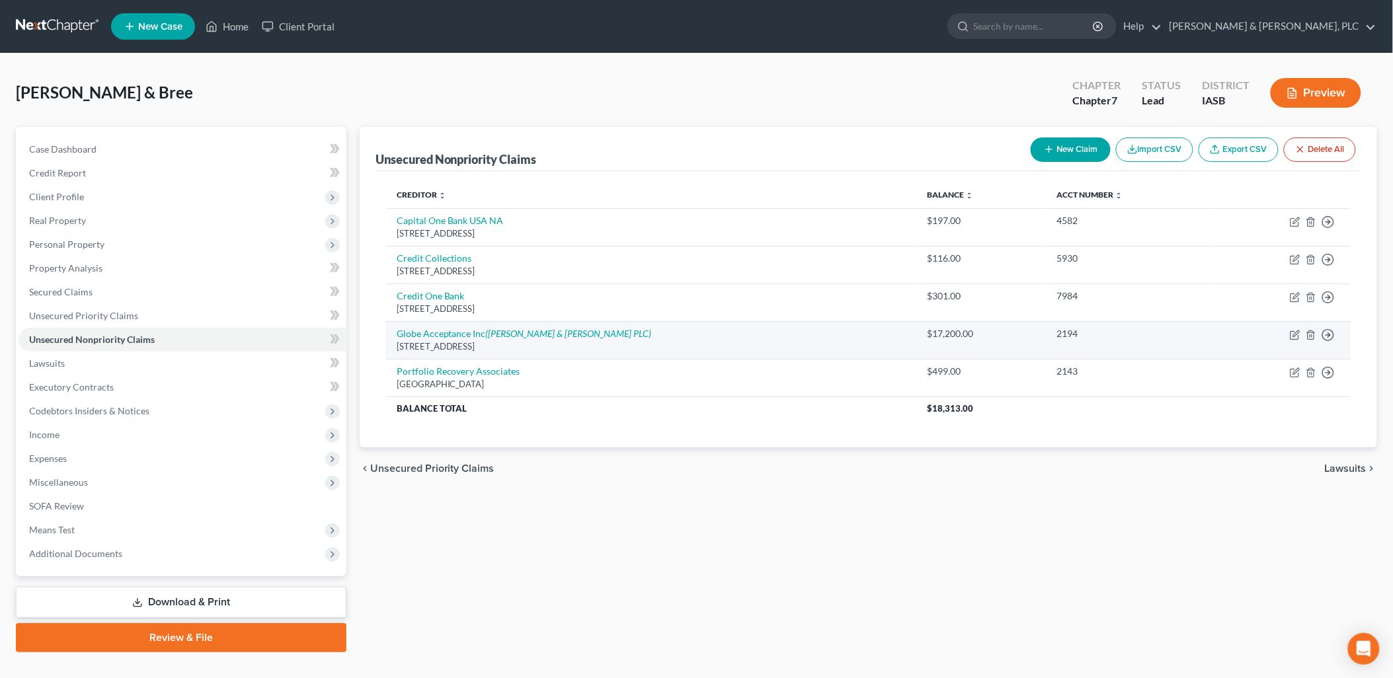
click at [436, 340] on div "4801 Grand Ave, Des Moines, IA 50312" at bounding box center [652, 346] width 510 height 13
click at [423, 333] on link "Globe Acceptance Inc (Osborn Jacobs & Hartung PLC)" at bounding box center [524, 333] width 255 height 11
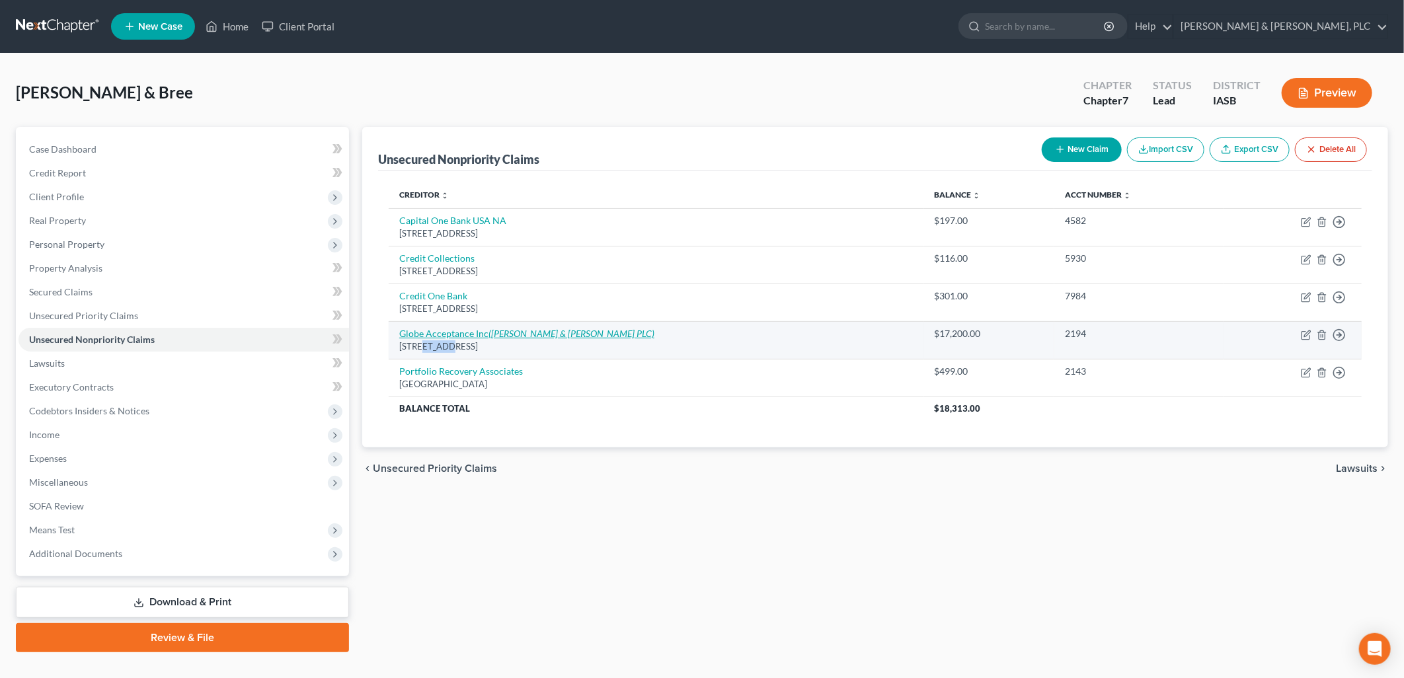
select select "16"
select select "8"
select select "0"
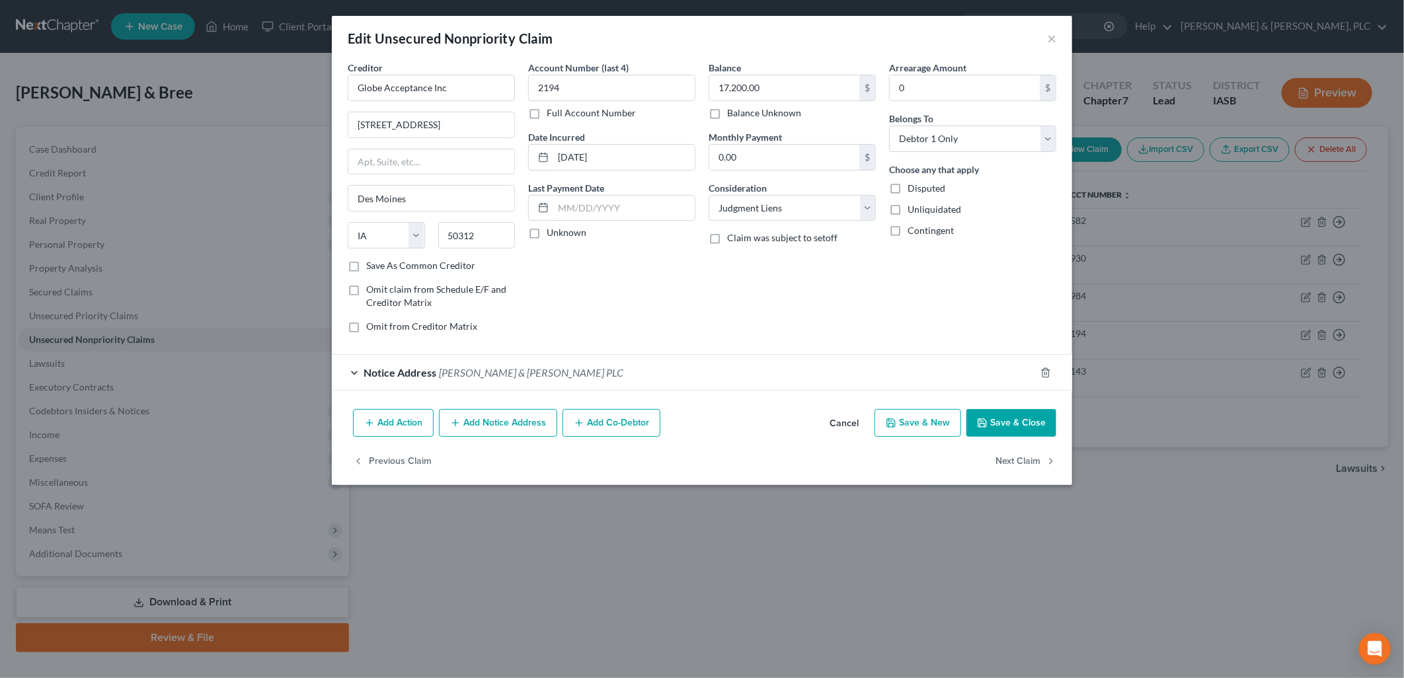
click at [398, 425] on button "Add Action" at bounding box center [393, 423] width 81 height 28
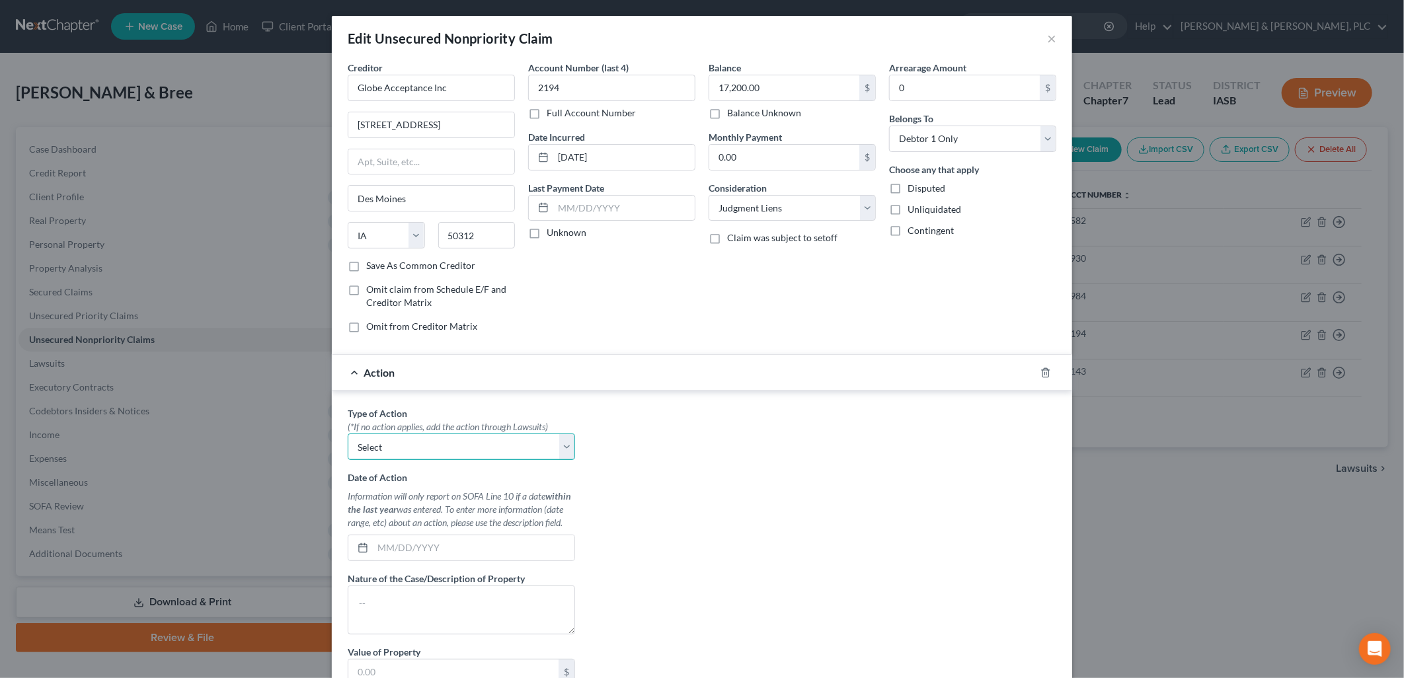
click at [558, 450] on select "Select Repossession Garnishment Foreclosure Personal Injury Attached, Seized, O…" at bounding box center [461, 447] width 227 height 26
select select "1"
click at [348, 434] on select "Select Repossession Garnishment Foreclosure Personal Injury Attached, Seized, O…" at bounding box center [461, 447] width 227 height 26
click at [373, 547] on input "text" at bounding box center [474, 547] width 202 height 25
click at [373, 540] on input "text" at bounding box center [474, 547] width 202 height 25
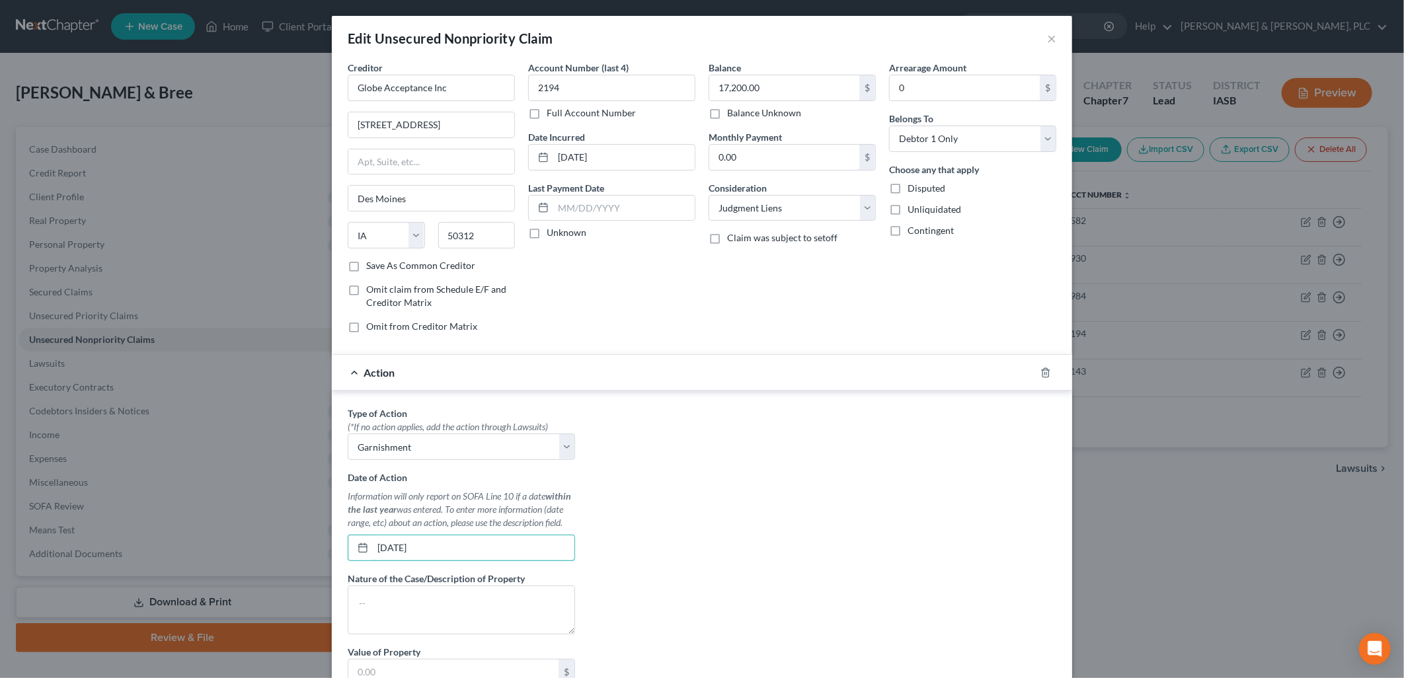
type input "08/08/2025"
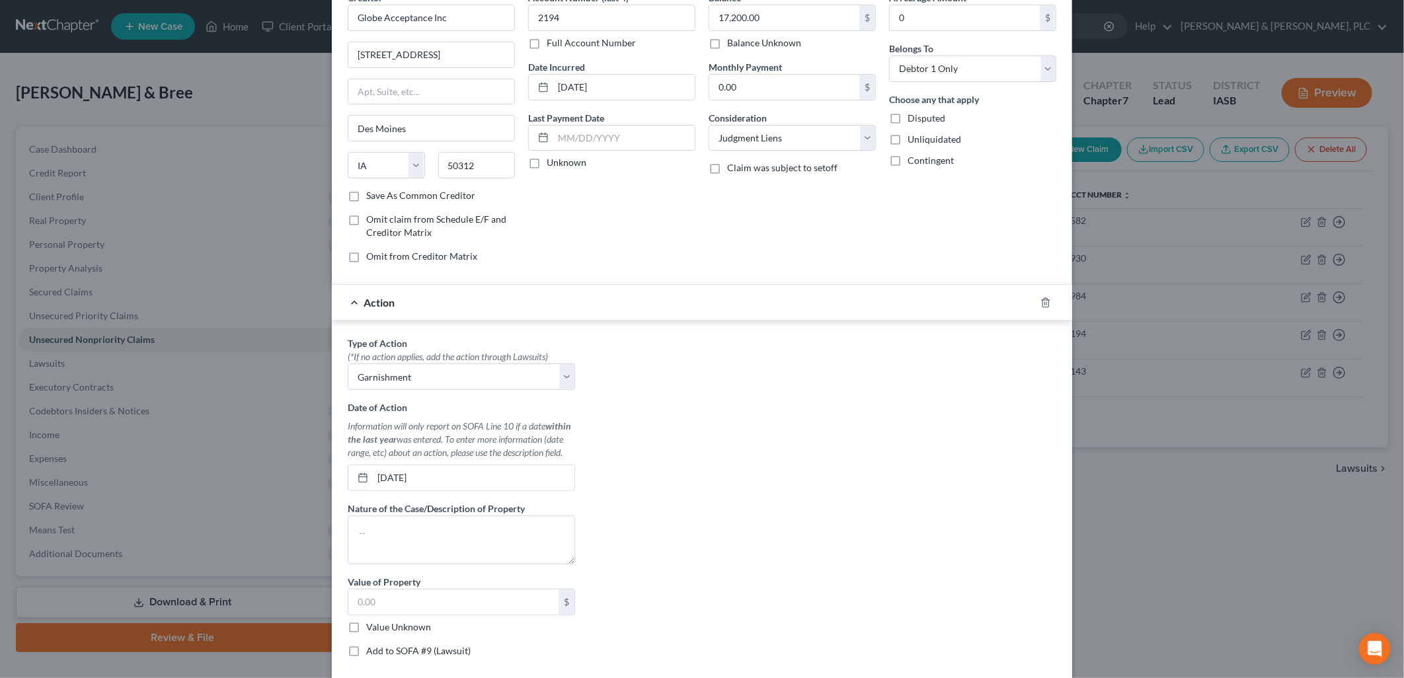
scroll to position [83, 0]
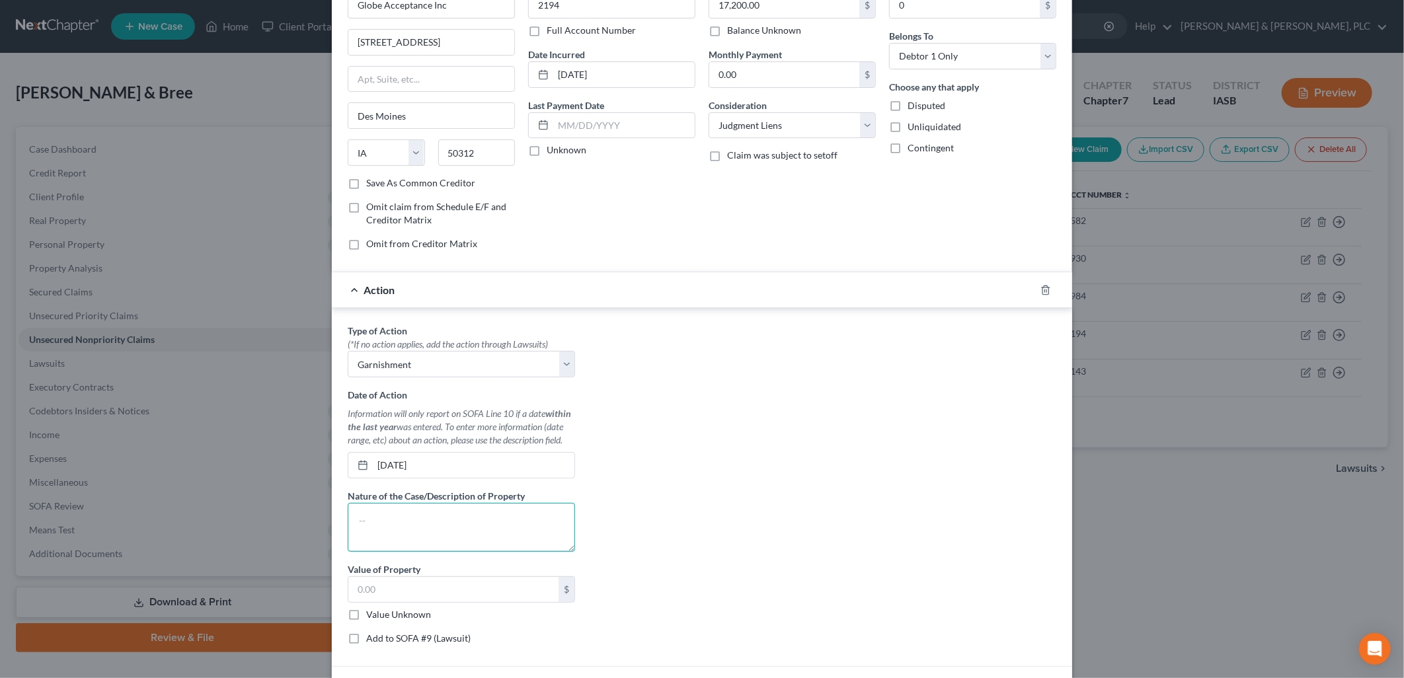
click at [354, 521] on textarea at bounding box center [461, 527] width 227 height 49
type textarea "Garnished wages"
click at [564, 593] on div "$" at bounding box center [567, 589] width 16 height 25
click at [366, 590] on input "text" at bounding box center [453, 589] width 210 height 25
type input "443"
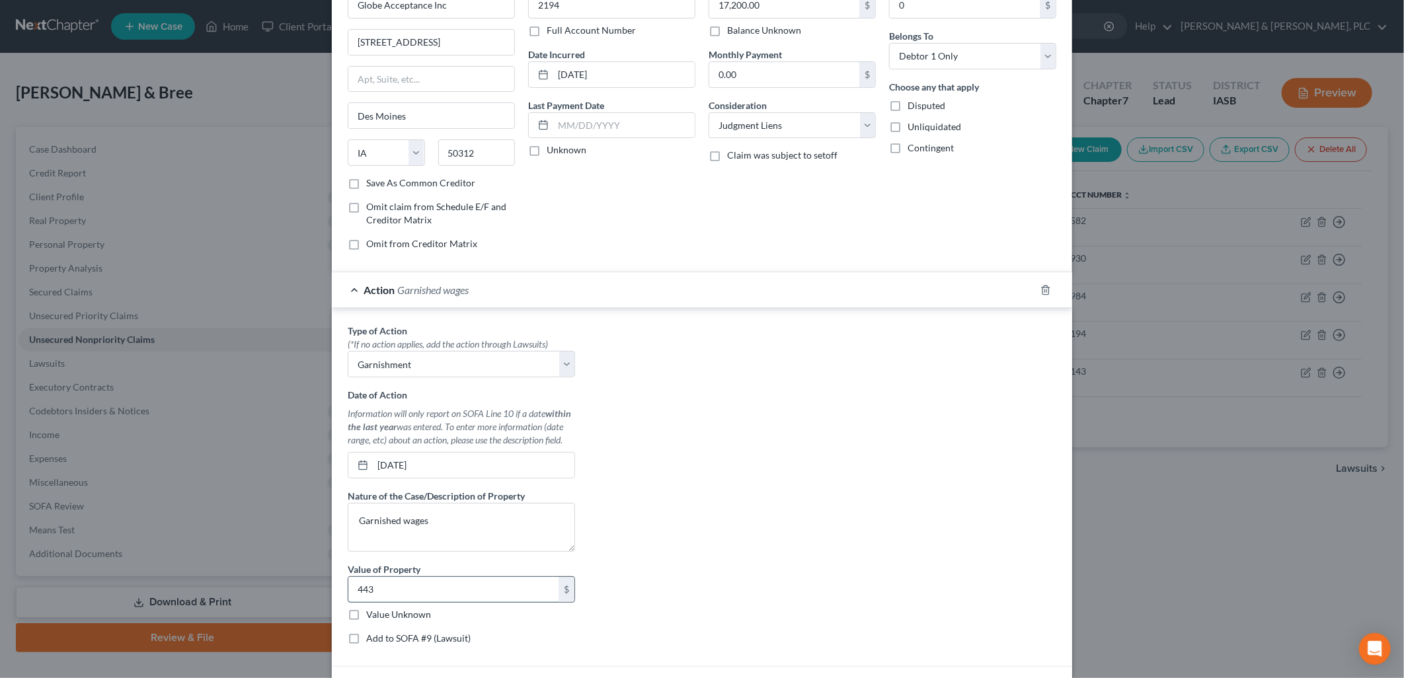
click at [349, 590] on input "443" at bounding box center [453, 589] width 210 height 25
click at [366, 643] on label "Add to SOFA #9 (Lawsuit)" at bounding box center [418, 638] width 104 height 13
click at [372, 641] on input "Add to SOFA #9 (Lawsuit)" at bounding box center [376, 636] width 9 height 9
checkbox input "true"
select select "0"
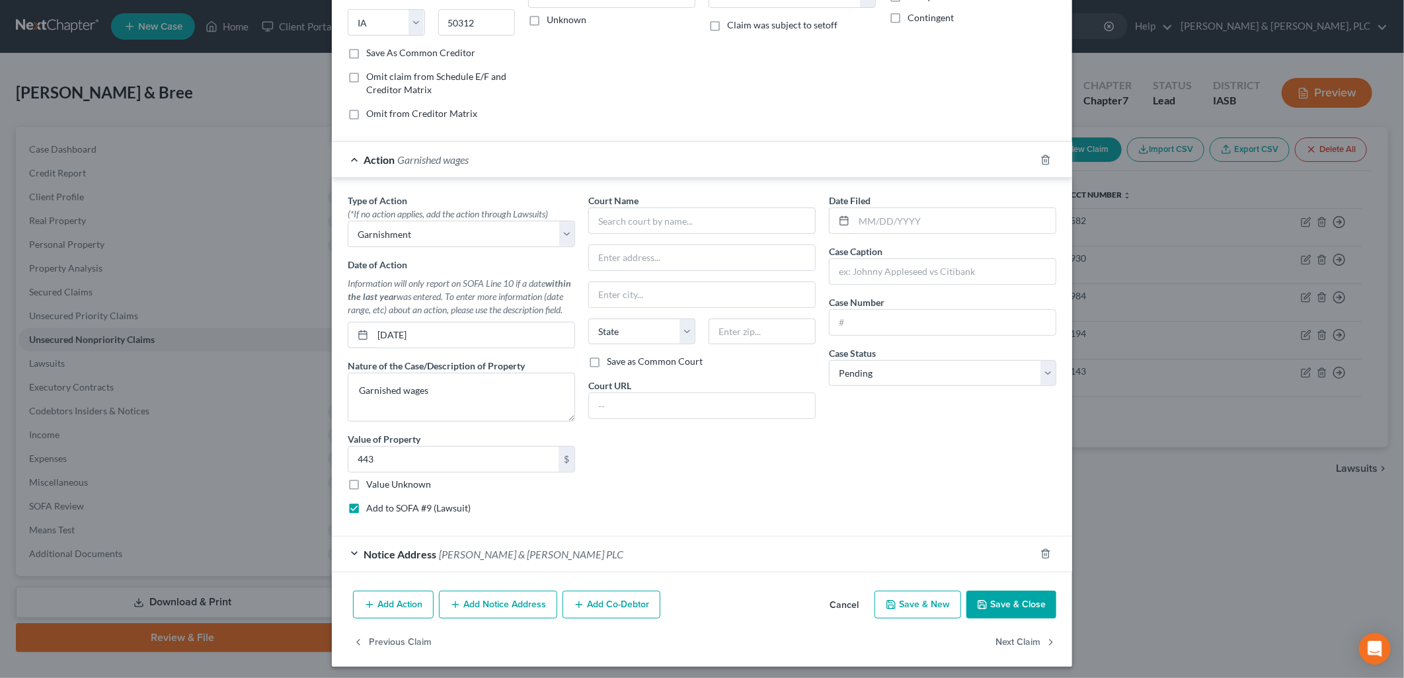
scroll to position [218, 0]
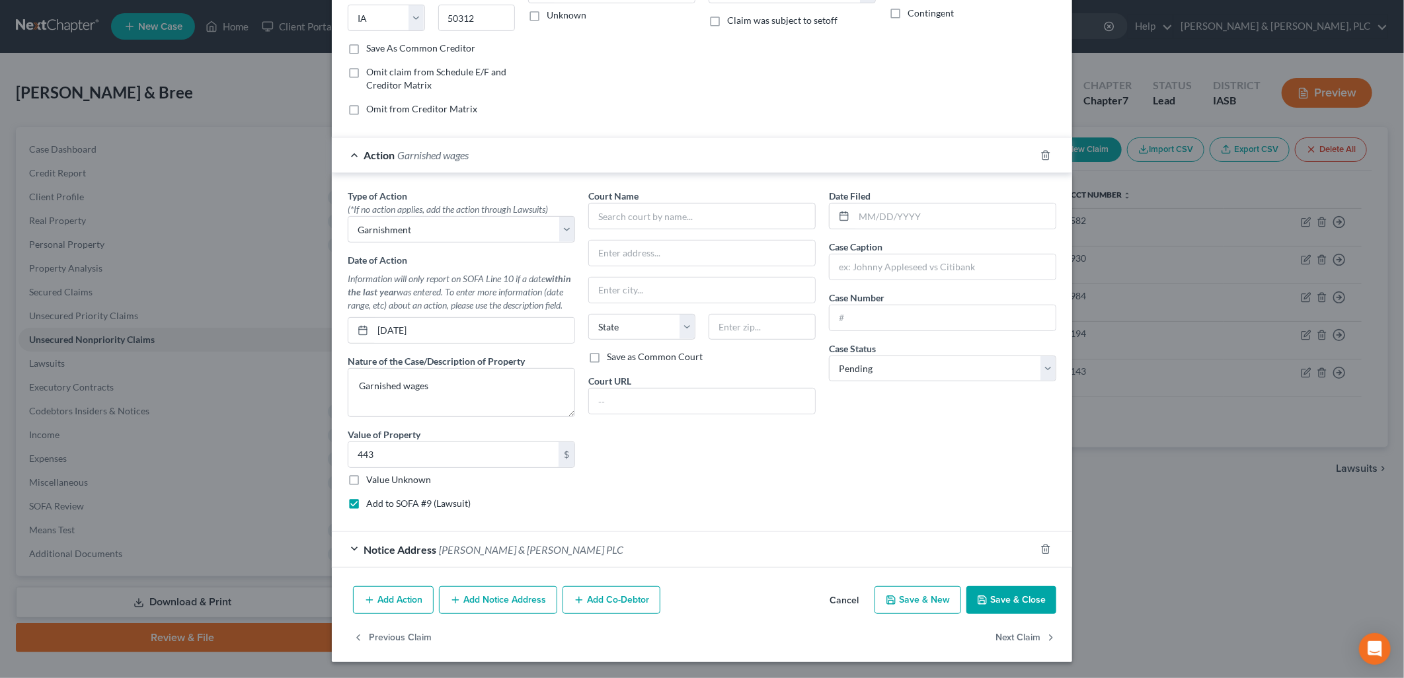
click at [980, 596] on icon "button" at bounding box center [982, 600] width 8 height 8
click at [589, 215] on input "text" at bounding box center [701, 216] width 227 height 26
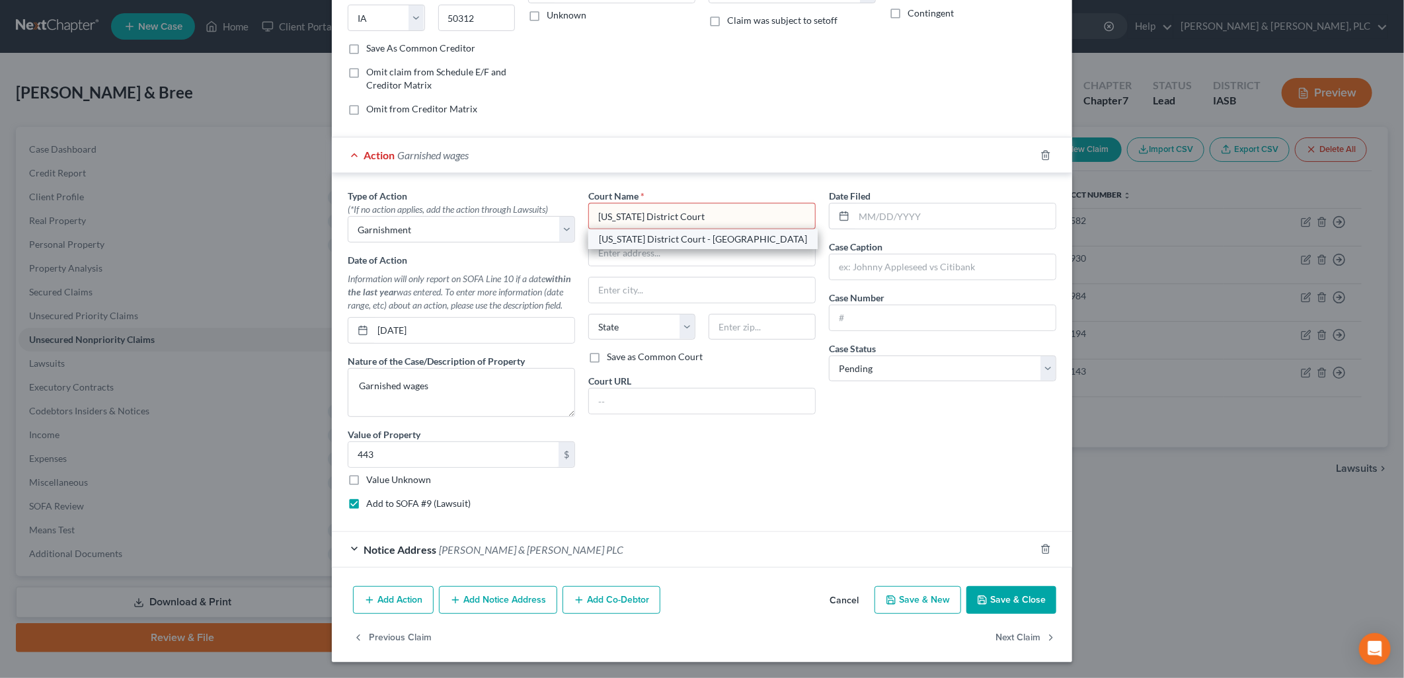
click at [629, 241] on div "Iowa District Court - Marshall County" at bounding box center [703, 239] width 208 height 13
type input "Iowa District Court - Marshall County"
type input "1 E Main Street"
type input "Marshalltown"
select select "16"
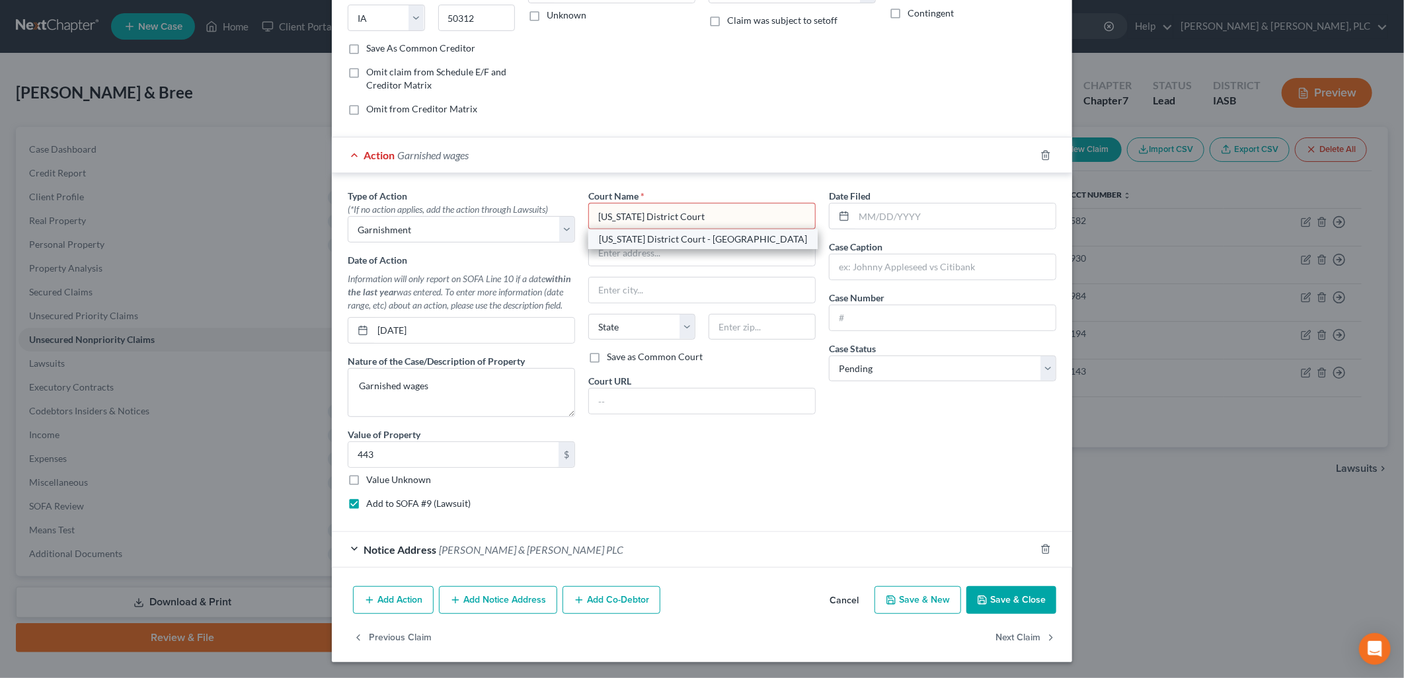
type input "50158"
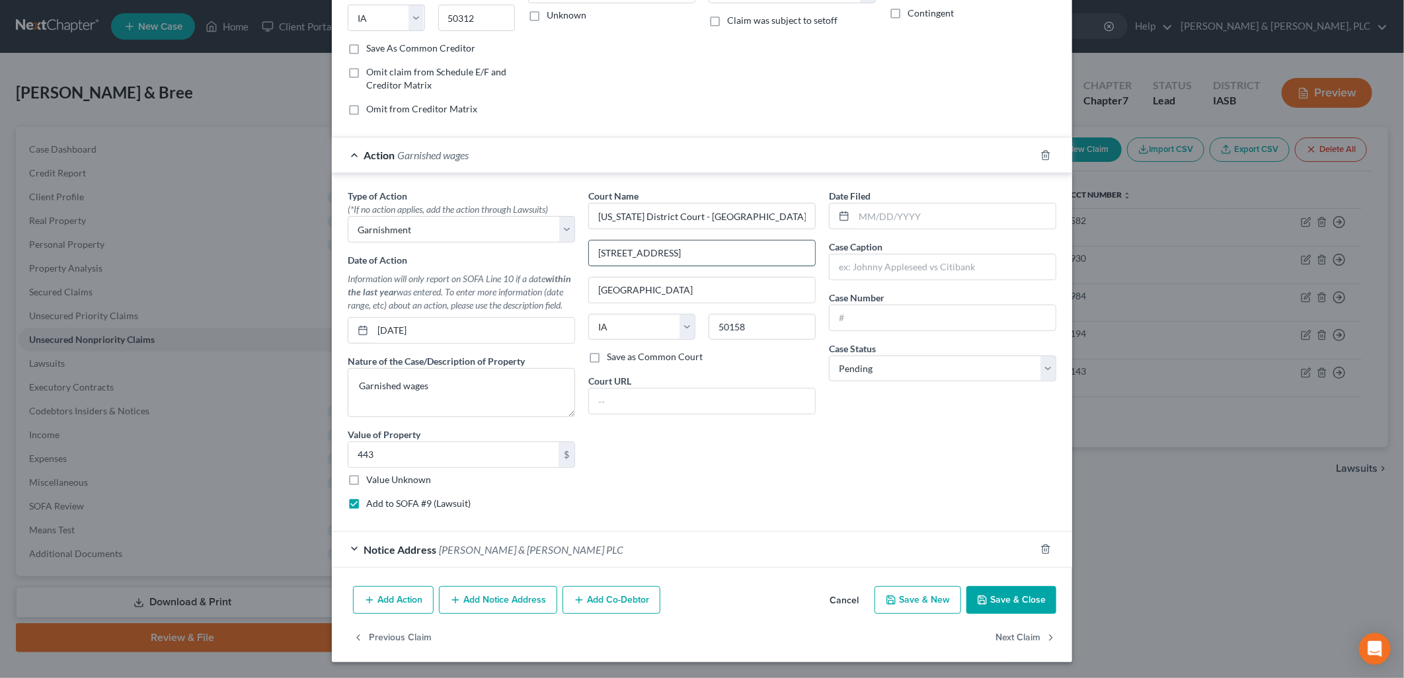
click at [629, 241] on input "1 E Main Street" at bounding box center [702, 253] width 226 height 25
click at [1016, 594] on button "Save & Close" at bounding box center [1012, 600] width 90 height 28
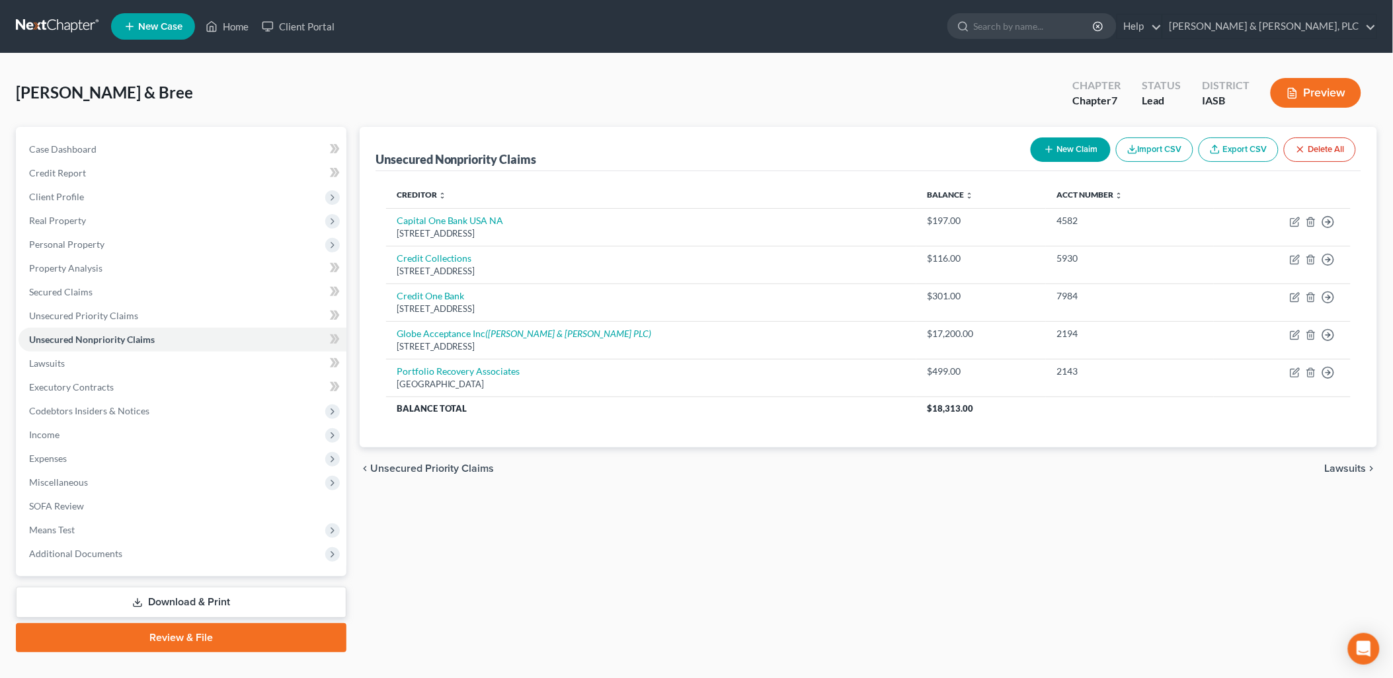
click at [1305, 83] on button "Preview" at bounding box center [1316, 93] width 91 height 30
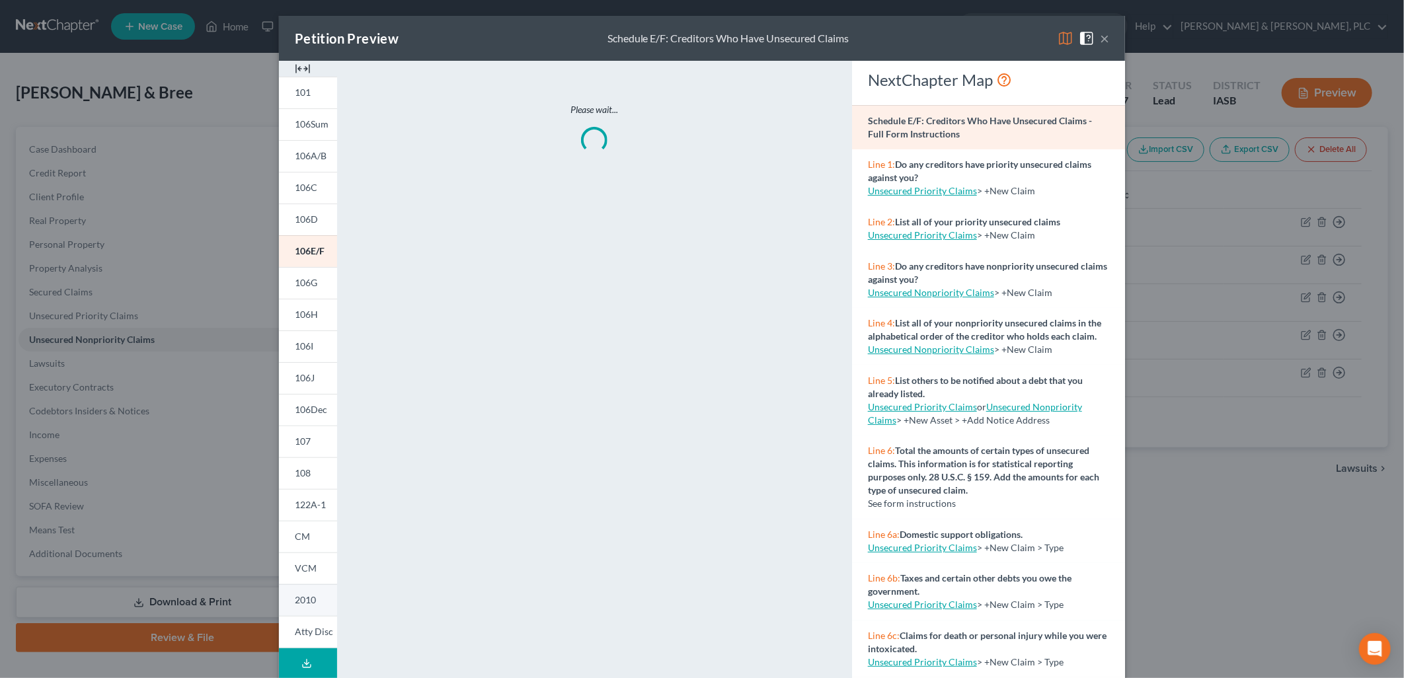
click at [299, 598] on span "2010" at bounding box center [305, 599] width 21 height 11
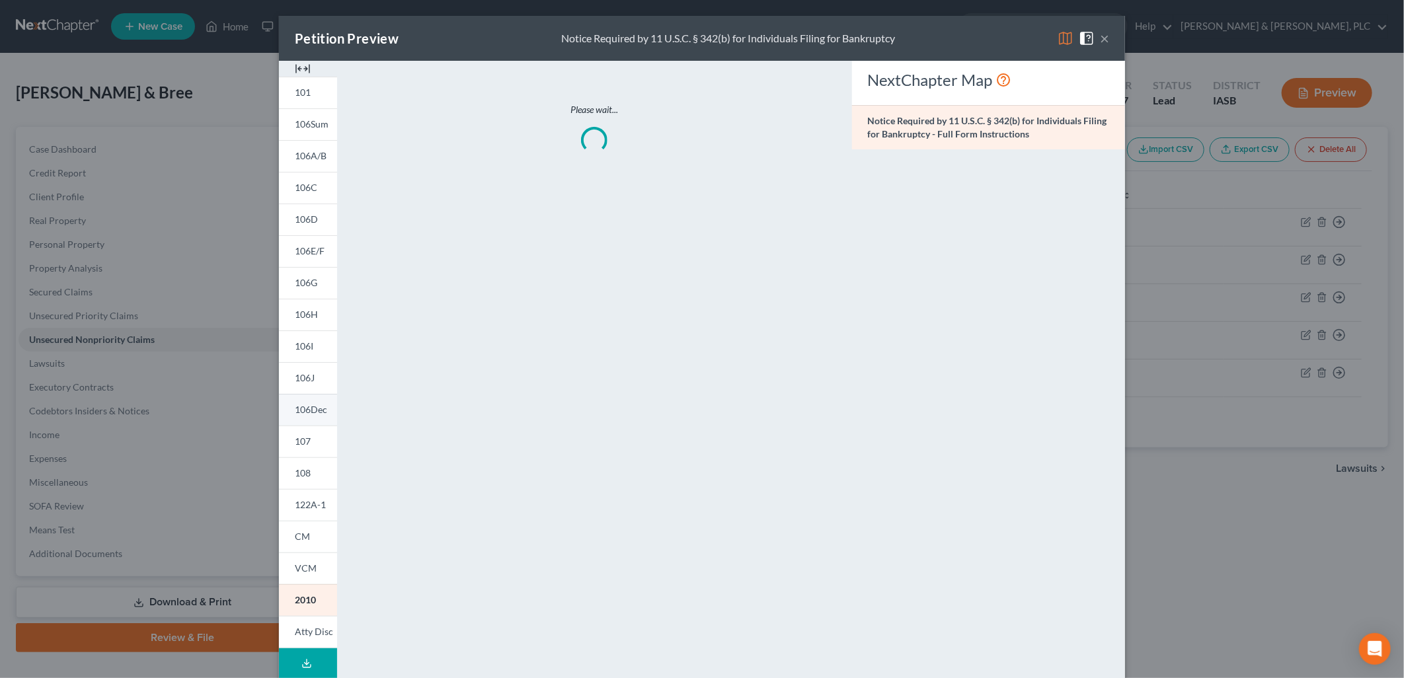
click at [301, 407] on span "106Dec" at bounding box center [311, 409] width 32 height 11
click at [297, 437] on span "107" at bounding box center [303, 441] width 16 height 11
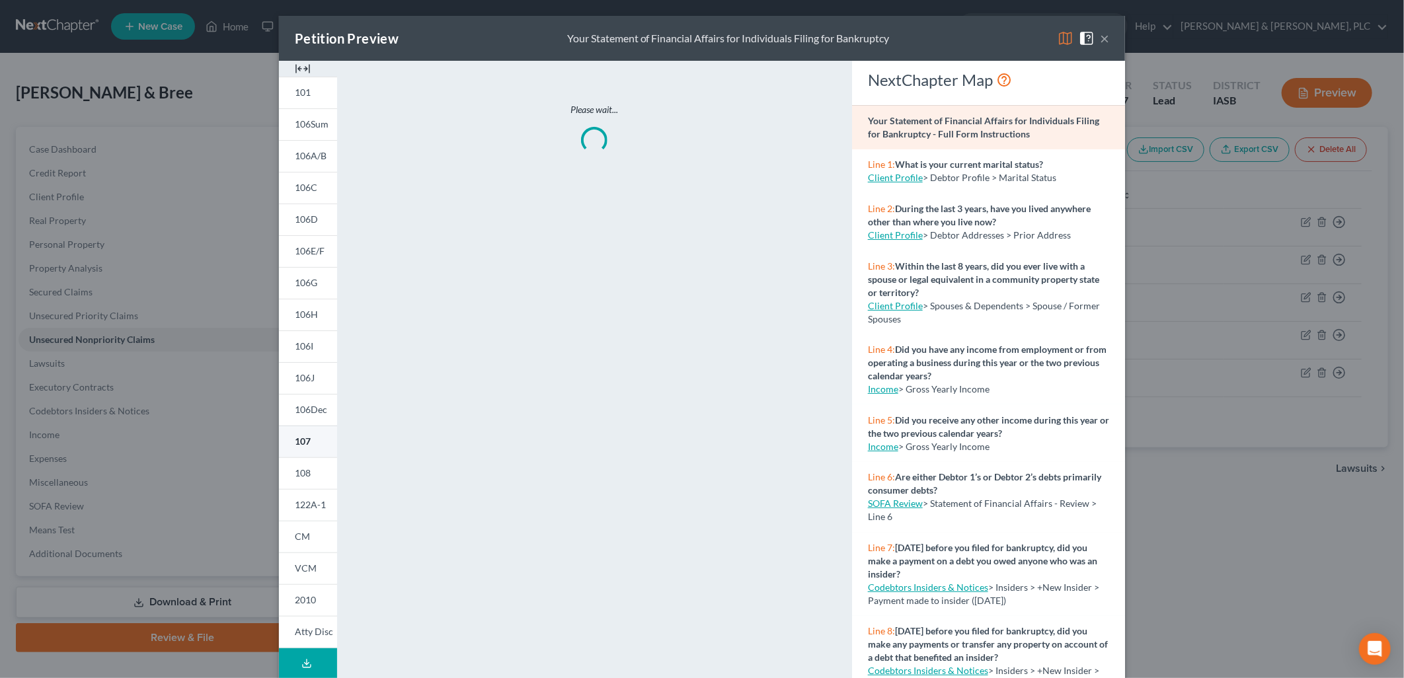
click at [297, 437] on span "107" at bounding box center [303, 441] width 16 height 11
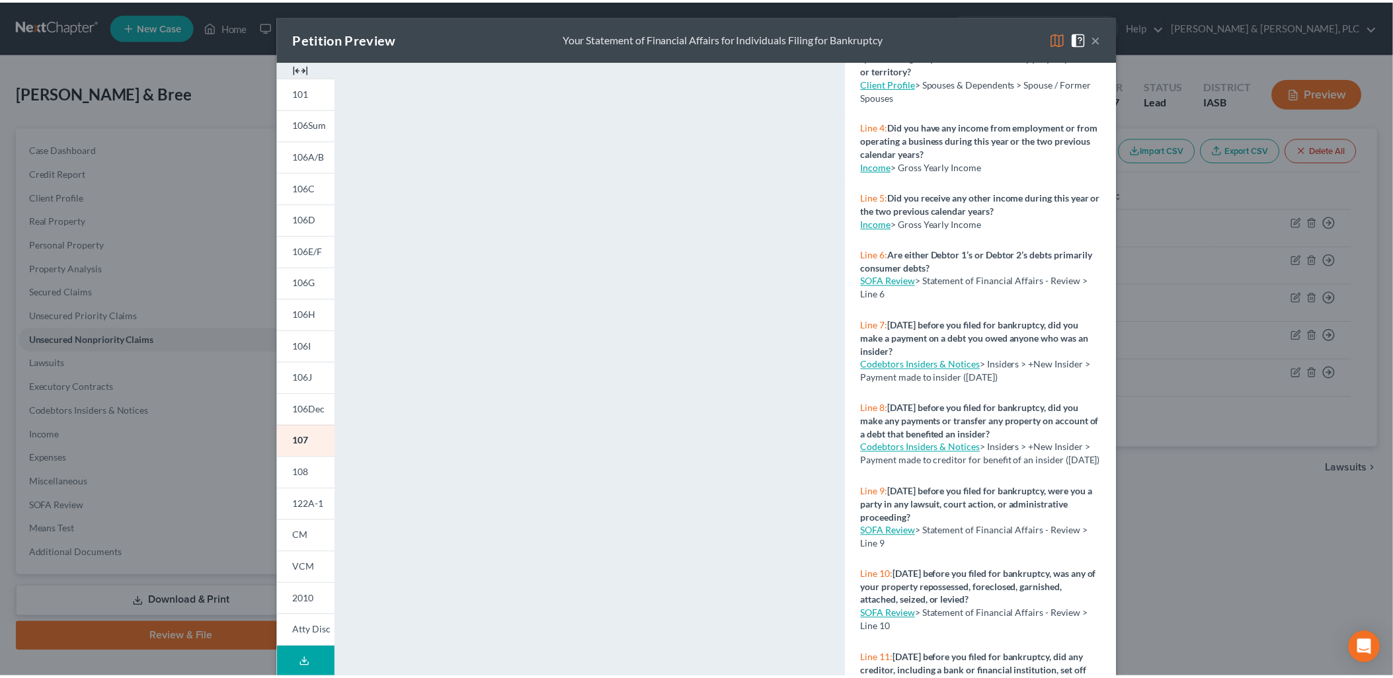
scroll to position [401, 0]
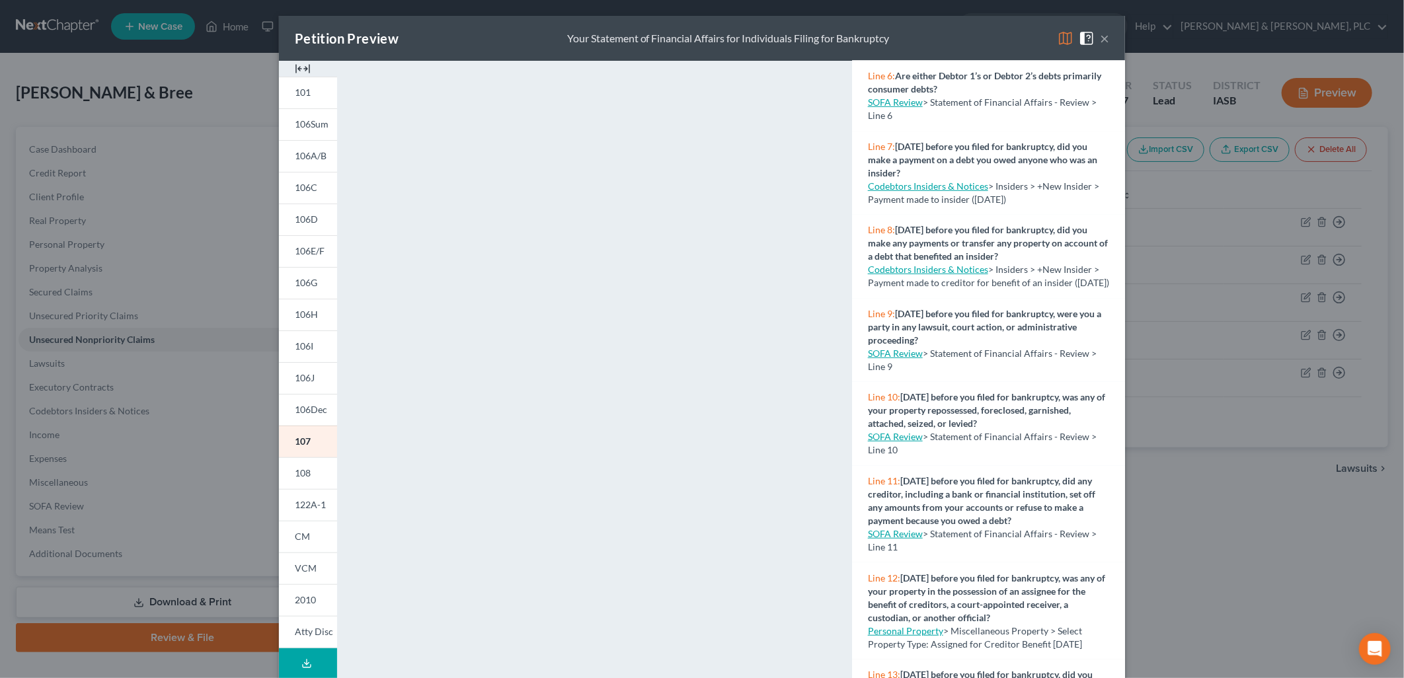
click at [888, 359] on link "SOFA Review" at bounding box center [895, 353] width 55 height 11
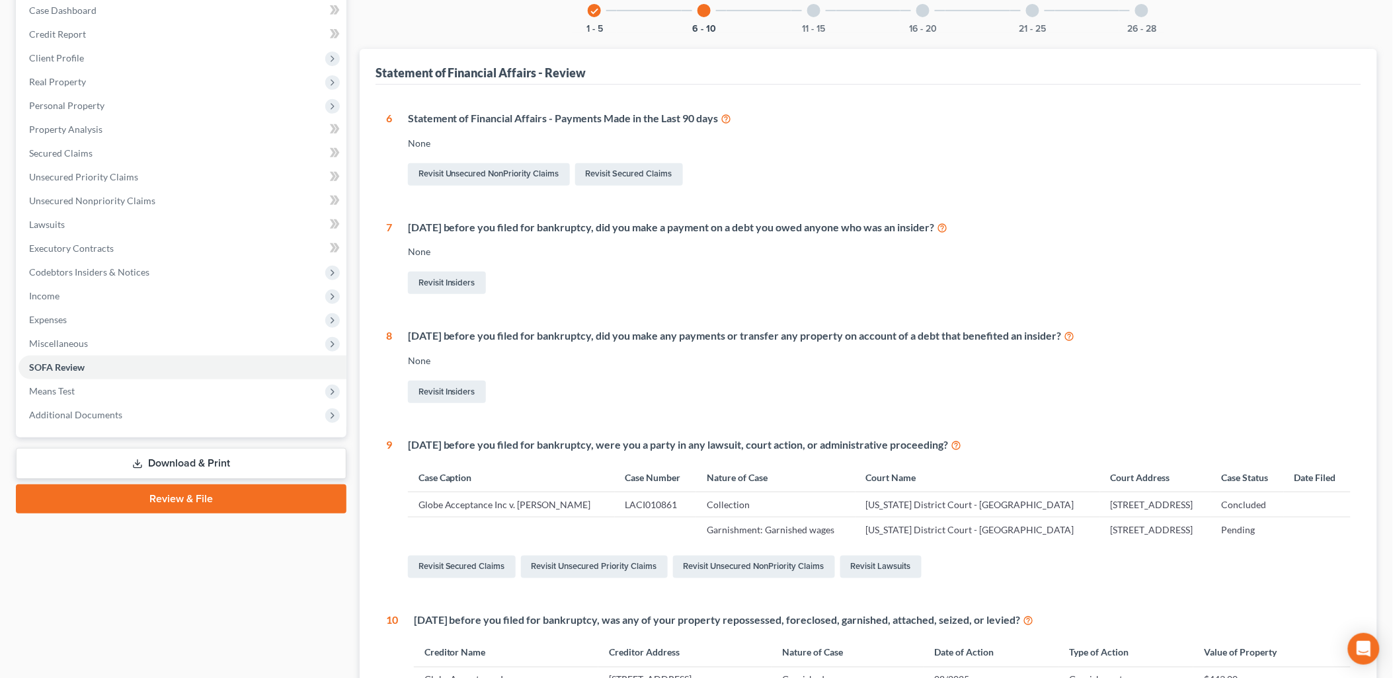
scroll to position [149, 0]
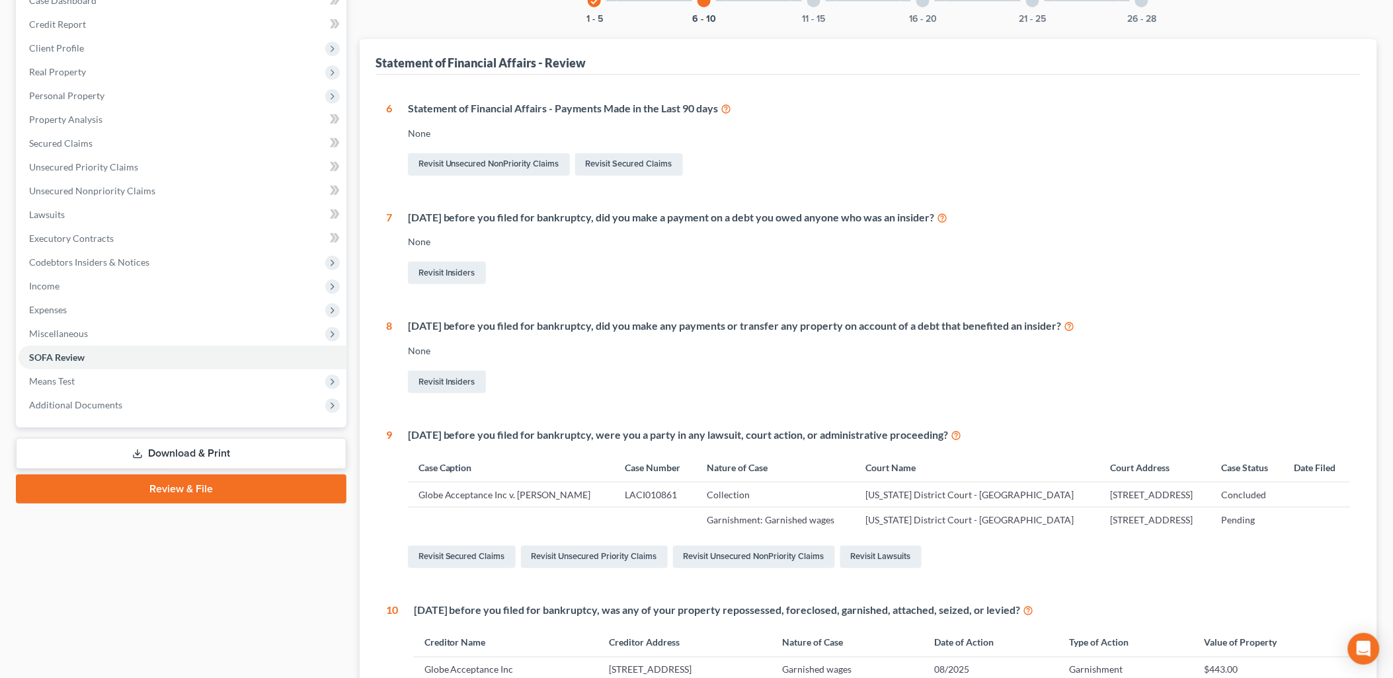
click at [425, 493] on td "Globe Acceptance Inc v. Brandon Burras" at bounding box center [511, 495] width 207 height 25
click at [428, 492] on td "Globe Acceptance Inc v. Brandon Burras" at bounding box center [511, 495] width 207 height 25
click at [132, 358] on link "SOFA Review" at bounding box center [183, 358] width 328 height 24
click at [43, 210] on span "Lawsuits" at bounding box center [47, 214] width 36 height 11
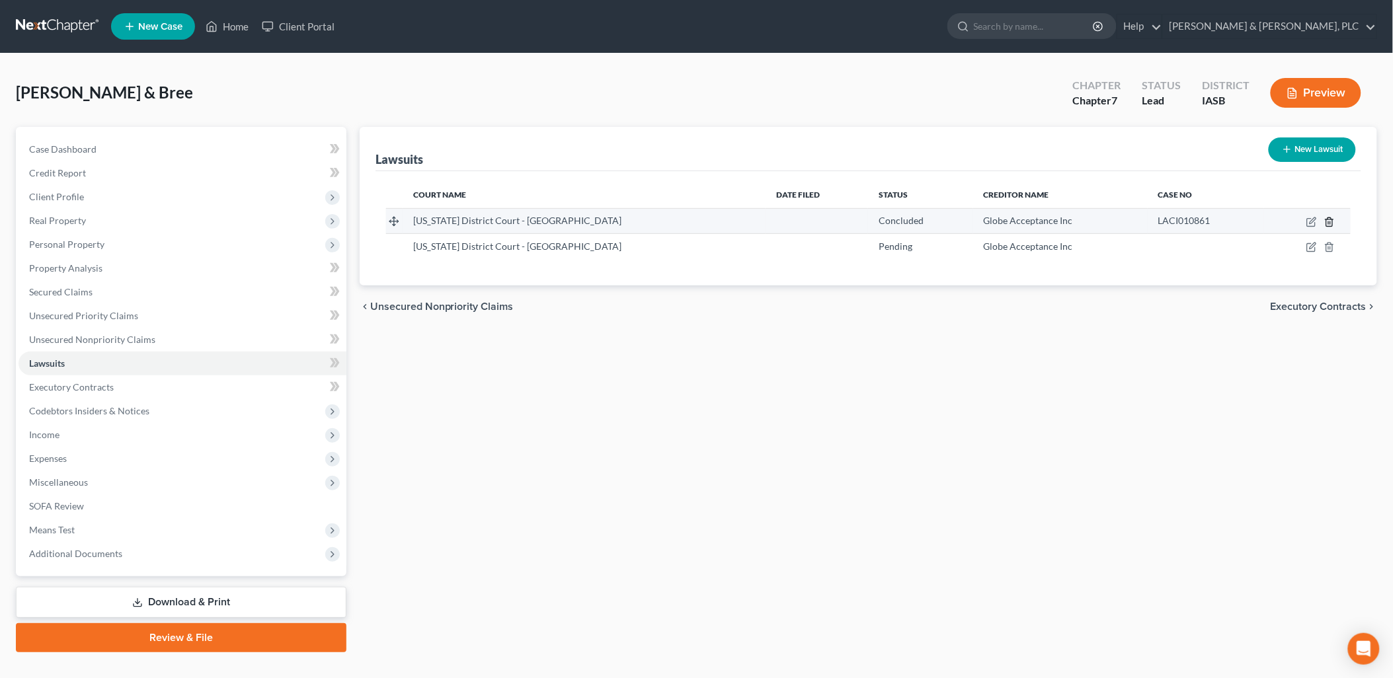
click at [1332, 219] on icon "button" at bounding box center [1329, 222] width 6 height 9
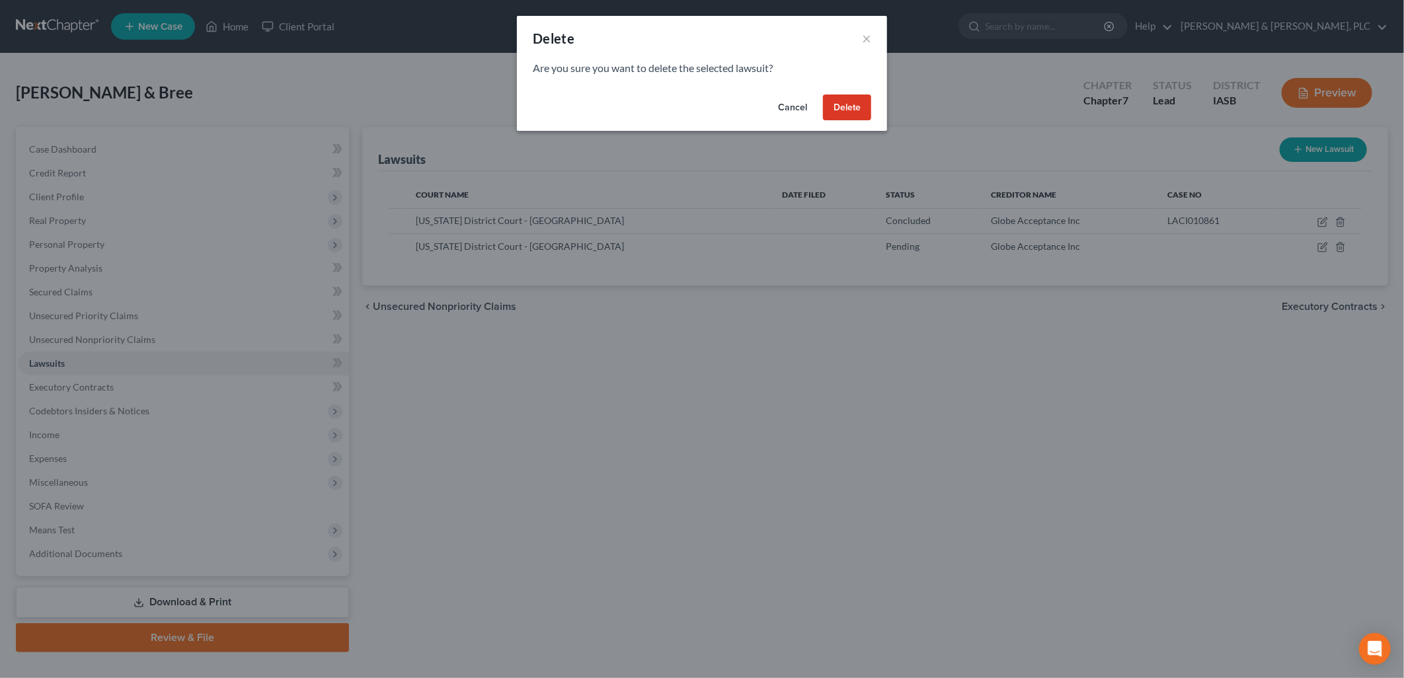
click at [787, 108] on button "Cancel" at bounding box center [793, 108] width 50 height 26
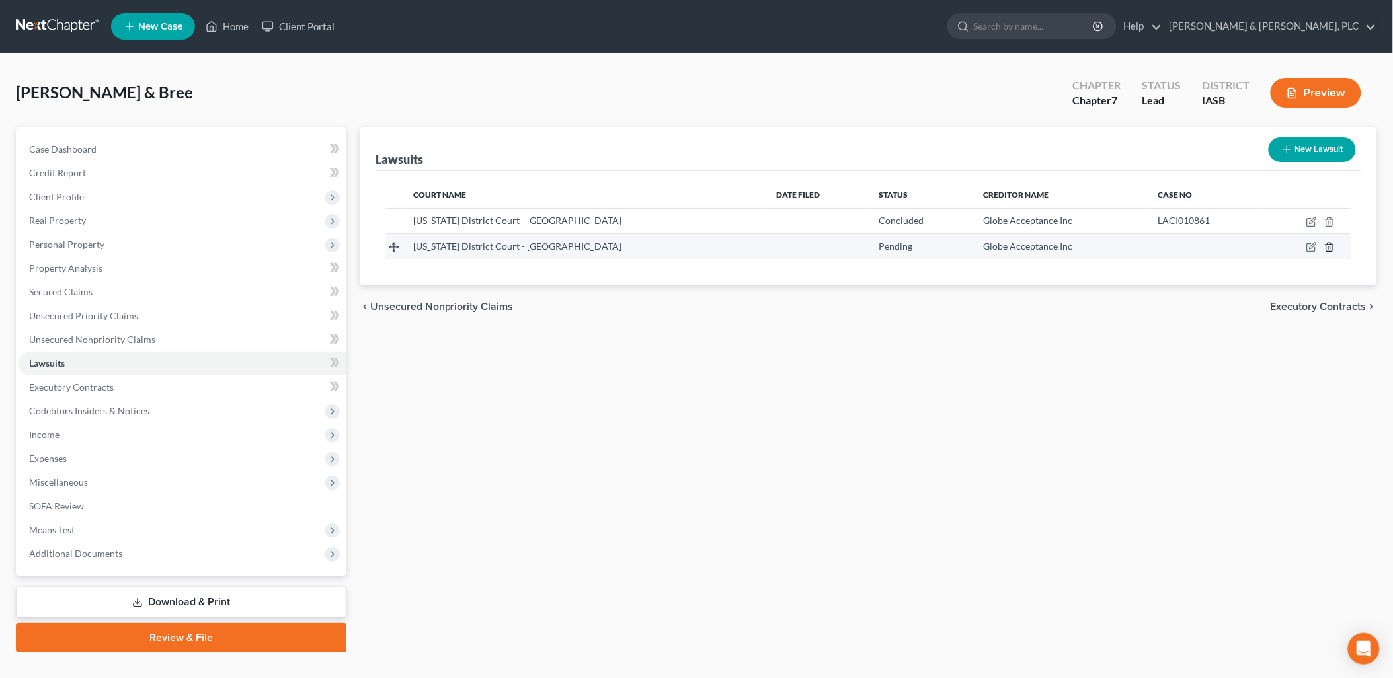
click at [1331, 249] on icon "button" at bounding box center [1329, 247] width 11 height 11
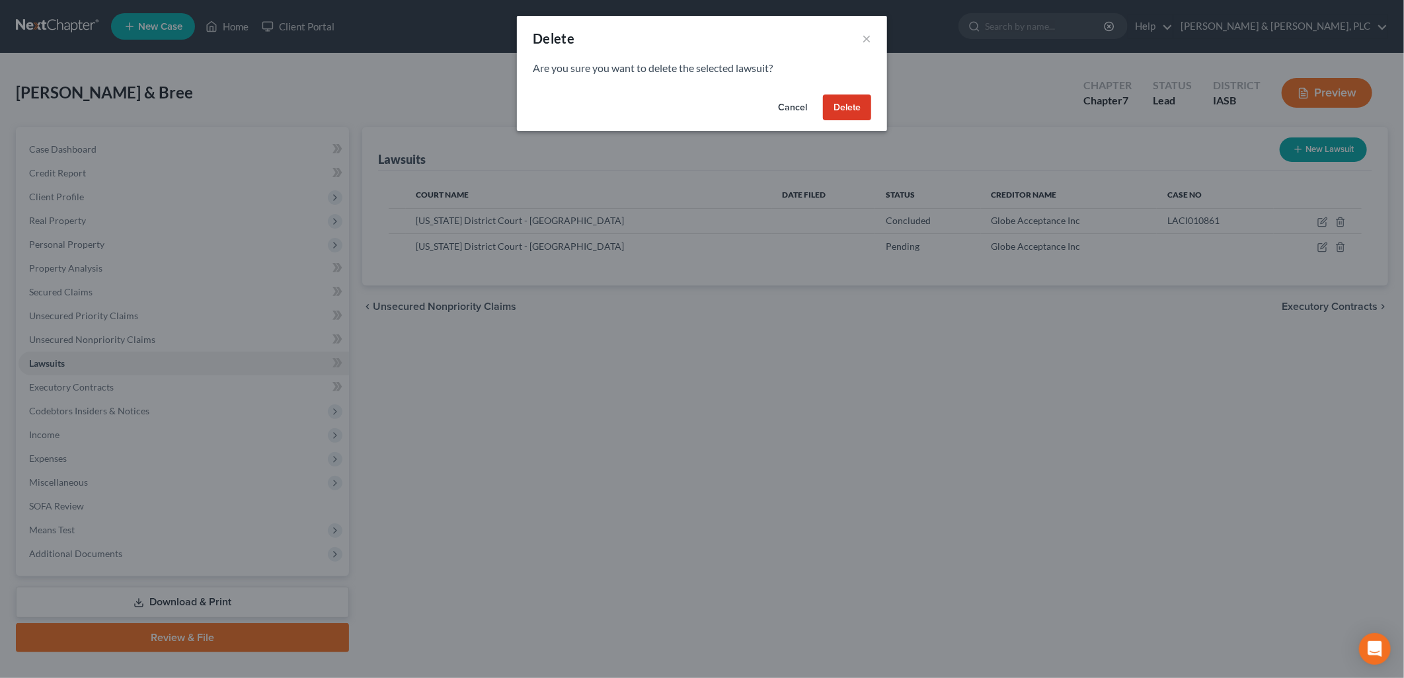
click at [849, 110] on button "Delete" at bounding box center [847, 108] width 48 height 26
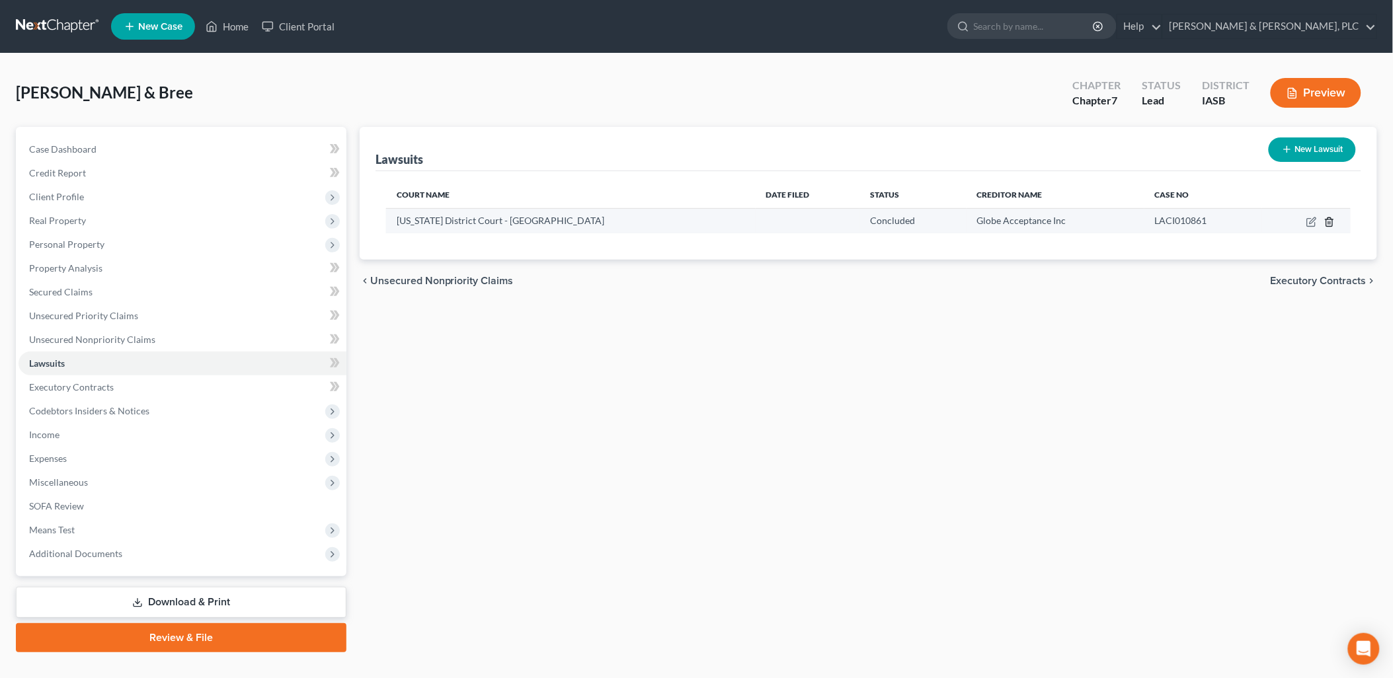
click at [1327, 222] on icon "button" at bounding box center [1329, 222] width 6 height 9
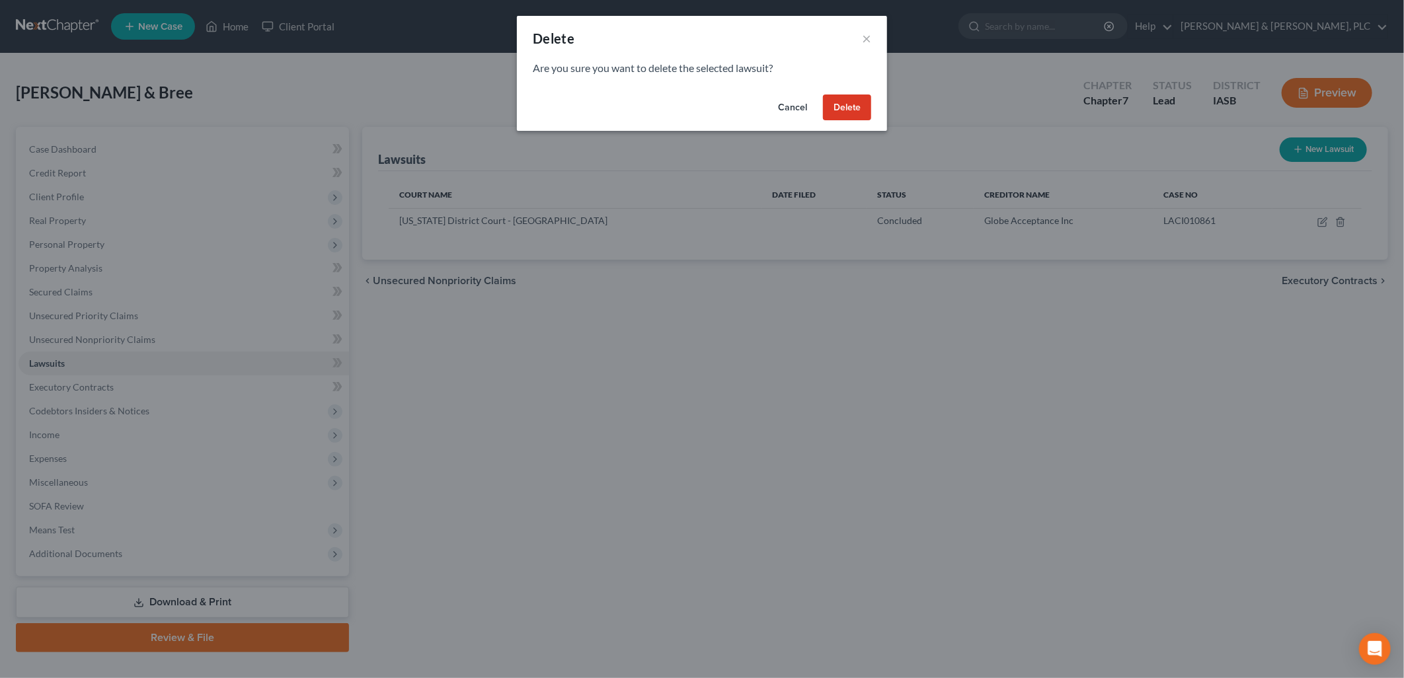
click at [840, 102] on button "Delete" at bounding box center [847, 108] width 48 height 26
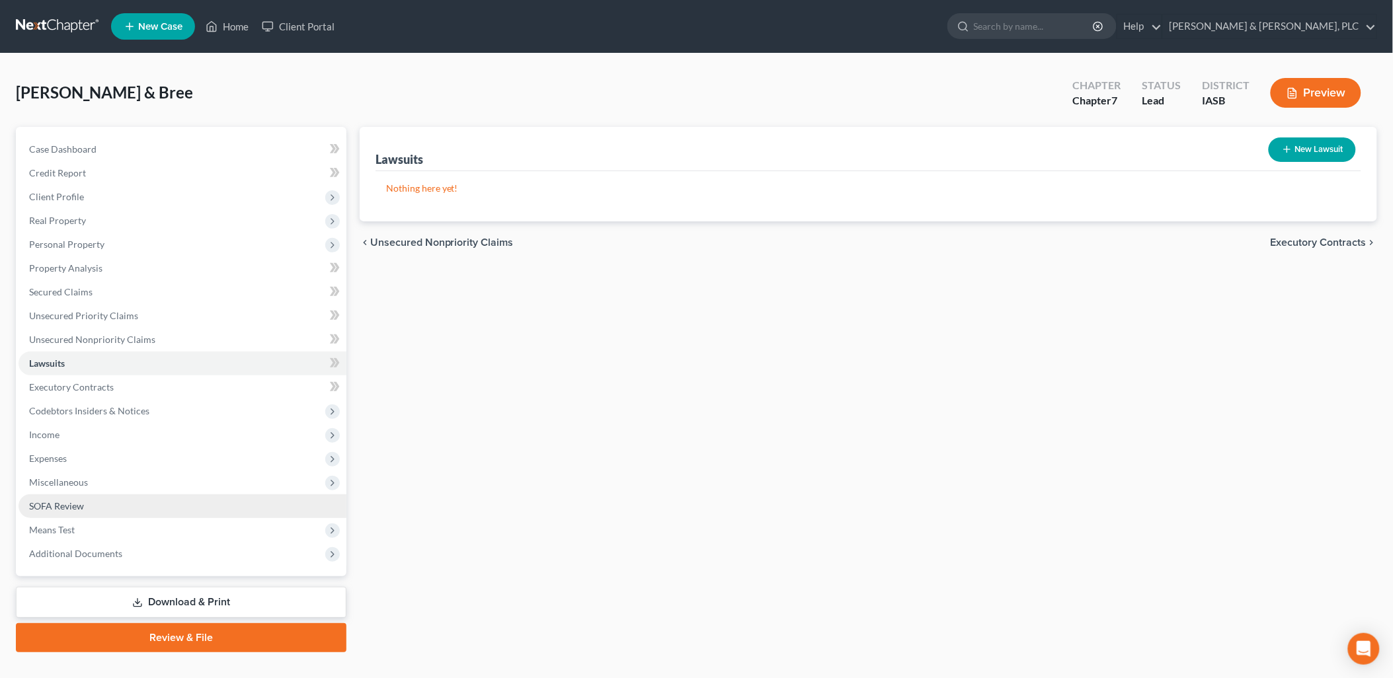
click at [48, 506] on span "SOFA Review" at bounding box center [56, 505] width 55 height 11
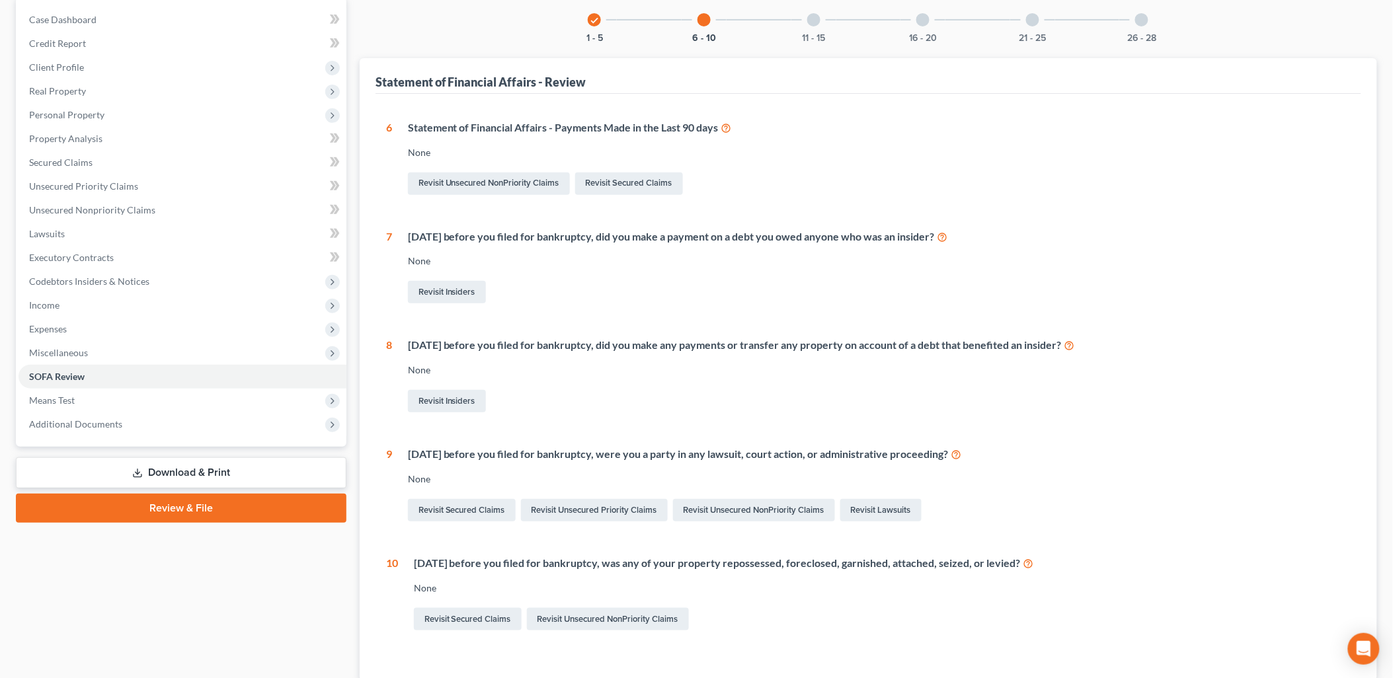
scroll to position [132, 0]
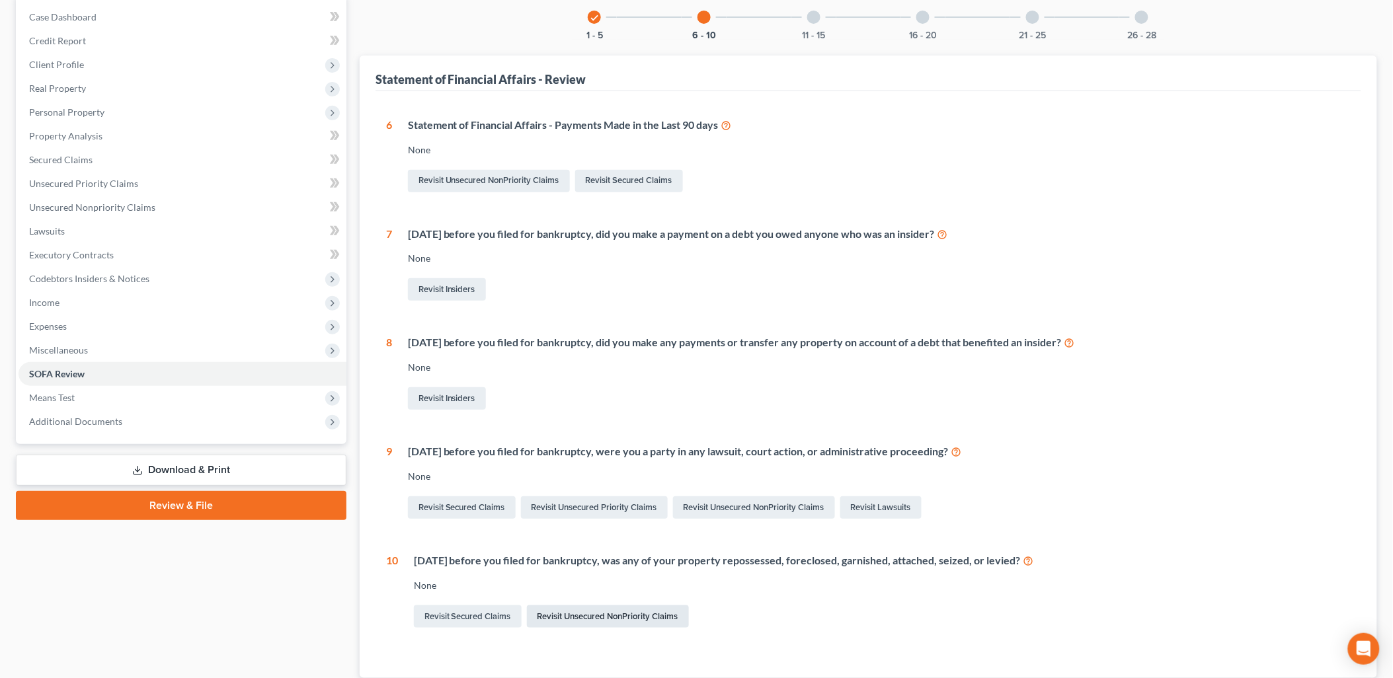
click at [578, 615] on link "Revisit Unsecured NonPriority Claims" at bounding box center [608, 617] width 162 height 22
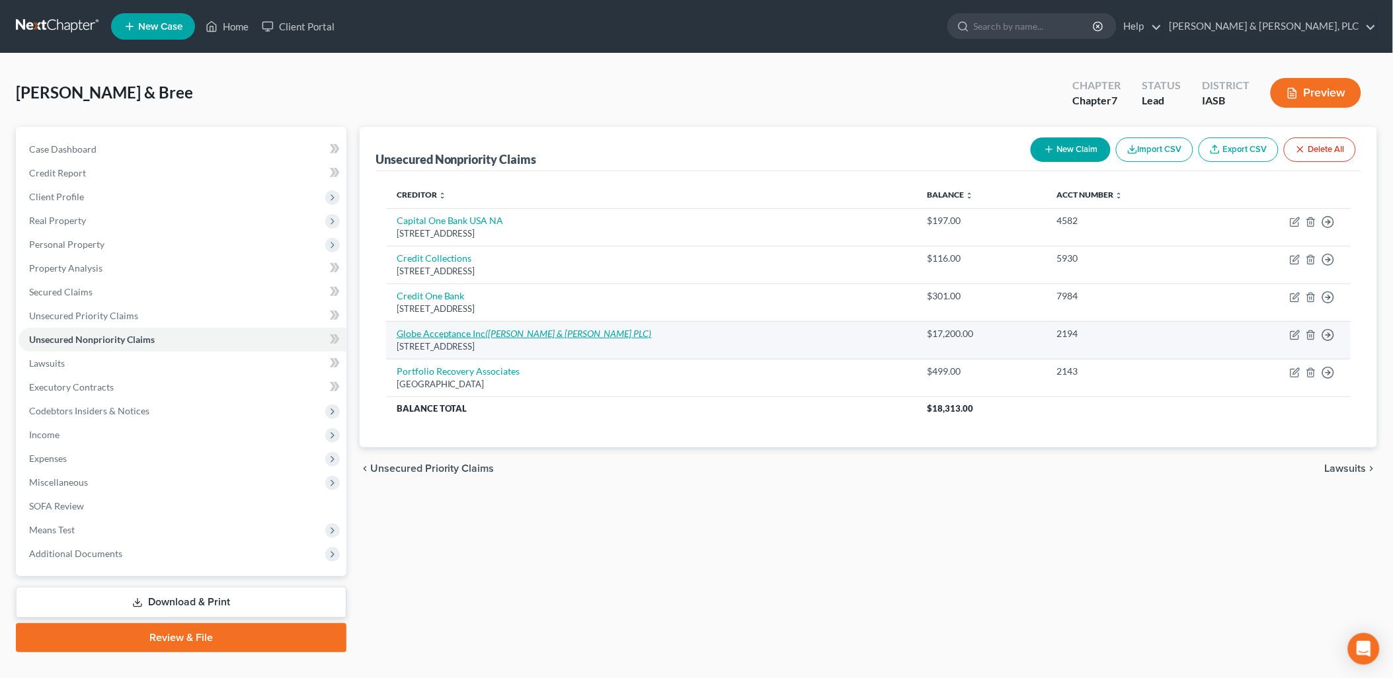
click at [448, 329] on link "Globe Acceptance Inc (Osborn Jacobs & Hartung PLC)" at bounding box center [524, 333] width 255 height 11
select select "16"
select select "8"
select select "0"
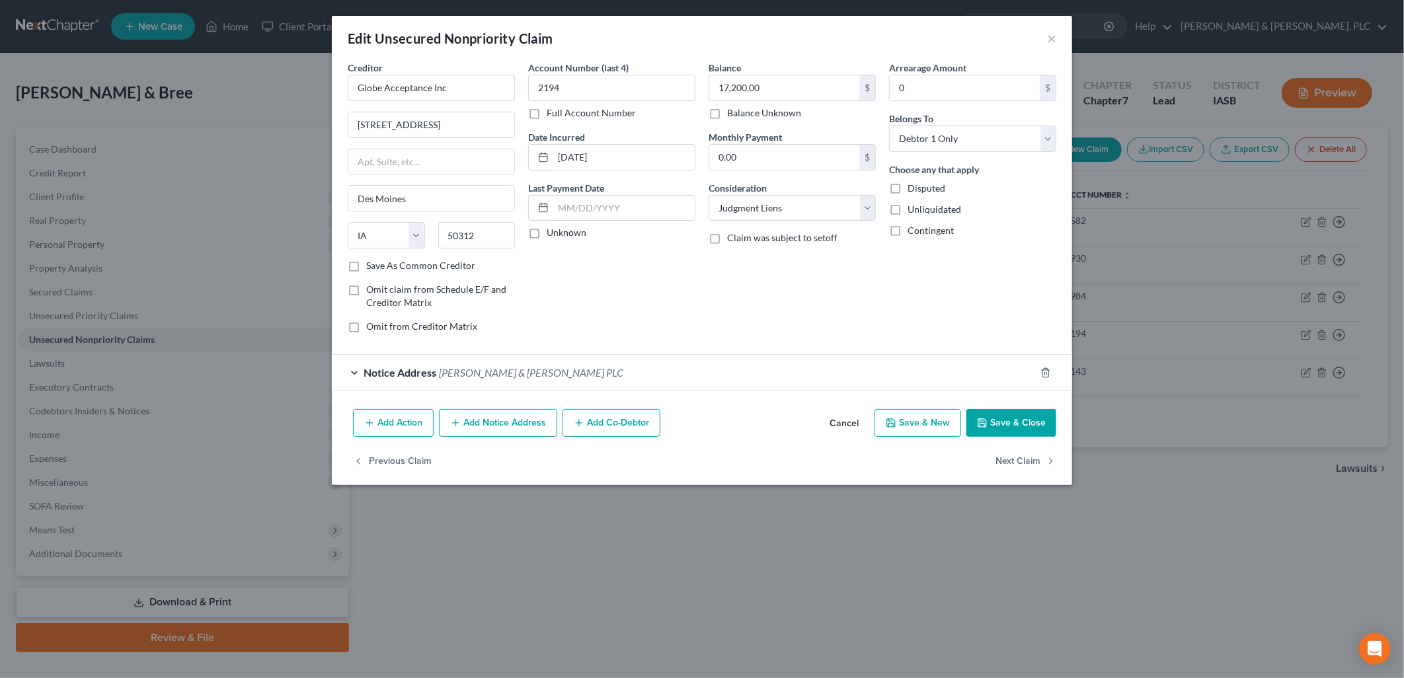
click at [389, 421] on button "Add Action" at bounding box center [393, 423] width 81 height 28
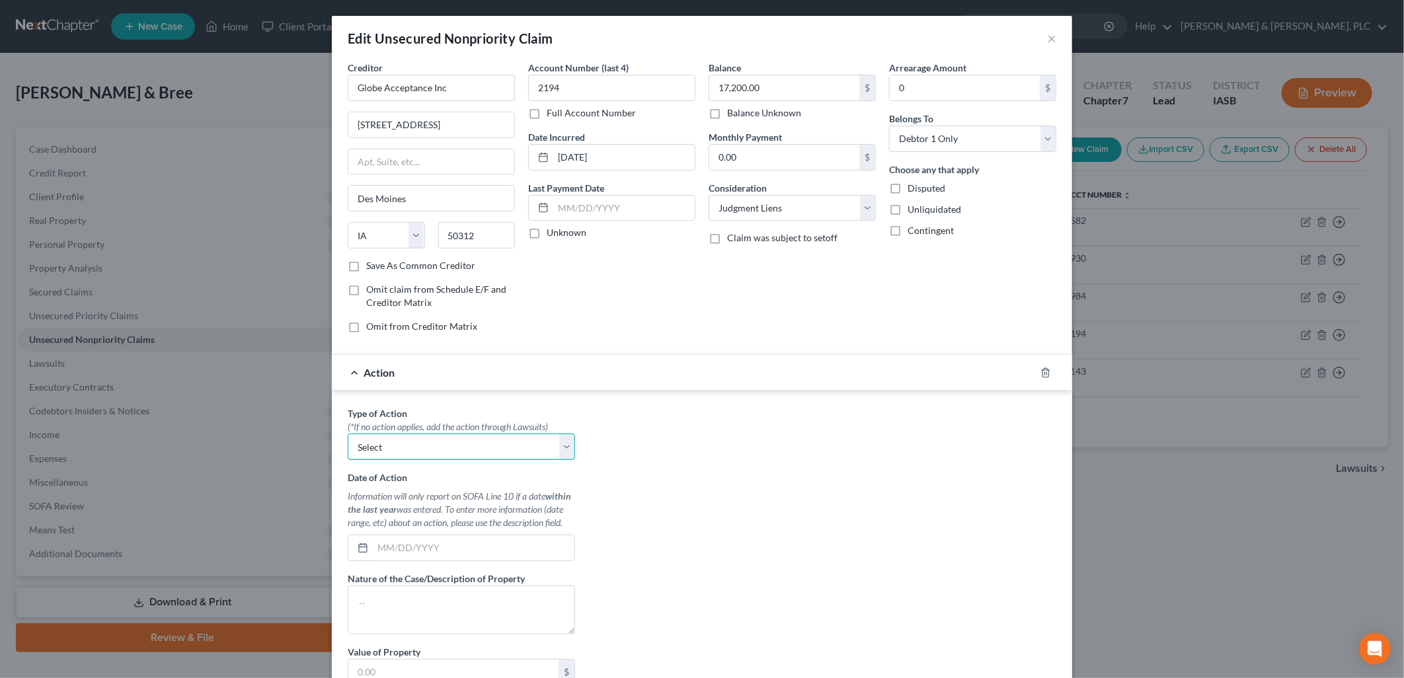
click at [559, 448] on select "Select Repossession Garnishment Foreclosure Personal Injury Attached, Seized, O…" at bounding box center [461, 447] width 227 height 26
select select "1"
click at [348, 434] on select "Select Repossession Garnishment Foreclosure Personal Injury Attached, Seized, O…" at bounding box center [461, 447] width 227 height 26
click at [373, 547] on input "text" at bounding box center [474, 547] width 202 height 25
type input "08/08/2025"
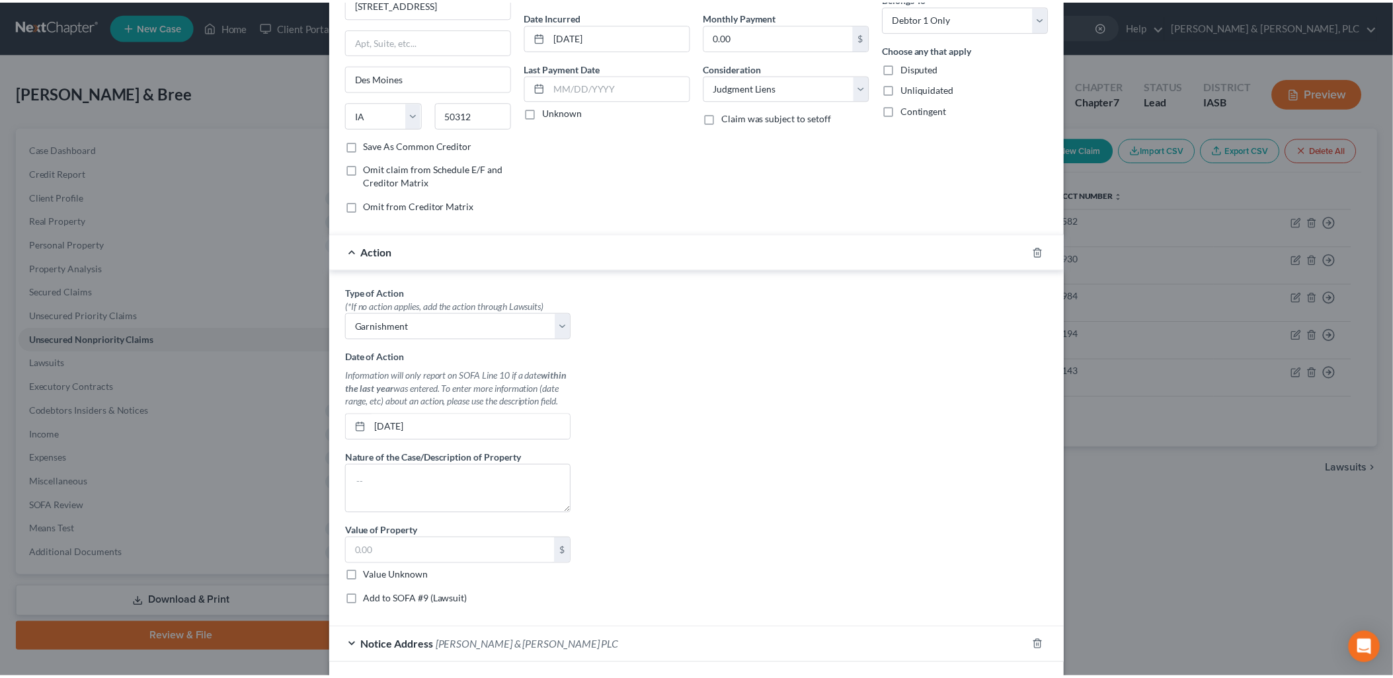
scroll to position [153, 0]
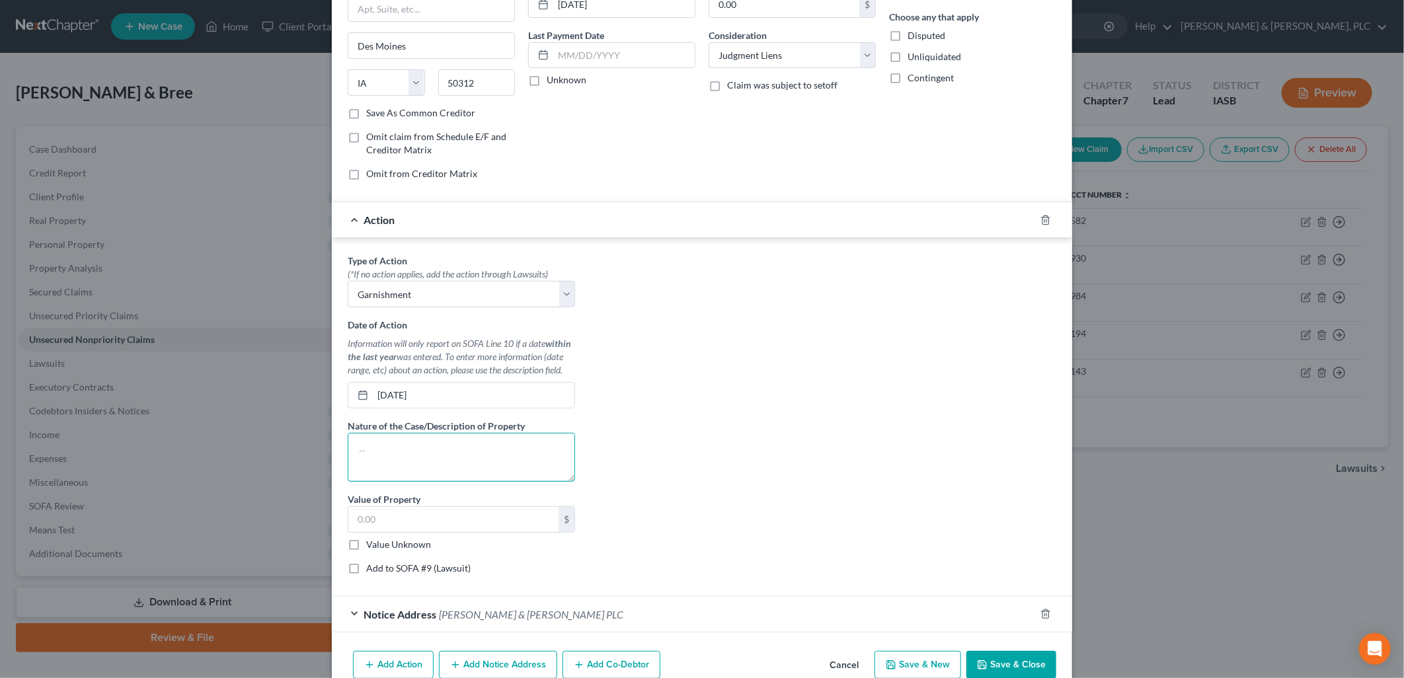
click at [352, 450] on textarea at bounding box center [461, 457] width 227 height 49
click at [562, 522] on div "$" at bounding box center [567, 519] width 16 height 25
click at [357, 522] on input "text" at bounding box center [453, 519] width 210 height 25
click at [352, 452] on textarea "Wages garnished" at bounding box center [461, 457] width 227 height 49
type textarea "Collection- Wages garnished"
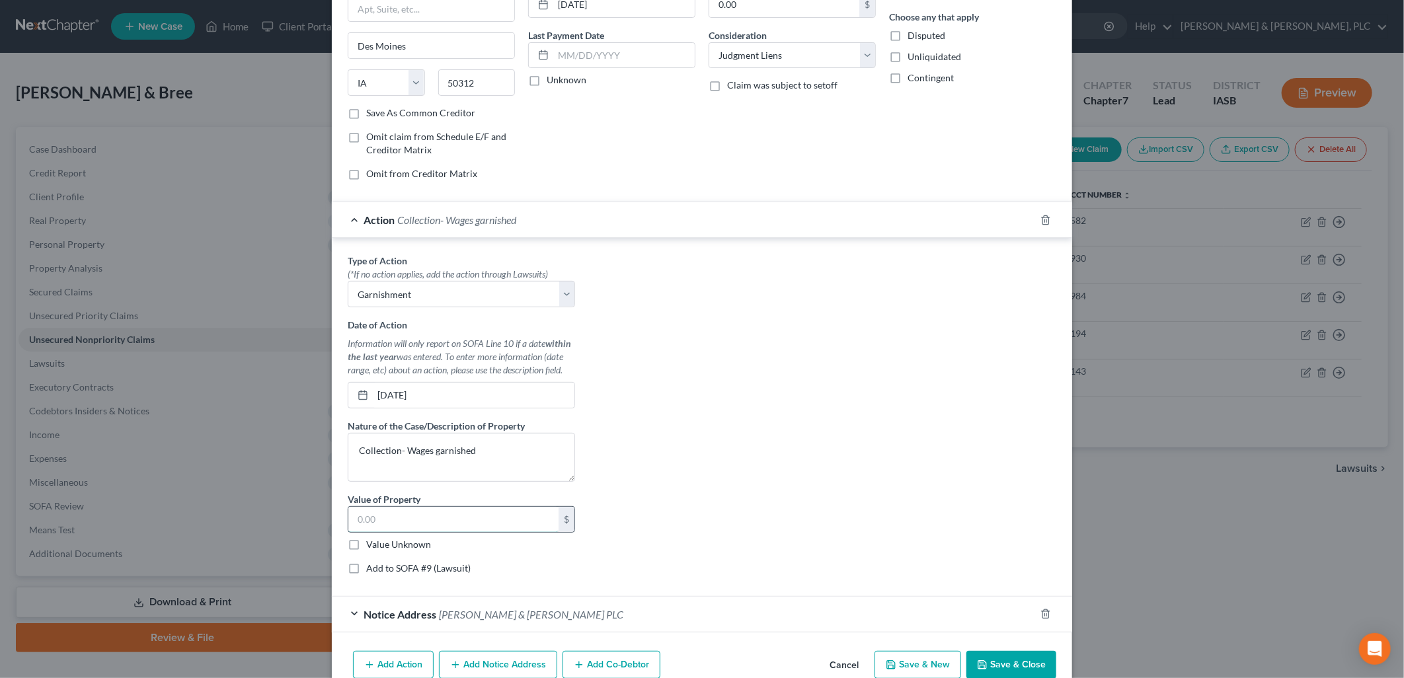
click at [354, 522] on input "text" at bounding box center [453, 519] width 210 height 25
type input "443"
click at [366, 567] on label "Add to SOFA #9 (Lawsuit)" at bounding box center [418, 568] width 104 height 13
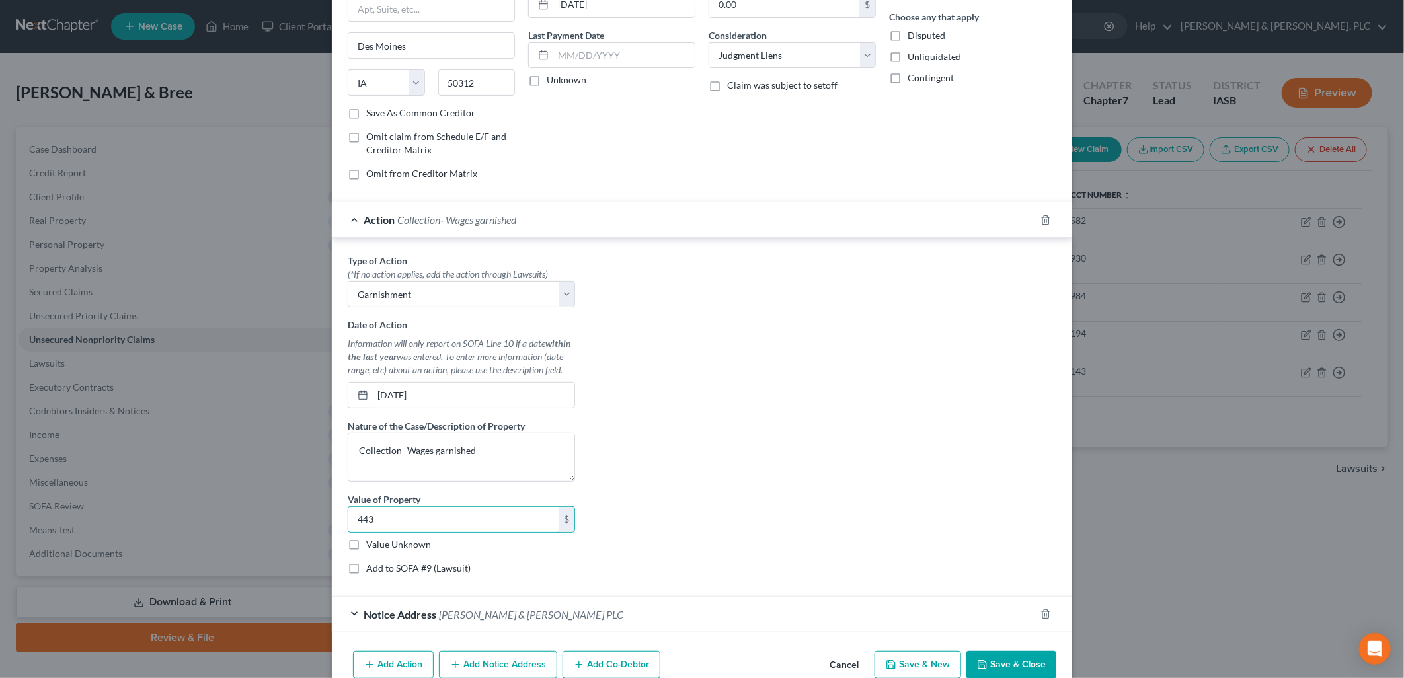
click at [372, 567] on input "Add to SOFA #9 (Lawsuit)" at bounding box center [376, 566] width 9 height 9
checkbox input "true"
select select "0"
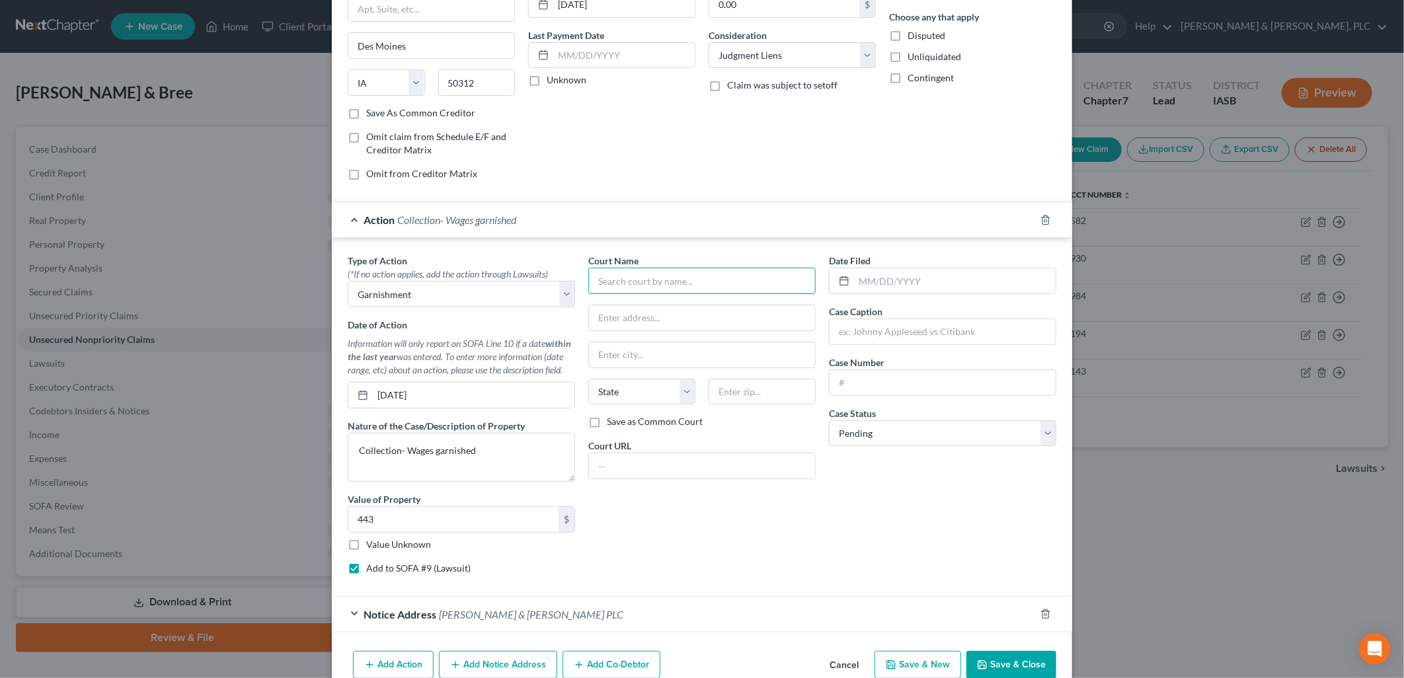
click at [590, 282] on input "text" at bounding box center [701, 281] width 227 height 26
drag, startPoint x: 350, startPoint y: 567, endPoint x: 364, endPoint y: 567, distance: 13.2
click at [366, 567] on label "Add to SOFA #9 (Lawsuit)" at bounding box center [418, 568] width 104 height 13
click at [372, 567] on input "Add to SOFA #9 (Lawsuit)" at bounding box center [376, 566] width 9 height 9
checkbox input "false"
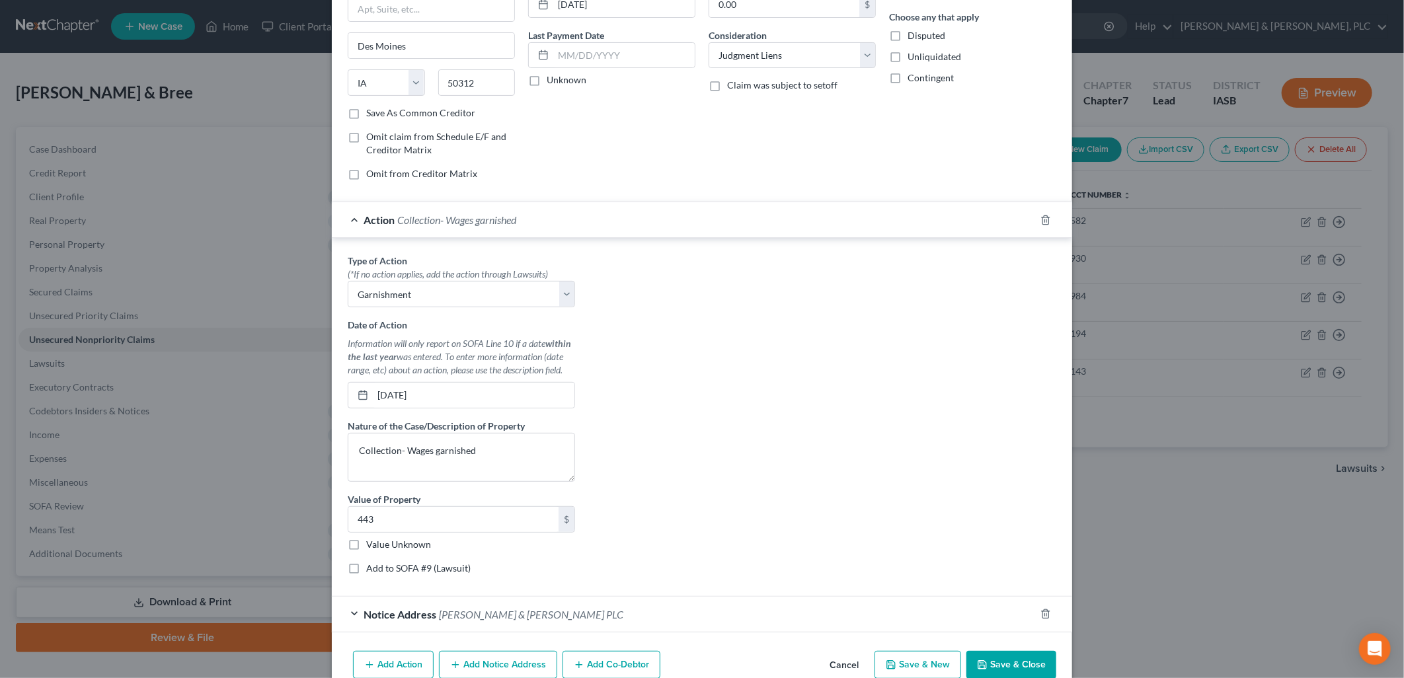
click at [1006, 669] on button "Save & Close" at bounding box center [1012, 665] width 90 height 28
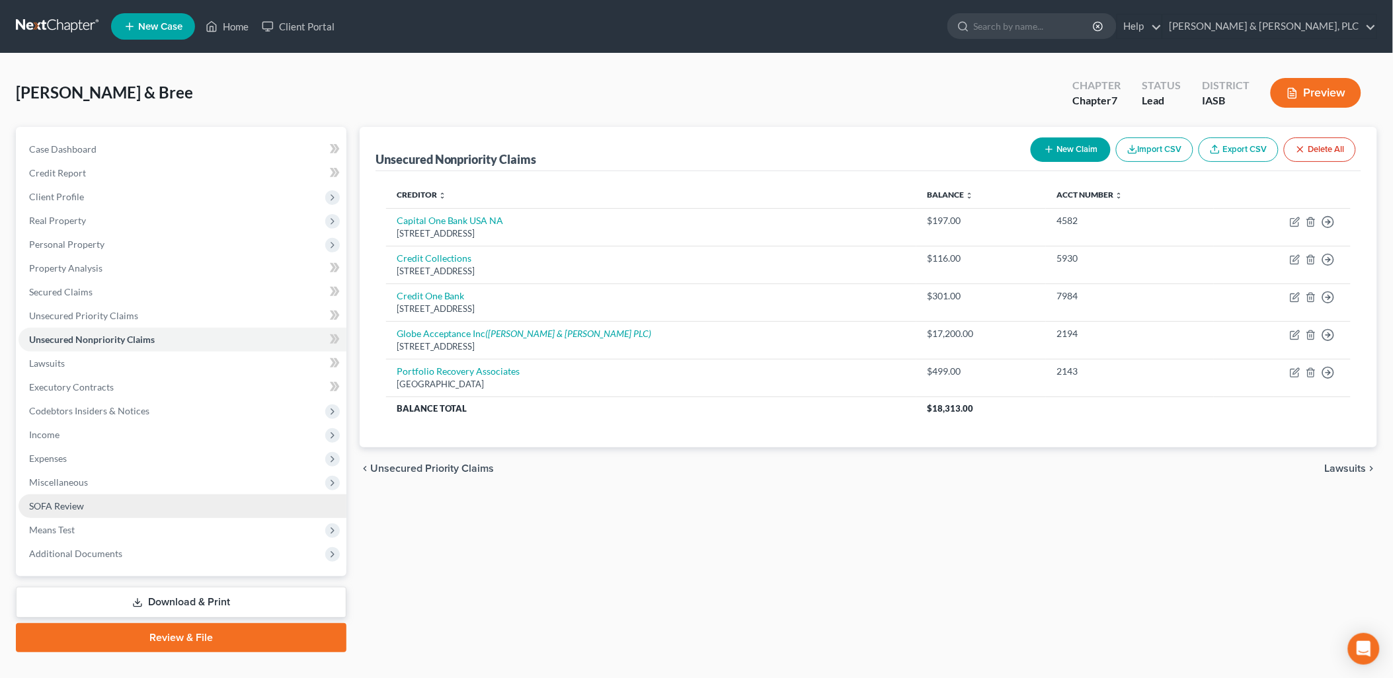
click at [48, 503] on span "SOFA Review" at bounding box center [56, 505] width 55 height 11
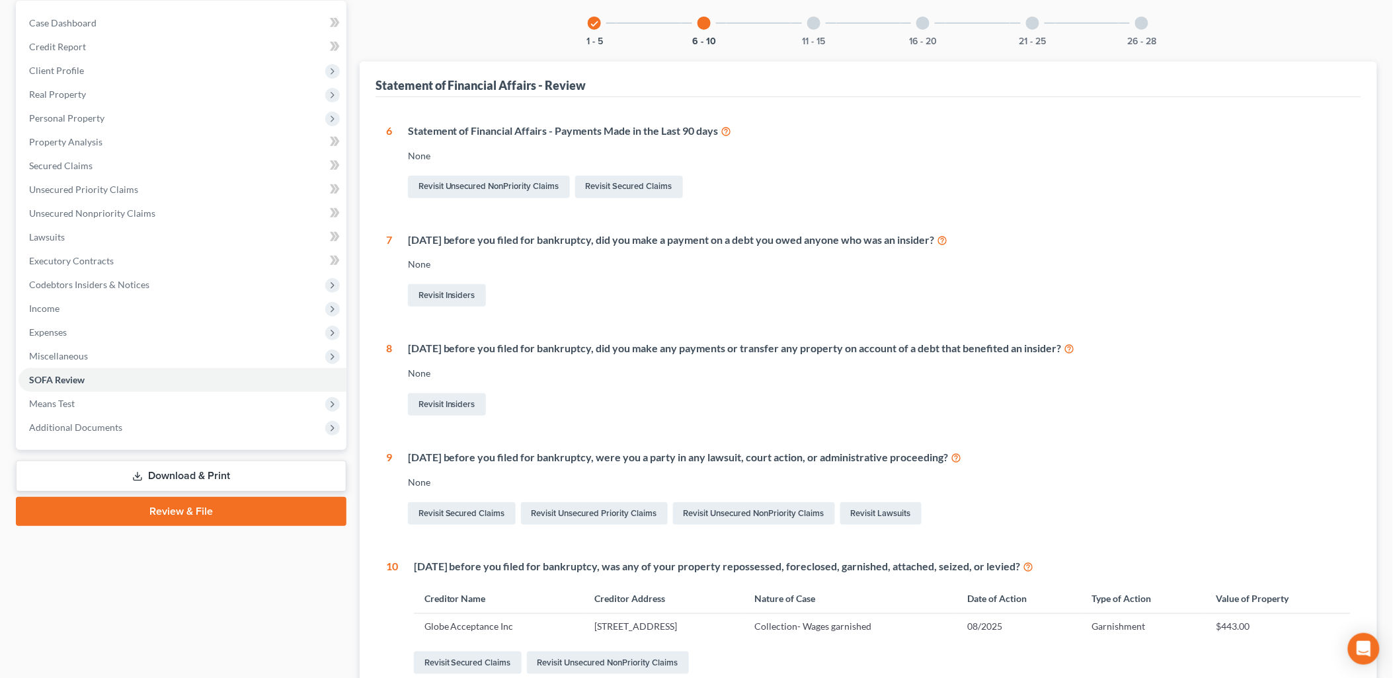
scroll to position [137, 0]
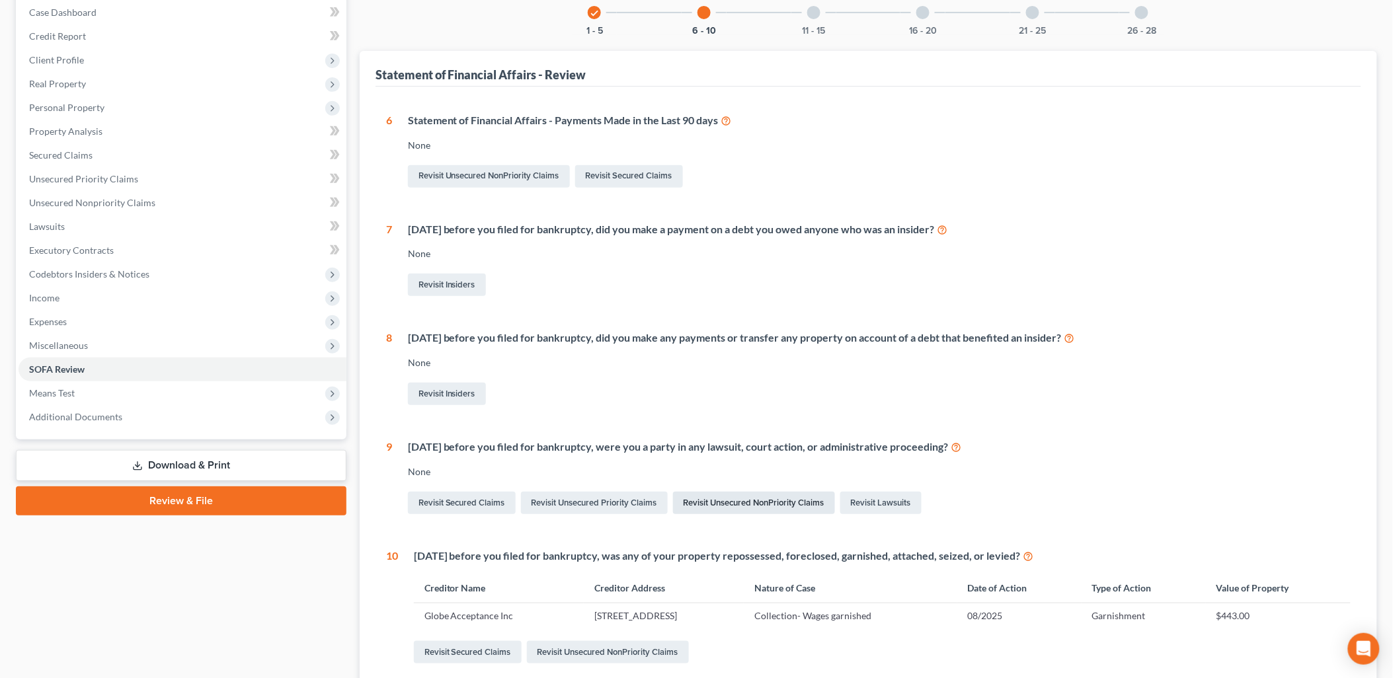
click at [722, 498] on link "Revisit Unsecured NonPriority Claims" at bounding box center [754, 503] width 162 height 22
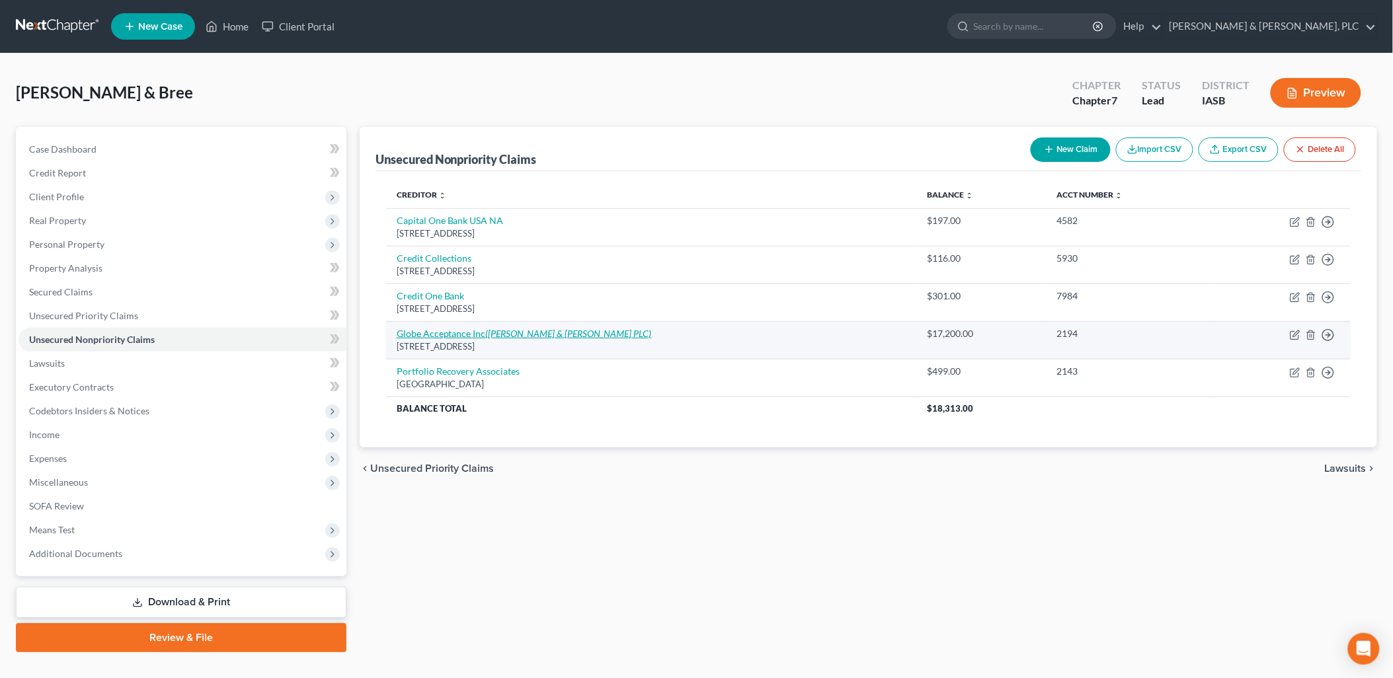
click at [452, 328] on link "Globe Acceptance Inc (Osborn Jacobs & Hartung PLC)" at bounding box center [524, 333] width 255 height 11
select select "16"
select select "8"
select select "0"
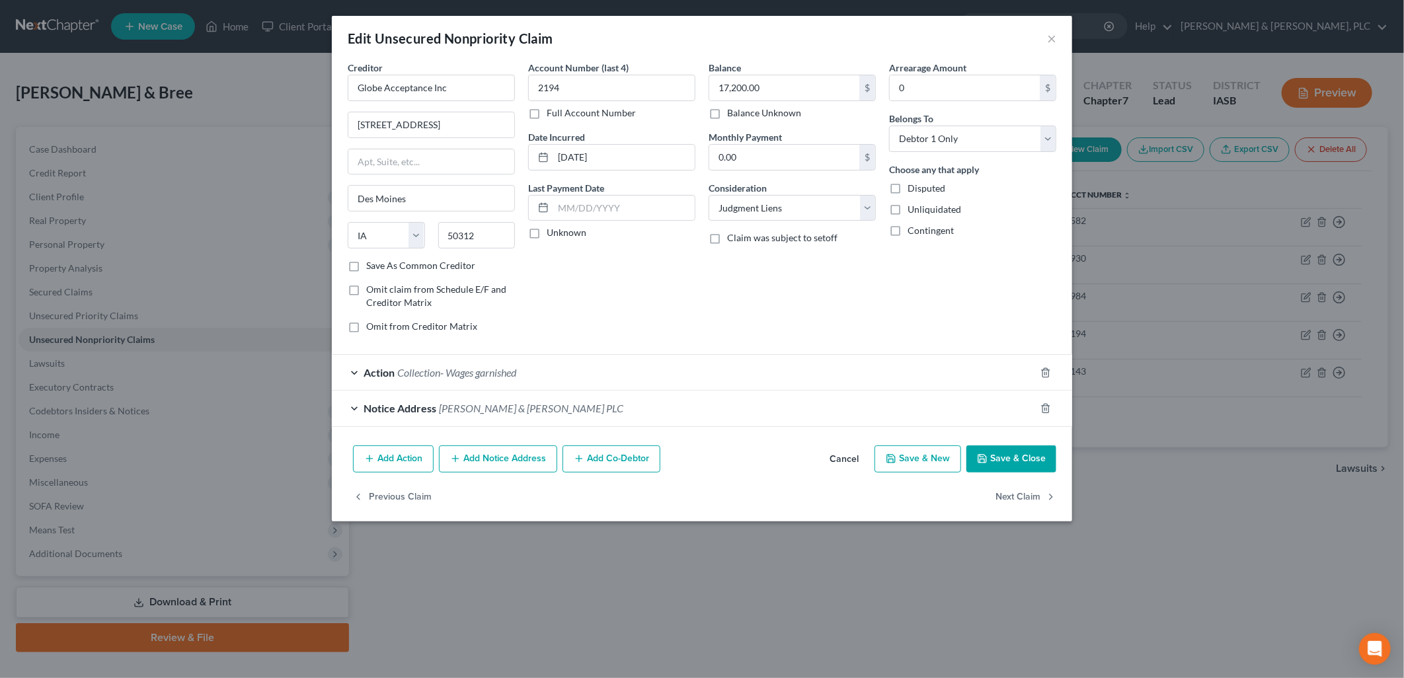
click at [370, 371] on span "Action" at bounding box center [379, 372] width 31 height 13
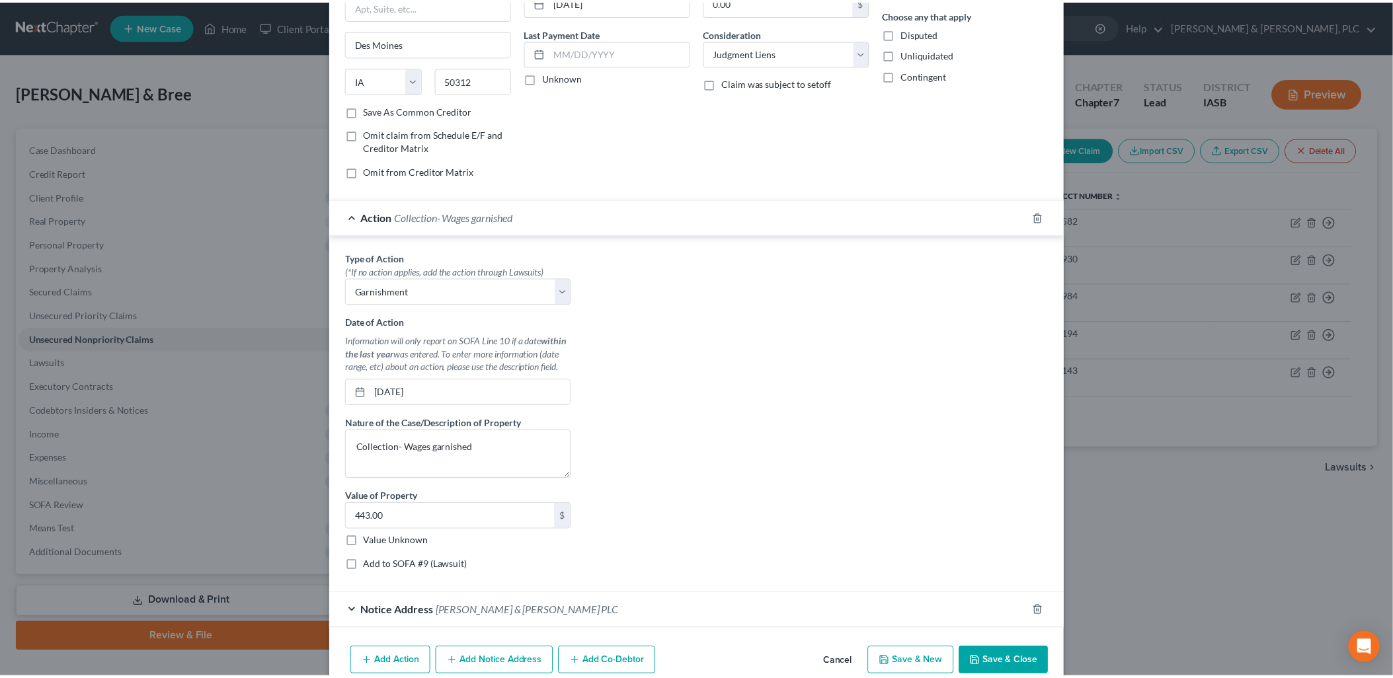
scroll to position [178, 0]
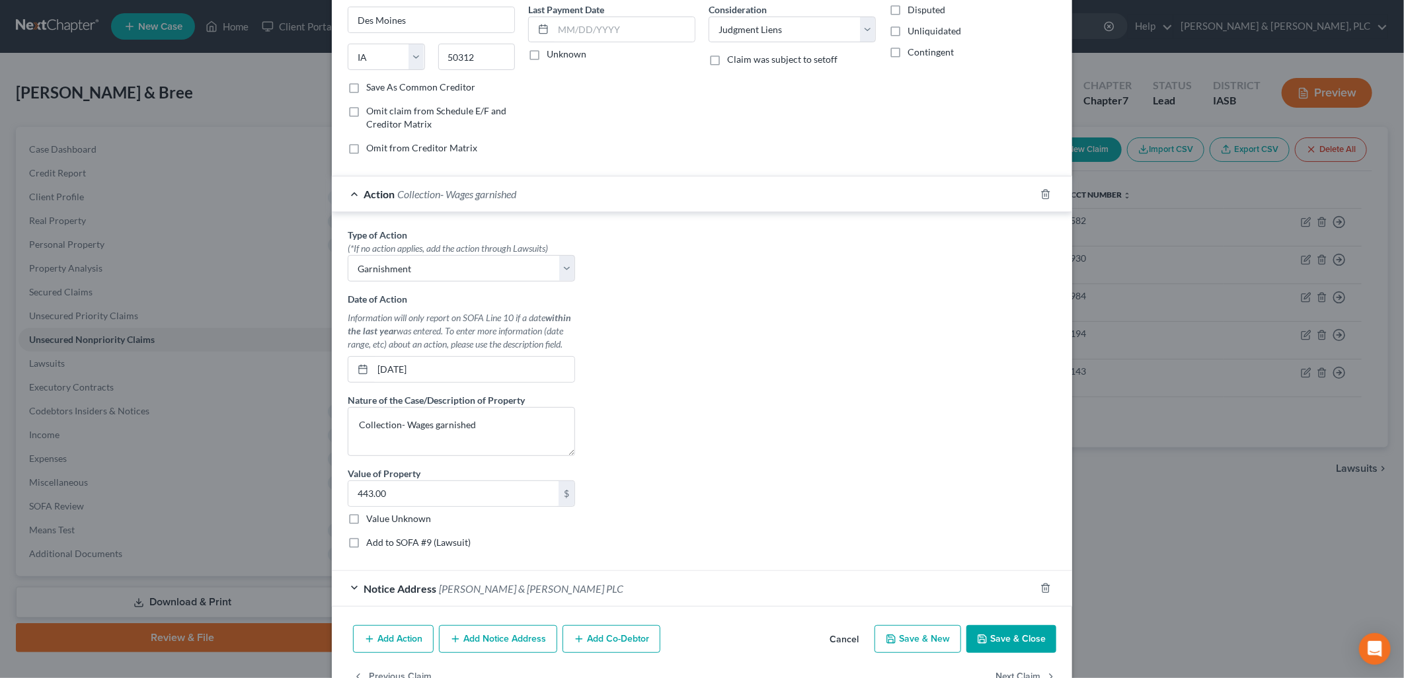
click at [366, 544] on label "Add to SOFA #9 (Lawsuit)" at bounding box center [418, 542] width 104 height 13
click at [372, 544] on input "Add to SOFA #9 (Lawsuit)" at bounding box center [376, 540] width 9 height 9
checkbox input "true"
select select "0"
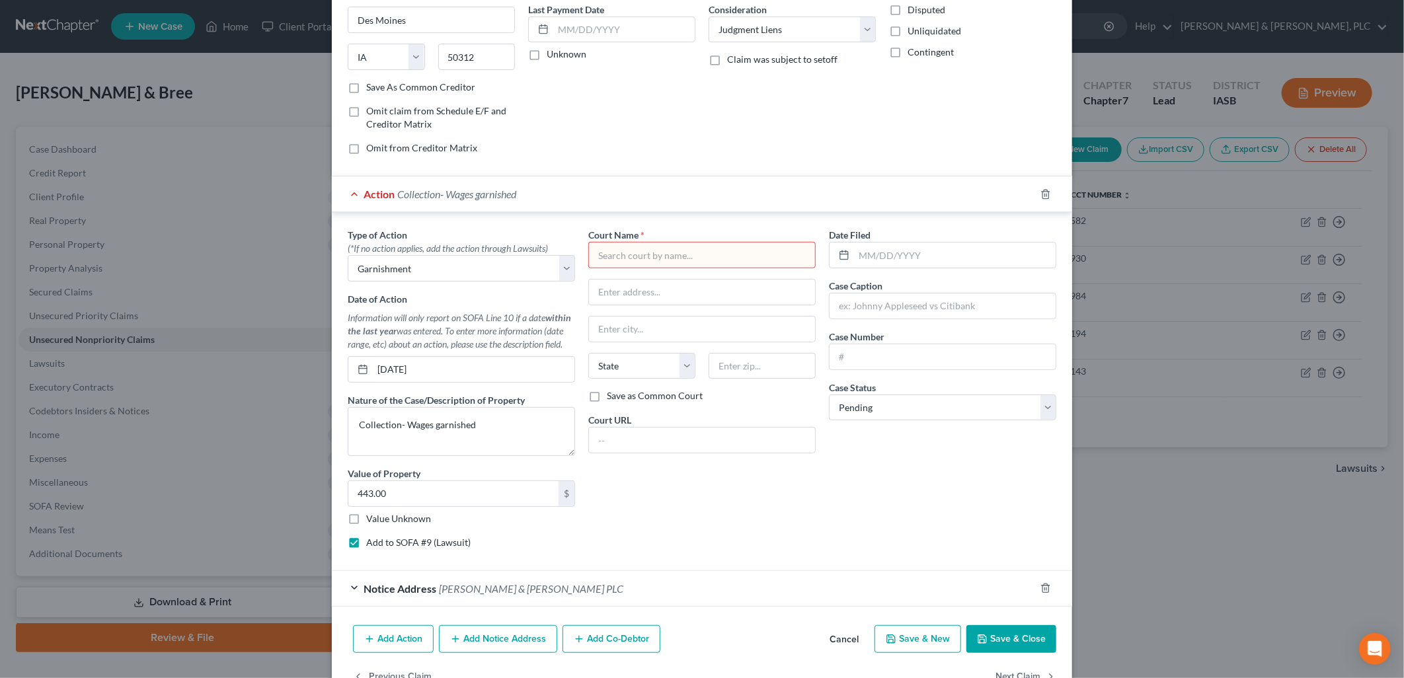
click at [596, 249] on input "text" at bounding box center [701, 255] width 227 height 26
type input "Iowa District Court - Marshall County"
click at [640, 282] on div "Iowa District Court - Marshall County" at bounding box center [703, 278] width 208 height 13
type input "1 E Main Street"
type input "Marshalltown"
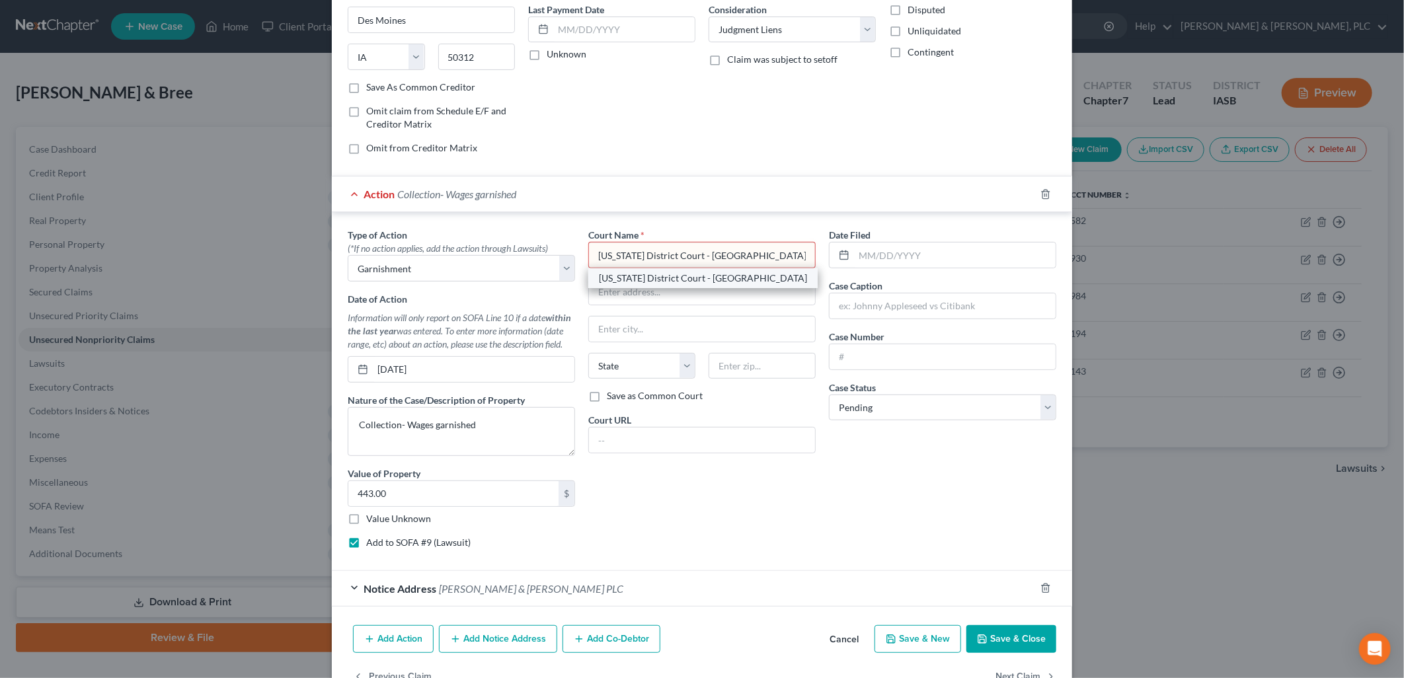
select select "16"
type input "50158"
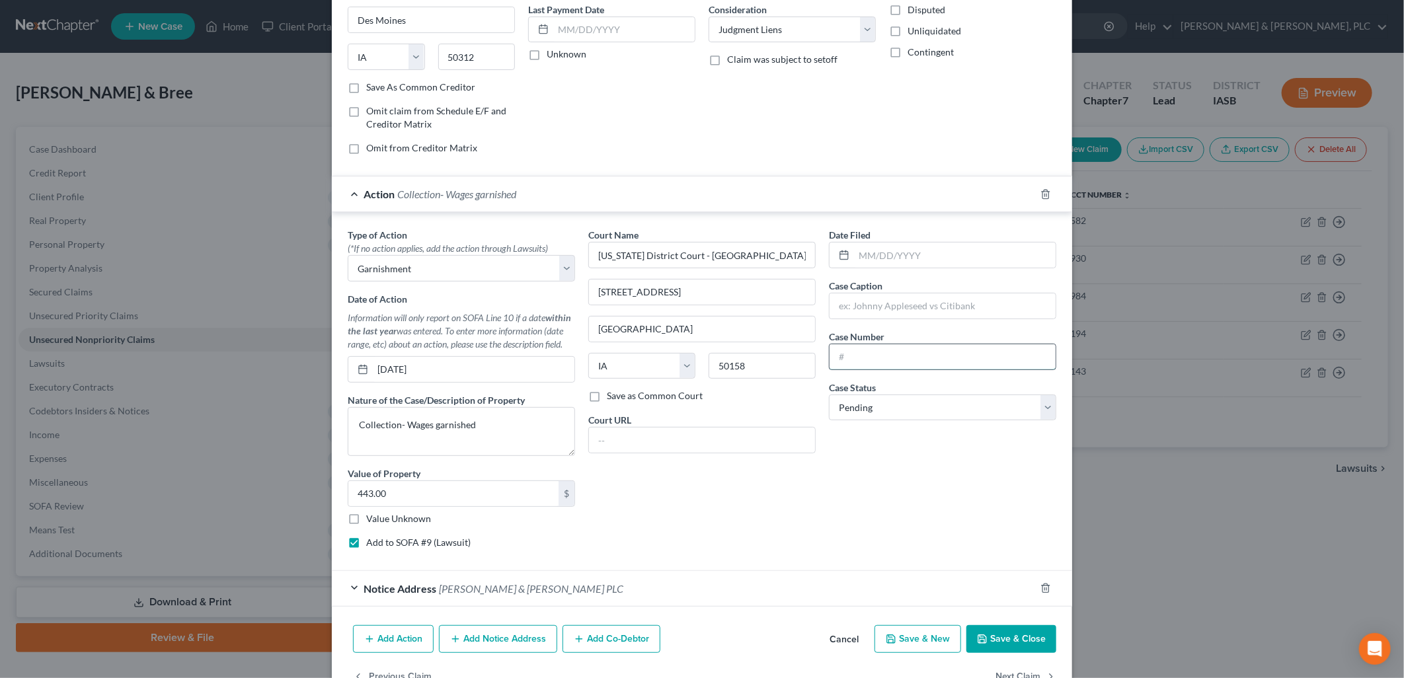
click at [842, 357] on input "text" at bounding box center [943, 356] width 226 height 25
type input "LACI010861"
click at [830, 308] on input "text" at bounding box center [943, 306] width 226 height 25
click at [928, 304] on input "Globe Acceptance Inc v Brandon Burras" at bounding box center [943, 306] width 226 height 25
click at [920, 305] on input "Globe Acceptance Inc v Brandon Burras" at bounding box center [943, 306] width 226 height 25
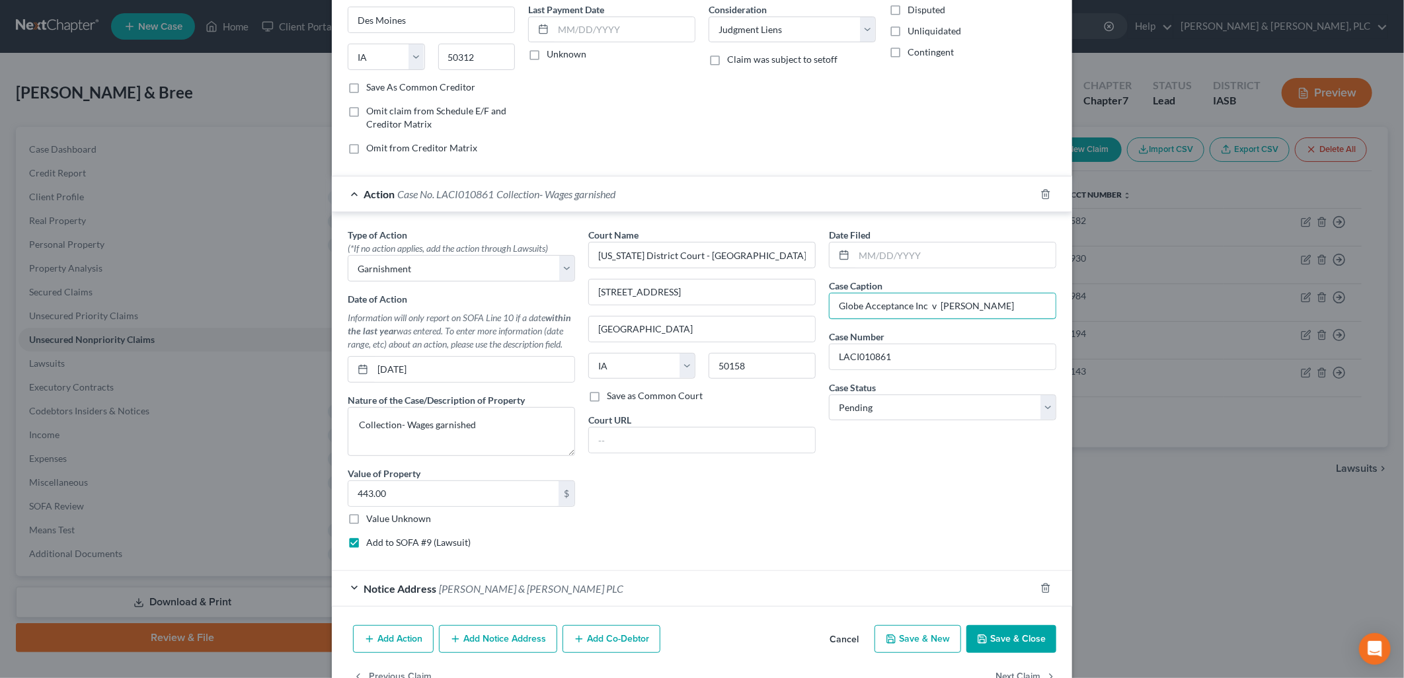
type input "Globe Acceptance Inc v Brandon Burras"
click at [837, 534] on div "Date Filed Case Caption Globe Acceptance Inc v Brandon Burras Case Number LACI0…" at bounding box center [942, 393] width 241 height 331
click at [1009, 636] on button "Save & Close" at bounding box center [1012, 639] width 90 height 28
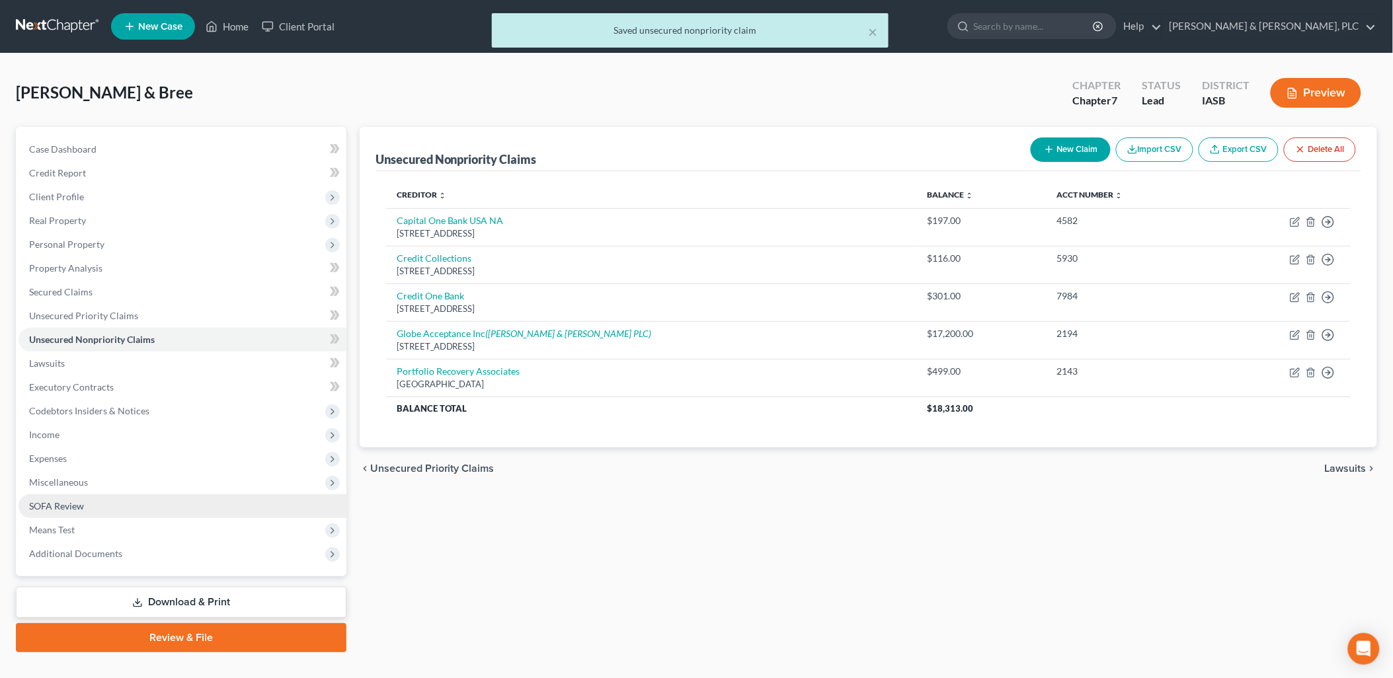
click at [44, 502] on span "SOFA Review" at bounding box center [56, 505] width 55 height 11
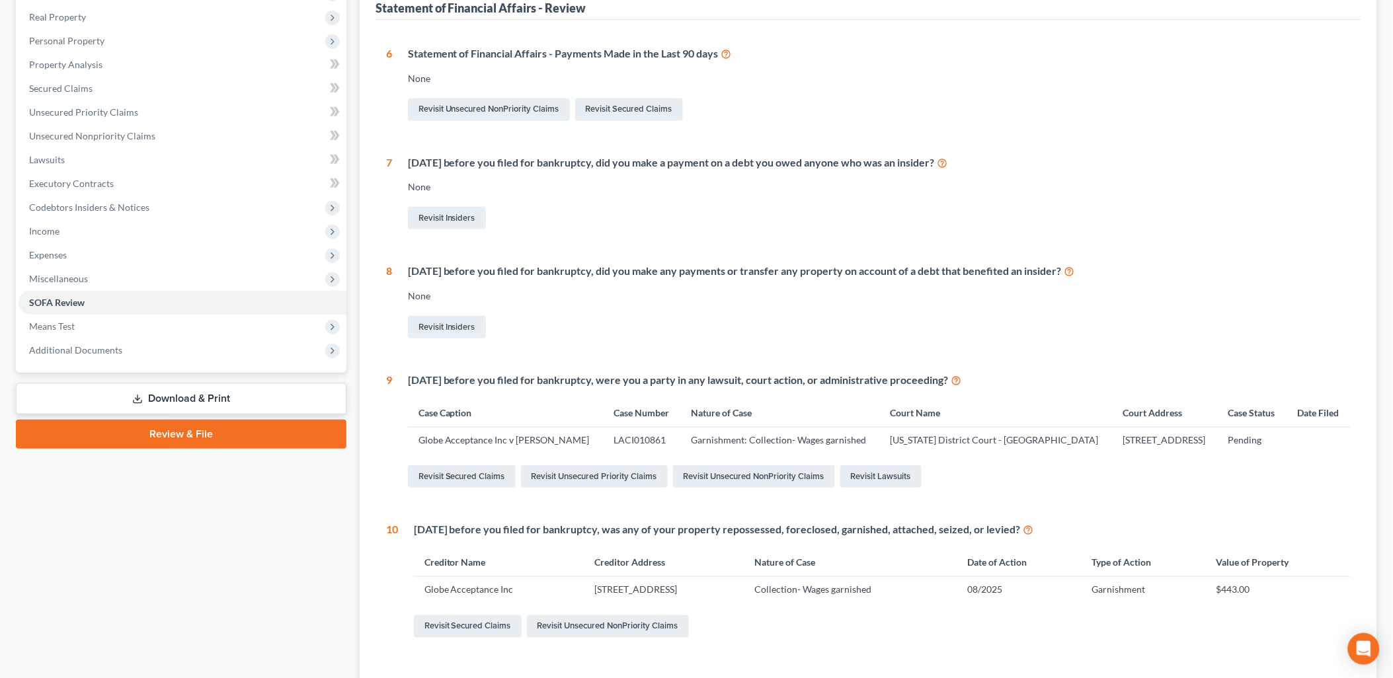
scroll to position [220, 0]
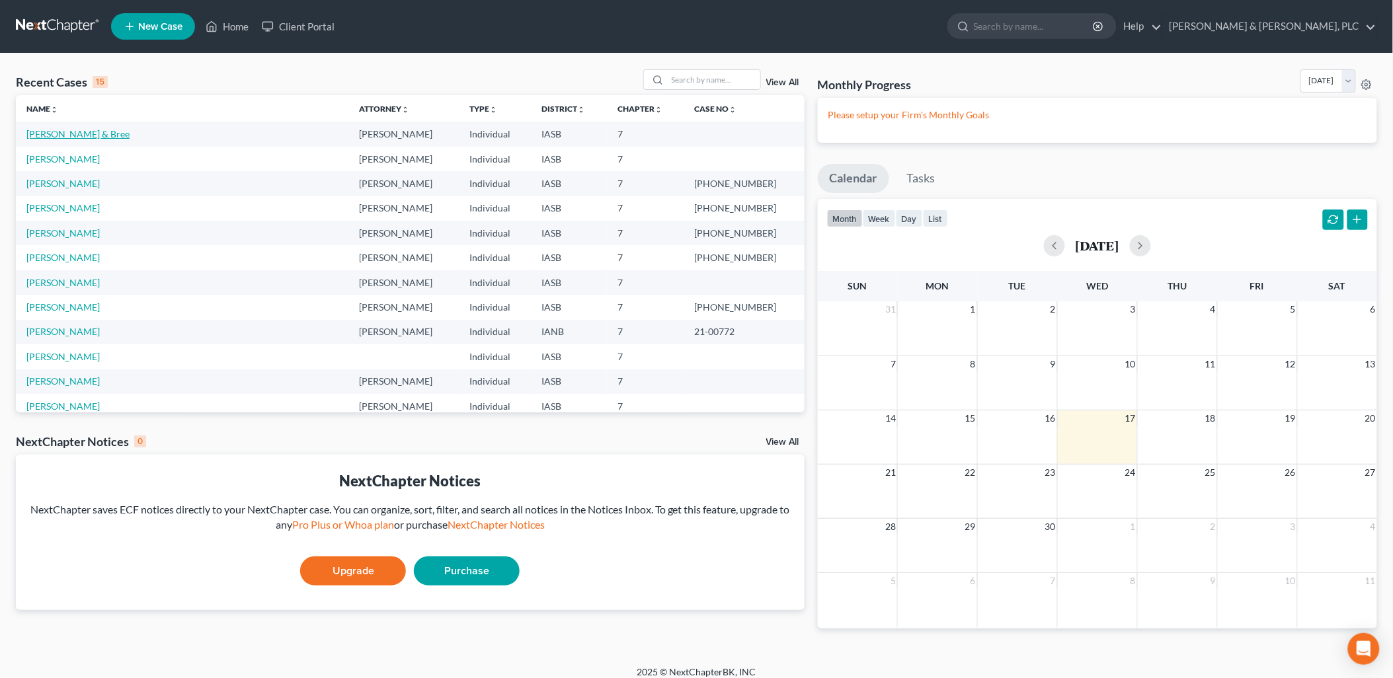
click at [77, 134] on link "[PERSON_NAME] & Bree" at bounding box center [77, 133] width 103 height 11
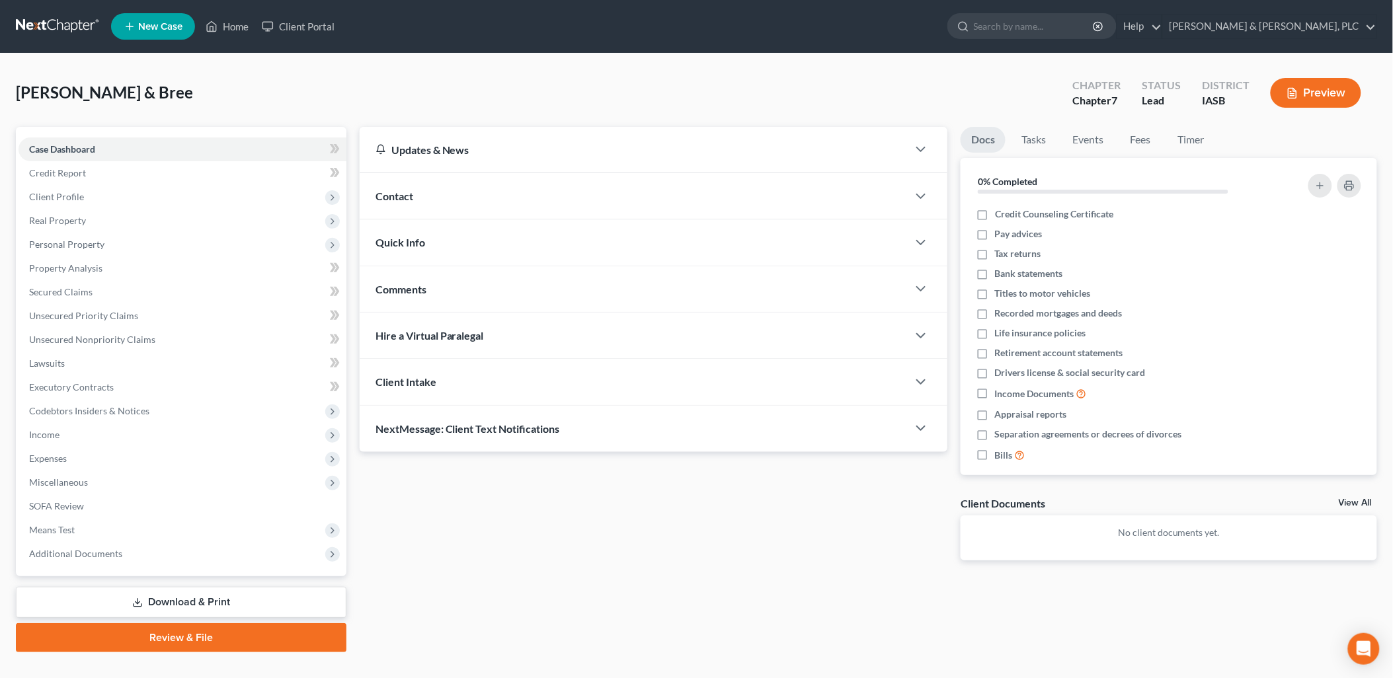
click at [1312, 88] on button "Preview" at bounding box center [1316, 93] width 91 height 30
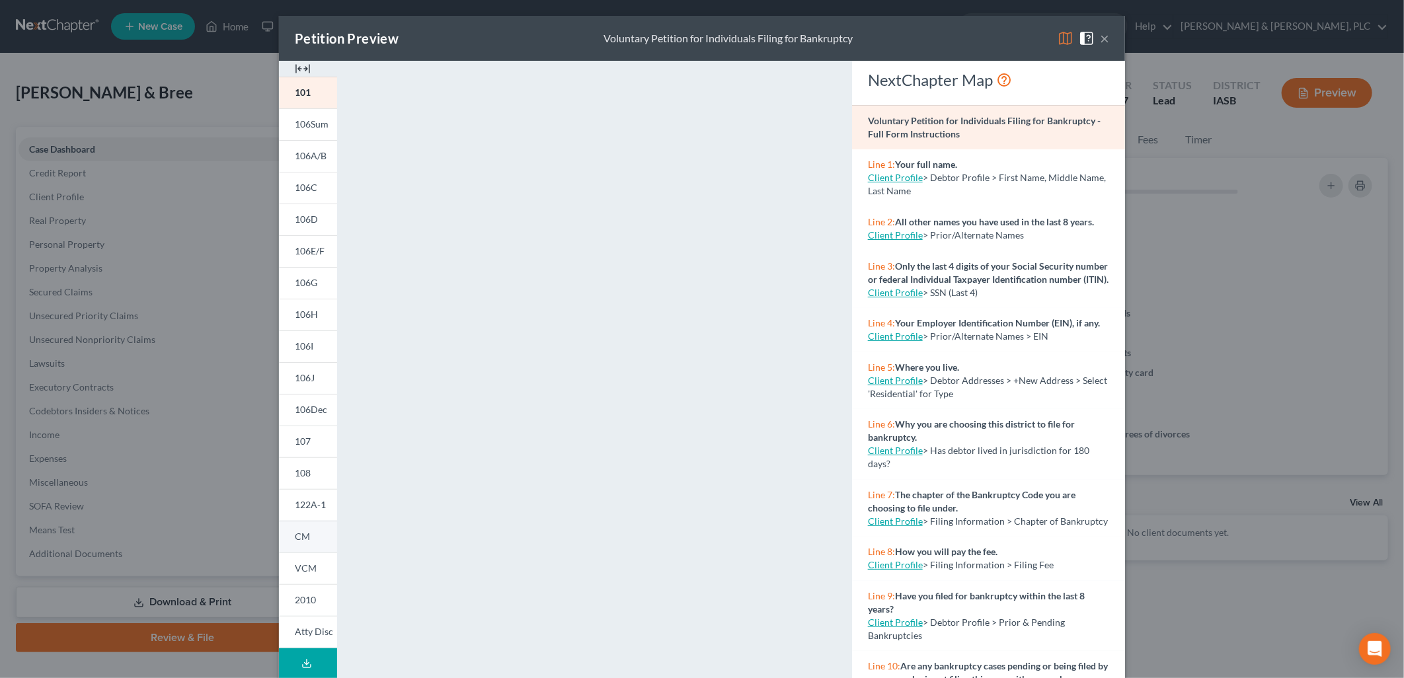
click at [305, 533] on link "CM" at bounding box center [308, 537] width 58 height 32
